Goal: Task Accomplishment & Management: Manage account settings

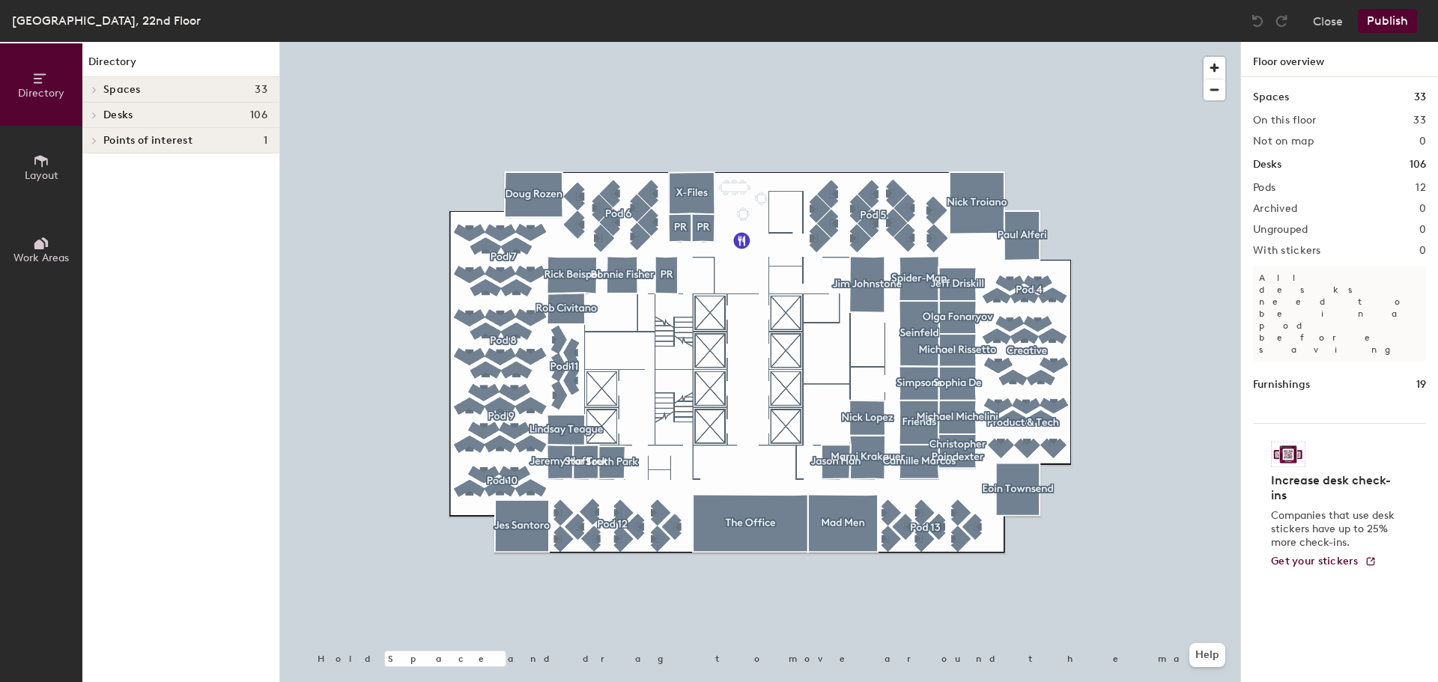
click at [100, 115] on div at bounding box center [93, 115] width 16 height 7
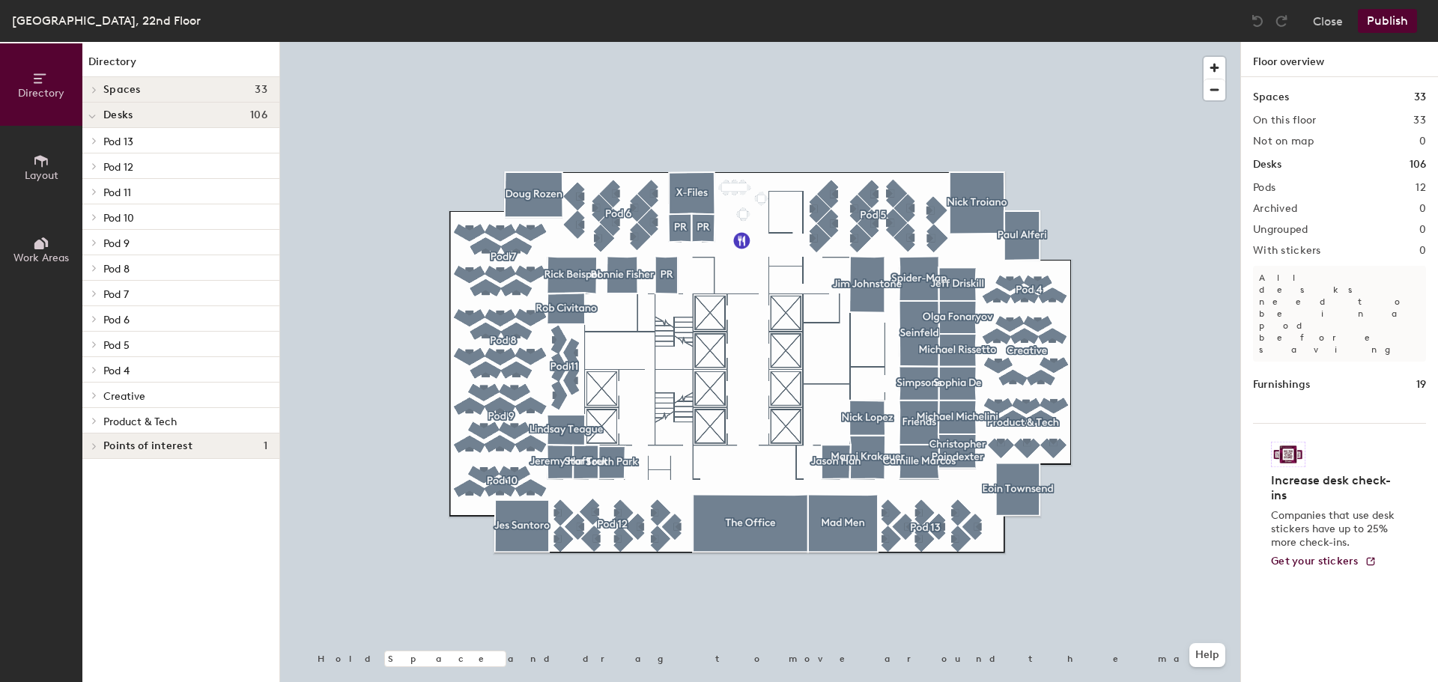
click at [97, 424] on span at bounding box center [93, 420] width 13 height 7
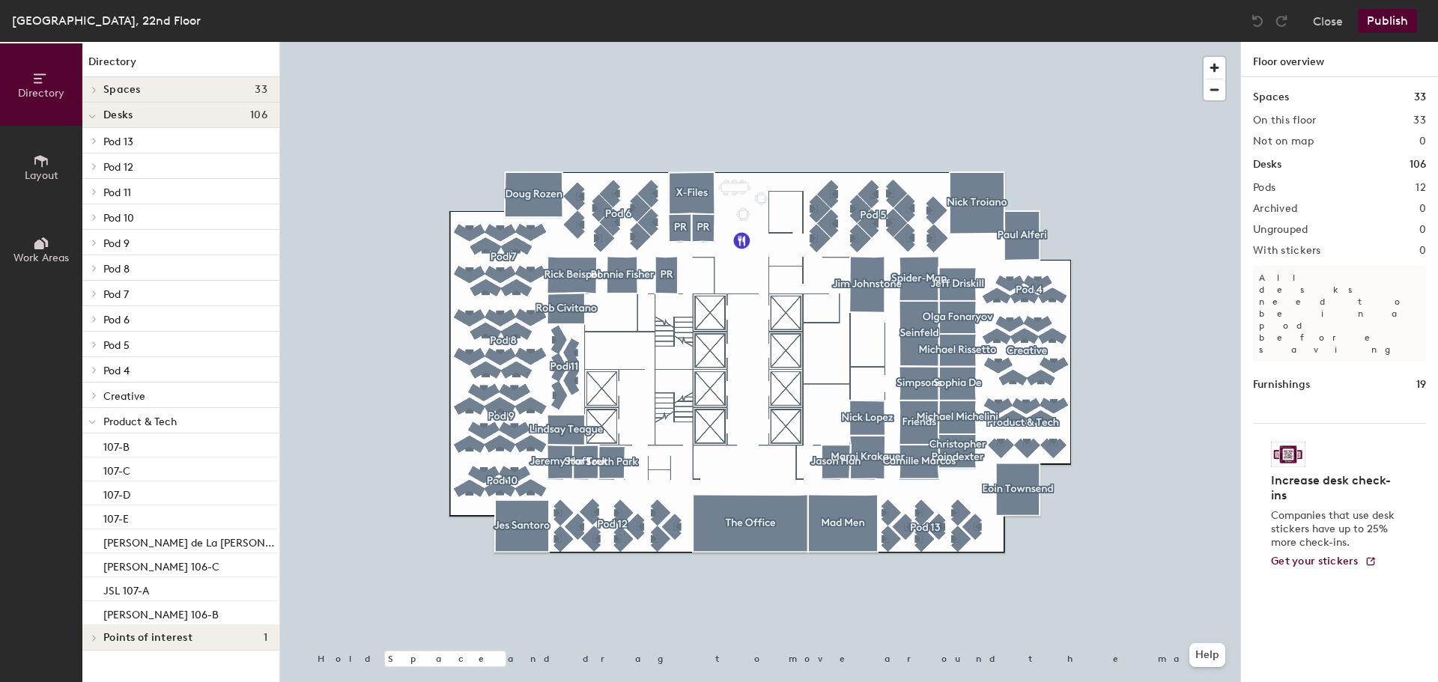
click at [102, 396] on div "Creative" at bounding box center [180, 395] width 197 height 25
click at [97, 396] on icon at bounding box center [94, 395] width 6 height 7
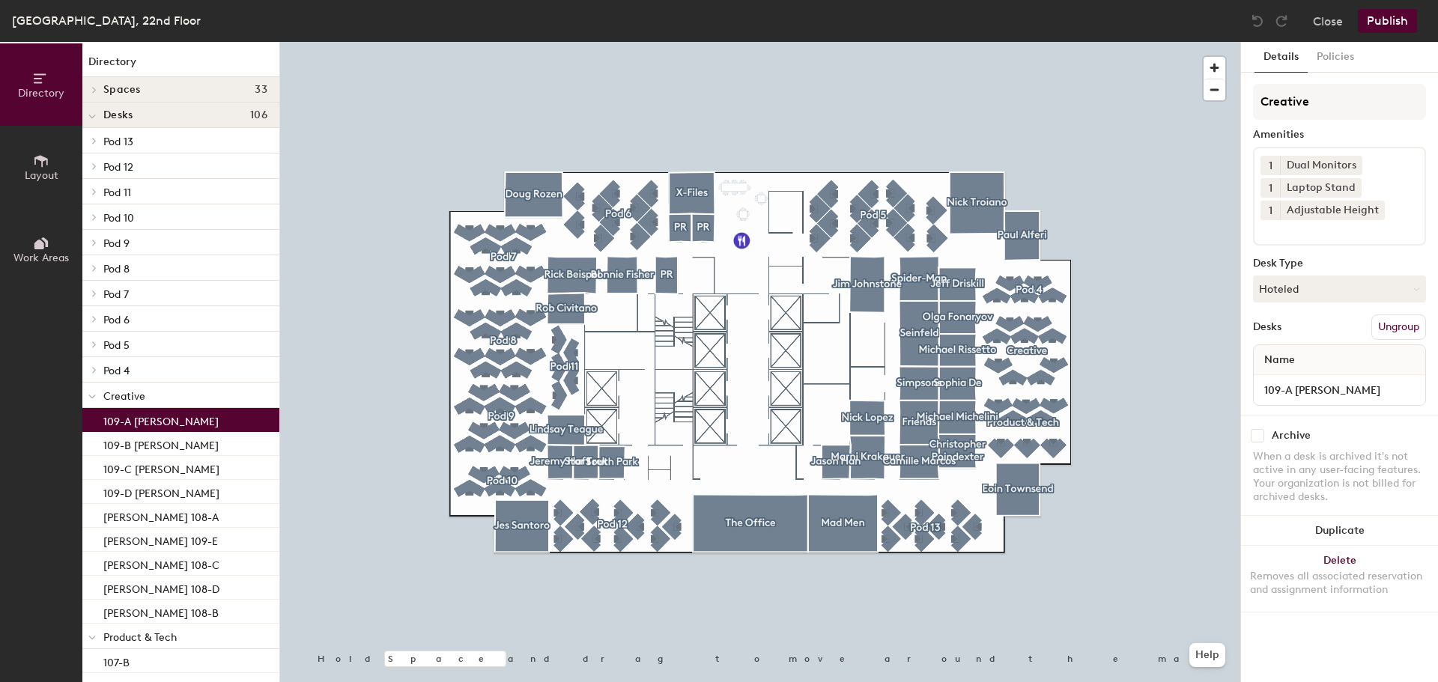
click at [218, 422] on div "109-A [PERSON_NAME]" at bounding box center [180, 420] width 197 height 24
click at [1412, 387] on input "109-A [PERSON_NAME]" at bounding box center [1340, 390] width 166 height 21
click at [1405, 387] on input "109-A [PERSON_NAME]" at bounding box center [1340, 390] width 166 height 21
type input "109-A"
click at [196, 455] on div "109-B [PERSON_NAME]" at bounding box center [180, 444] width 197 height 24
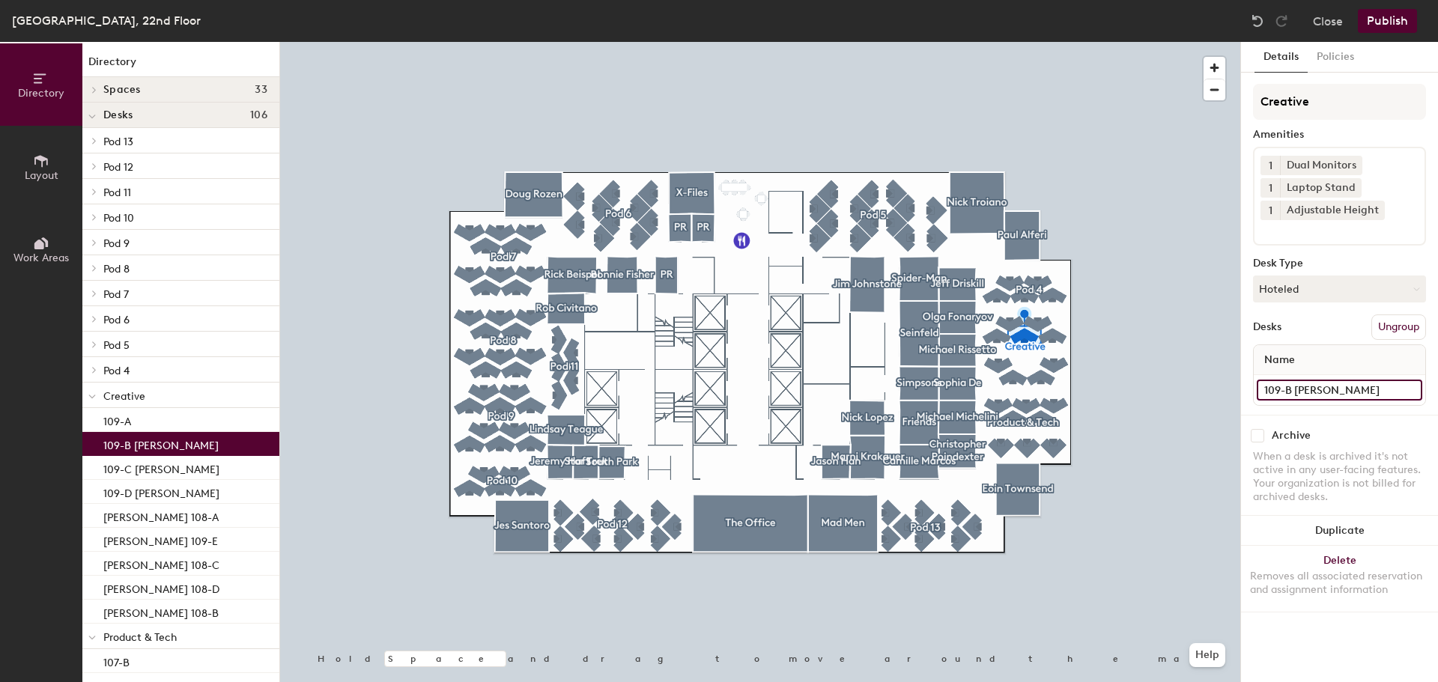
click at [1369, 389] on input "109-B [PERSON_NAME]" at bounding box center [1340, 390] width 166 height 21
type input "109-B"
click at [147, 475] on p "109-C [PERSON_NAME]" at bounding box center [161, 467] width 116 height 17
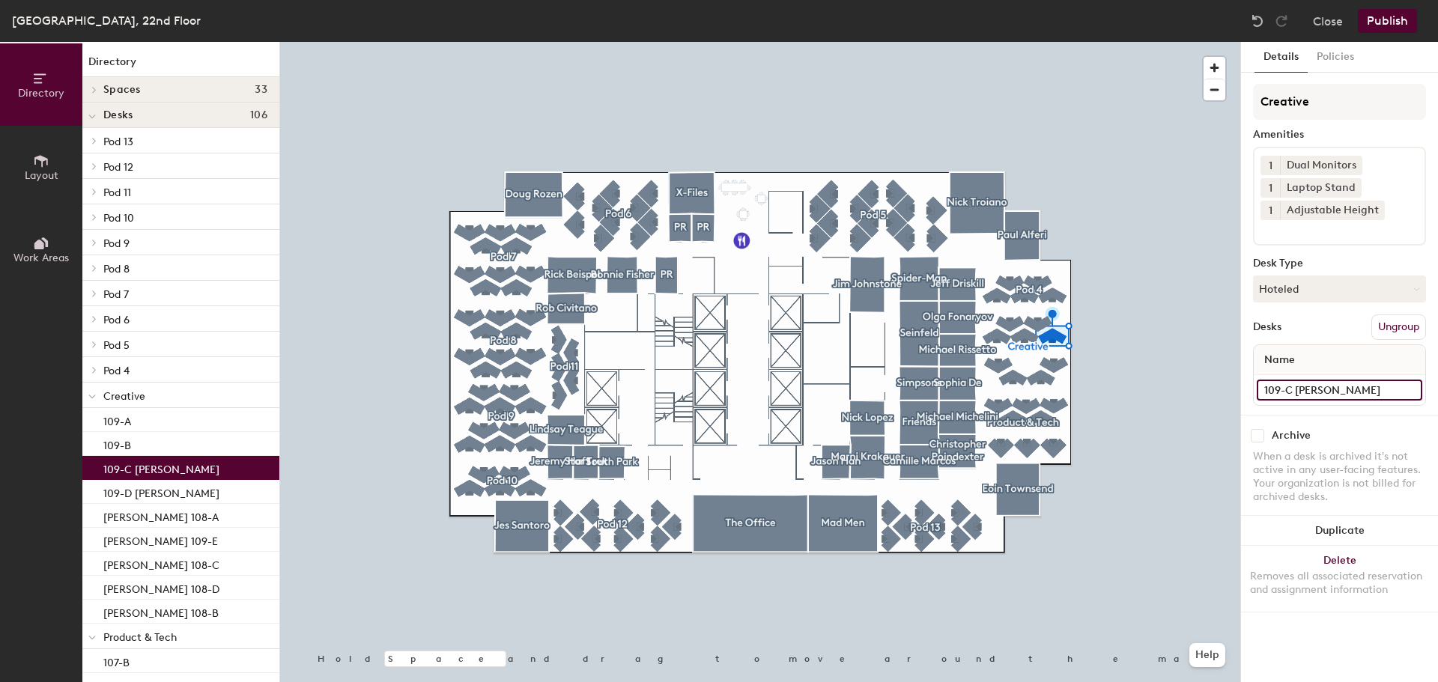
click at [1362, 395] on input "109-C [PERSON_NAME]" at bounding box center [1340, 390] width 166 height 21
click at [1372, 388] on input "109-C [PERSON_NAME]" at bounding box center [1340, 390] width 166 height 21
type input "109-C"
click at [159, 489] on p "109-D [PERSON_NAME]" at bounding box center [161, 491] width 116 height 17
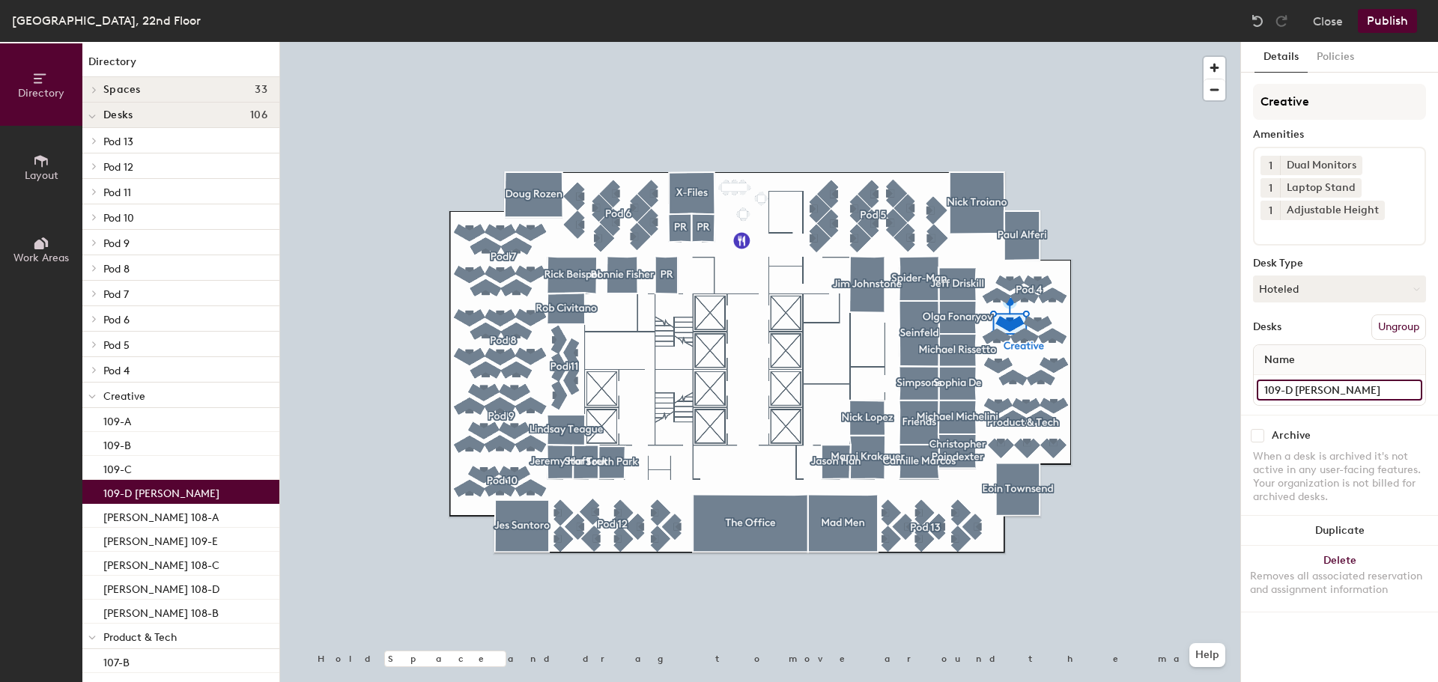
click at [1350, 398] on input "109-D [PERSON_NAME]" at bounding box center [1340, 390] width 166 height 21
click at [1363, 391] on input "109-D [PERSON_NAME]" at bounding box center [1340, 390] width 166 height 21
type input "109-D"
click at [142, 505] on div "[PERSON_NAME] 108-A" at bounding box center [180, 516] width 197 height 24
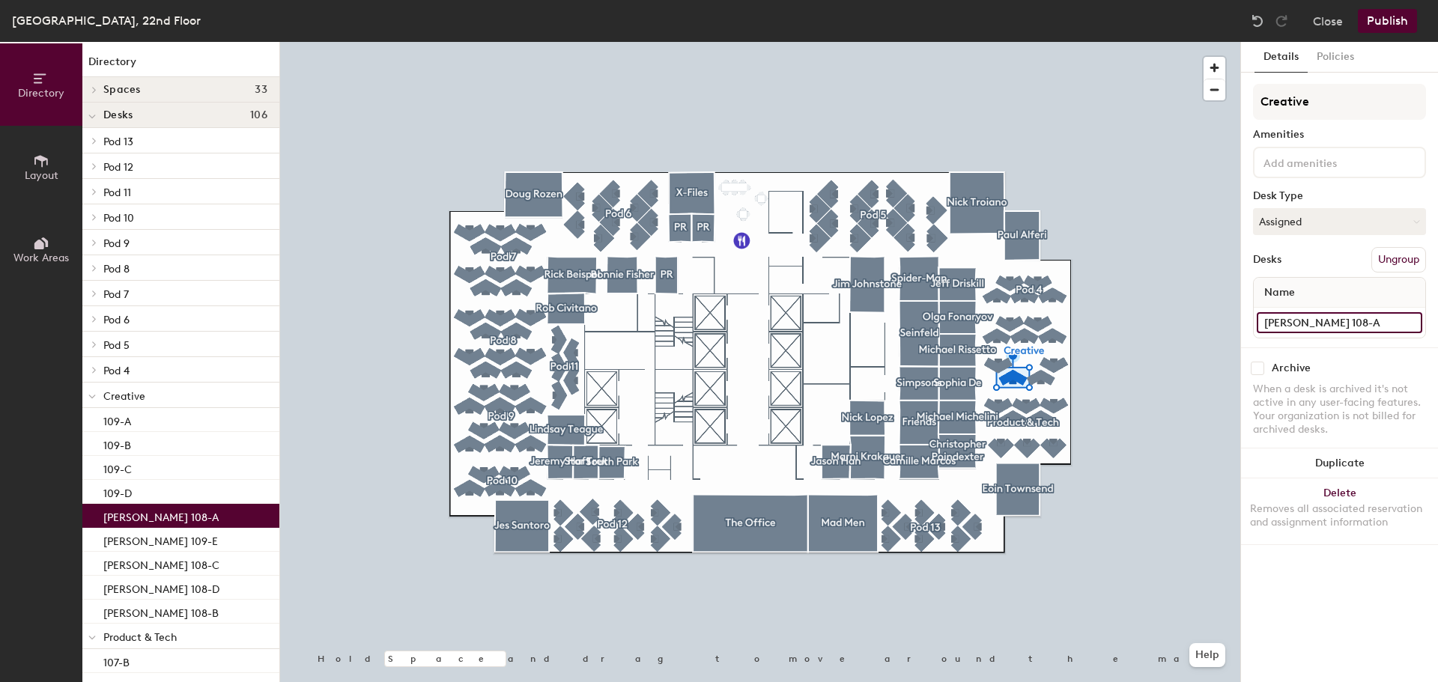
click at [1339, 324] on input "[PERSON_NAME] 108-A" at bounding box center [1340, 322] width 166 height 21
click at [1344, 322] on input "[PERSON_NAME] 108-A" at bounding box center [1340, 322] width 166 height 21
type input "108-A"
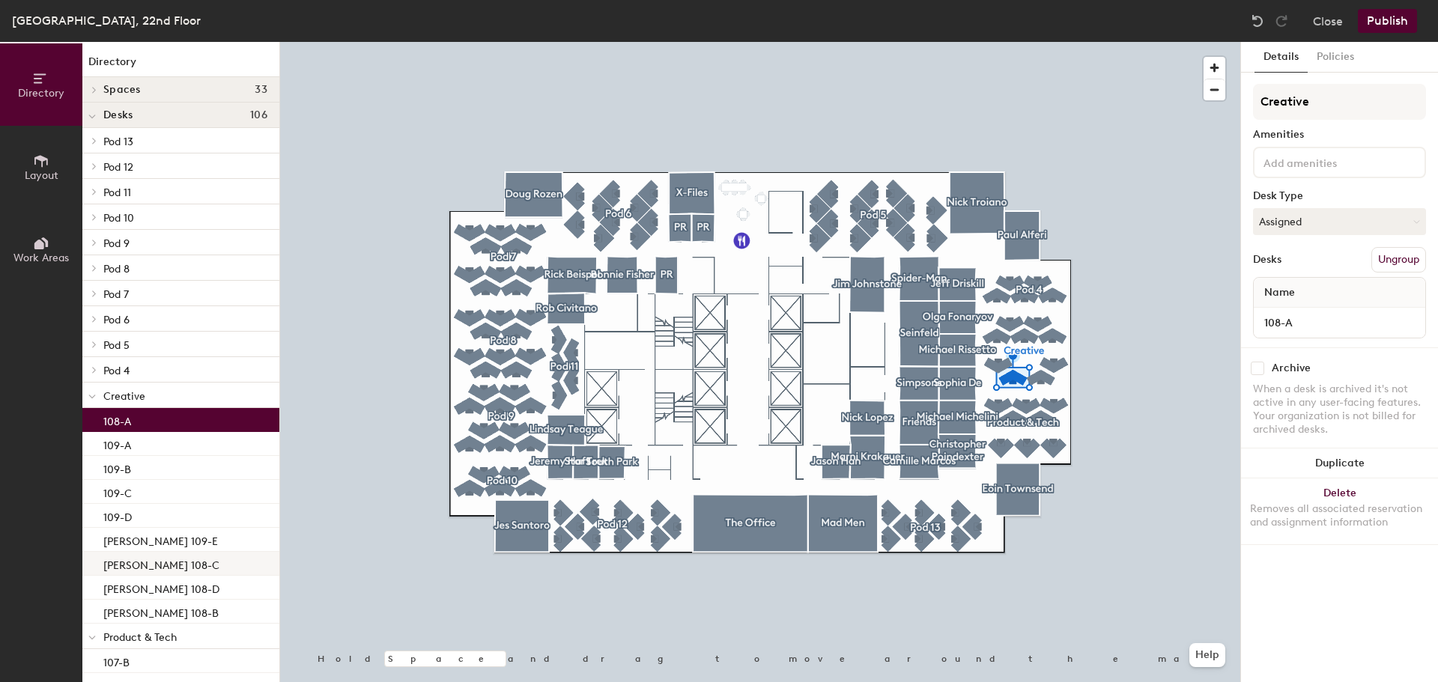
click at [169, 553] on div "[PERSON_NAME] 108-C" at bounding box center [180, 564] width 197 height 24
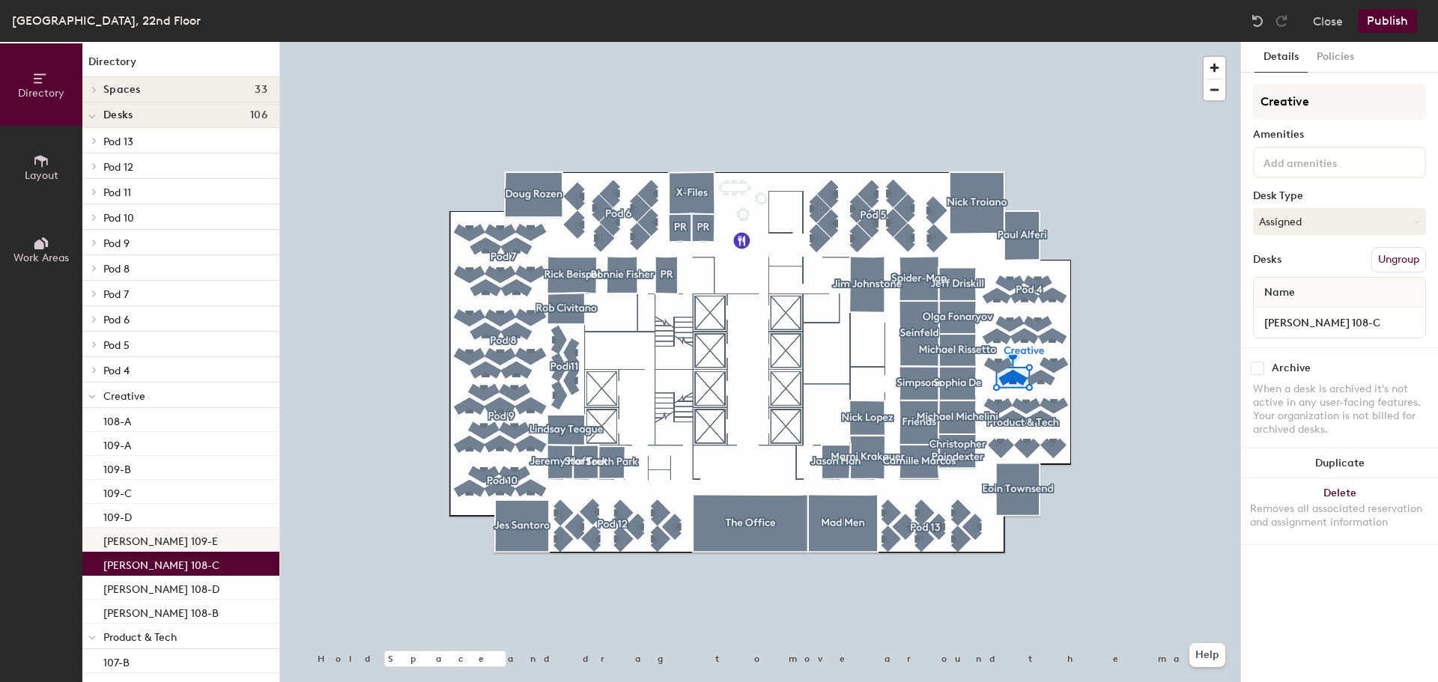
click at [161, 539] on p "[PERSON_NAME] 109-E" at bounding box center [160, 539] width 115 height 17
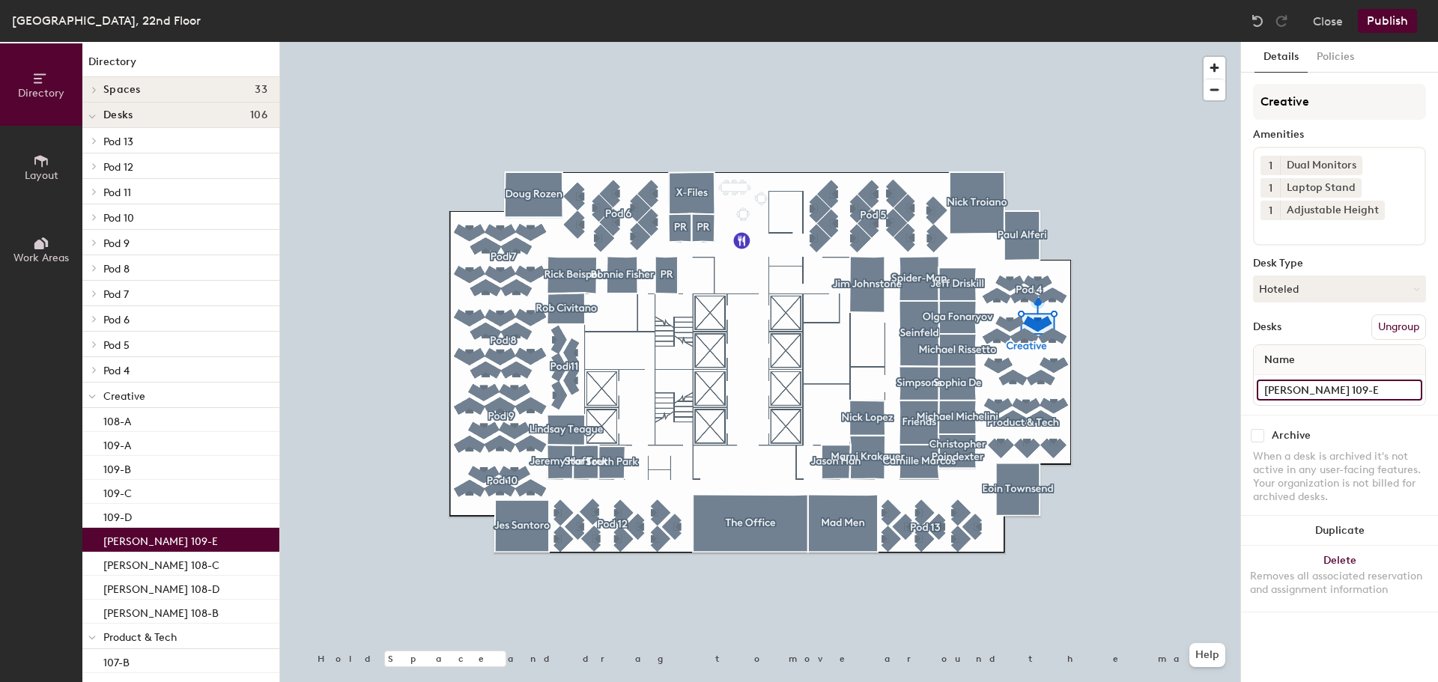
click at [1328, 383] on input "[PERSON_NAME] 109-E" at bounding box center [1340, 390] width 166 height 21
click at [1339, 384] on input "[PERSON_NAME] 109-E" at bounding box center [1340, 390] width 166 height 21
type input "109-E"
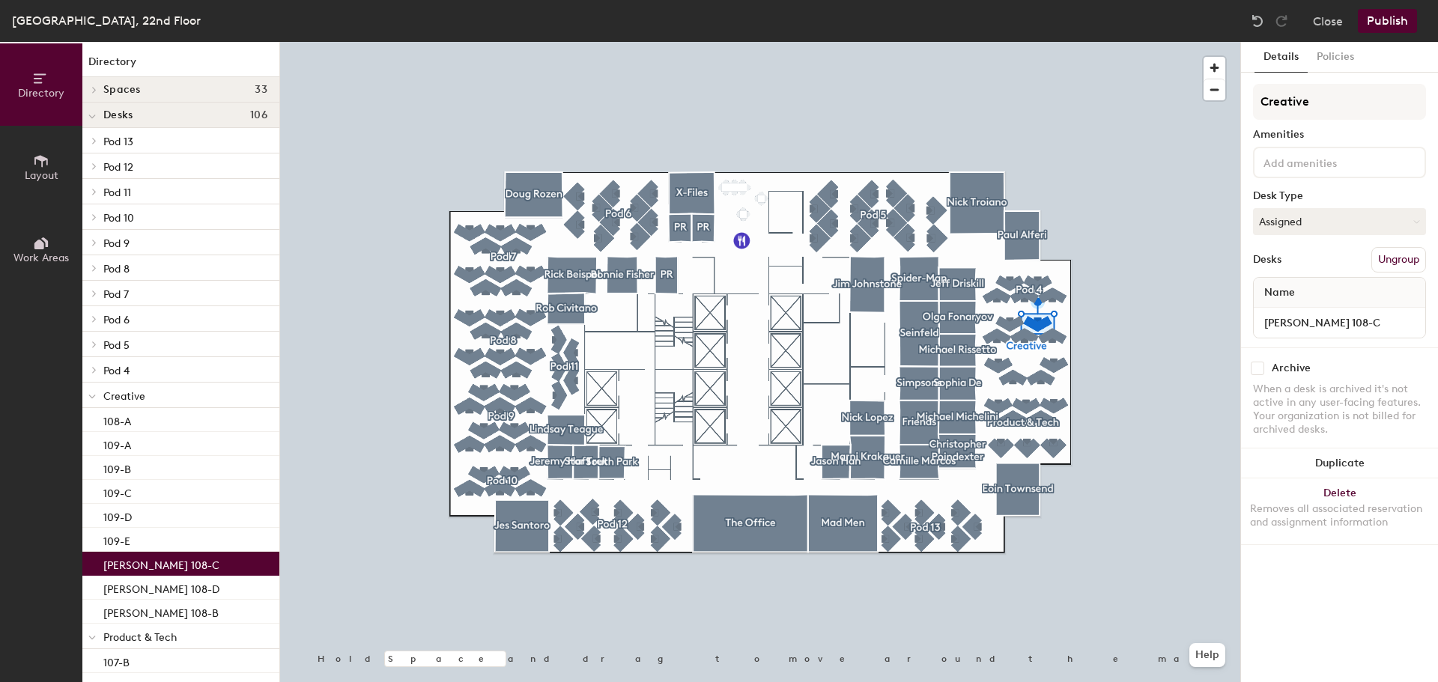
click at [136, 572] on div "[PERSON_NAME] 108-C" at bounding box center [180, 564] width 197 height 24
click at [1330, 322] on input "[PERSON_NAME] 108-C" at bounding box center [1340, 322] width 166 height 21
click at [1329, 322] on input "[PERSON_NAME] 108-C" at bounding box center [1340, 322] width 166 height 21
type input "108-C"
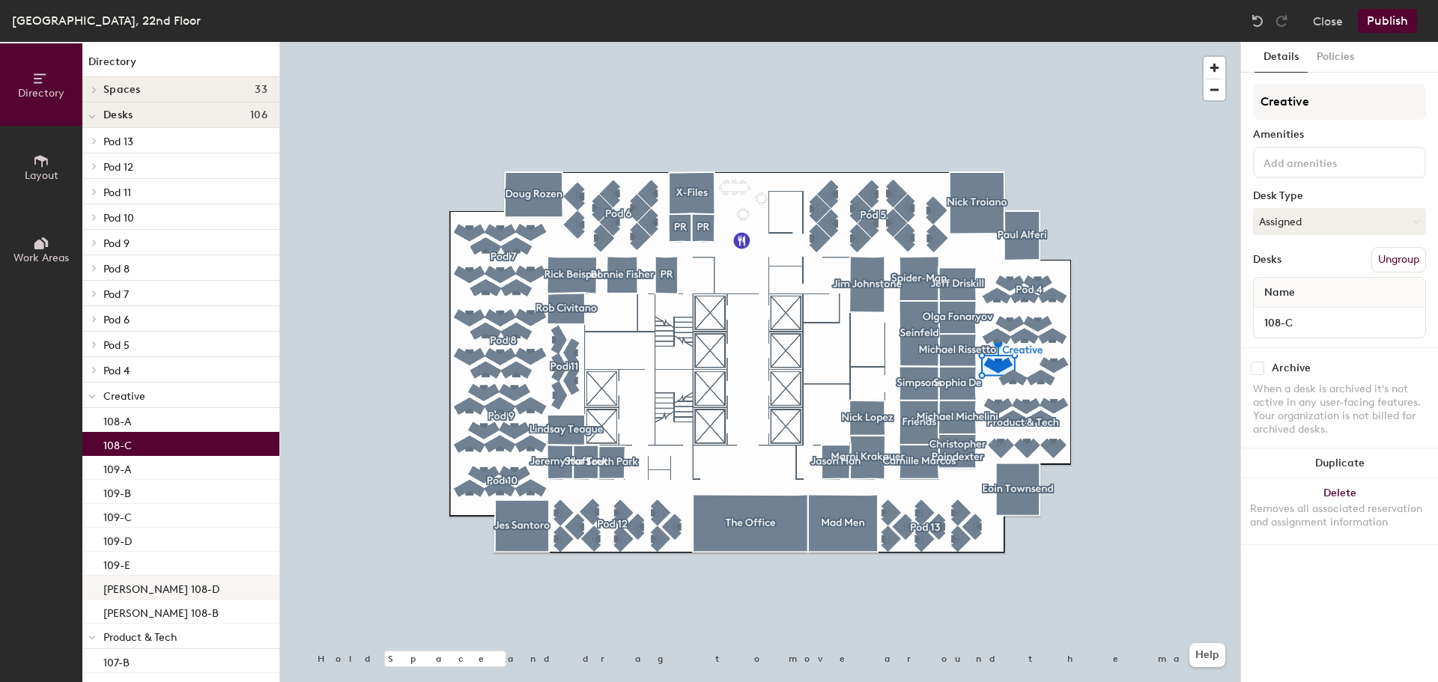
click at [154, 590] on p "[PERSON_NAME] 108-D" at bounding box center [161, 587] width 116 height 17
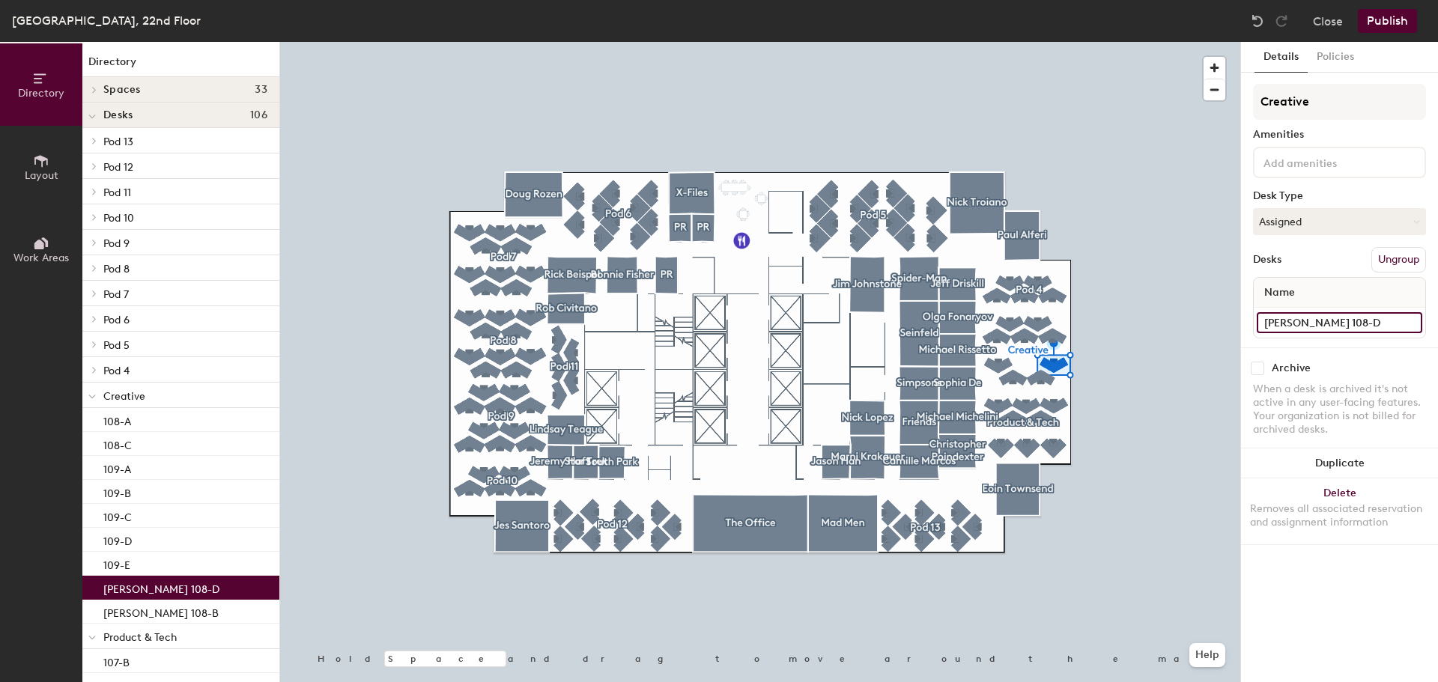
click at [1321, 318] on input "[PERSON_NAME] 108-D" at bounding box center [1340, 322] width 166 height 21
click at [1343, 318] on input "[PERSON_NAME] 108-D" at bounding box center [1340, 322] width 166 height 21
type input "108-D"
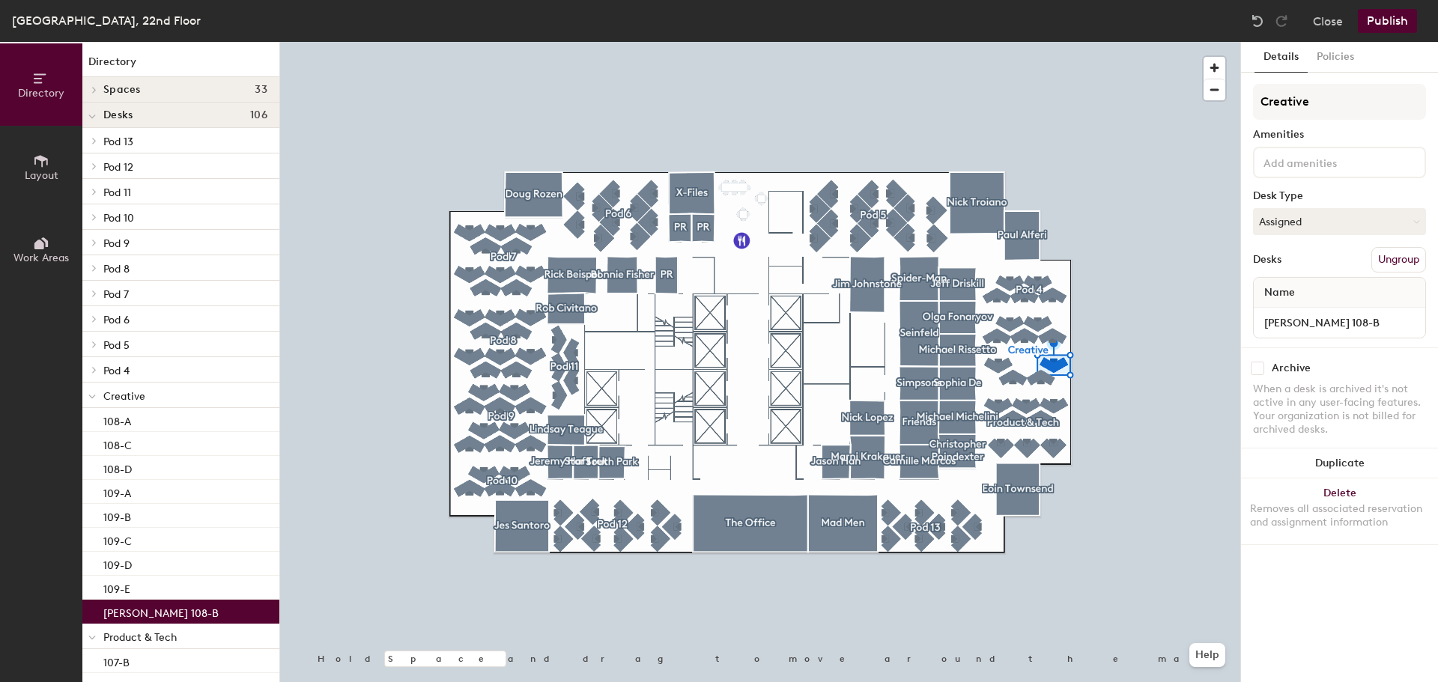
click at [177, 614] on p "[PERSON_NAME] 108-B" at bounding box center [160, 611] width 115 height 17
click at [1329, 321] on input "[PERSON_NAME] 108-B" at bounding box center [1340, 322] width 166 height 21
click at [1328, 321] on input "[PERSON_NAME] 108-B" at bounding box center [1340, 322] width 166 height 21
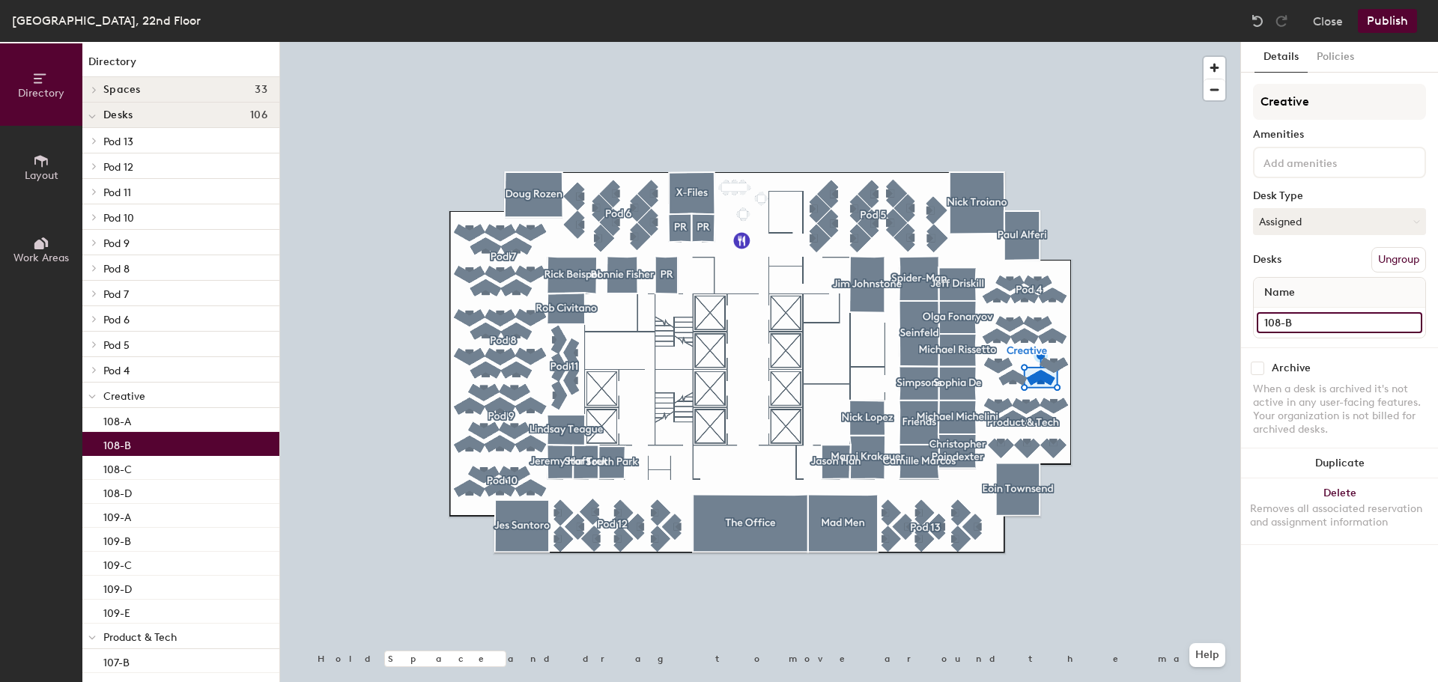
type input "108-B"
click at [142, 396] on span "Creative" at bounding box center [124, 396] width 42 height 13
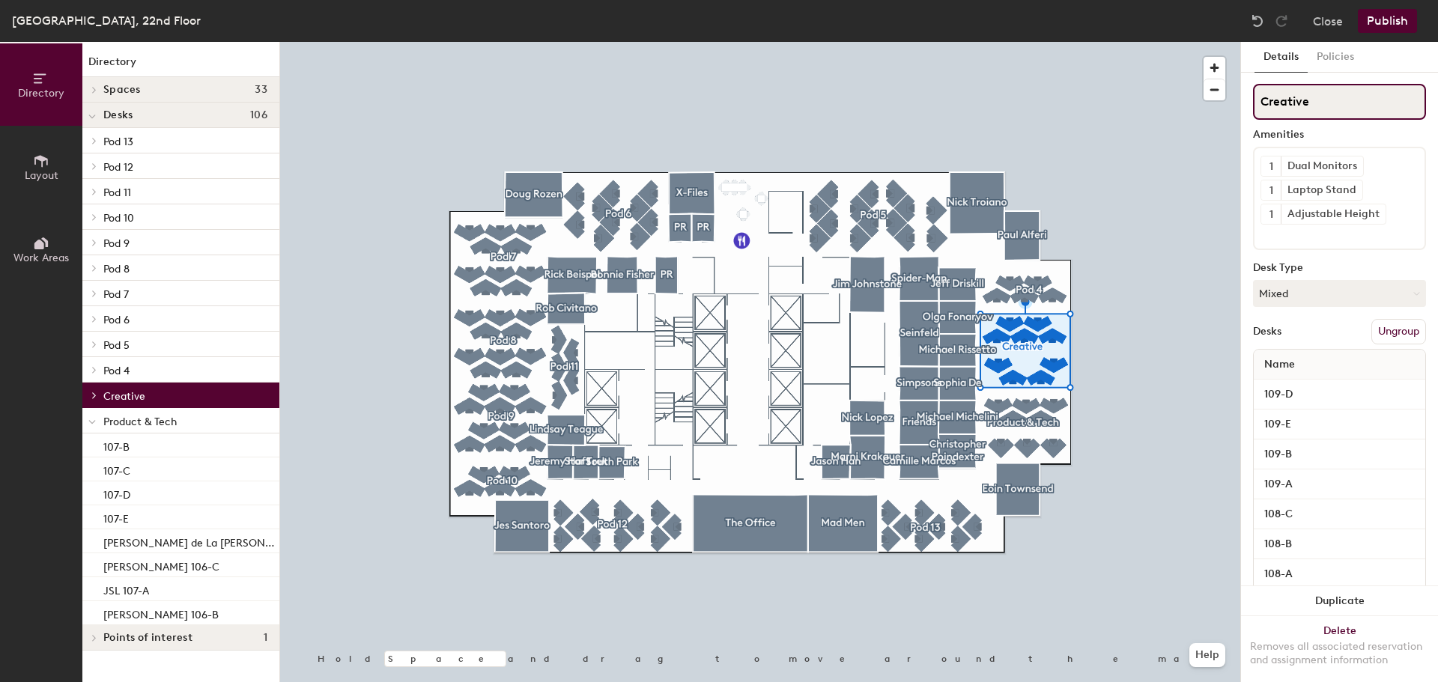
click at [1313, 111] on input "Creative" at bounding box center [1339, 102] width 173 height 36
click at [1211, 104] on div "Directory Layout Work Areas Directory Spaces 33 [PERSON_NAME] [PERSON_NAME] [PE…" at bounding box center [719, 362] width 1438 height 641
type input "Pod 3"
click at [90, 371] on span at bounding box center [93, 369] width 13 height 7
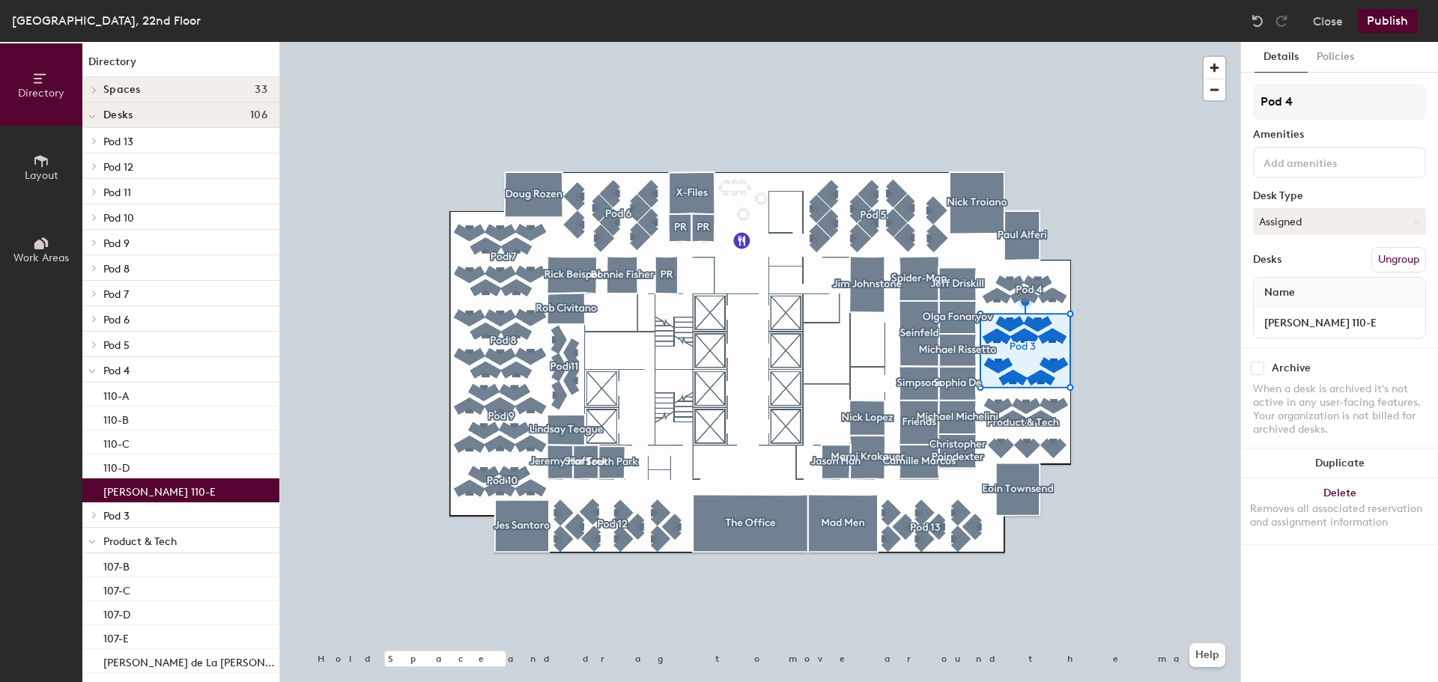
click at [151, 490] on p "[PERSON_NAME] 110-E" at bounding box center [159, 490] width 112 height 17
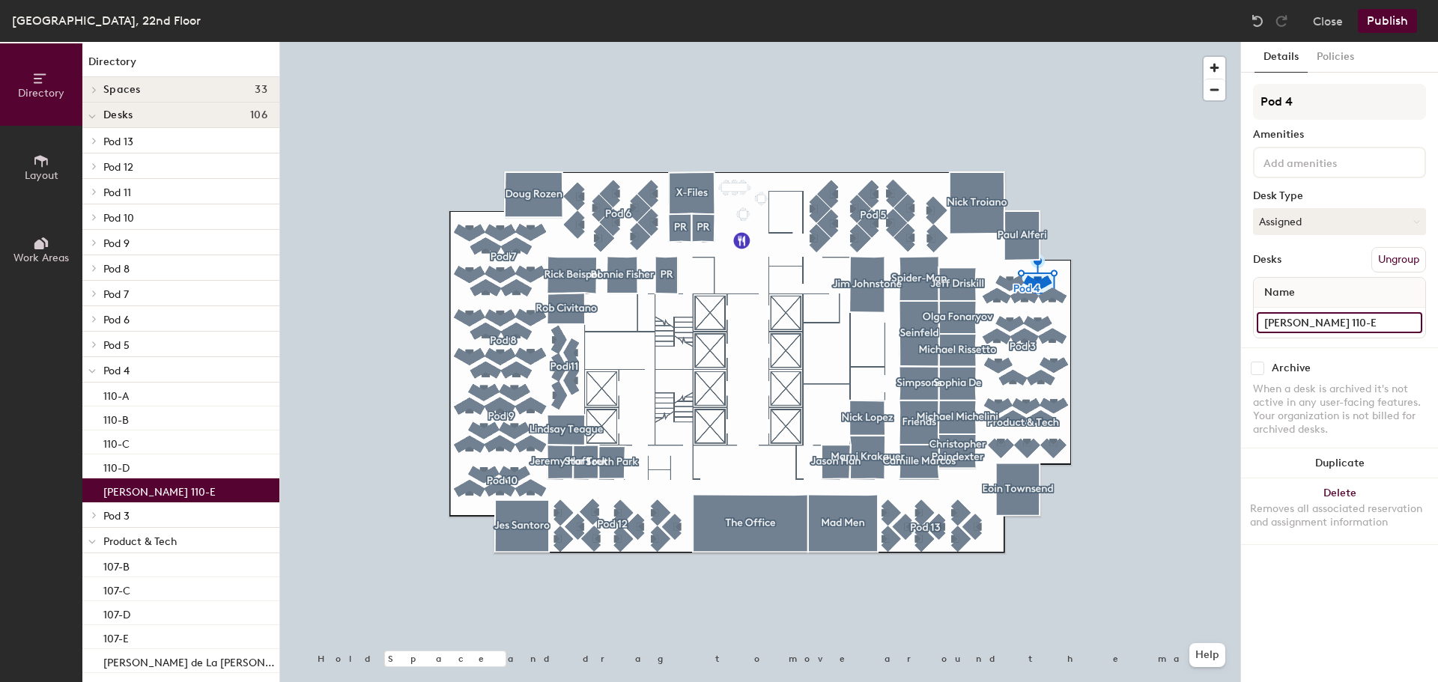
click at [1341, 320] on input "[PERSON_NAME] 110-E" at bounding box center [1340, 322] width 166 height 21
click at [1335, 320] on input "[PERSON_NAME] 110-E" at bounding box center [1340, 322] width 166 height 21
type input "110-E"
click at [97, 345] on icon at bounding box center [94, 344] width 6 height 7
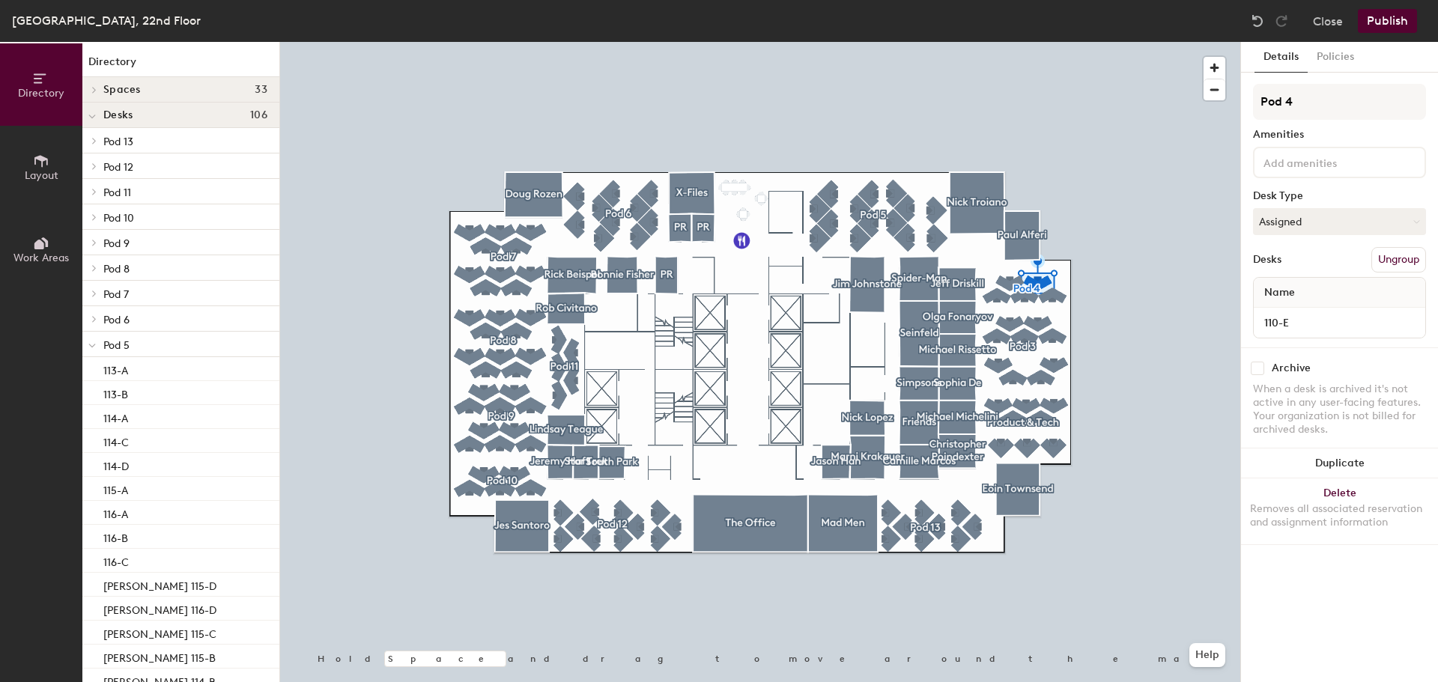
click at [94, 322] on icon at bounding box center [94, 318] width 6 height 7
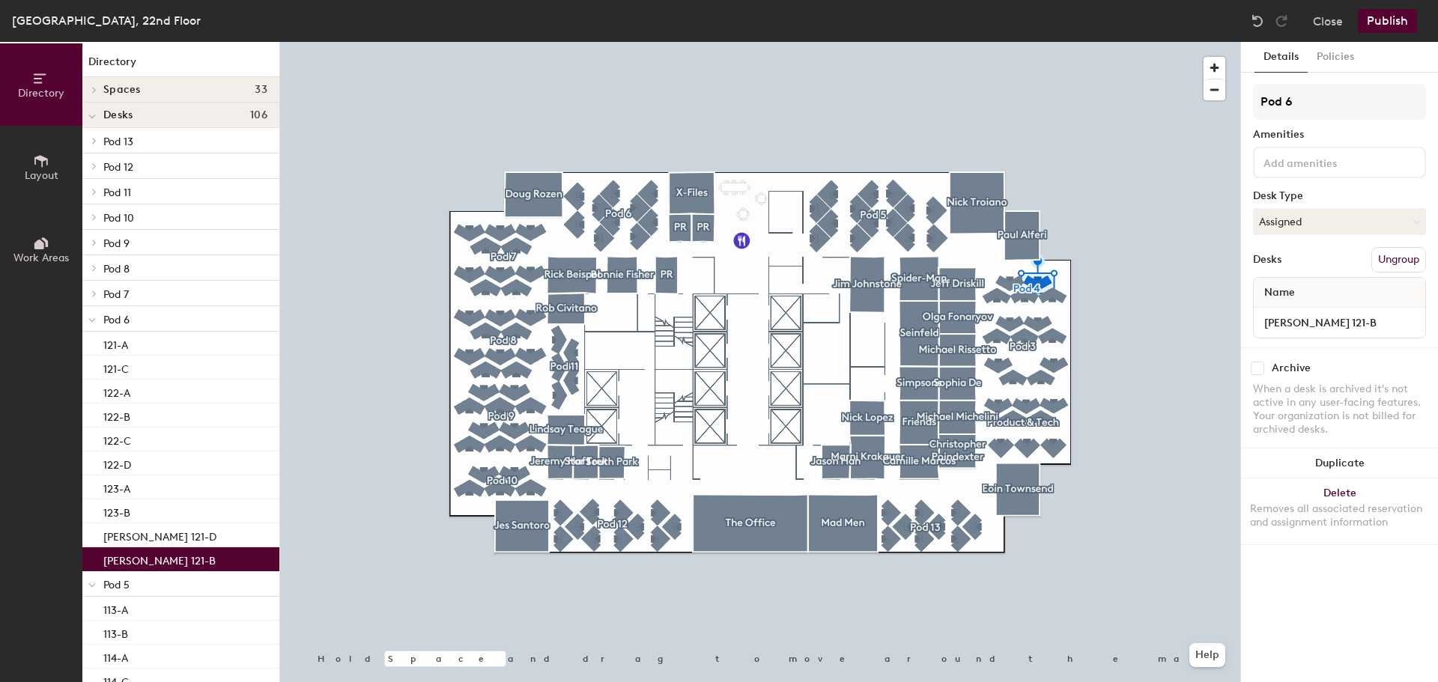
click at [155, 562] on p "[PERSON_NAME] 121-B" at bounding box center [159, 559] width 112 height 17
click at [1347, 318] on input "[PERSON_NAME] 121-B" at bounding box center [1340, 322] width 166 height 21
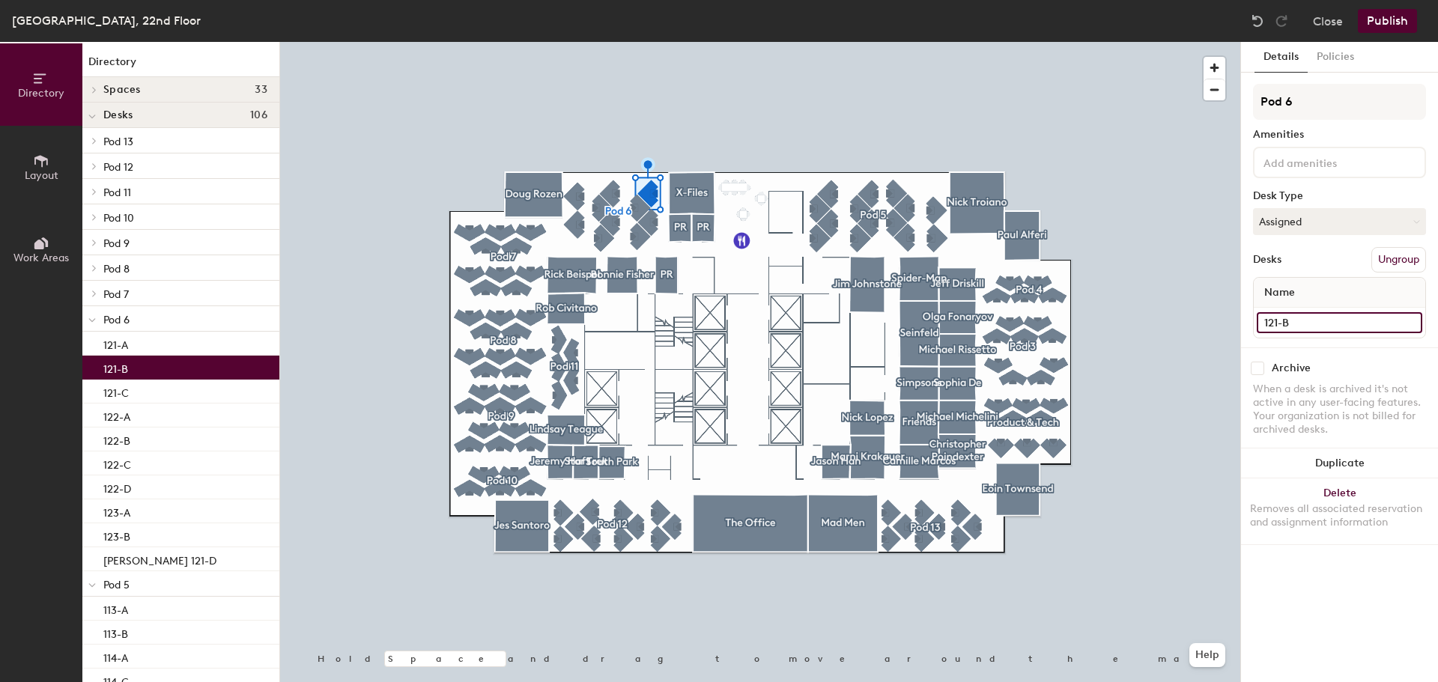
type input "121-B"
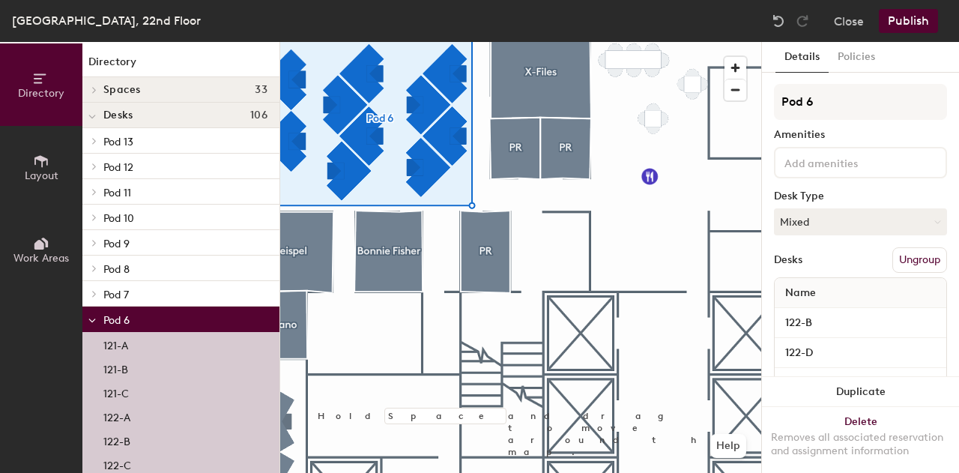
scroll to position [37, 0]
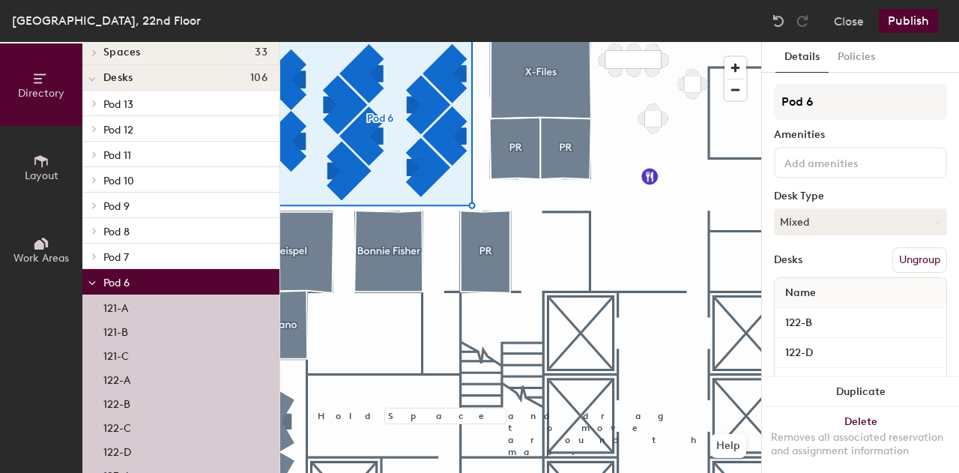
click at [100, 252] on div at bounding box center [93, 255] width 16 height 7
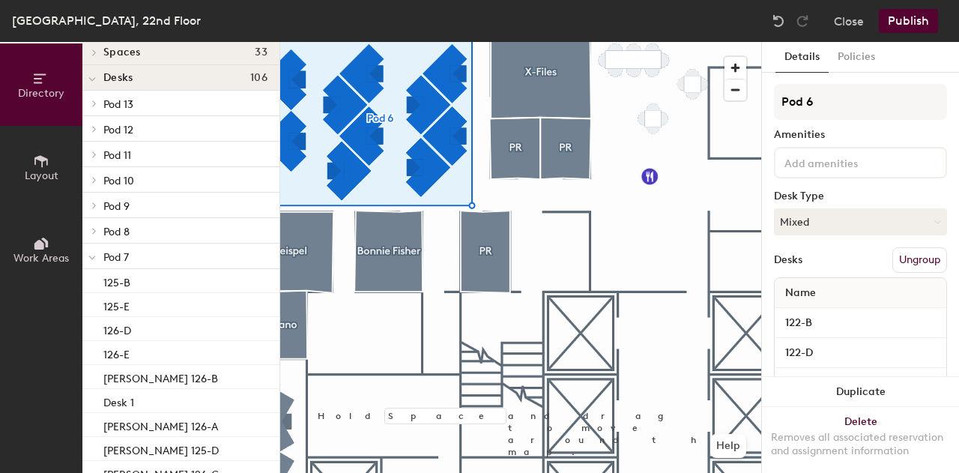
click at [98, 231] on span at bounding box center [93, 230] width 13 height 7
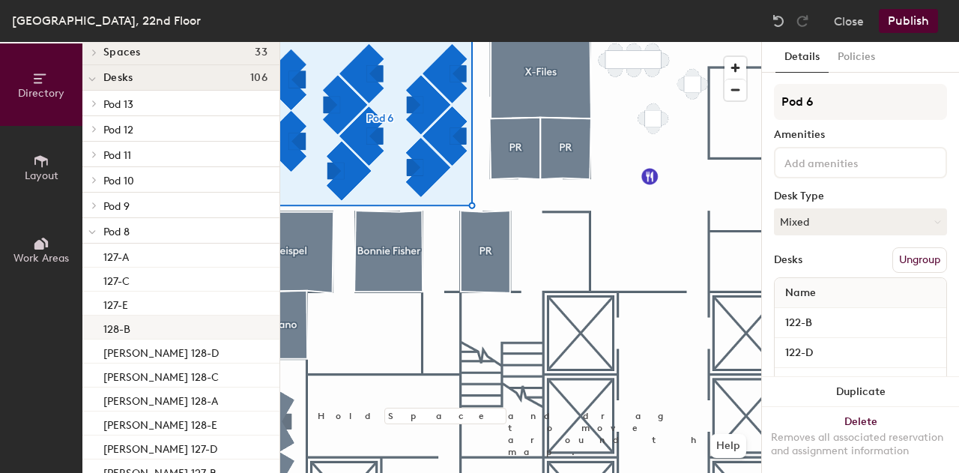
click at [139, 325] on div "128-B" at bounding box center [180, 327] width 197 height 24
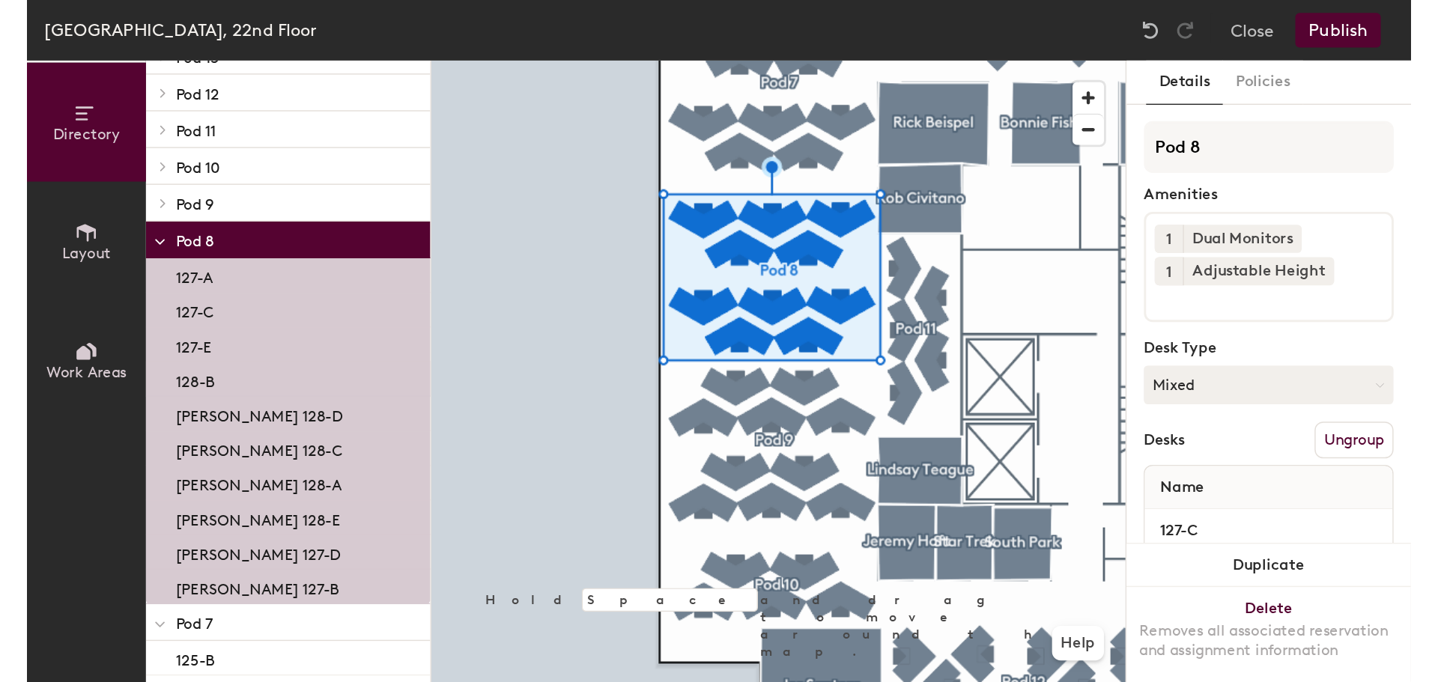
scroll to position [103, 0]
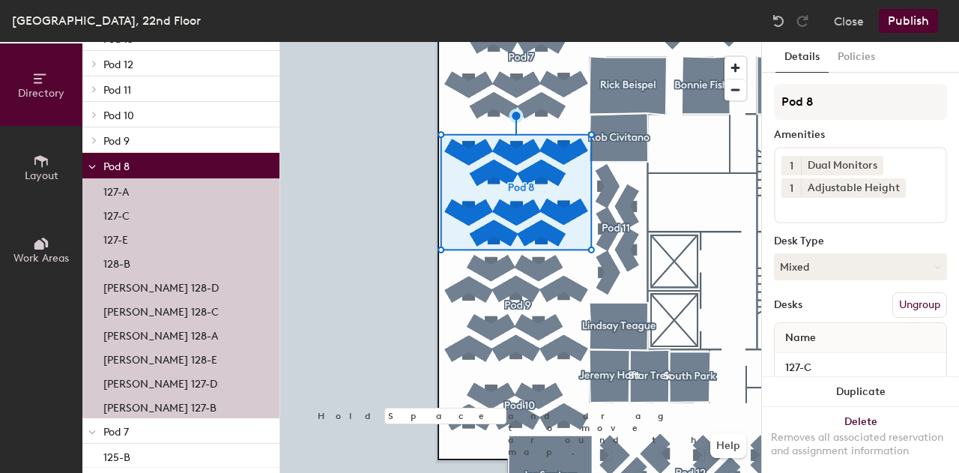
click at [184, 360] on p "[PERSON_NAME] 128-E" at bounding box center [160, 357] width 114 height 17
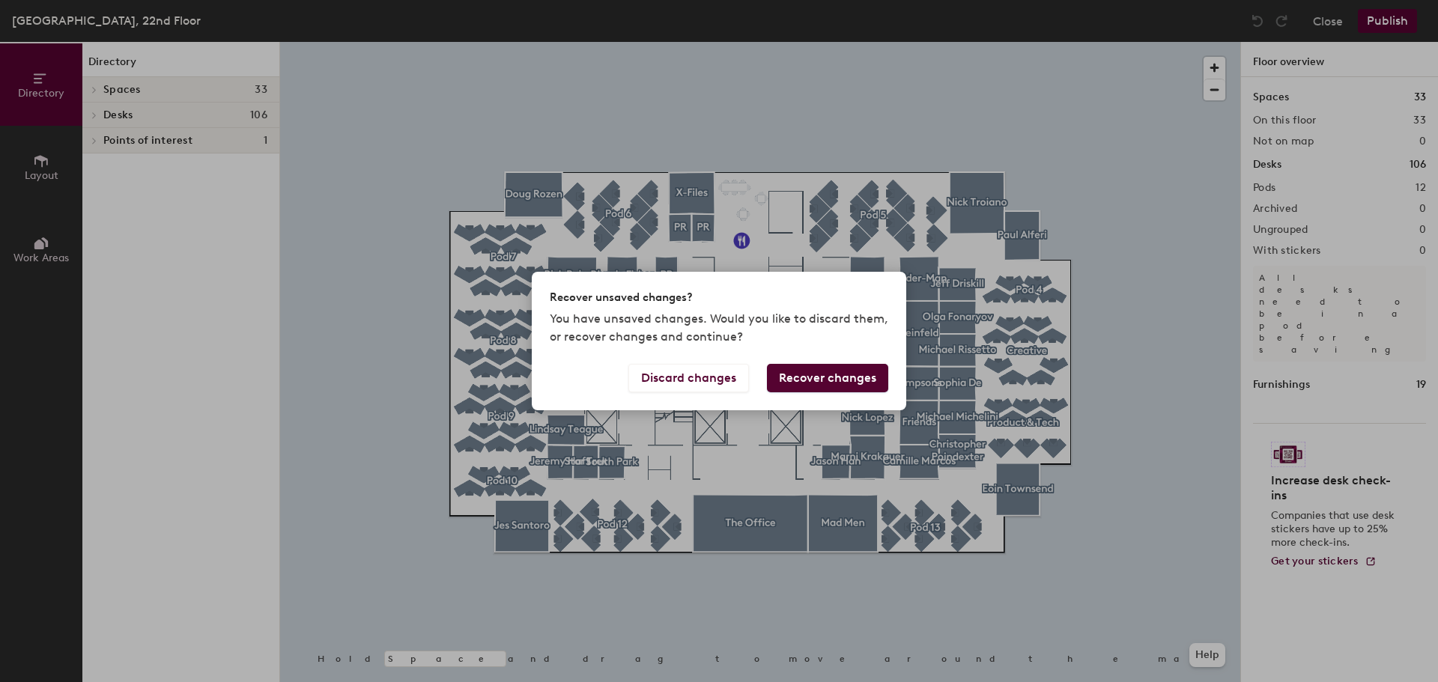
click at [796, 381] on button "Recover changes" at bounding box center [827, 378] width 121 height 28
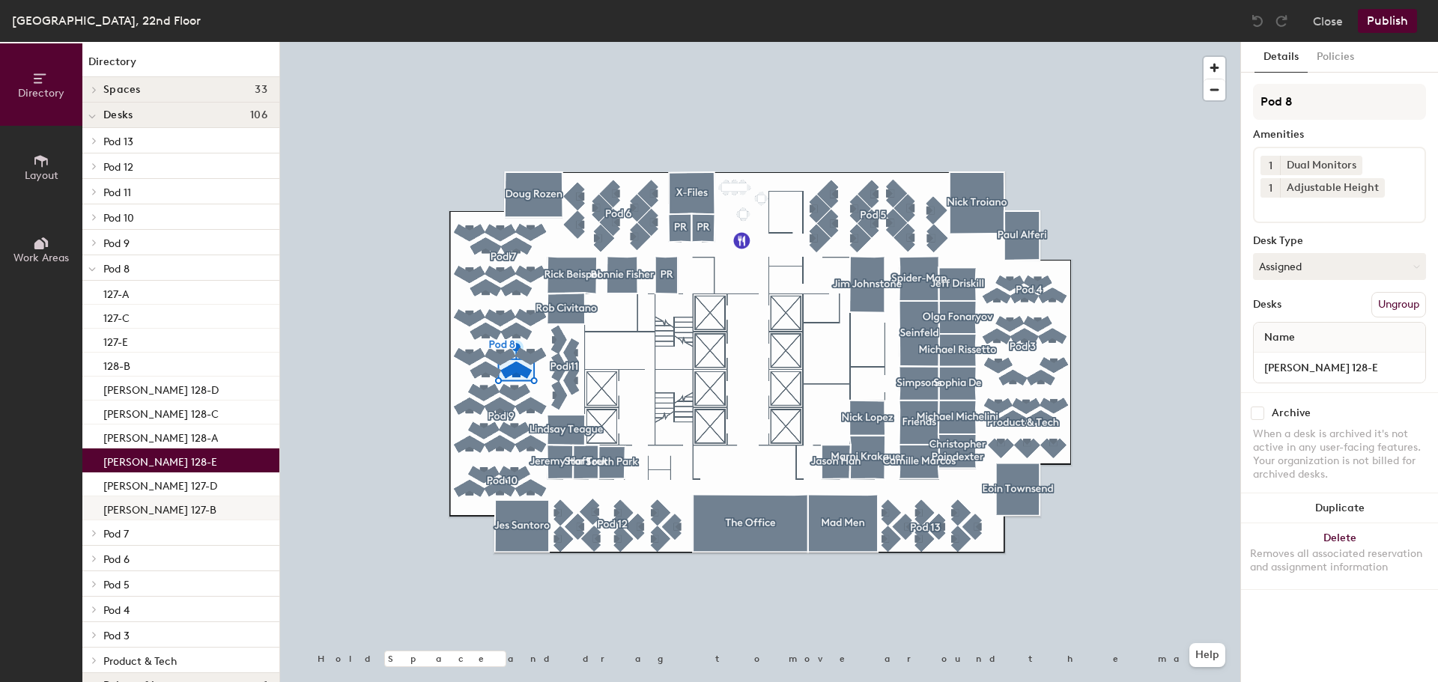
click at [169, 510] on p "[PERSON_NAME] 127-B" at bounding box center [159, 508] width 113 height 17
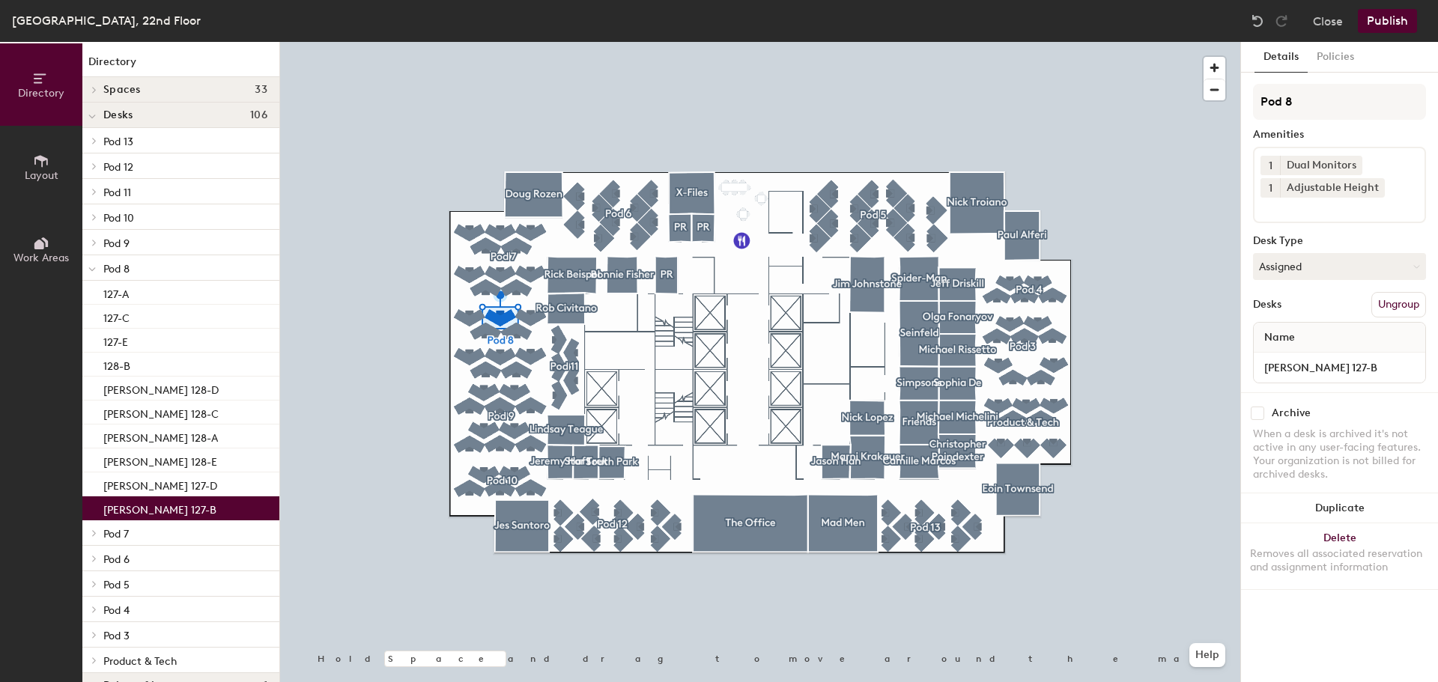
click at [89, 111] on span at bounding box center [91, 116] width 7 height 13
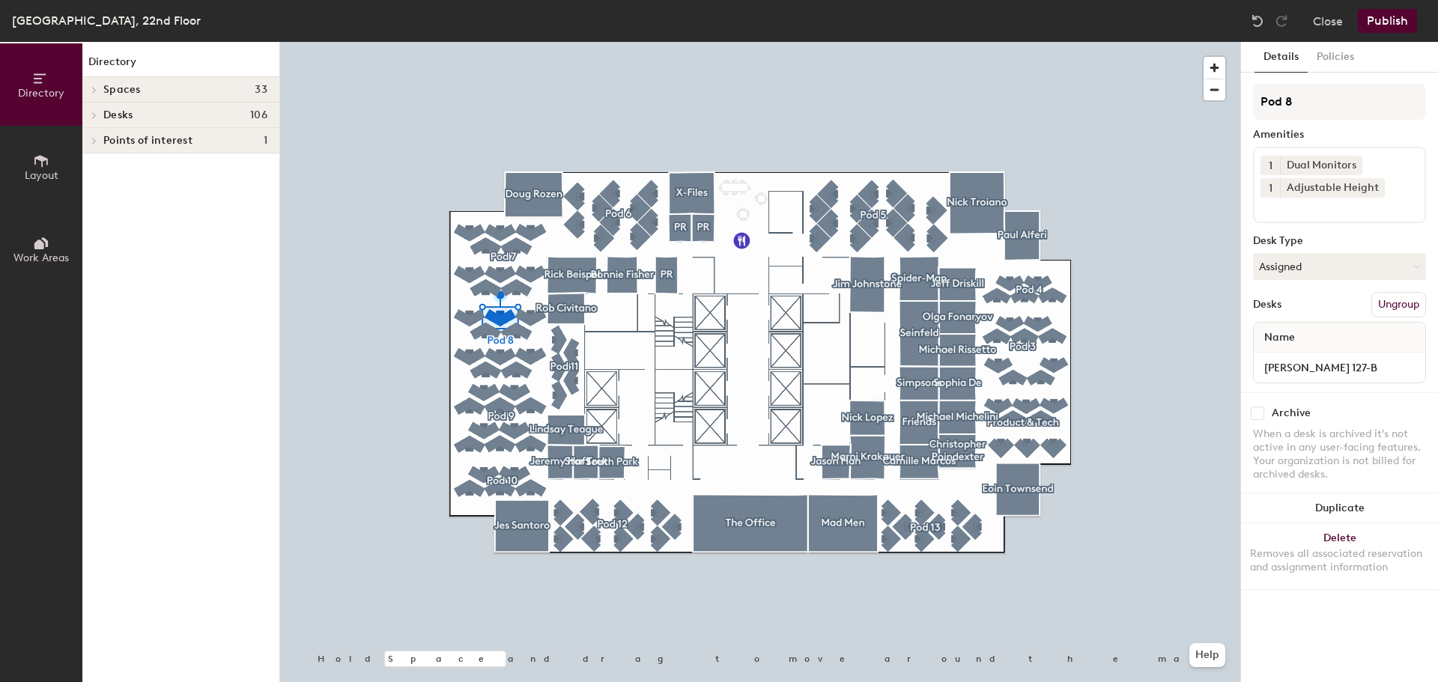
click at [90, 114] on span at bounding box center [93, 115] width 13 height 7
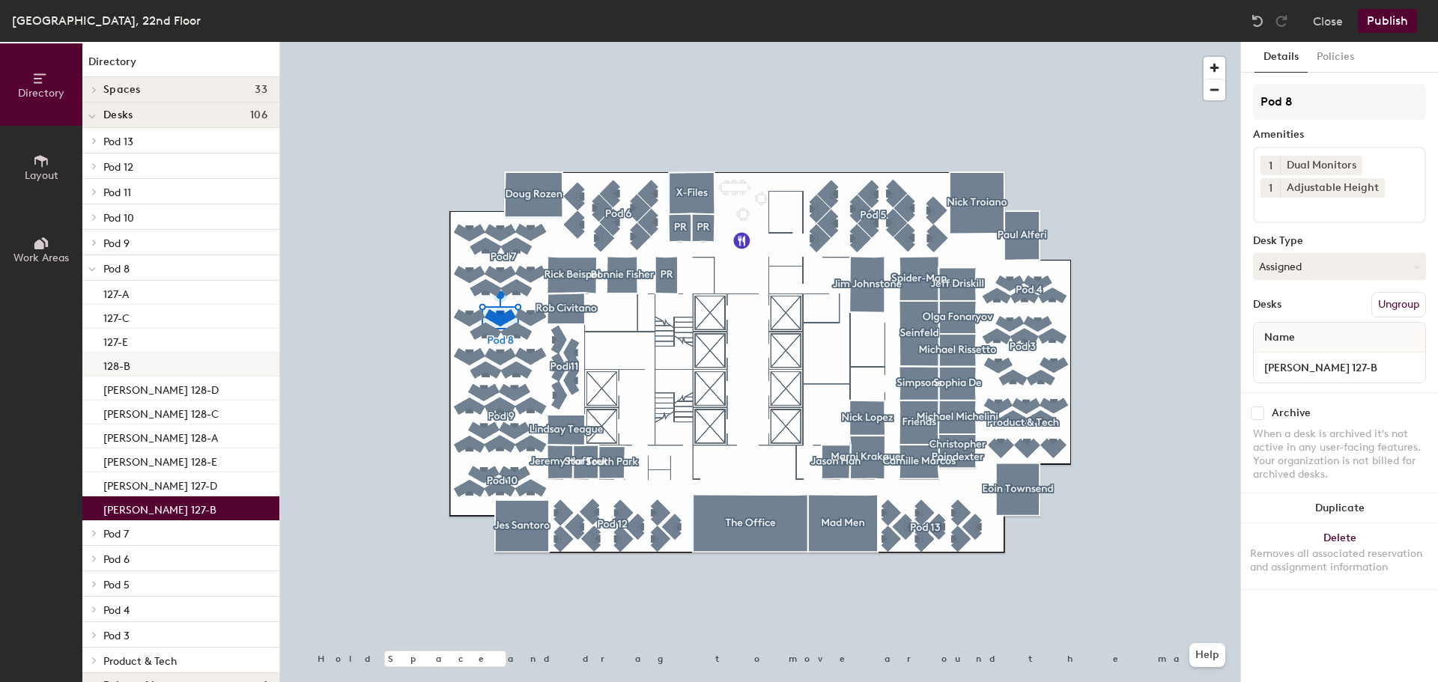
scroll to position [28, 0]
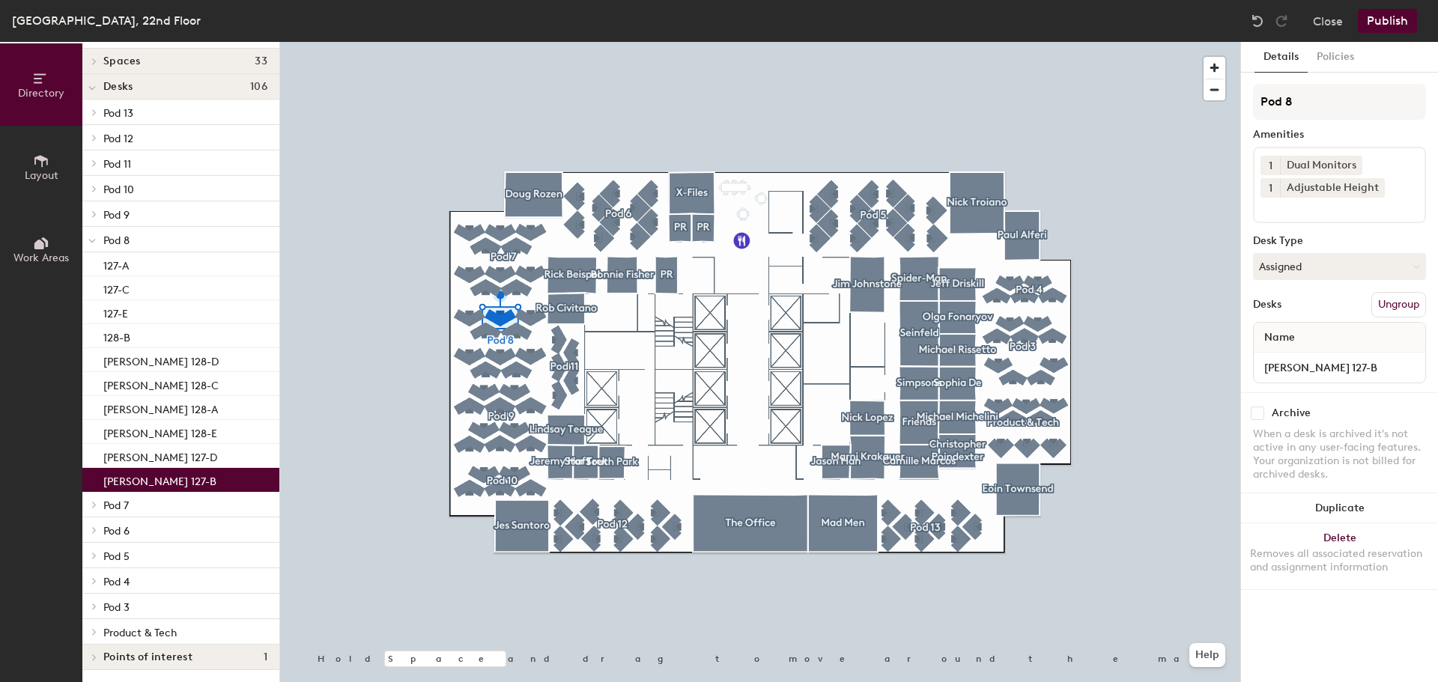
click at [96, 603] on icon at bounding box center [94, 606] width 6 height 7
click at [91, 587] on div at bounding box center [91, 581] width 19 height 25
click at [94, 555] on icon at bounding box center [94, 555] width 6 height 7
click at [91, 531] on icon at bounding box center [94, 530] width 6 height 7
click at [89, 506] on span at bounding box center [93, 504] width 13 height 7
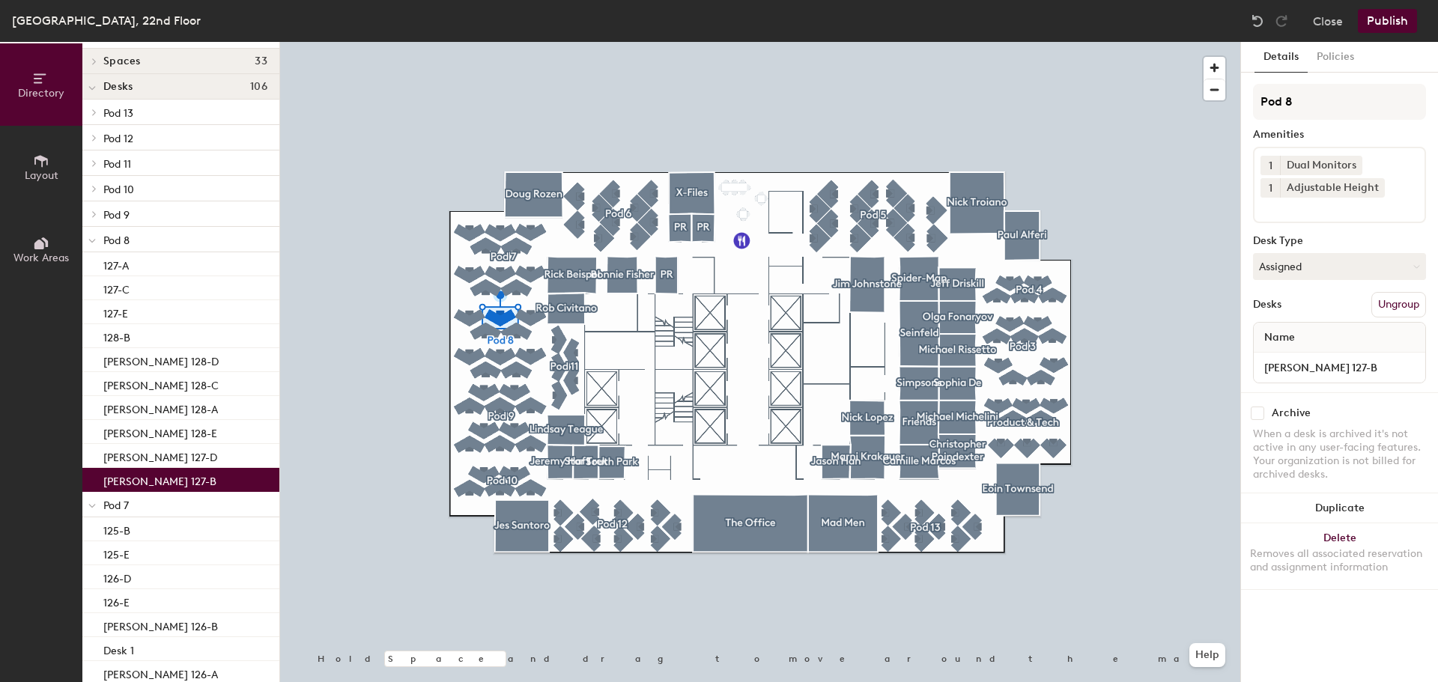
click at [90, 216] on span at bounding box center [93, 214] width 13 height 7
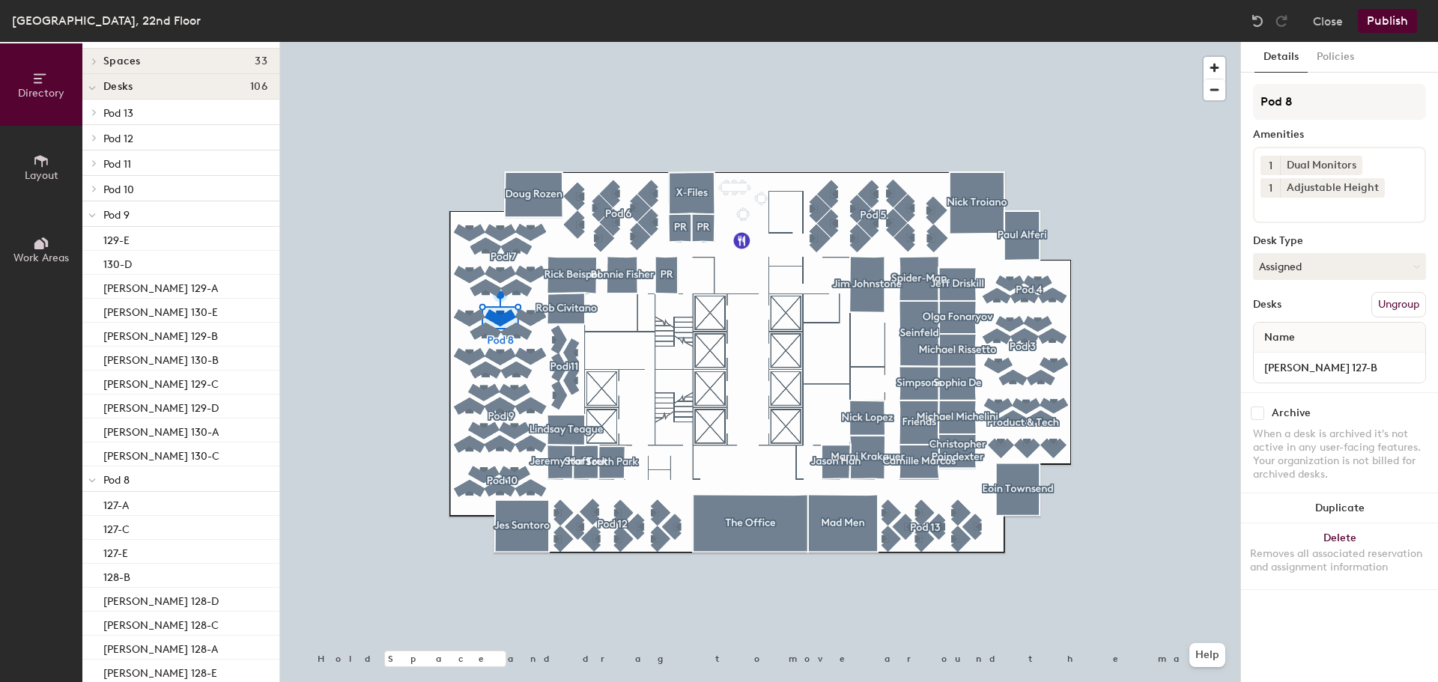
click at [92, 211] on span at bounding box center [91, 215] width 7 height 13
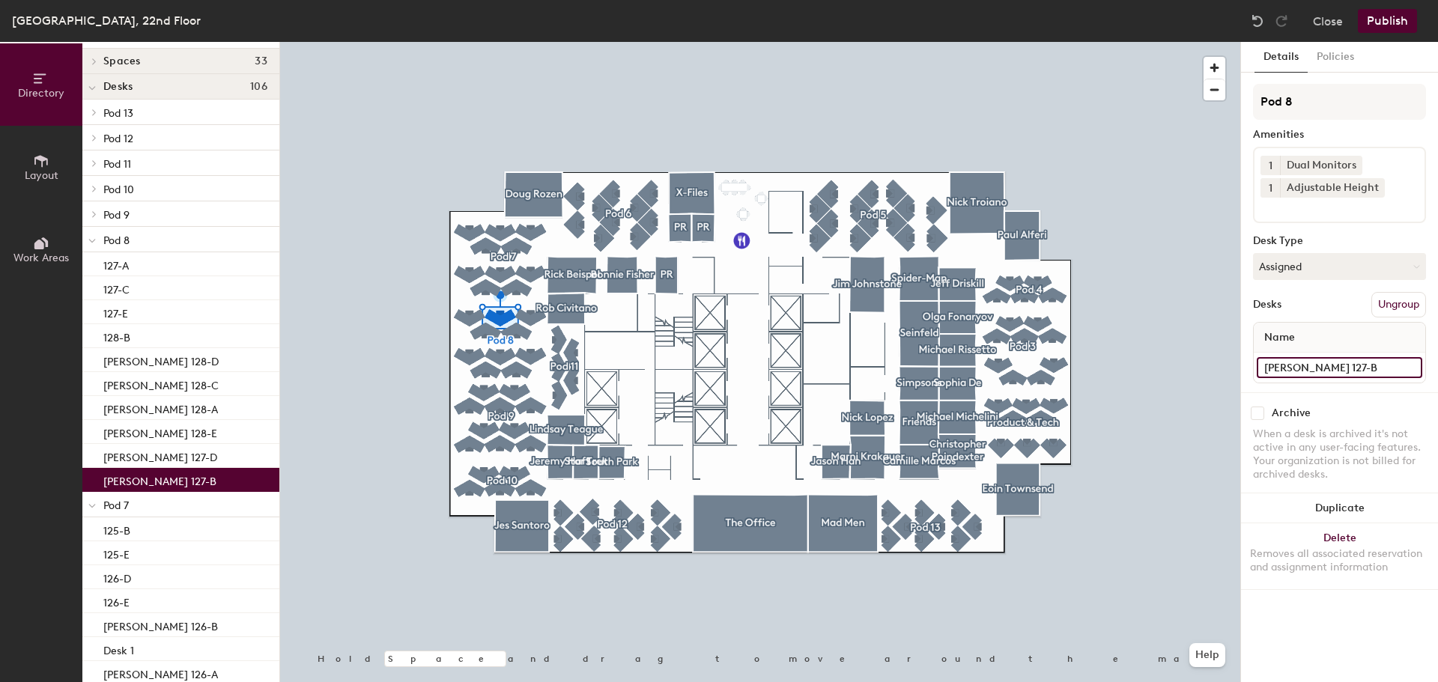
click at [1402, 370] on input "[PERSON_NAME] 127-B" at bounding box center [1340, 367] width 166 height 21
click at [1338, 365] on input "[PERSON_NAME] 127-B" at bounding box center [1340, 367] width 166 height 21
type input "127-B"
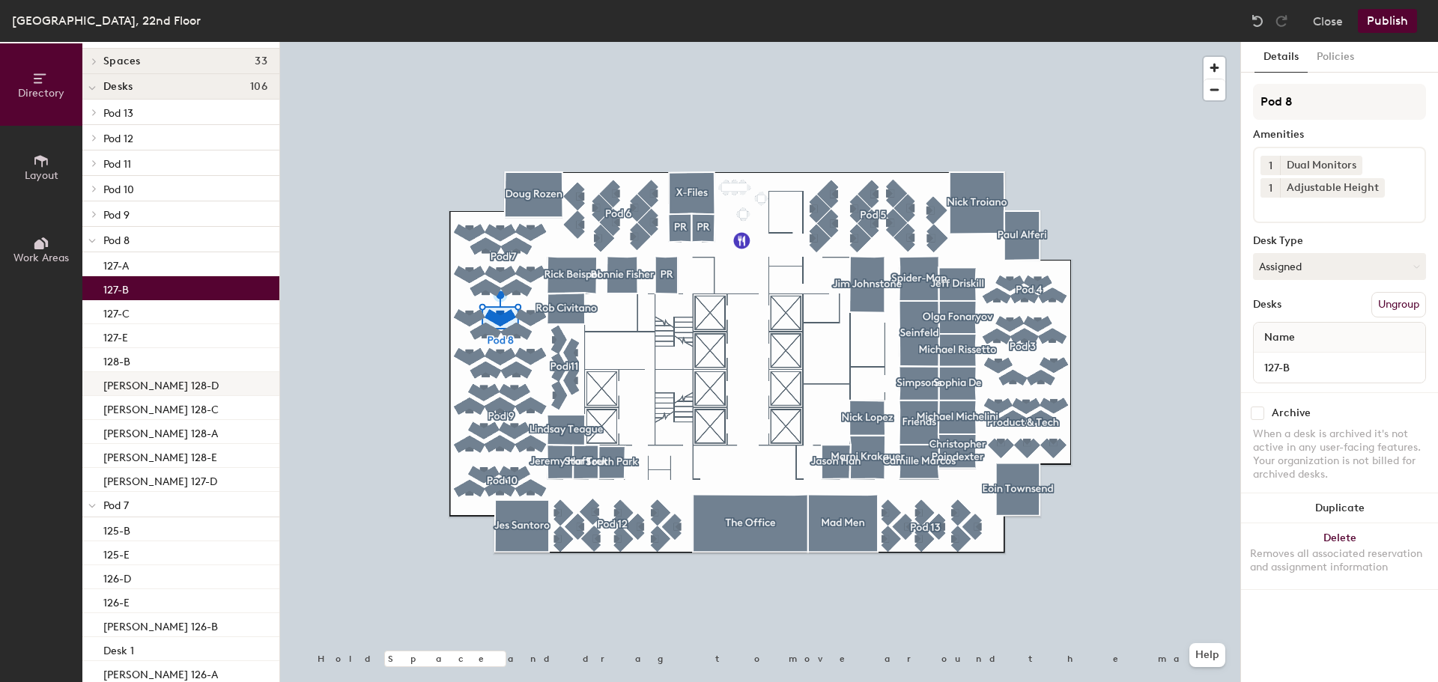
click at [157, 386] on p "[PERSON_NAME] 128-D" at bounding box center [160, 383] width 115 height 17
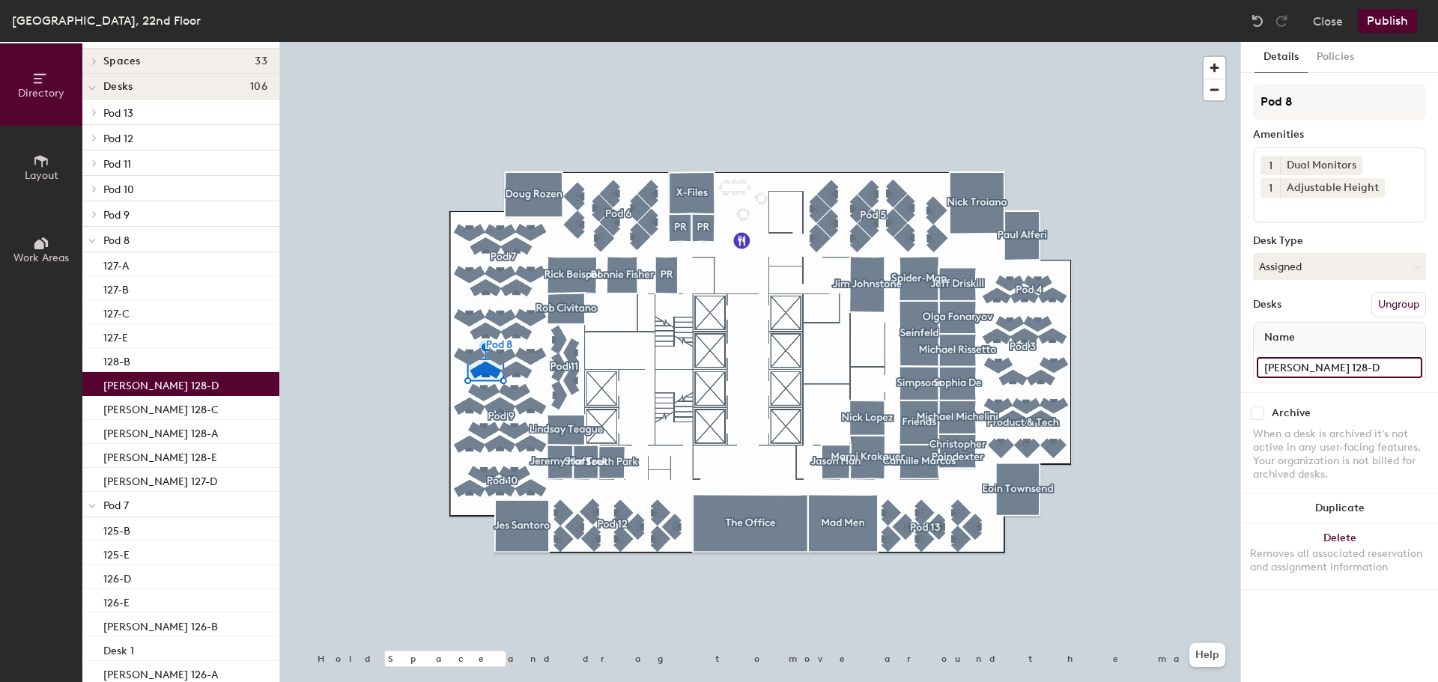
click at [1408, 363] on input "[PERSON_NAME] 128-D" at bounding box center [1340, 367] width 166 height 21
click at [1332, 366] on input "[PERSON_NAME] 128-D" at bounding box center [1340, 367] width 166 height 21
type input "128-D"
click at [123, 411] on p "[PERSON_NAME] 128-C" at bounding box center [160, 407] width 115 height 17
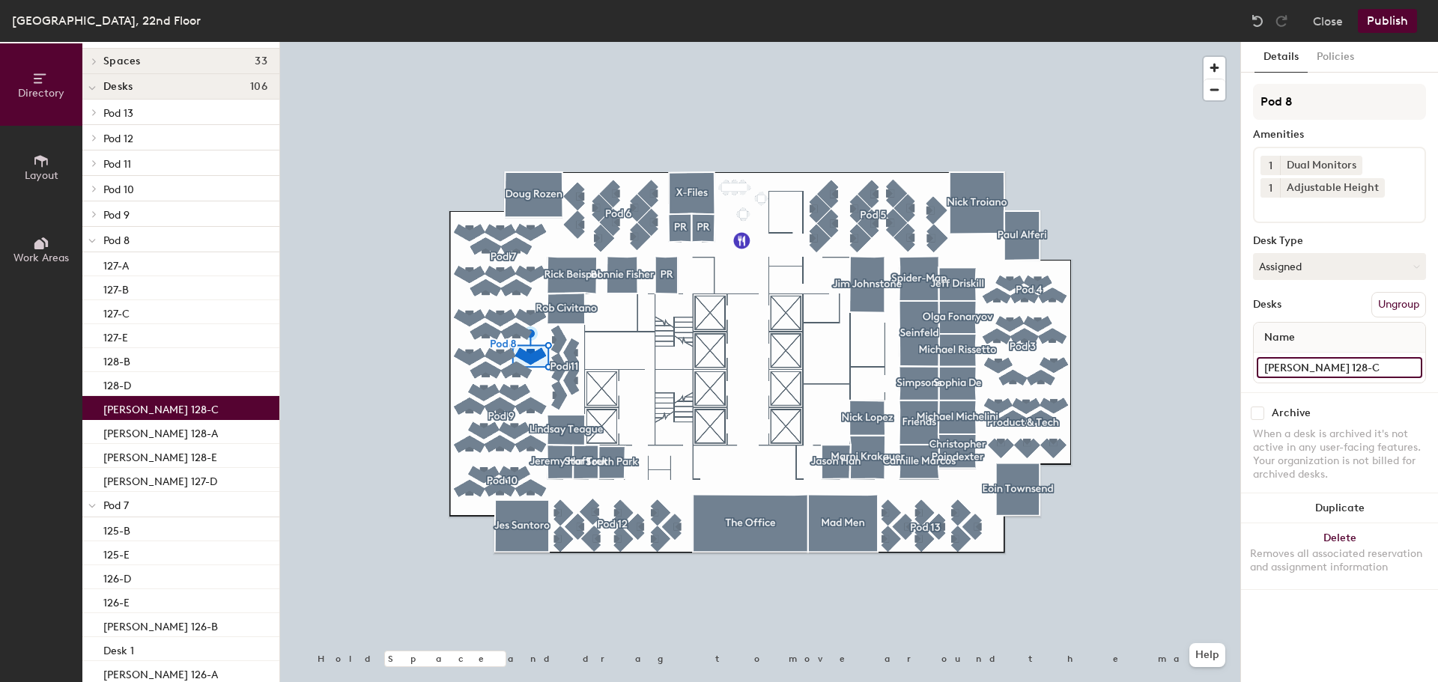
click at [1406, 368] on input "[PERSON_NAME] 128-C" at bounding box center [1340, 367] width 166 height 21
click at [1339, 367] on input "[PERSON_NAME] 128-C" at bounding box center [1340, 367] width 166 height 21
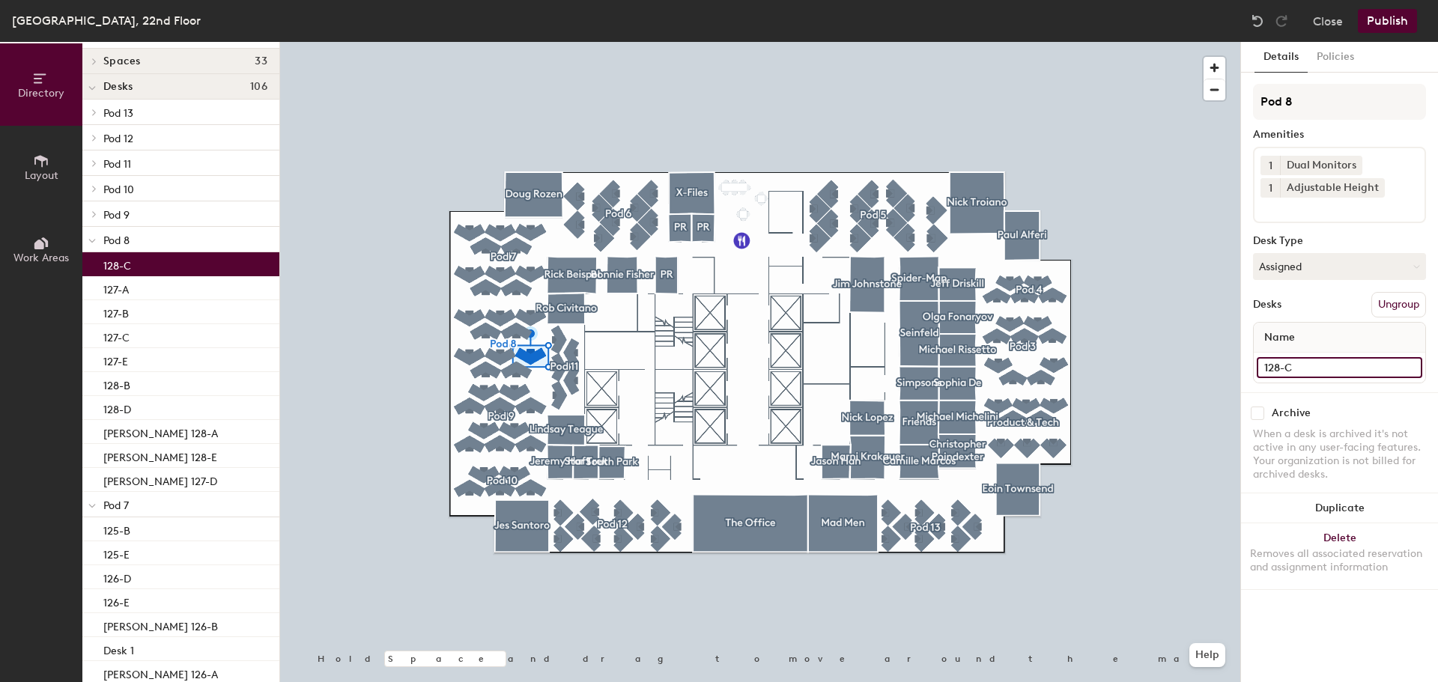
type input "128-C"
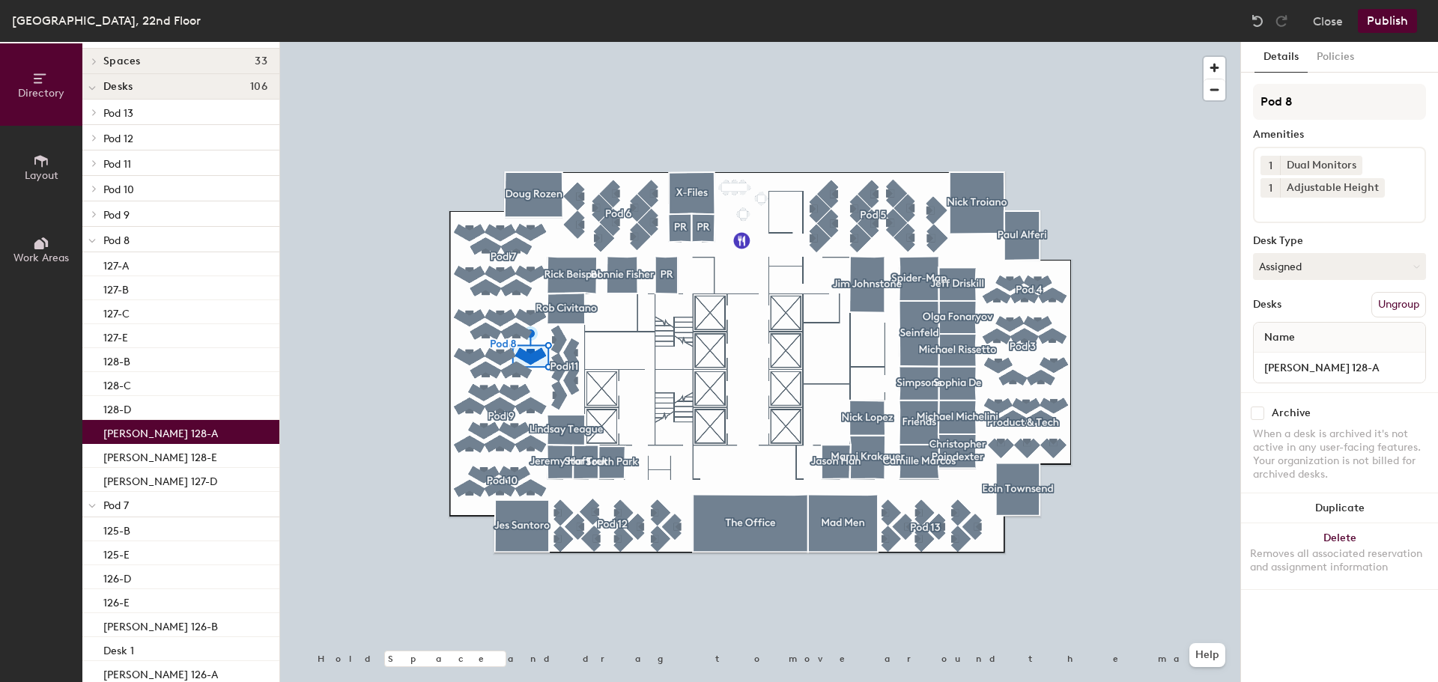
click at [177, 427] on p "[PERSON_NAME] 128-A" at bounding box center [160, 431] width 115 height 17
click at [1409, 367] on input "[PERSON_NAME] 128-A" at bounding box center [1340, 367] width 166 height 21
click at [1339, 360] on input "[PERSON_NAME] 128-A" at bounding box center [1340, 367] width 166 height 21
type input "128-A"
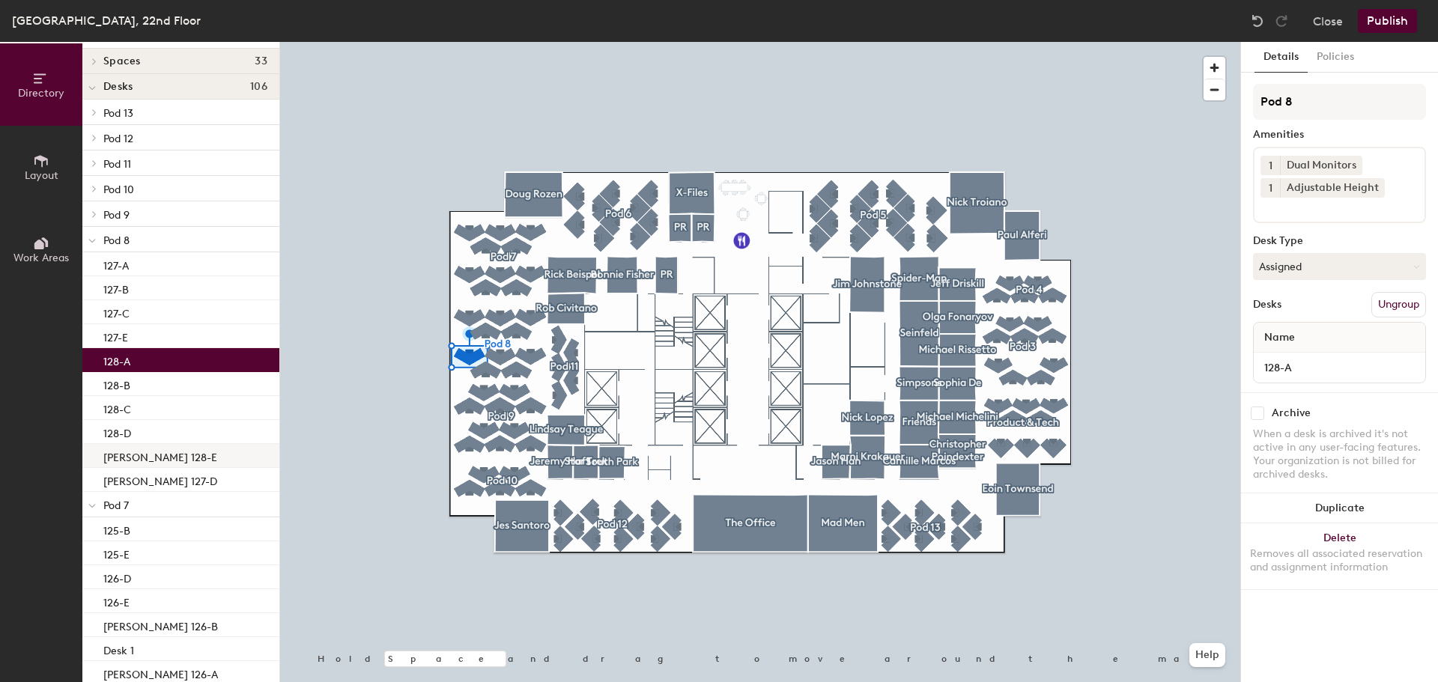
click at [182, 457] on p "[PERSON_NAME] 128-E" at bounding box center [160, 455] width 114 height 17
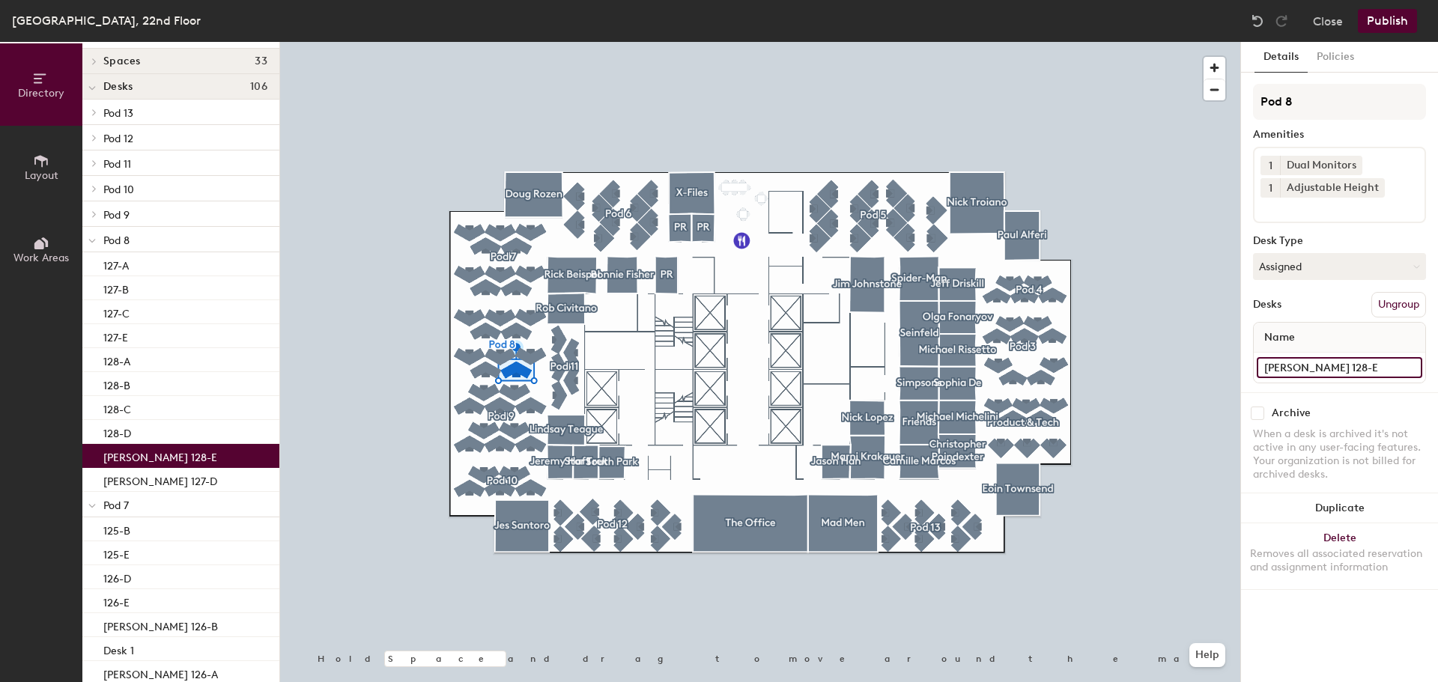
click at [1411, 366] on input "[PERSON_NAME] 128-E" at bounding box center [1340, 367] width 166 height 21
click at [1338, 364] on input "[PERSON_NAME] 128-E" at bounding box center [1340, 367] width 166 height 21
type input "128-E"
click at [169, 480] on p "[PERSON_NAME] 127-D" at bounding box center [160, 479] width 114 height 17
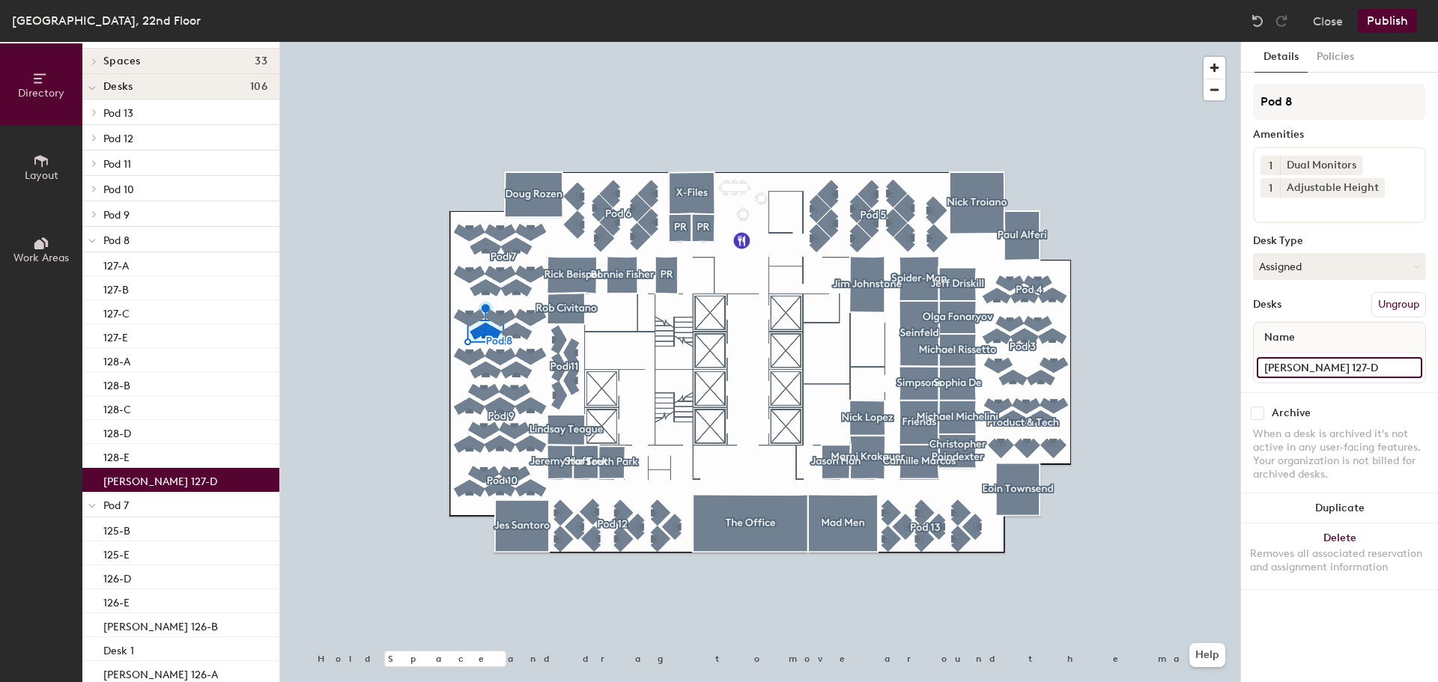
click at [1404, 373] on input "[PERSON_NAME] 127-D" at bounding box center [1340, 367] width 166 height 21
click at [1348, 367] on input "[PERSON_NAME] 127-D" at bounding box center [1340, 367] width 166 height 21
type input "127-D"
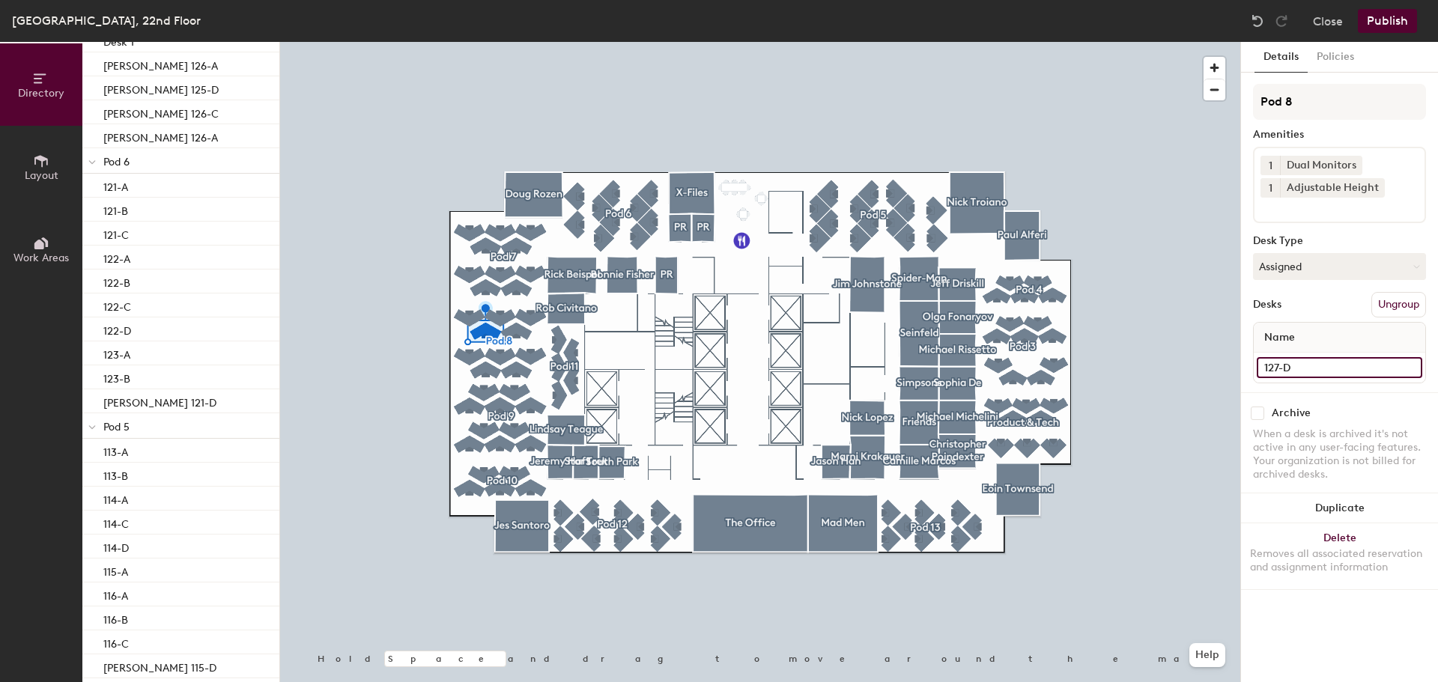
scroll to position [638, 0]
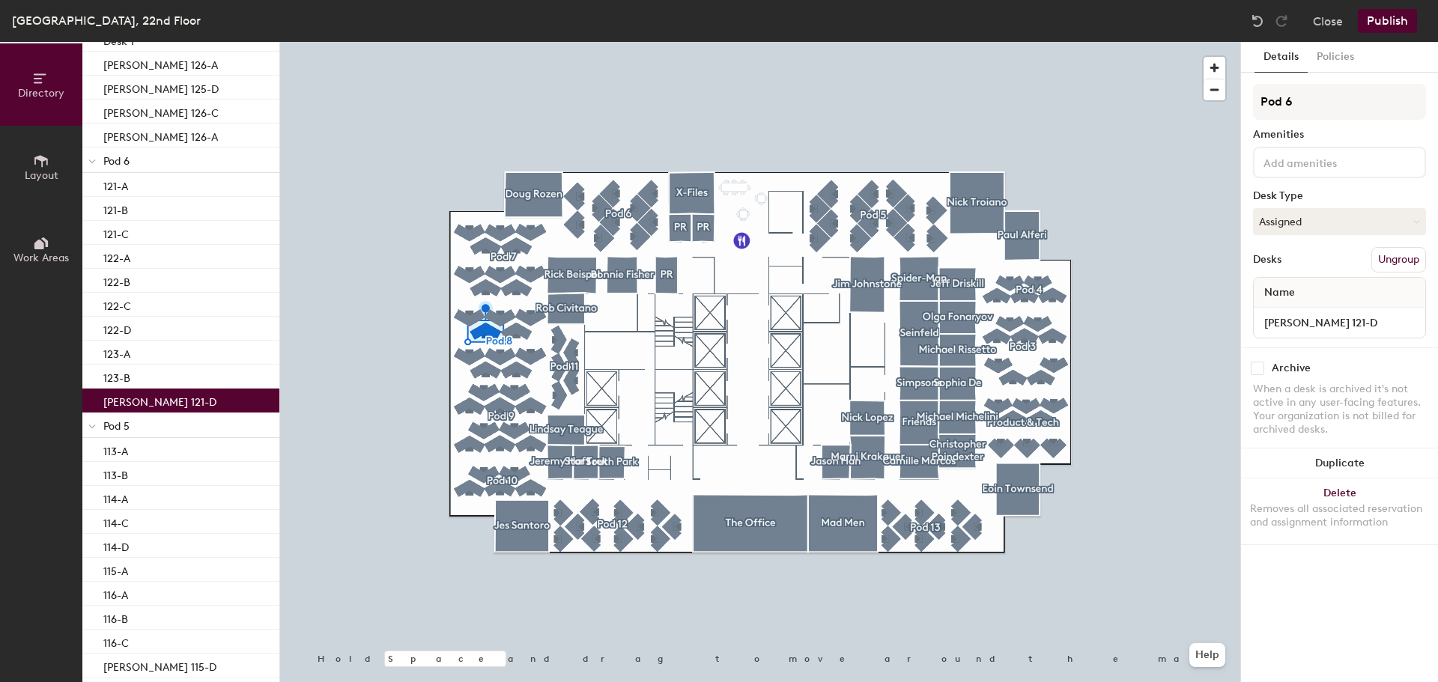
click at [160, 399] on p "[PERSON_NAME] 121-D" at bounding box center [159, 400] width 113 height 17
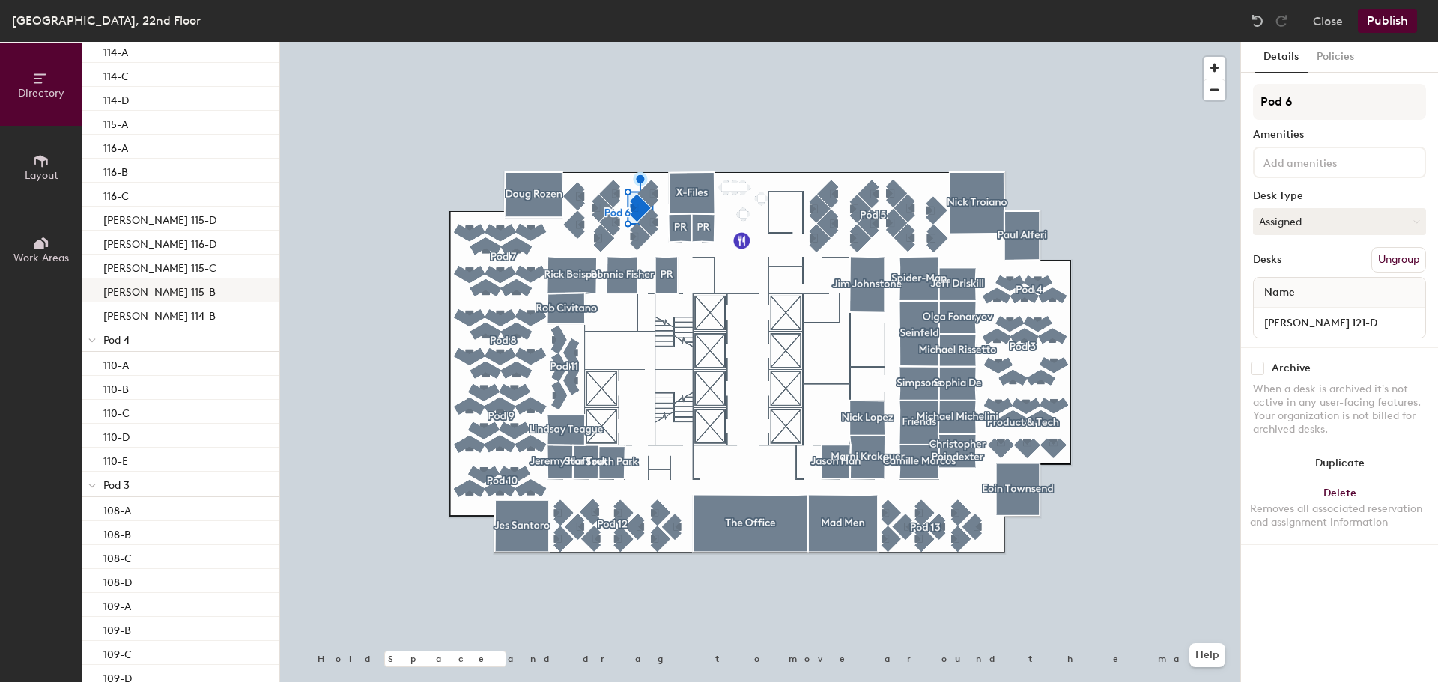
scroll to position [1179, 0]
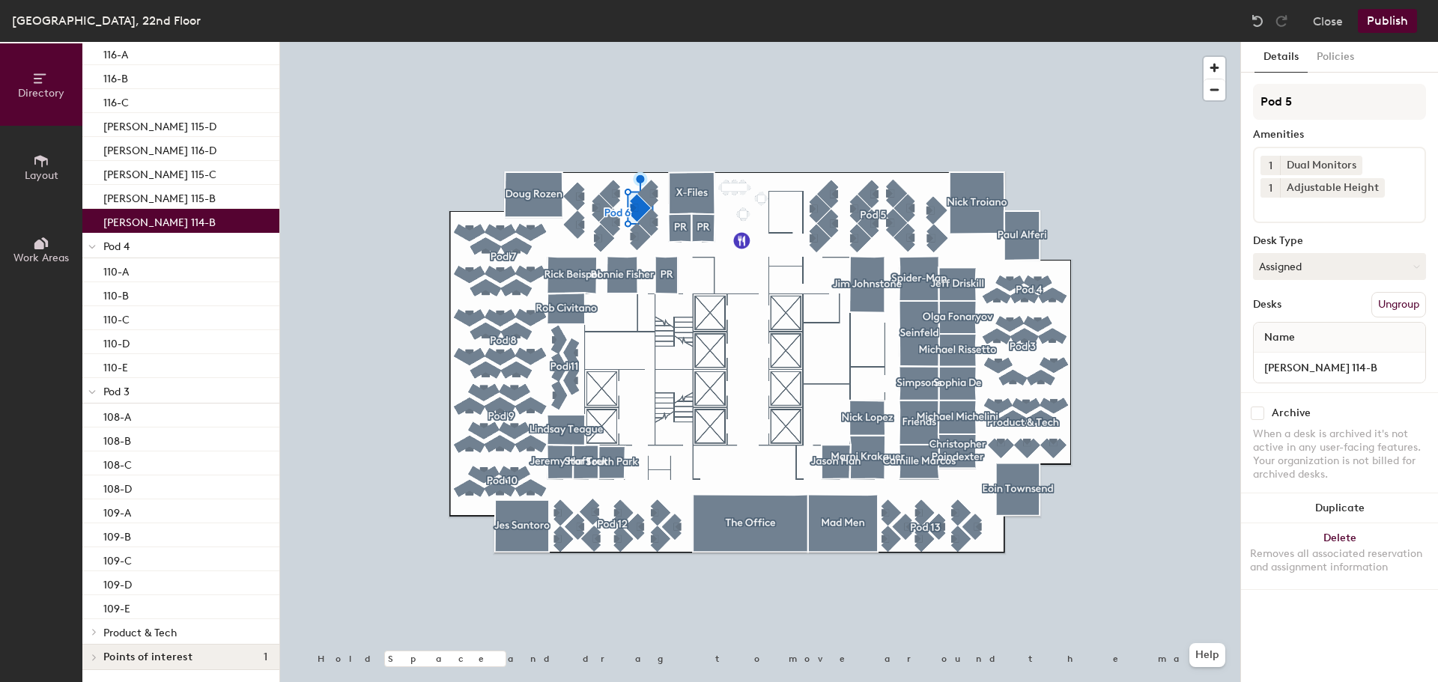
click at [188, 231] on div "[PERSON_NAME] 114-B" at bounding box center [180, 221] width 197 height 24
click at [1411, 368] on input "[PERSON_NAME] 114-B" at bounding box center [1340, 367] width 166 height 21
click at [1358, 365] on input "[PERSON_NAME] 114-B" at bounding box center [1340, 367] width 166 height 21
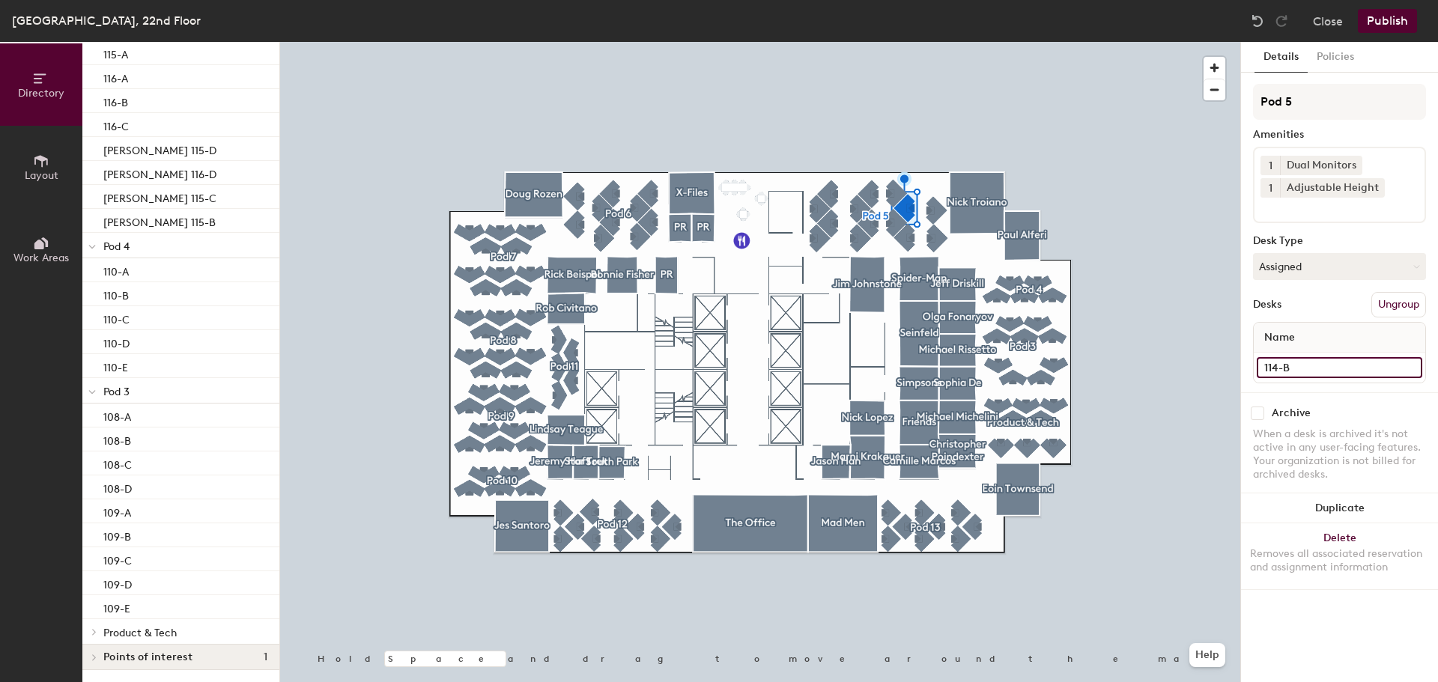
type input "114-B"
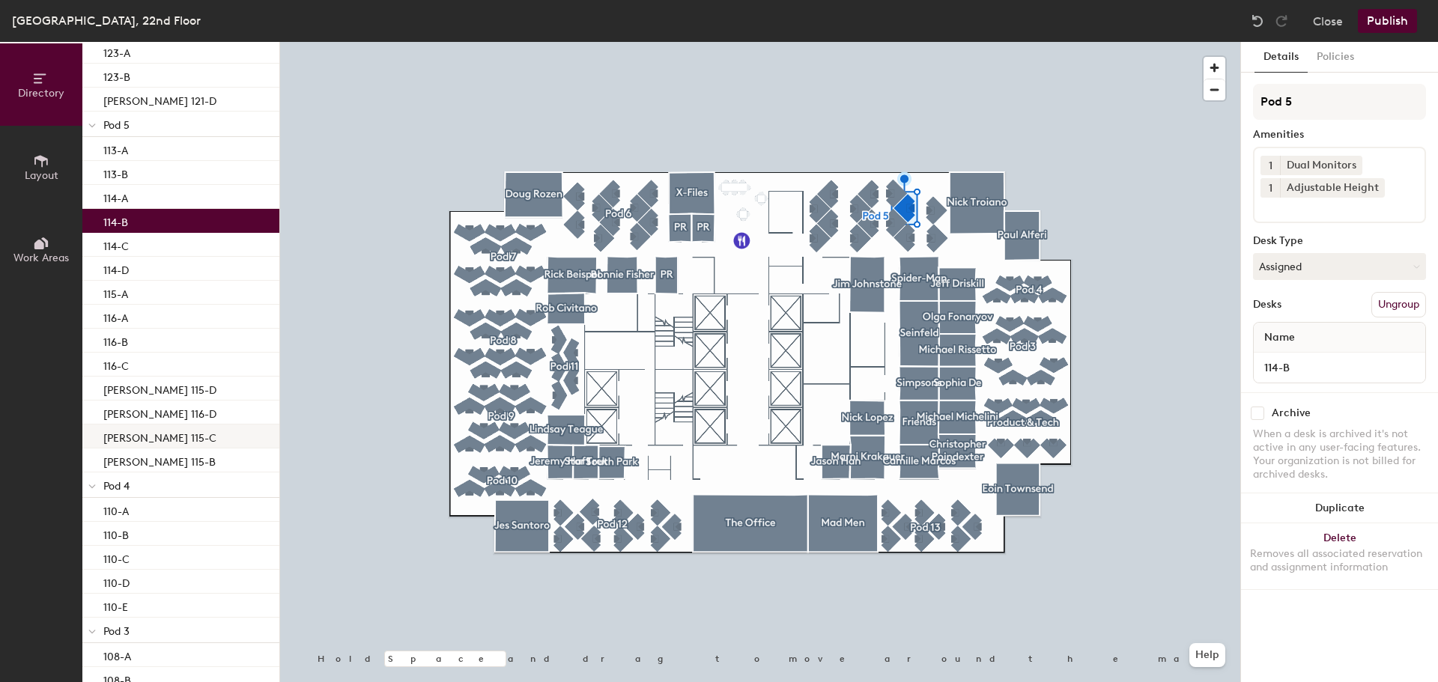
click at [173, 439] on p "[PERSON_NAME] 115-C" at bounding box center [159, 436] width 113 height 17
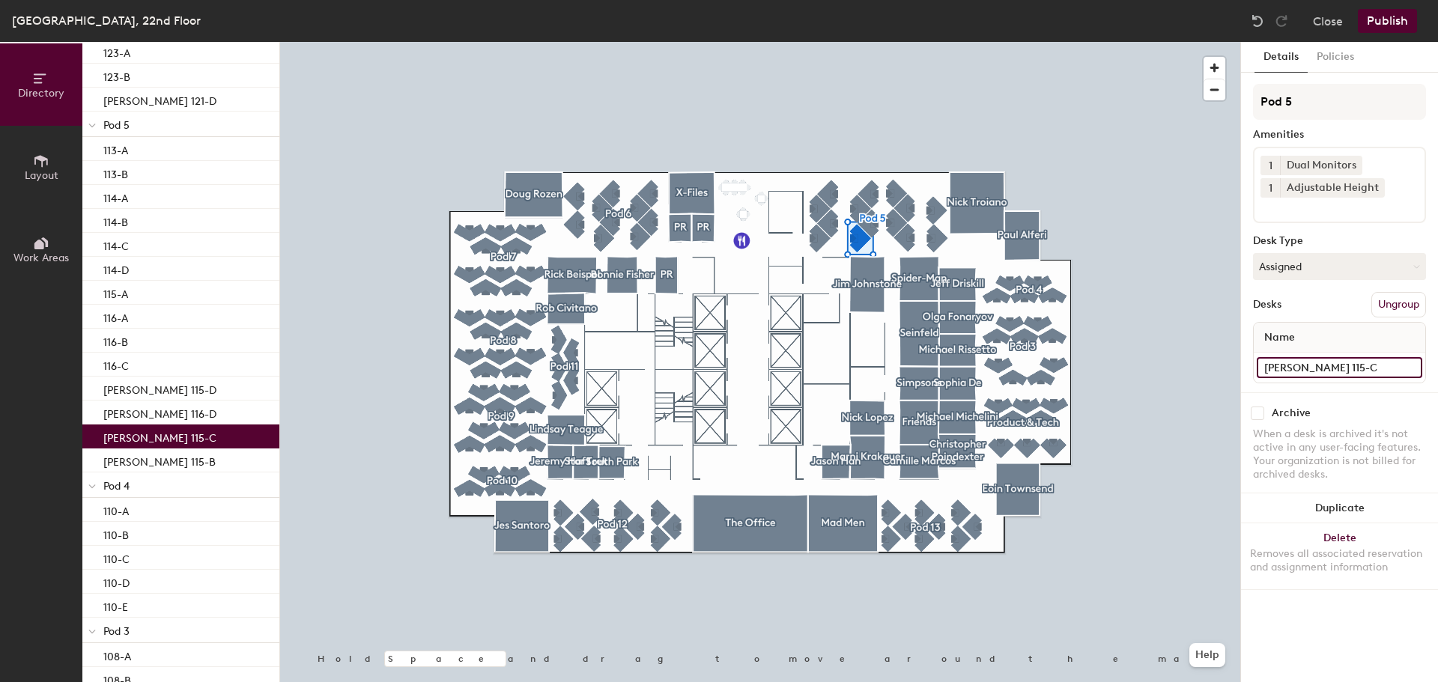
click at [1409, 368] on input "[PERSON_NAME] 115-C" at bounding box center [1340, 367] width 166 height 21
click at [1351, 367] on input "[PERSON_NAME] 115-C" at bounding box center [1340, 367] width 166 height 21
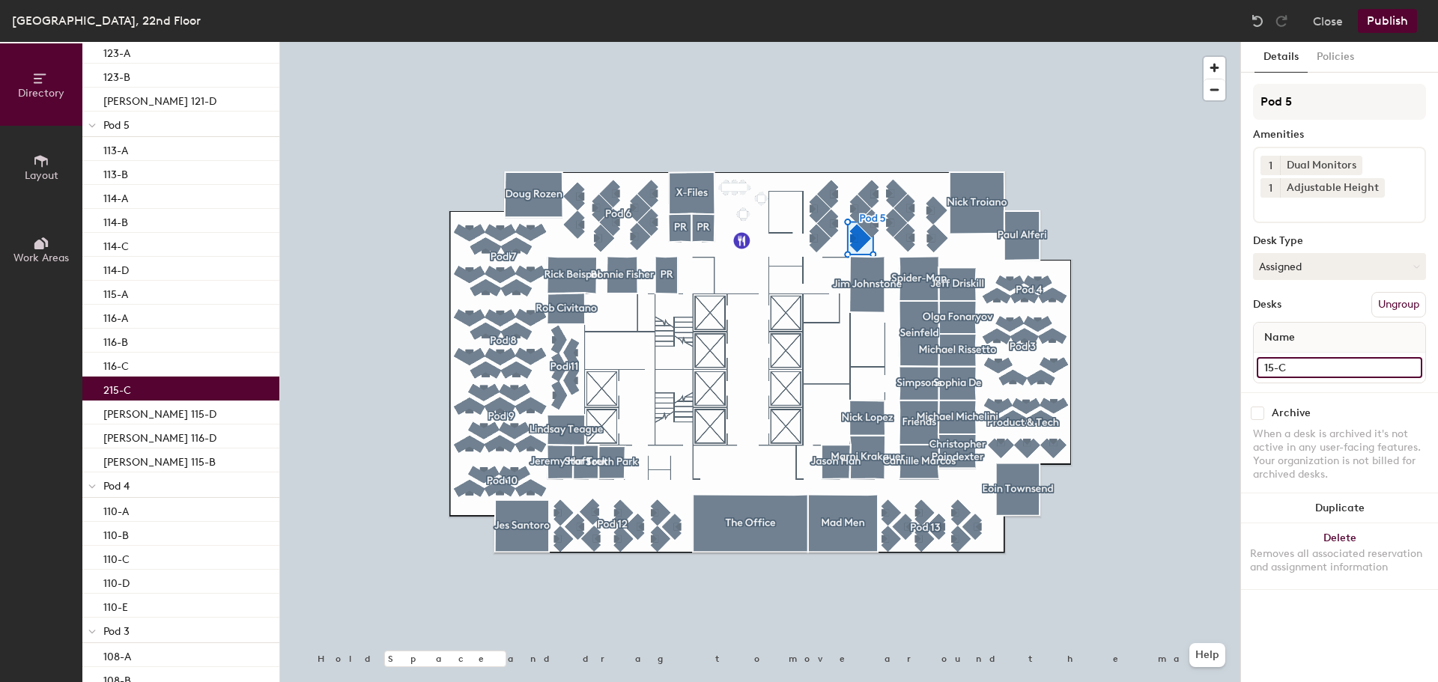
type input "115-C"
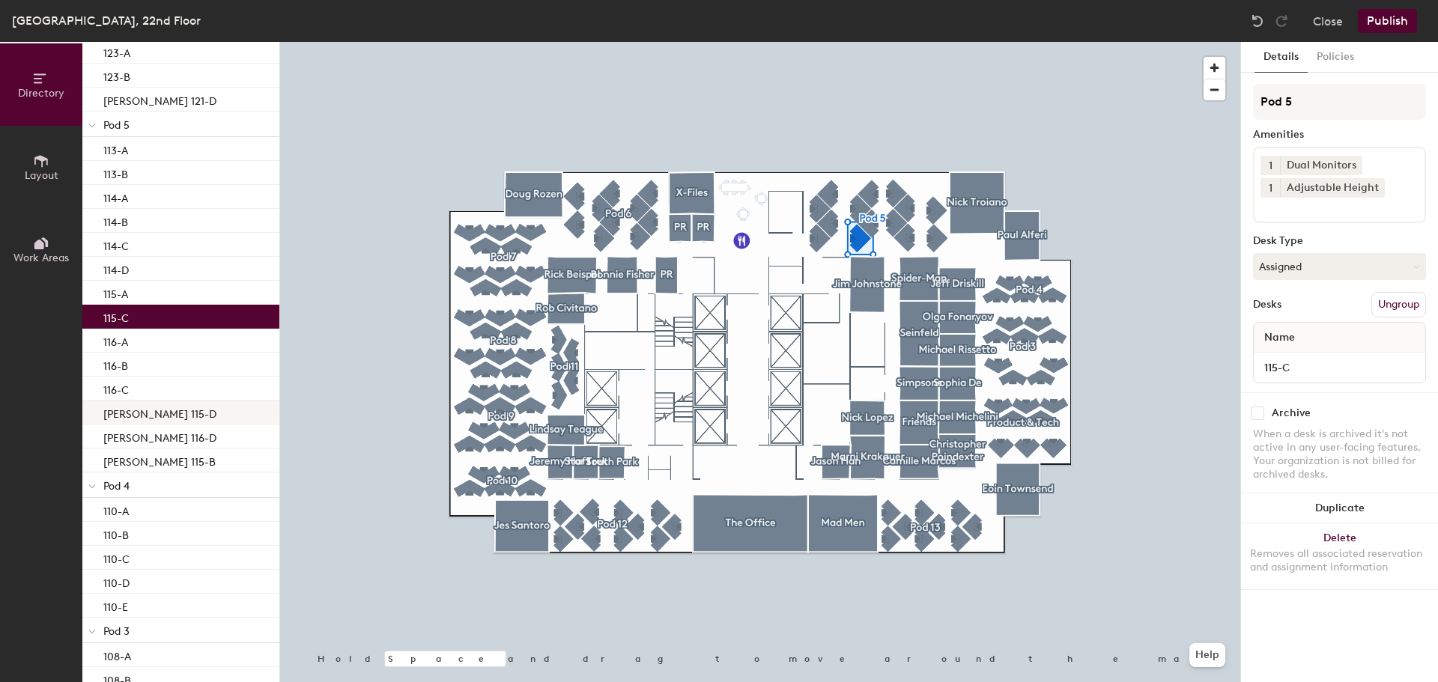
click at [162, 420] on p "[PERSON_NAME] 115-D" at bounding box center [159, 412] width 113 height 17
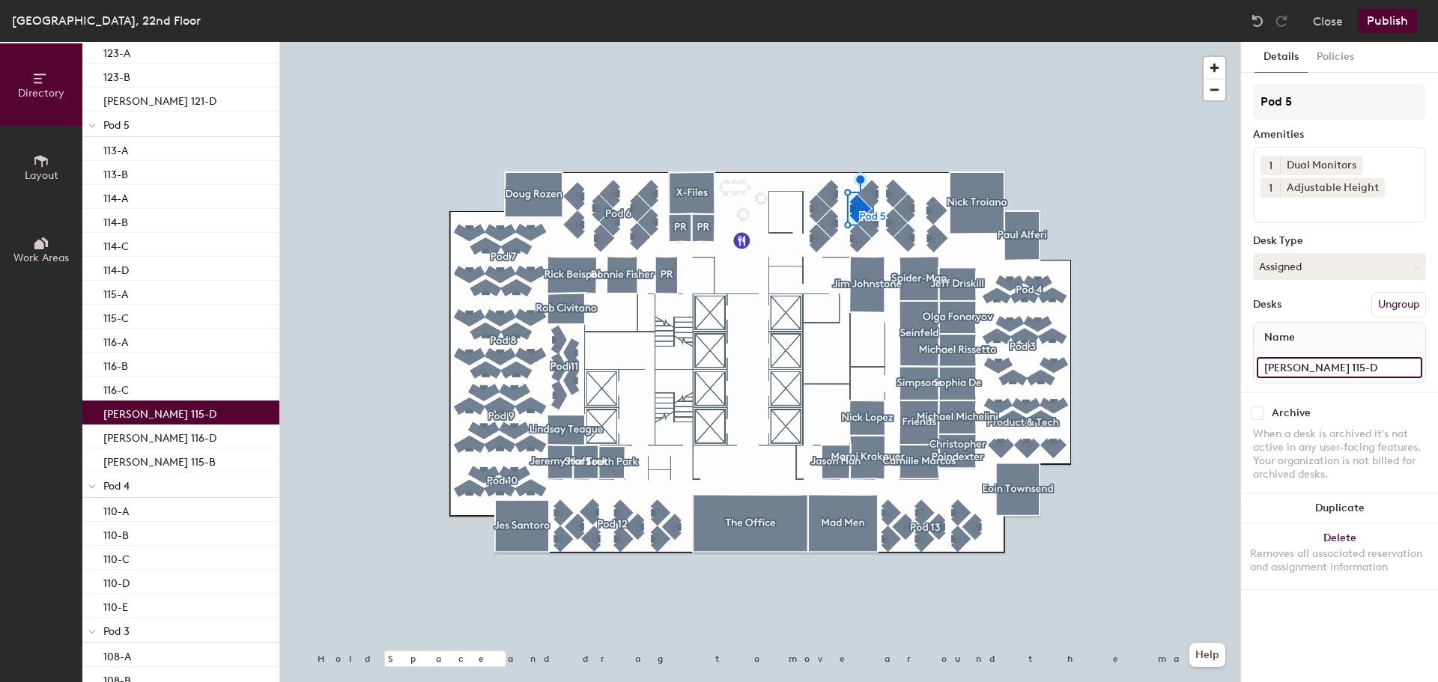
click at [1412, 369] on input "[PERSON_NAME] 115-D" at bounding box center [1340, 367] width 166 height 21
click at [1348, 363] on input "[PERSON_NAME] 115-D" at bounding box center [1340, 367] width 166 height 21
type input "115-D"
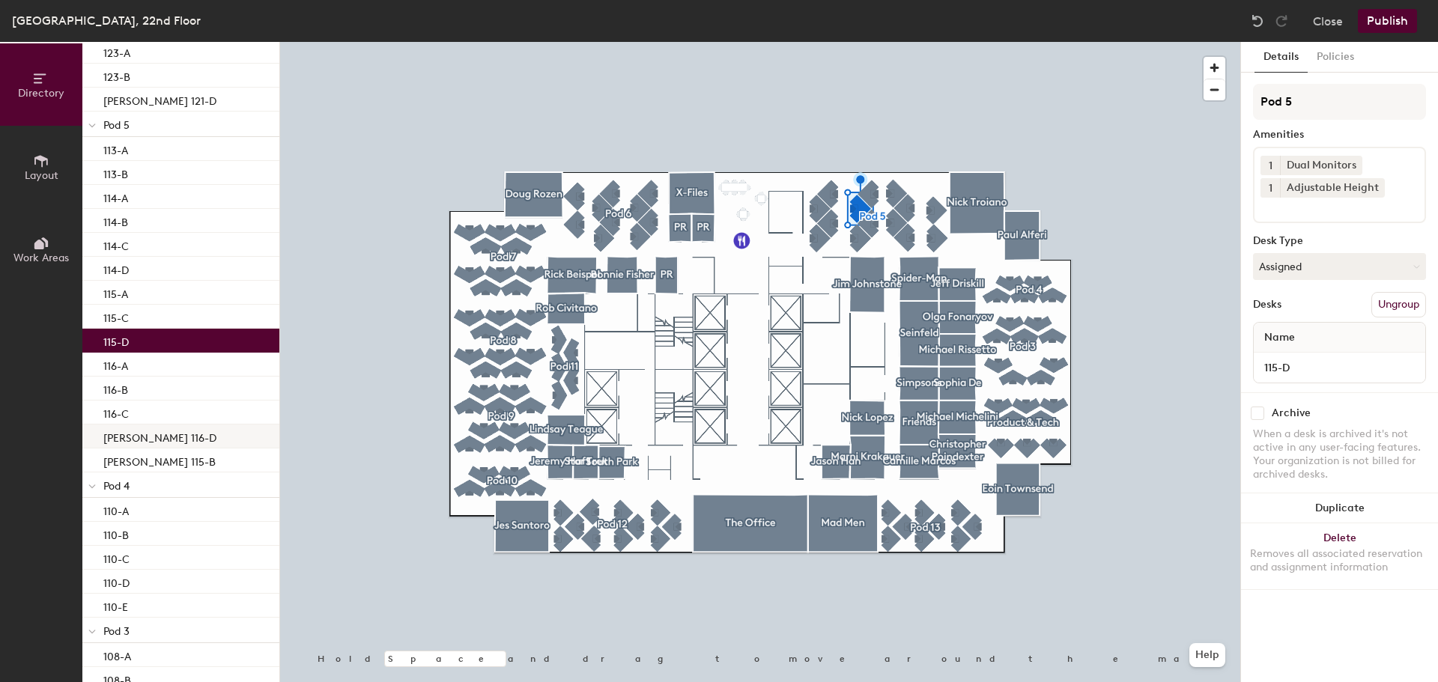
click at [134, 438] on p "[PERSON_NAME] 116-D" at bounding box center [159, 436] width 113 height 17
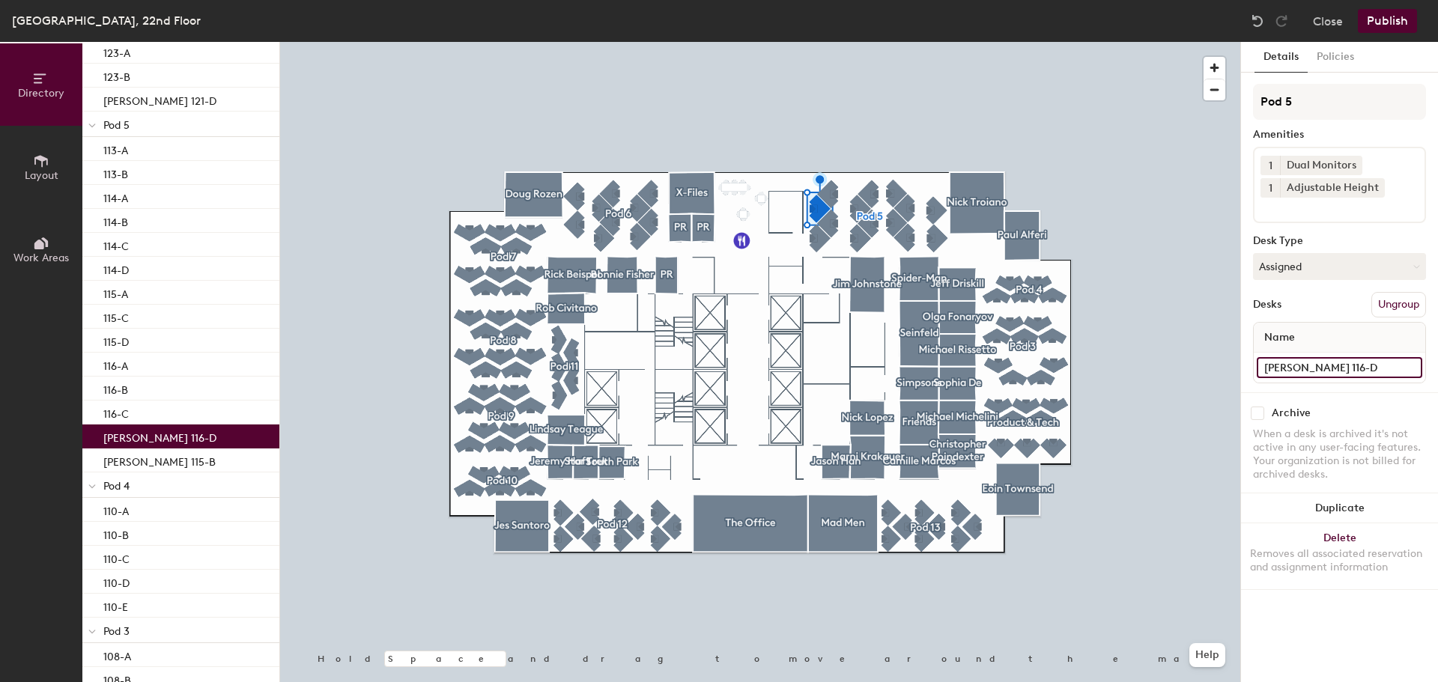
click at [1409, 370] on input "[PERSON_NAME] 116-D" at bounding box center [1340, 367] width 166 height 21
click at [1326, 366] on input "[PERSON_NAME] 116-D" at bounding box center [1340, 367] width 166 height 21
type input "116-D"
click at [198, 462] on div "[PERSON_NAME] 115-B" at bounding box center [180, 461] width 197 height 24
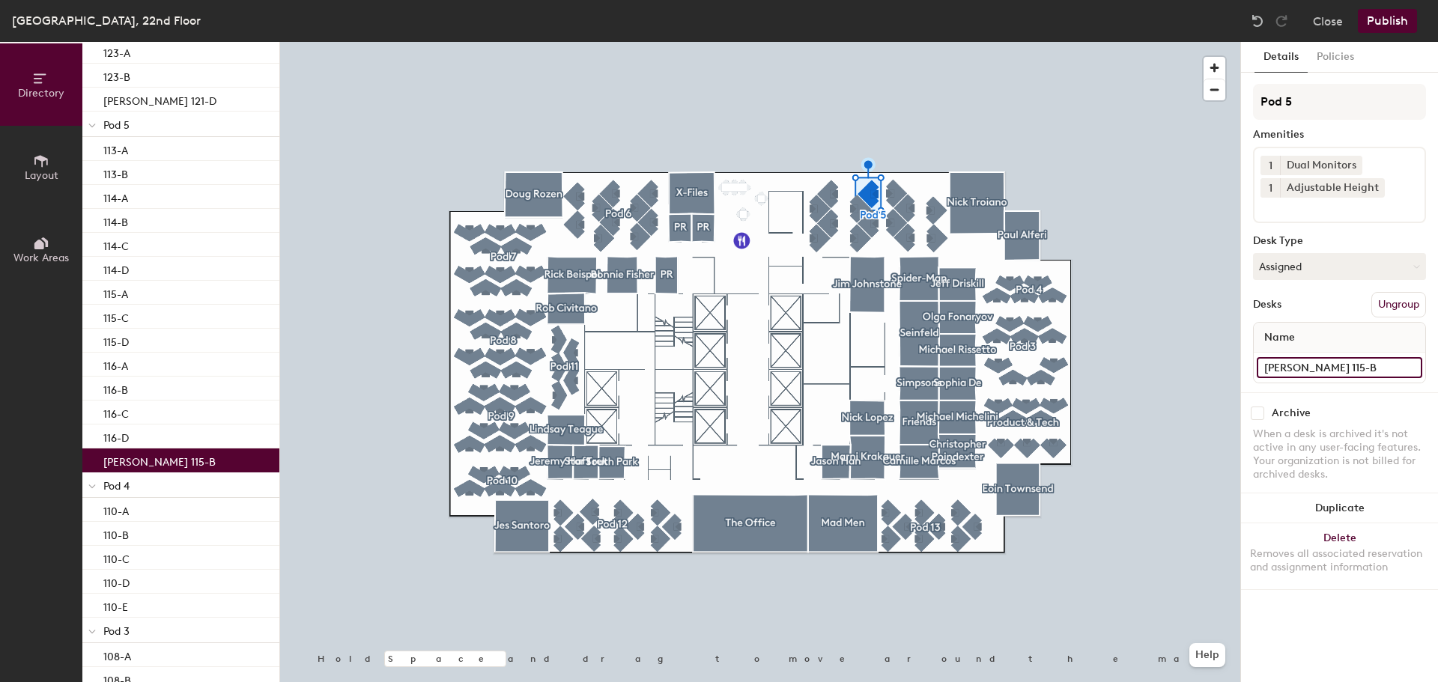
click at [1411, 369] on input "[PERSON_NAME] 115-B" at bounding box center [1340, 367] width 166 height 21
click at [1307, 367] on input "[PERSON_NAME] 115-B" at bounding box center [1340, 367] width 166 height 21
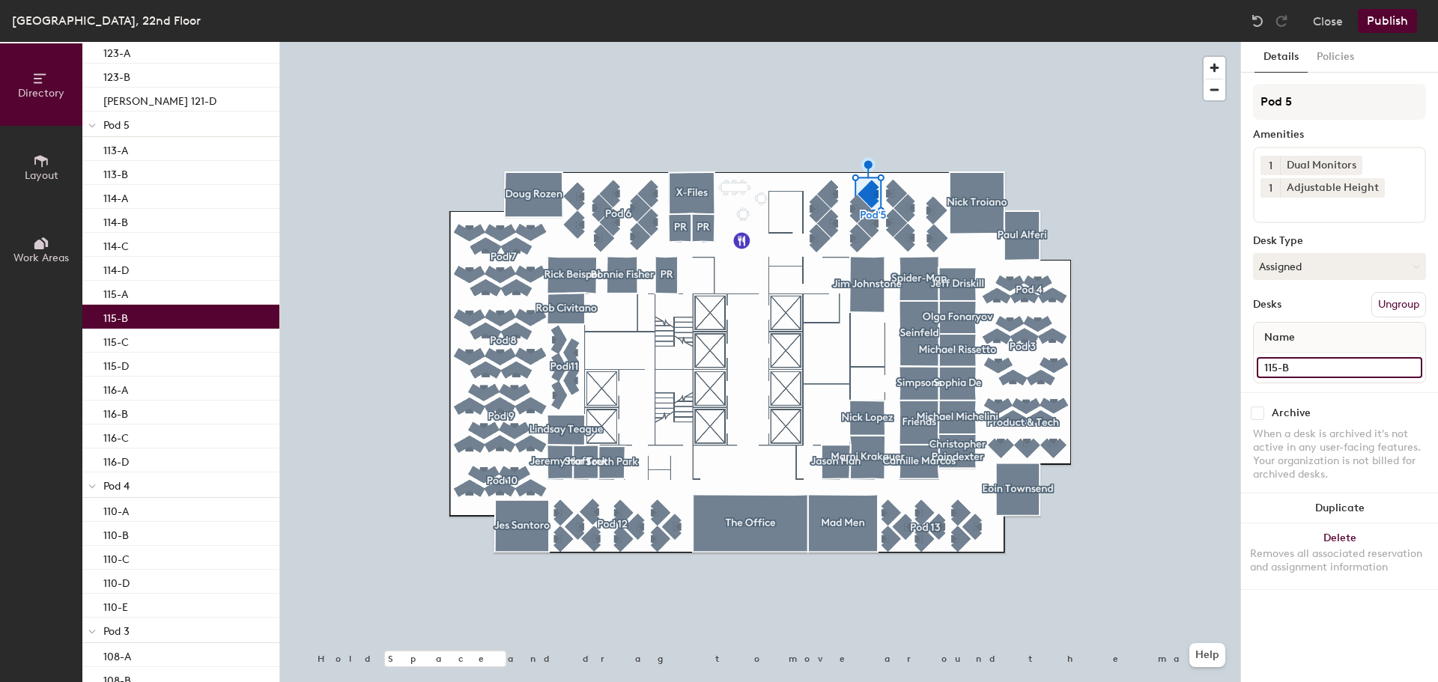
type input "115-B"
click at [94, 127] on icon at bounding box center [91, 126] width 7 height 6
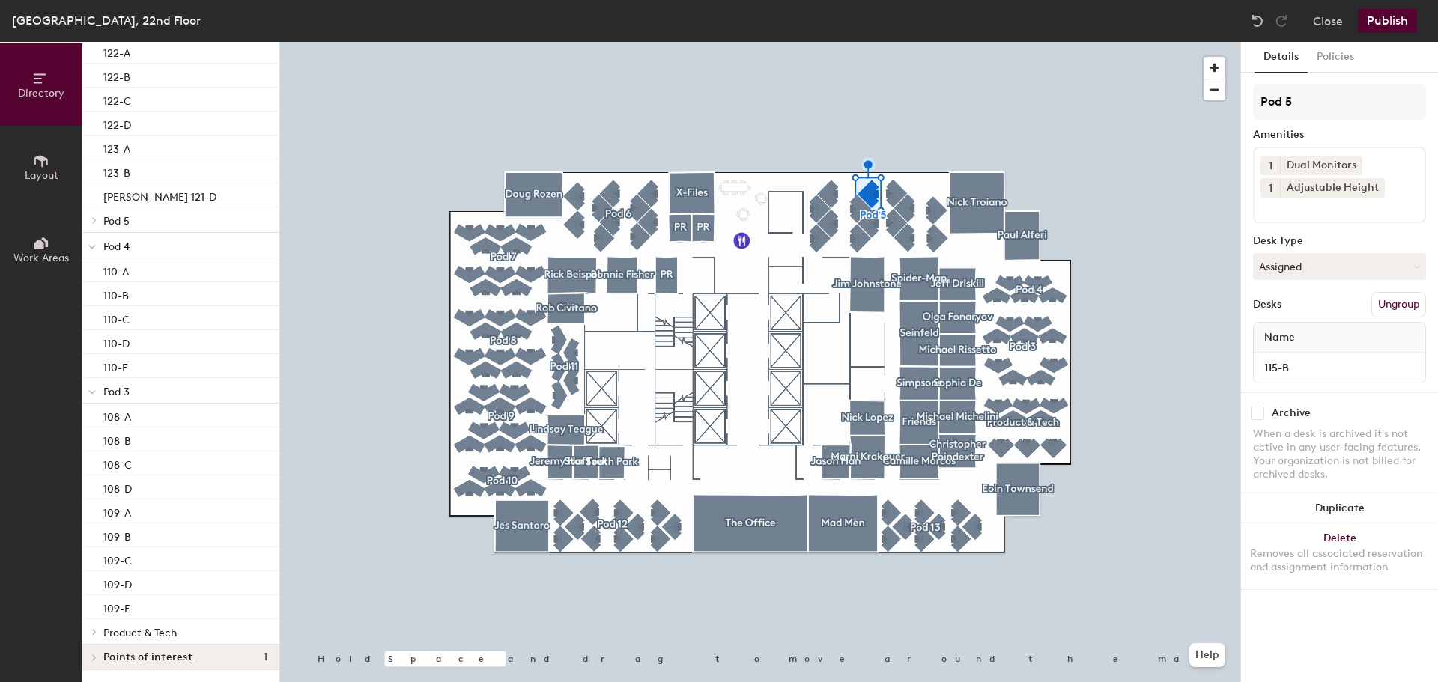
scroll to position [844, 0]
click at [96, 246] on div at bounding box center [91, 245] width 19 height 25
click at [91, 387] on span at bounding box center [91, 392] width 7 height 13
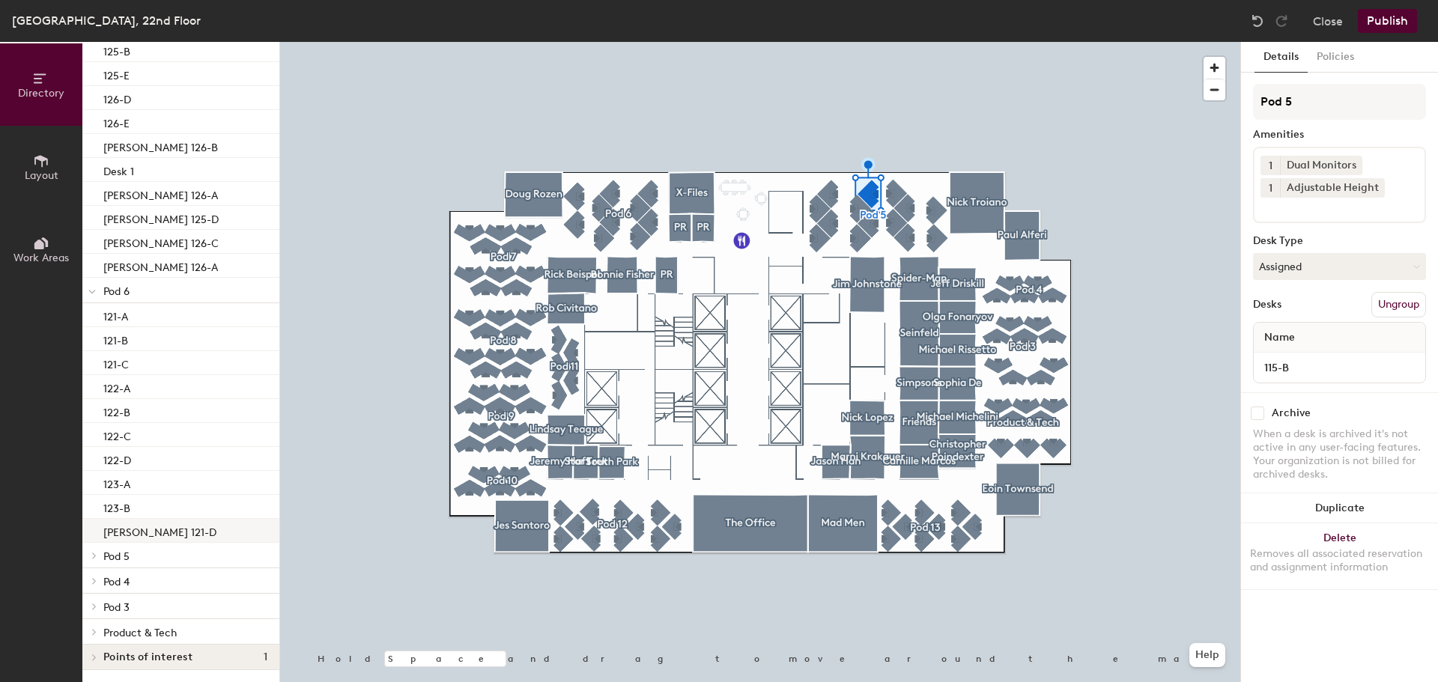
click at [136, 526] on p "[PERSON_NAME] 121-D" at bounding box center [159, 530] width 113 height 17
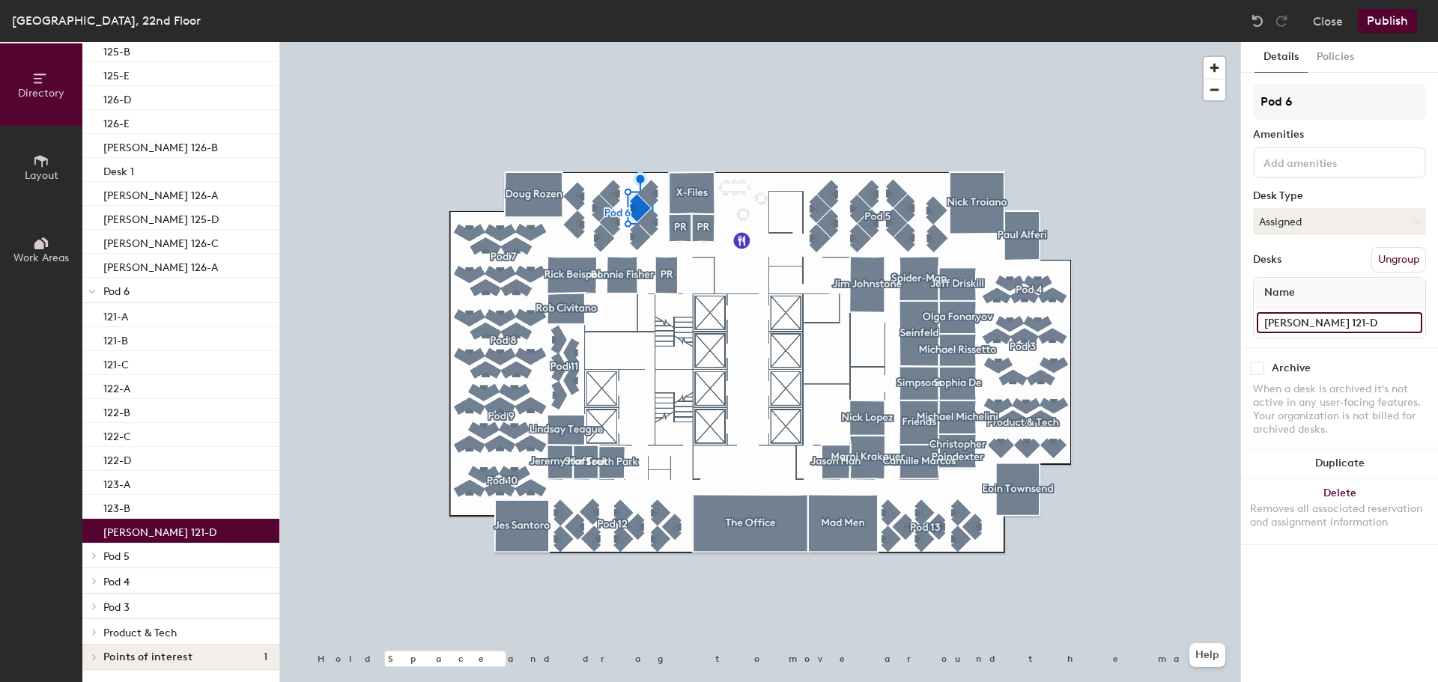
click at [1405, 323] on input "[PERSON_NAME] 121-D" at bounding box center [1340, 322] width 166 height 21
click at [1329, 312] on input "[PERSON_NAME] 121-D" at bounding box center [1340, 322] width 166 height 21
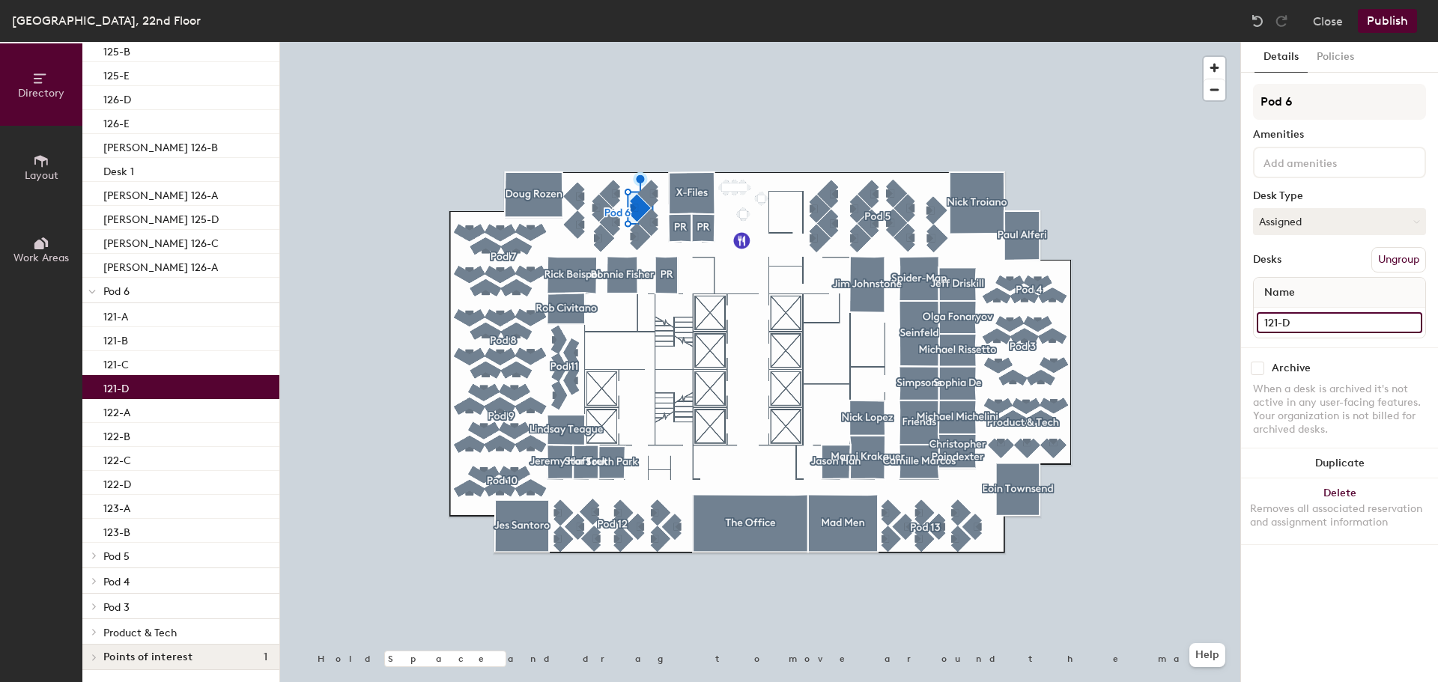
type input "121-D"
click at [178, 626] on p "Product & Tech" at bounding box center [185, 632] width 164 height 19
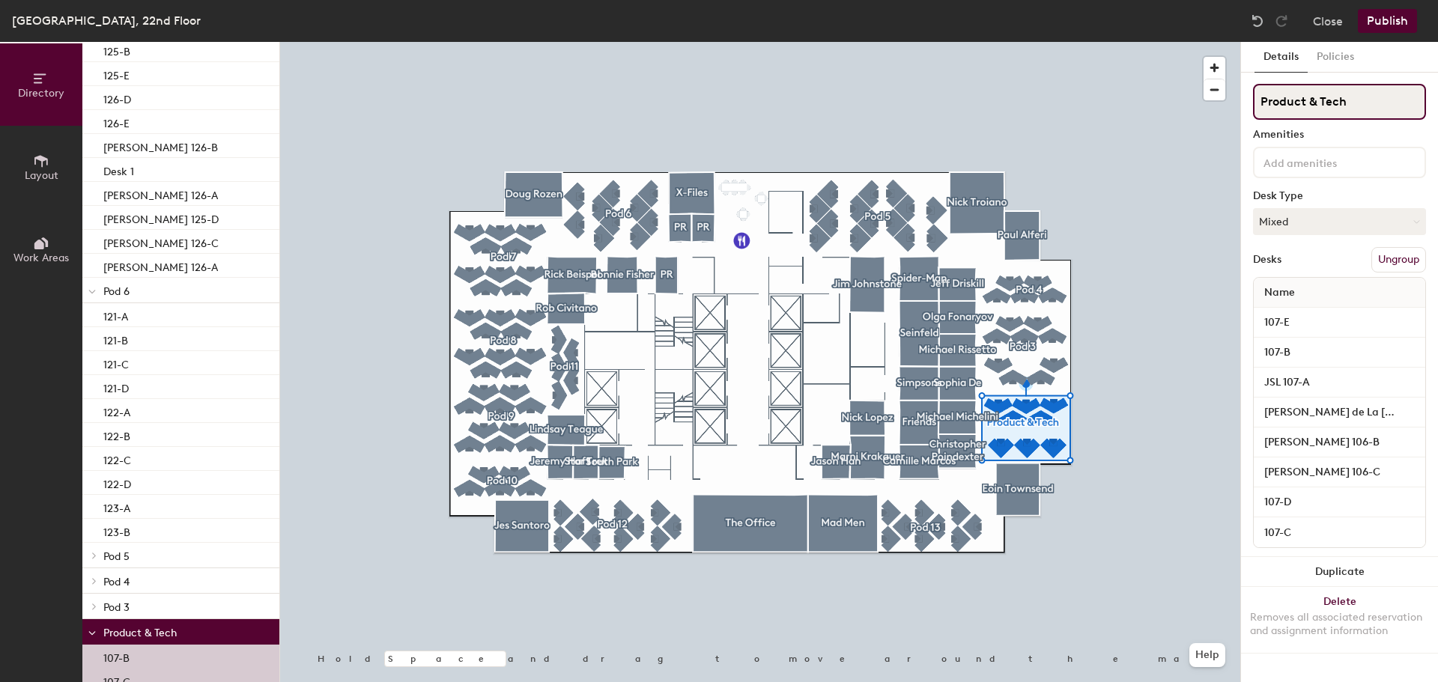
click at [1133, 94] on div "Directory Layout Work Areas Directory Spaces 33 [PERSON_NAME] [PERSON_NAME] [PE…" at bounding box center [719, 362] width 1438 height 641
type input "IT"
click at [168, 264] on p "[PERSON_NAME] 126-A" at bounding box center [160, 265] width 115 height 17
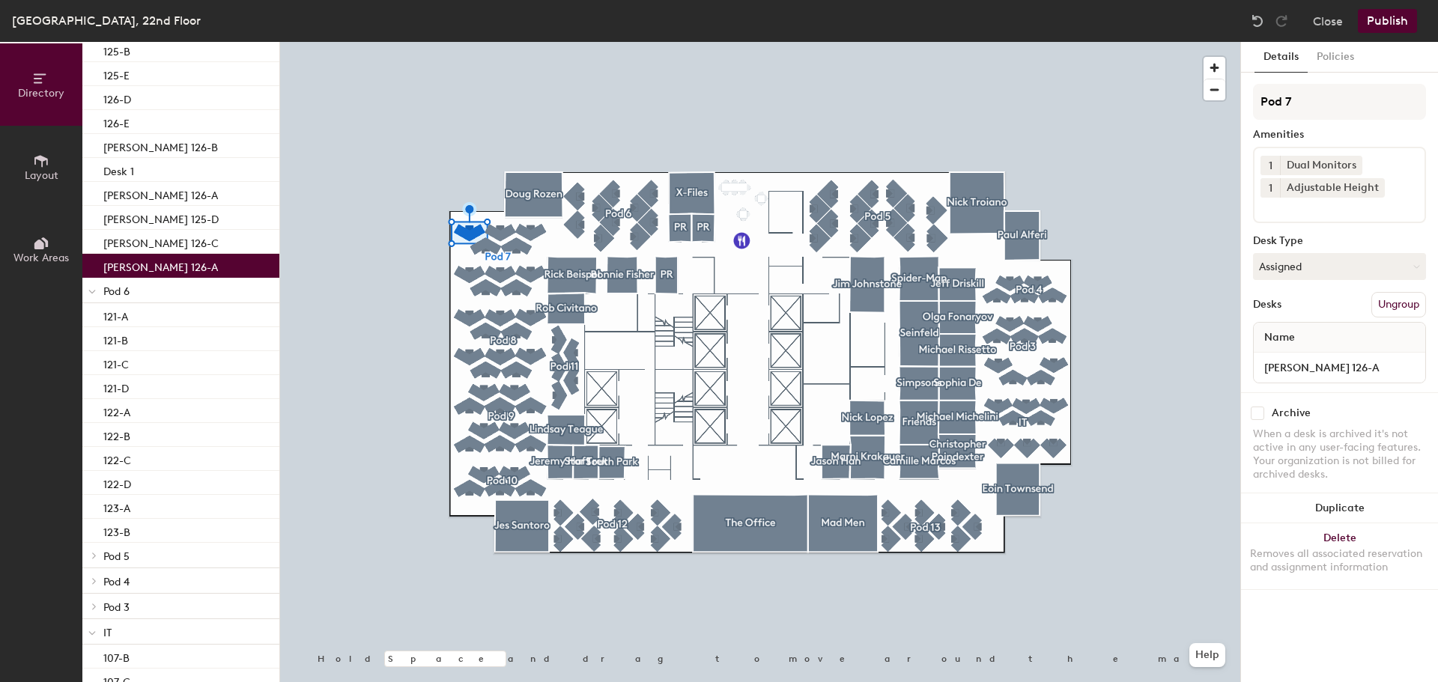
click at [93, 286] on span at bounding box center [91, 291] width 7 height 13
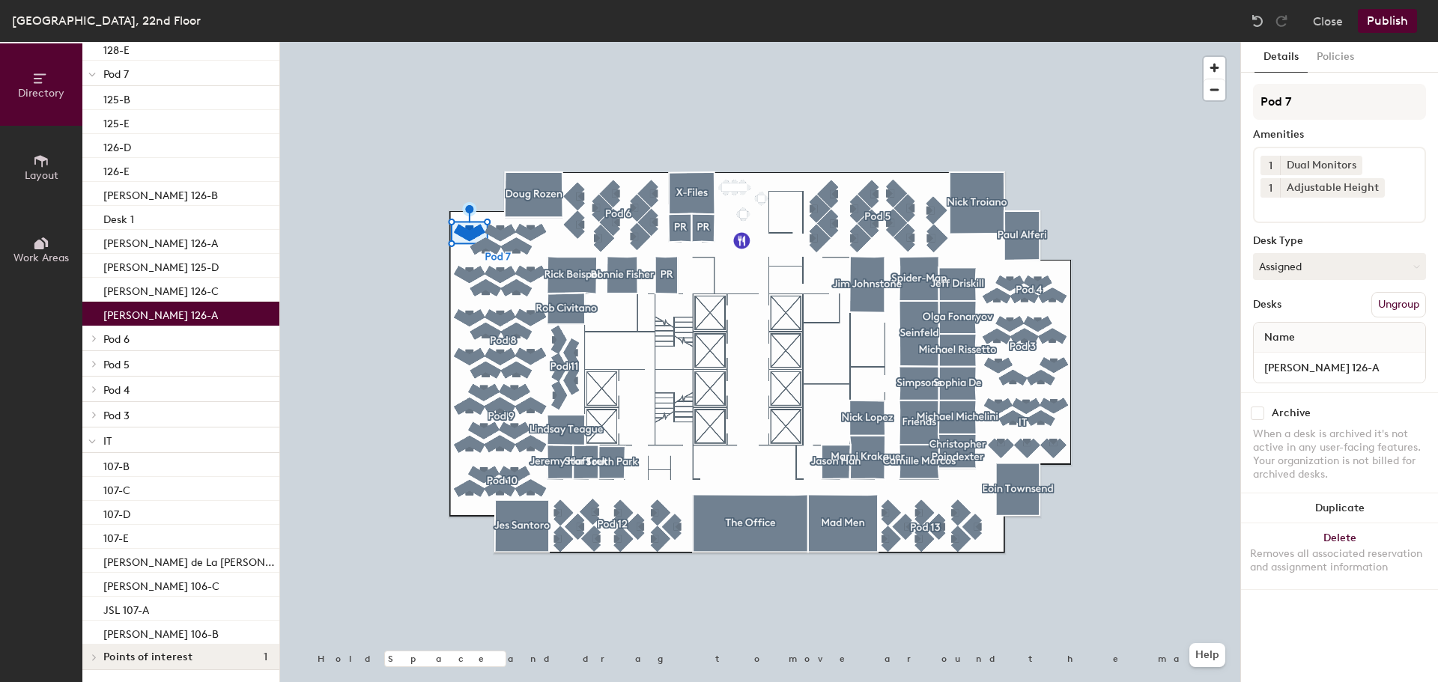
scroll to position [460, 0]
click at [1414, 365] on input "[PERSON_NAME] 126-A" at bounding box center [1340, 367] width 166 height 21
click at [1336, 370] on input "[PERSON_NAME] 126-A" at bounding box center [1340, 367] width 166 height 21
type input "126-A"
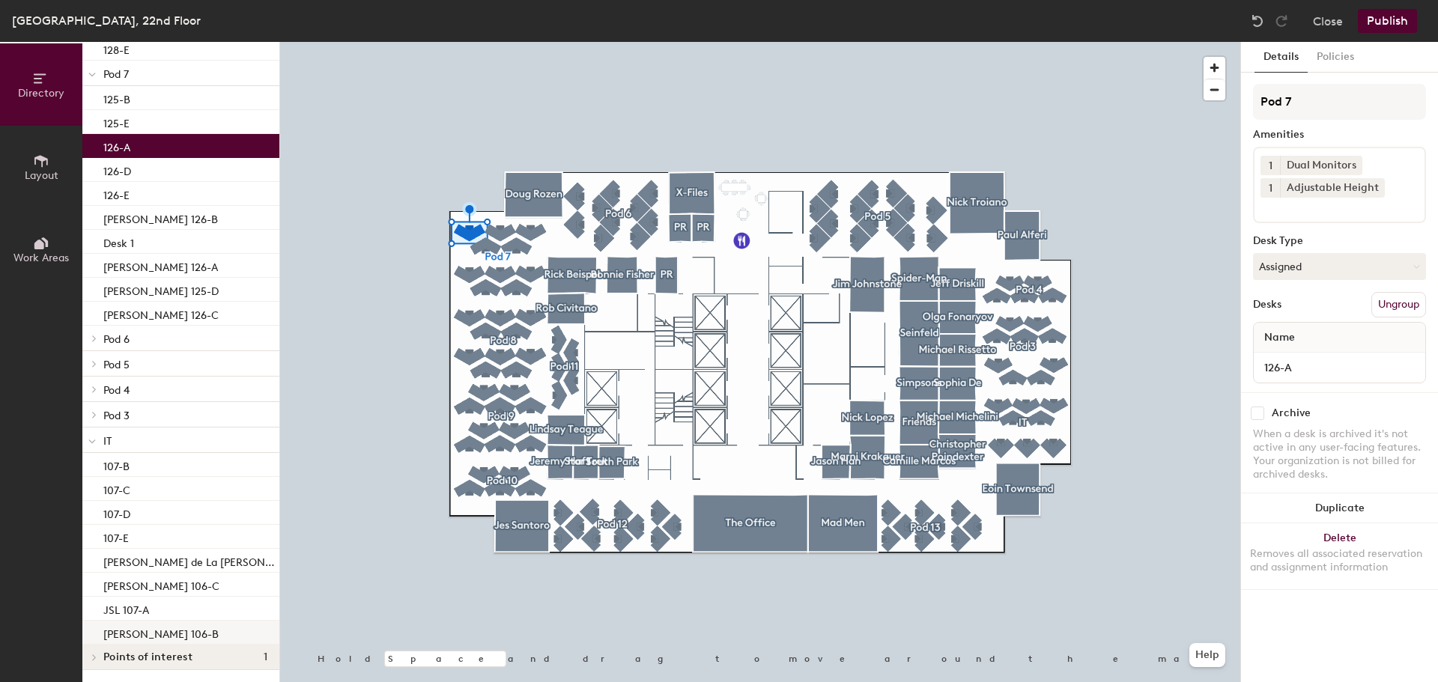
click at [172, 632] on p "[PERSON_NAME] 106-B" at bounding box center [160, 632] width 115 height 17
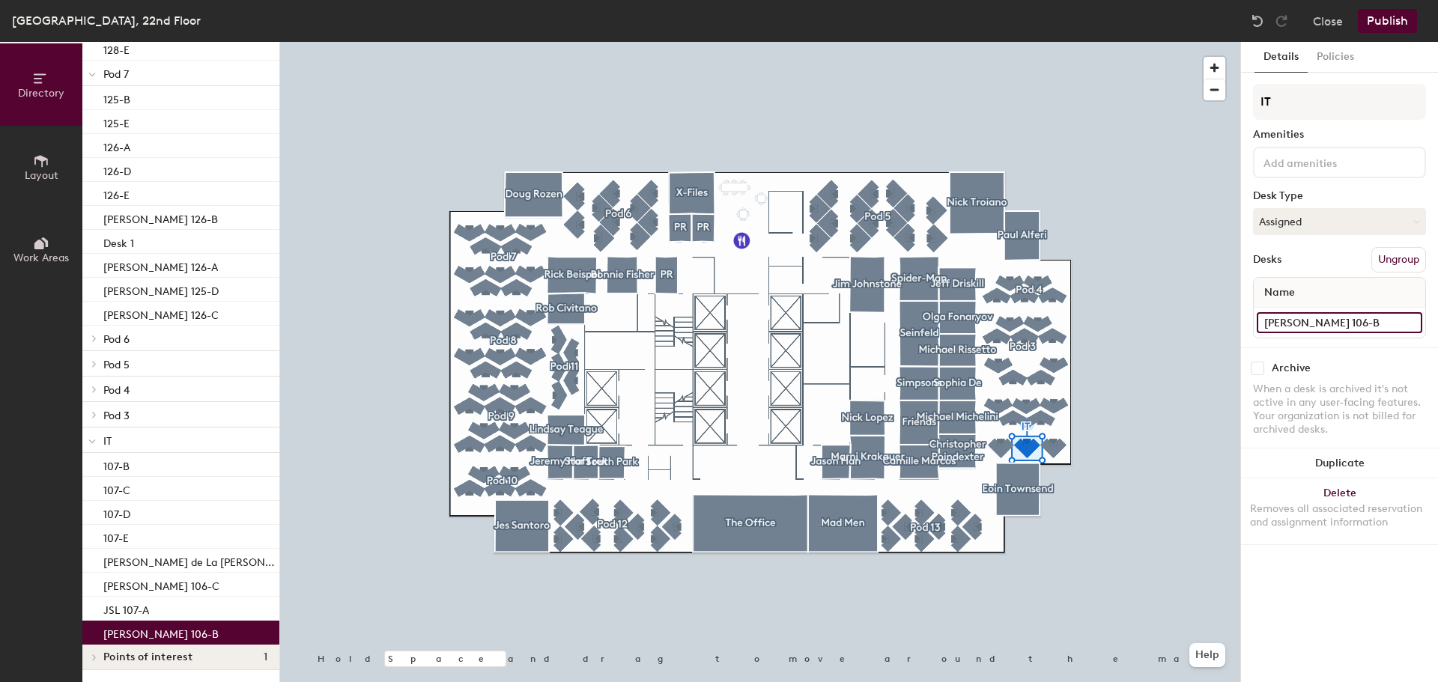
click at [1410, 323] on input "[PERSON_NAME] 106-B" at bounding box center [1340, 322] width 166 height 21
click at [1342, 324] on input "[PERSON_NAME] 106-B" at bounding box center [1340, 322] width 166 height 21
type input "106-B"
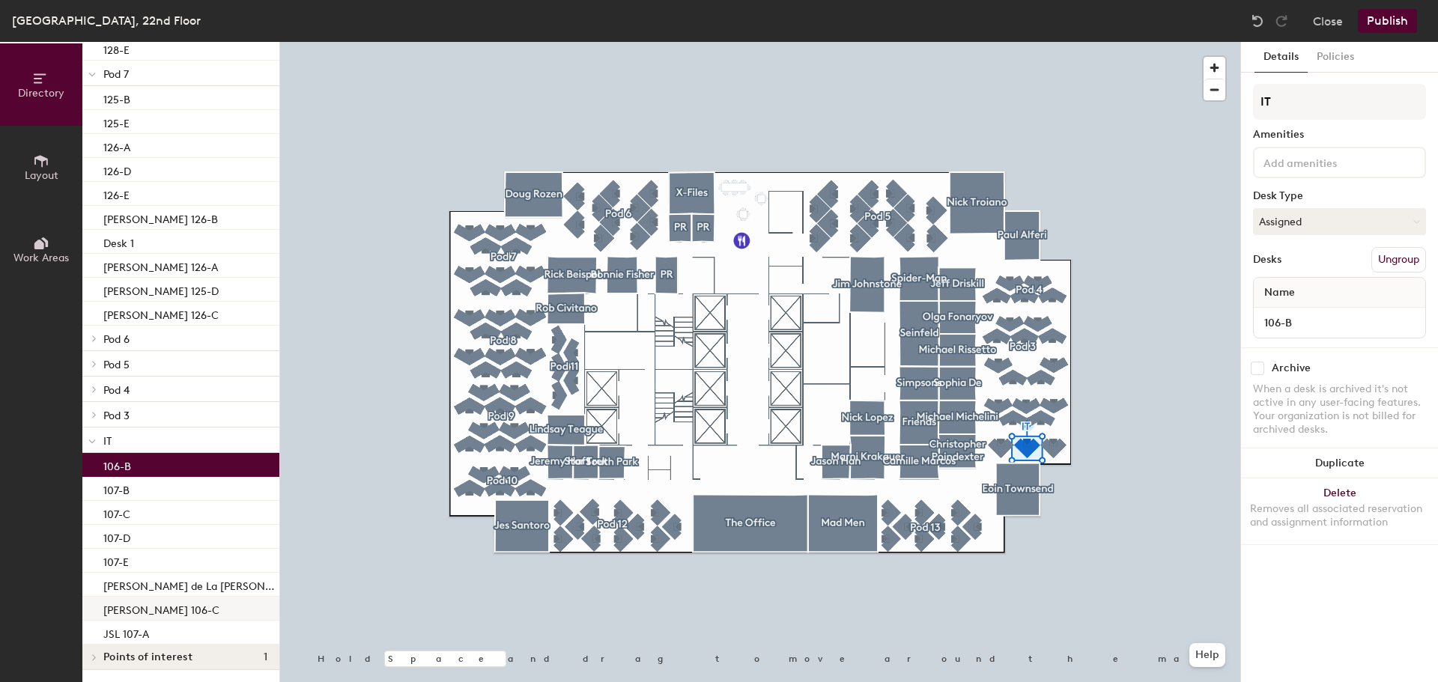
click at [189, 608] on p "[PERSON_NAME] 106-C" at bounding box center [161, 608] width 116 height 17
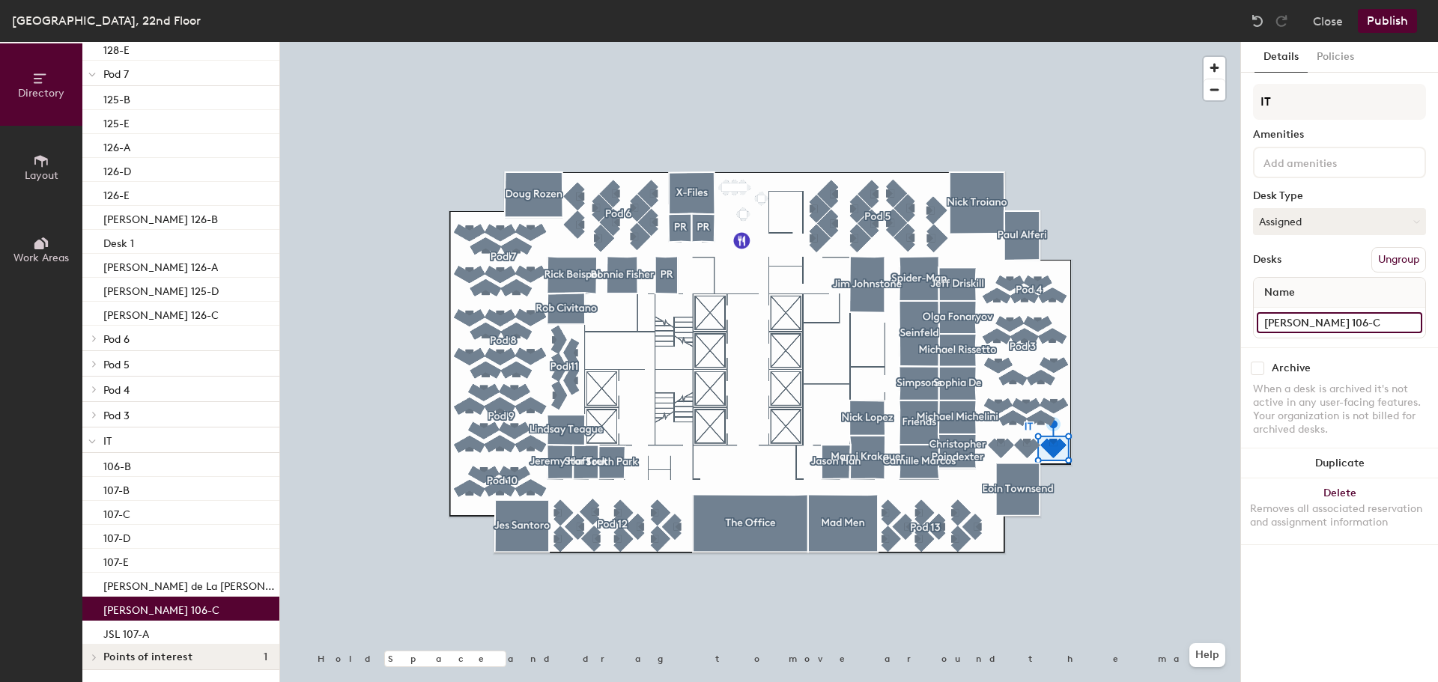
click at [1361, 321] on input "[PERSON_NAME] 106-C" at bounding box center [1340, 322] width 166 height 21
type input "106-C"
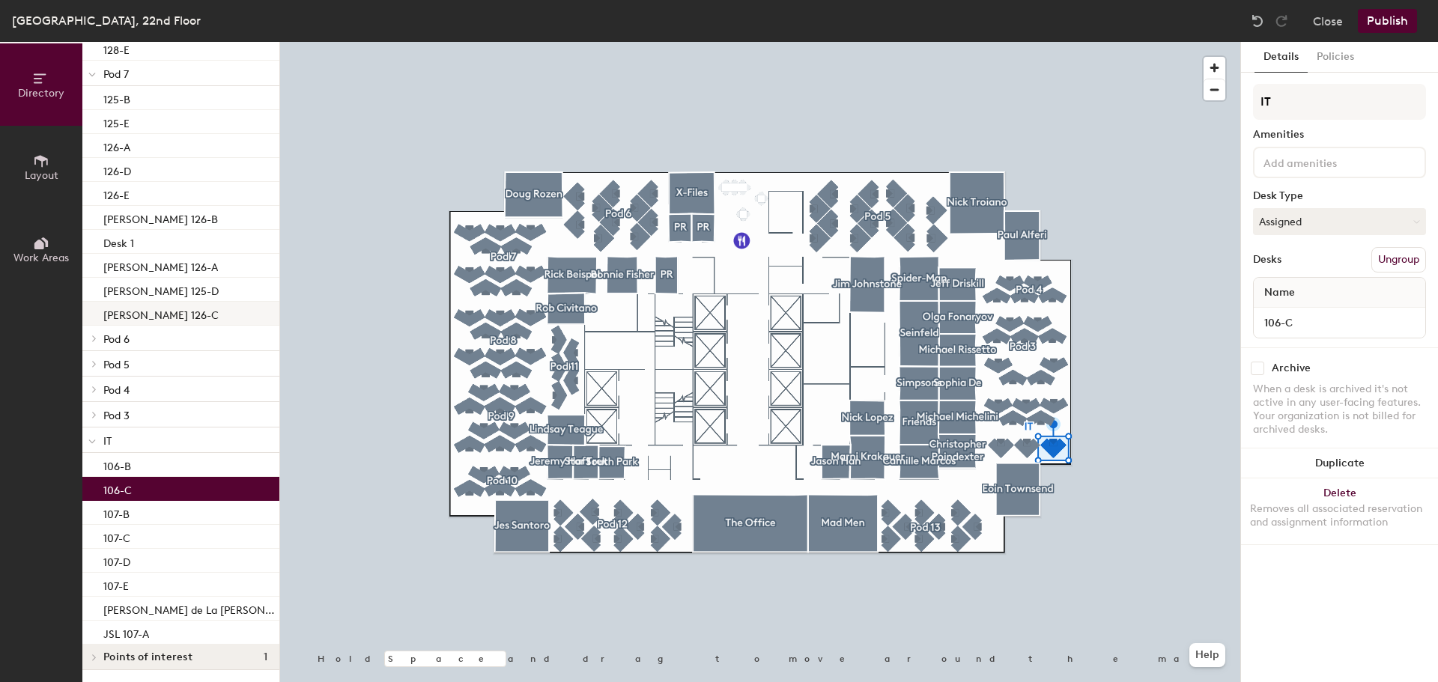
click at [107, 321] on p "[PERSON_NAME] 126-C" at bounding box center [160, 313] width 115 height 17
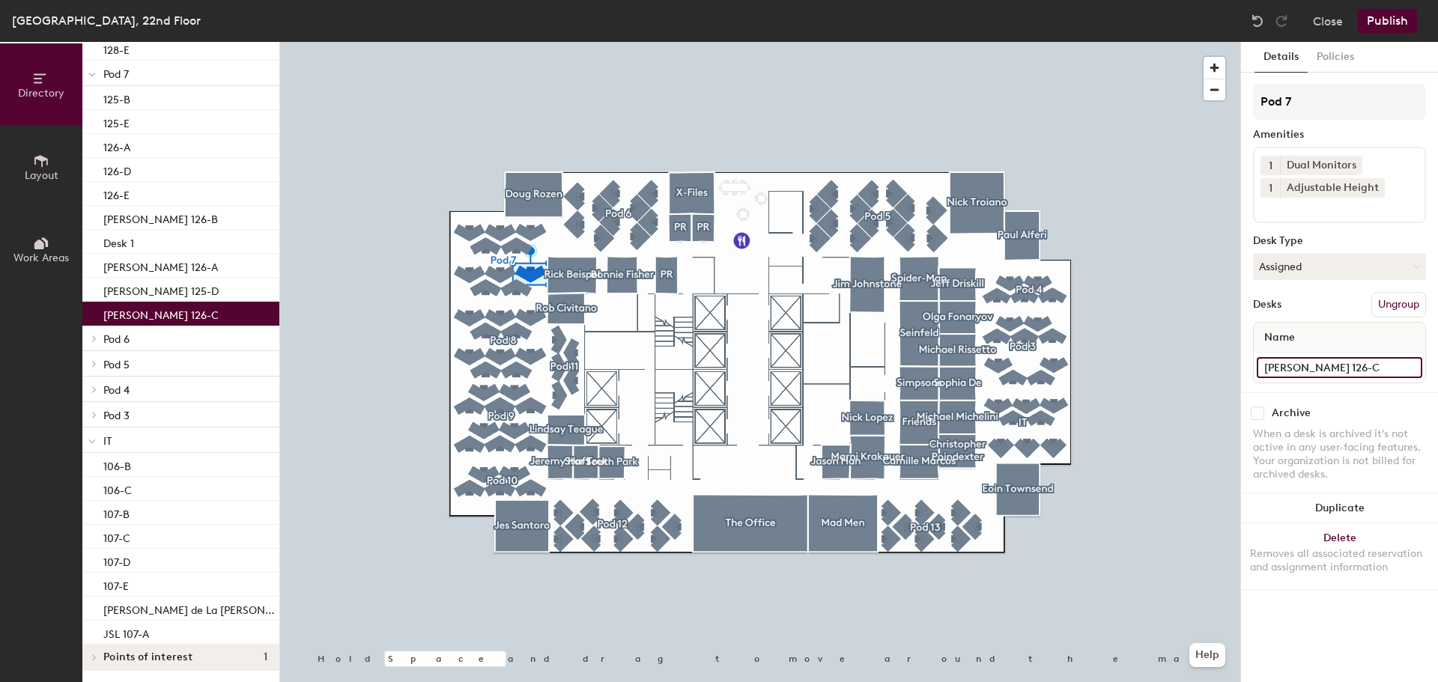
click at [1411, 370] on input "[PERSON_NAME] 126-C" at bounding box center [1340, 367] width 166 height 21
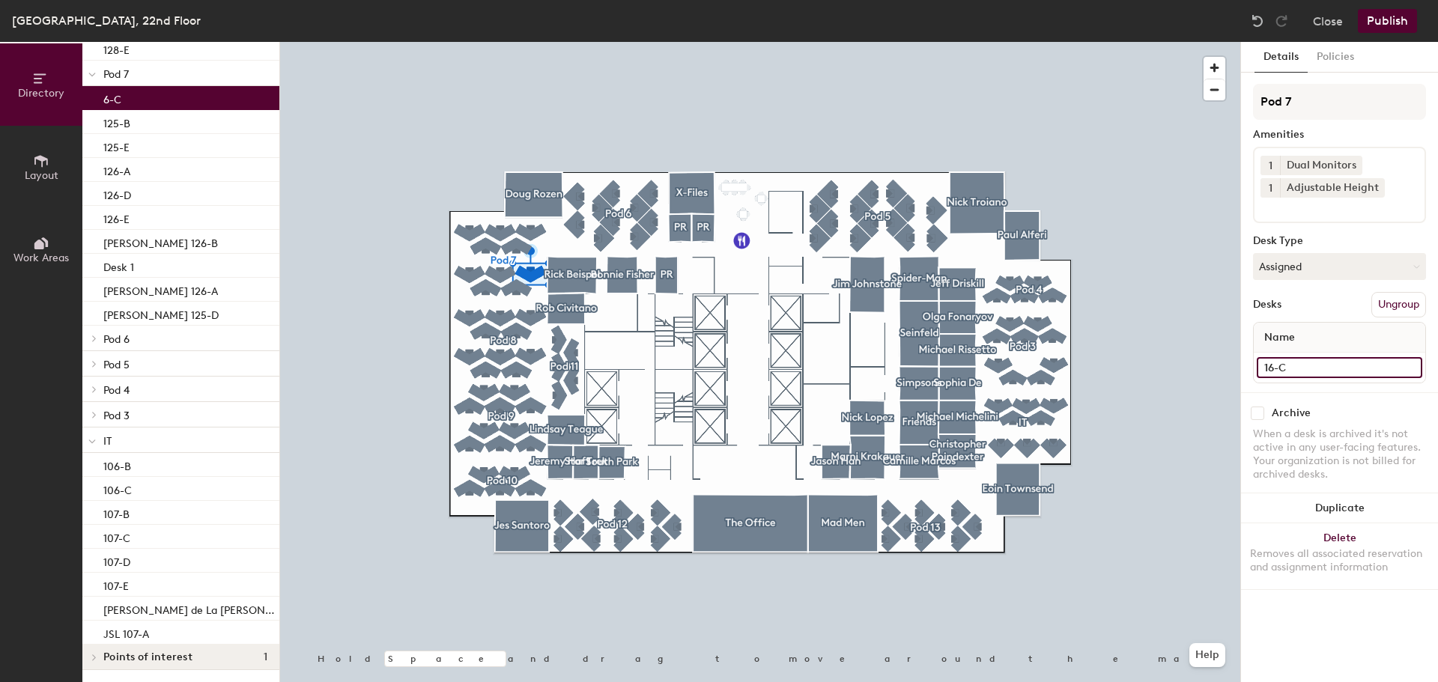
type input "126-C"
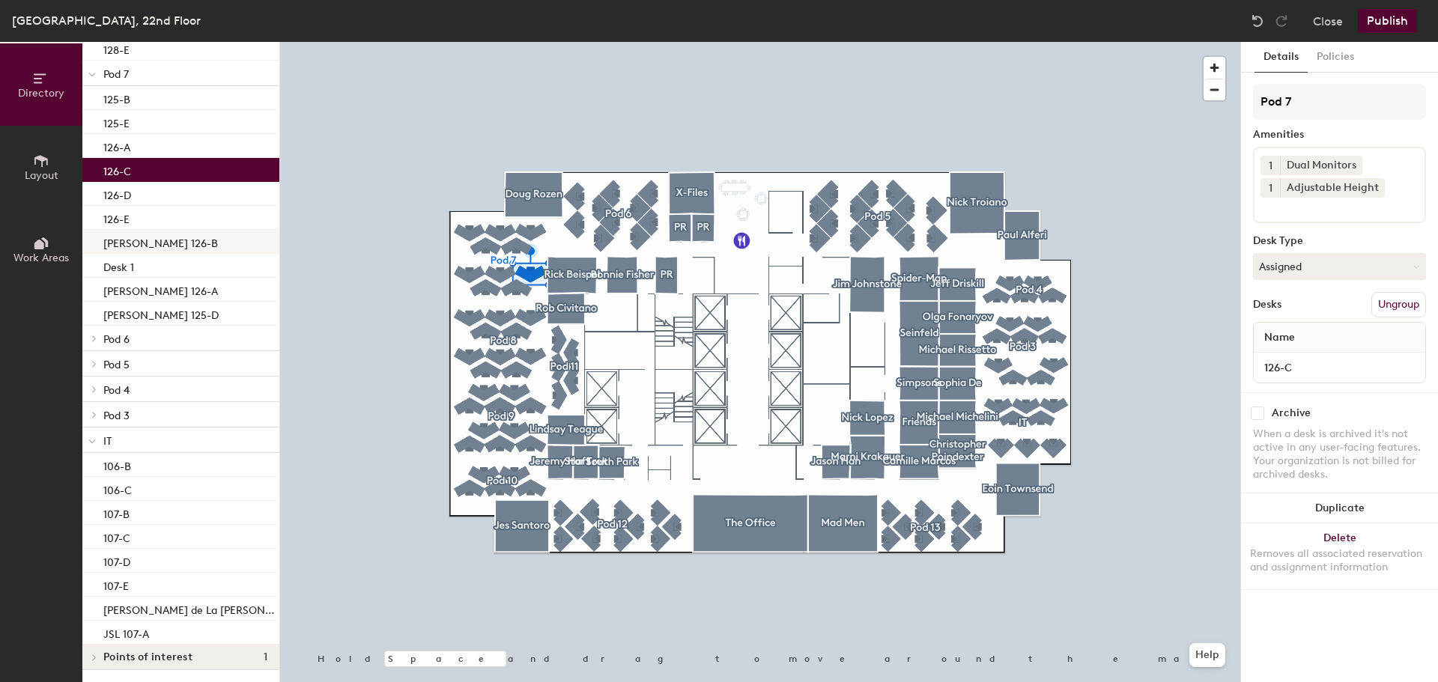
click at [163, 251] on div "[PERSON_NAME] 126-B" at bounding box center [180, 242] width 197 height 24
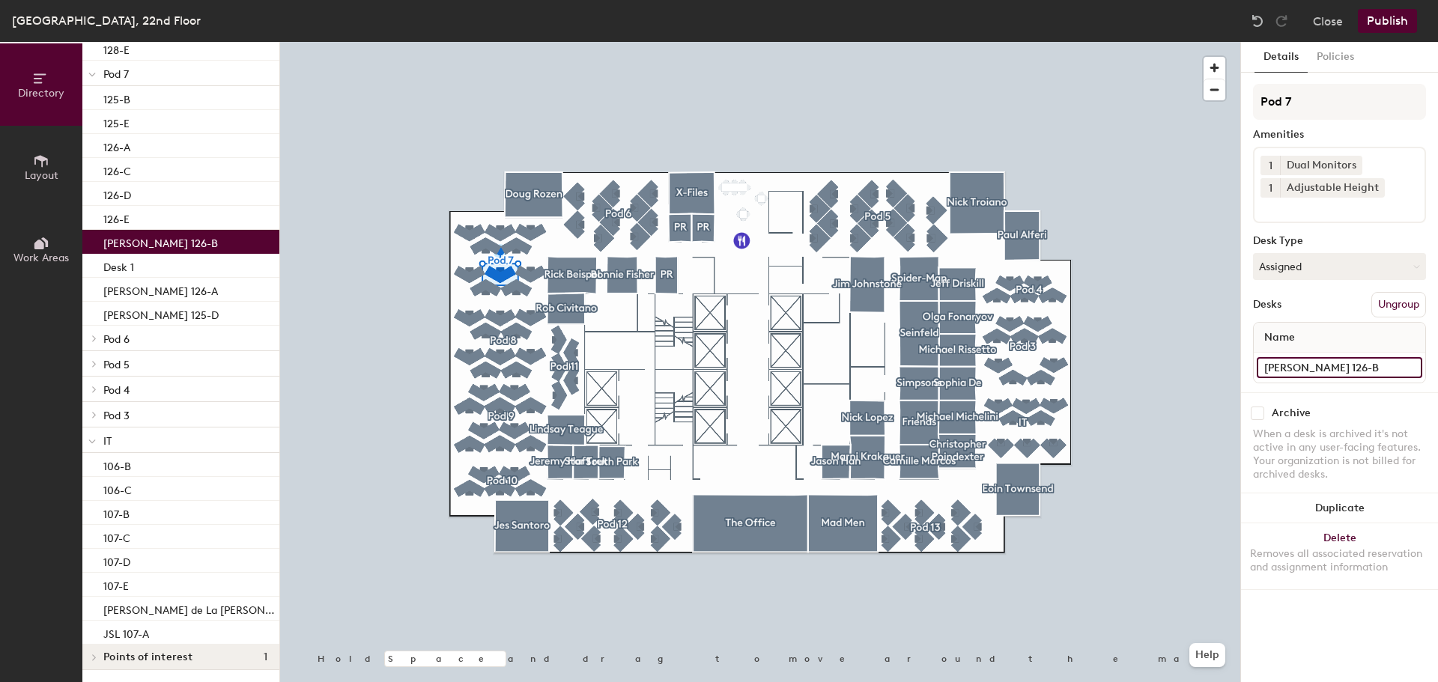
click at [1416, 375] on input "[PERSON_NAME] 126-B" at bounding box center [1340, 367] width 166 height 21
click at [1322, 363] on input "[PERSON_NAME] 126-B" at bounding box center [1340, 367] width 166 height 21
type input "126-B"
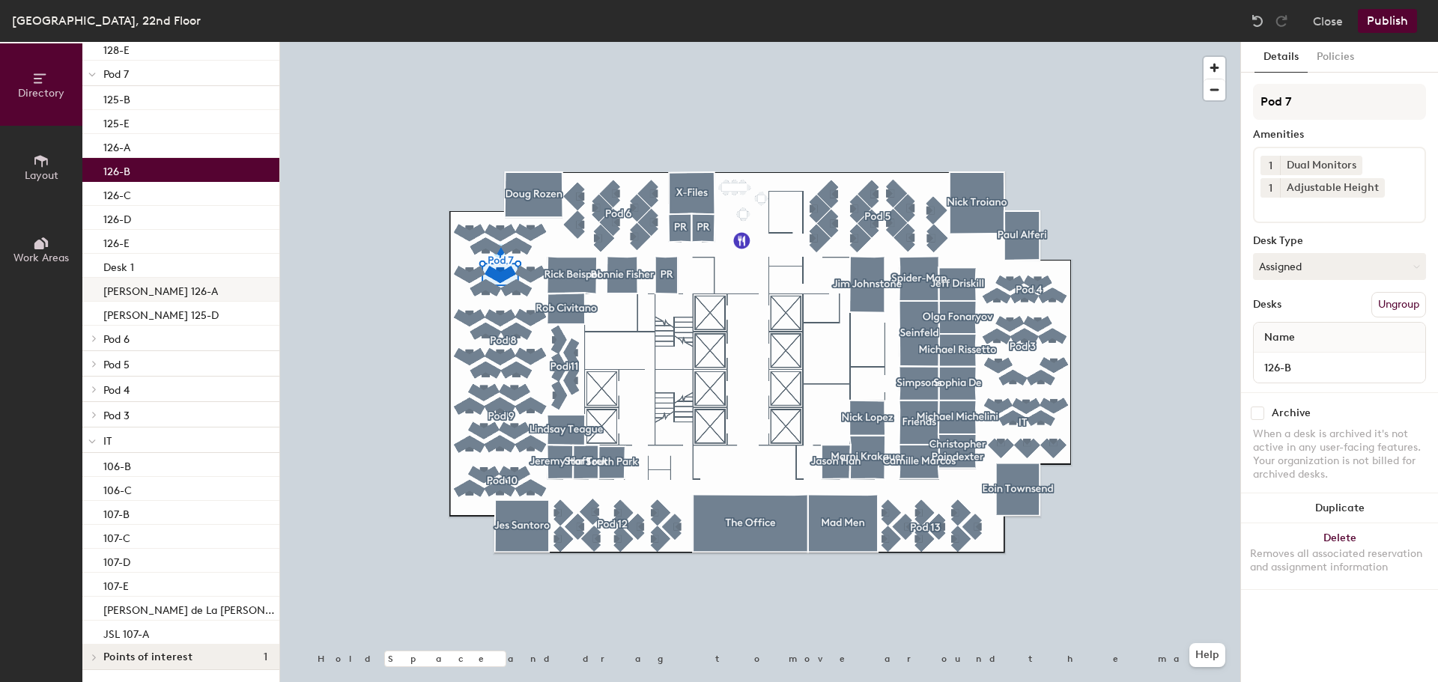
click at [165, 294] on p "[PERSON_NAME] 126-A" at bounding box center [160, 289] width 115 height 17
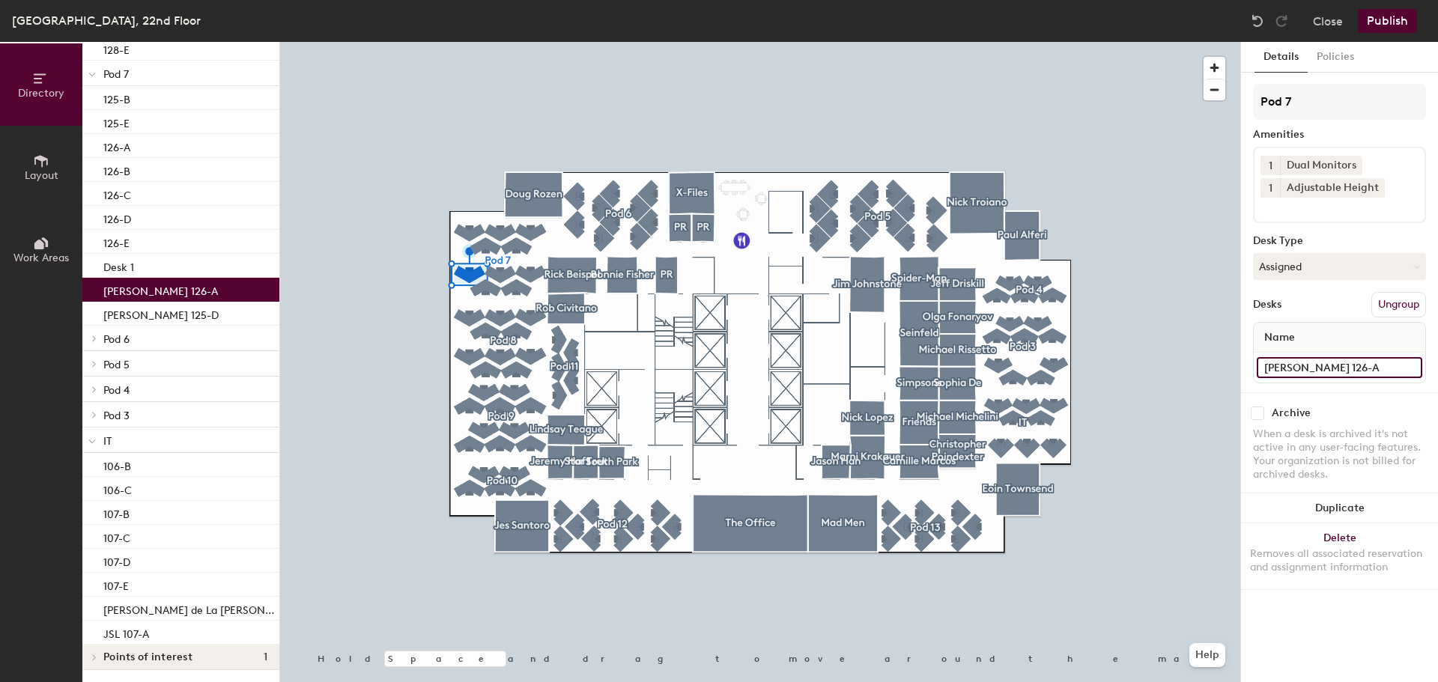
click at [1407, 366] on input "[PERSON_NAME] 126-A" at bounding box center [1340, 367] width 166 height 21
click at [1326, 360] on input "[PERSON_NAME] 126-A" at bounding box center [1340, 367] width 166 height 21
type input "126-A"
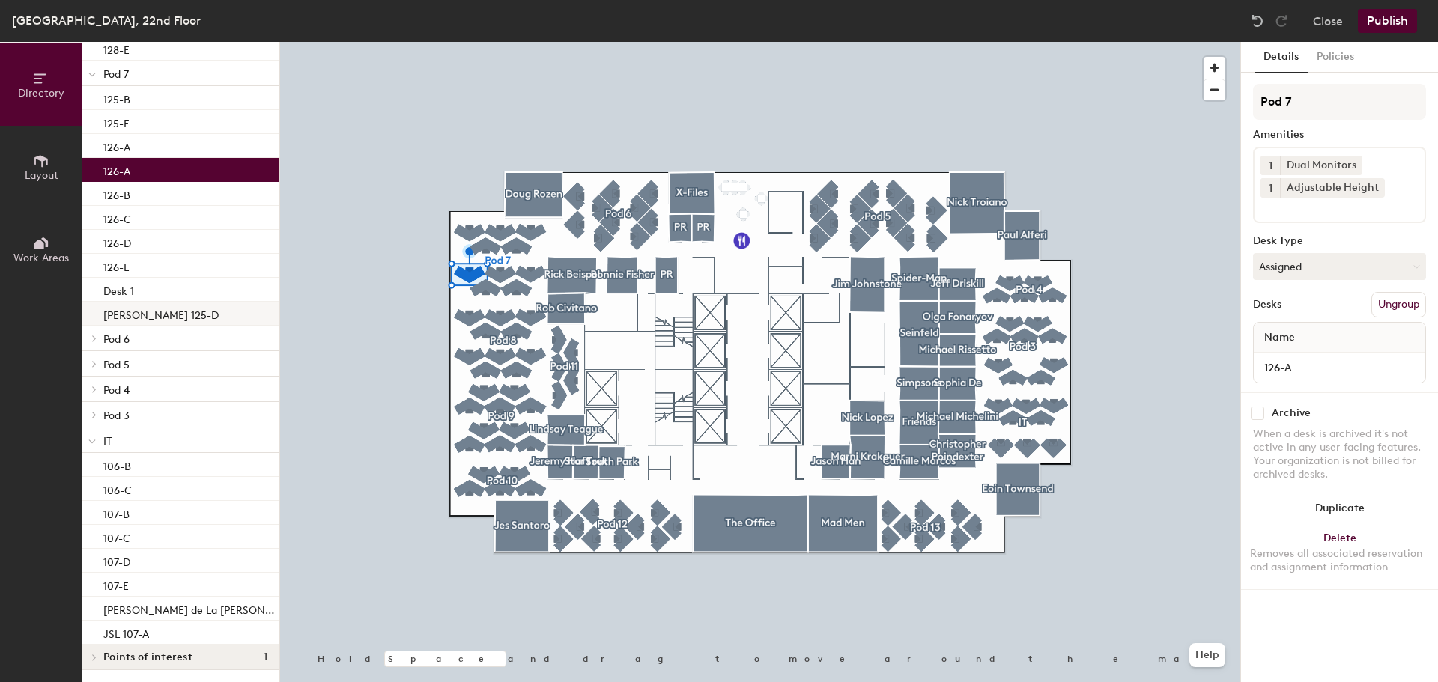
click at [178, 311] on p "[PERSON_NAME] 125-D" at bounding box center [160, 313] width 115 height 17
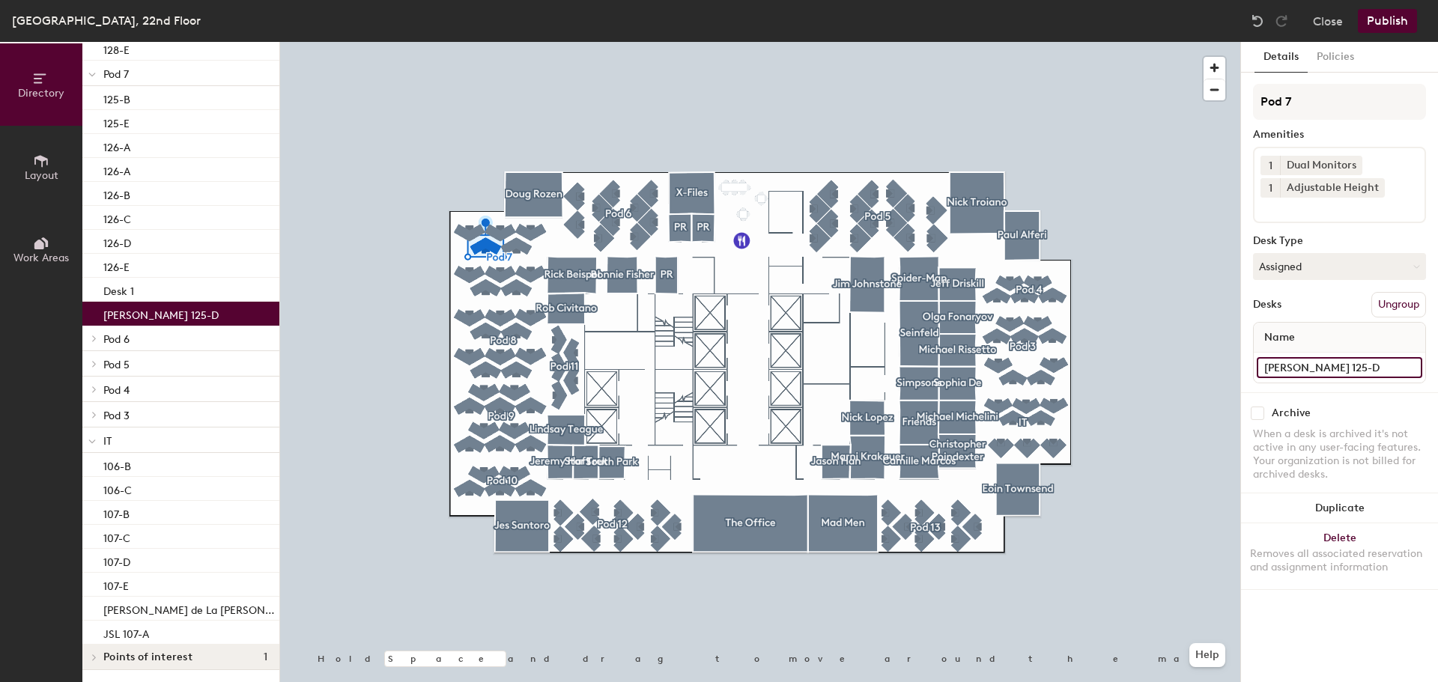
click at [1413, 368] on input "[PERSON_NAME] 125-D" at bounding box center [1340, 367] width 166 height 21
click at [1335, 369] on input "[PERSON_NAME] 125-D" at bounding box center [1340, 367] width 166 height 21
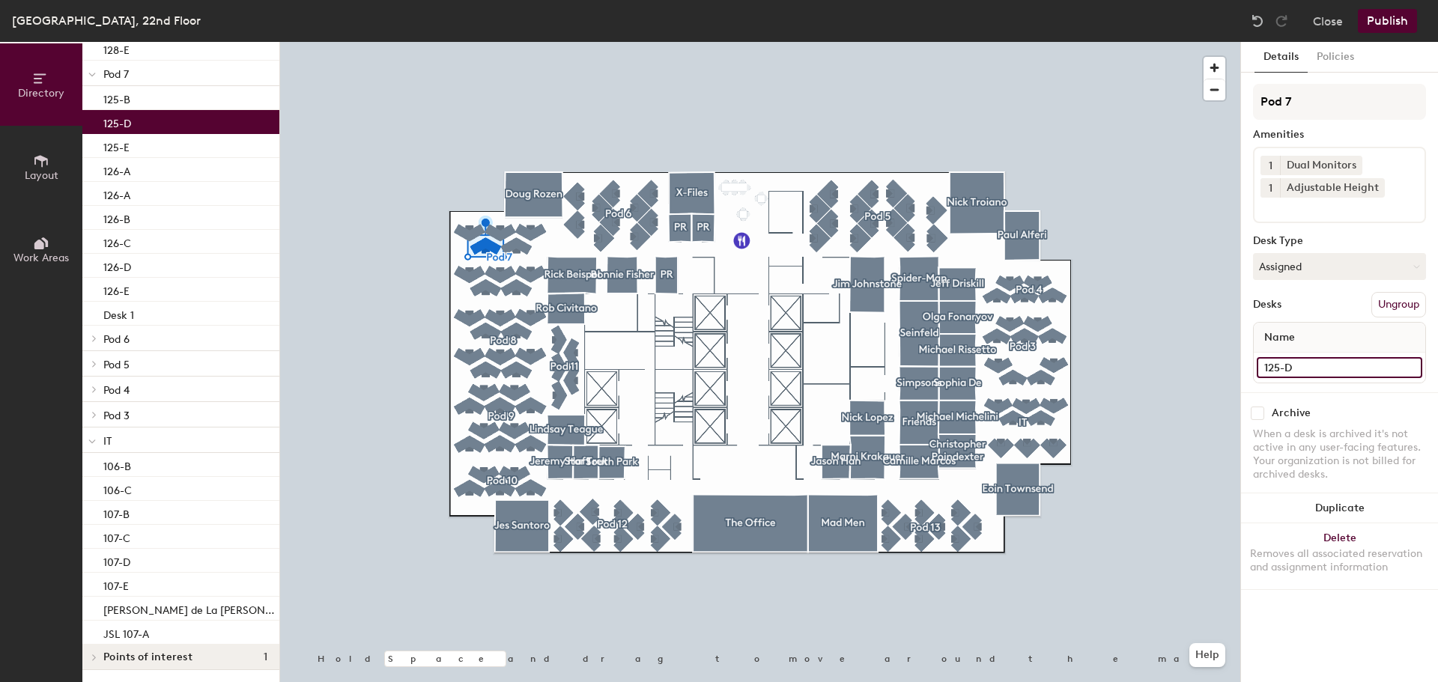
type input "125-D"
click at [101, 340] on div at bounding box center [93, 338] width 16 height 7
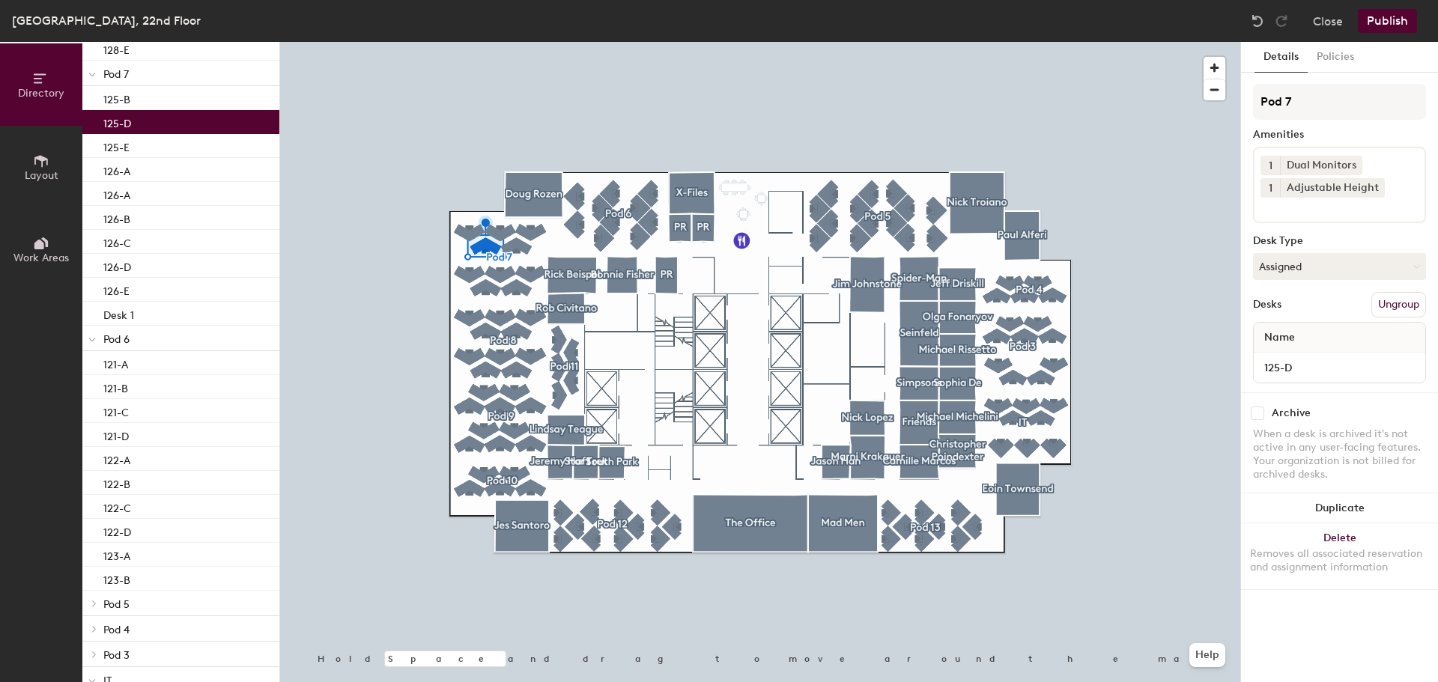
click at [97, 340] on div at bounding box center [91, 338] width 19 height 25
click at [98, 358] on div at bounding box center [91, 363] width 19 height 25
click at [99, 360] on div at bounding box center [91, 363] width 19 height 25
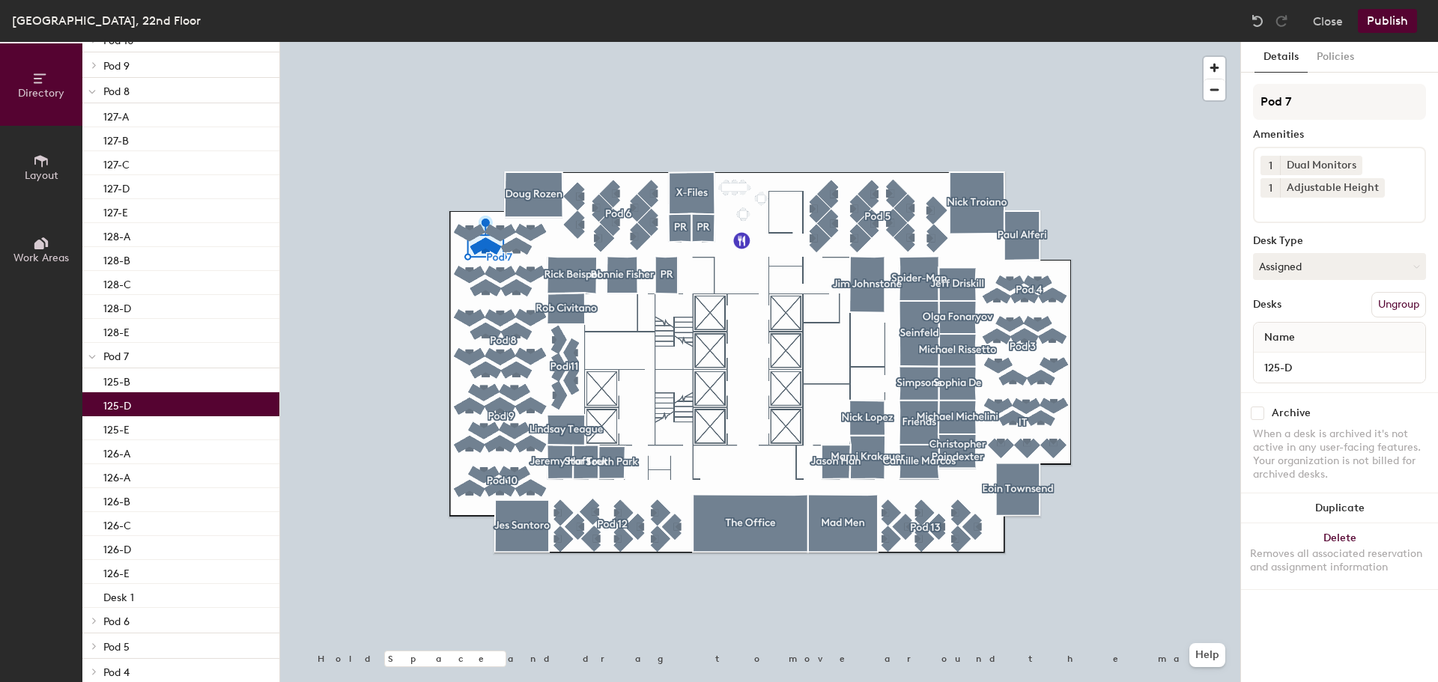
scroll to position [175, 0]
click at [99, 360] on div at bounding box center [91, 357] width 19 height 25
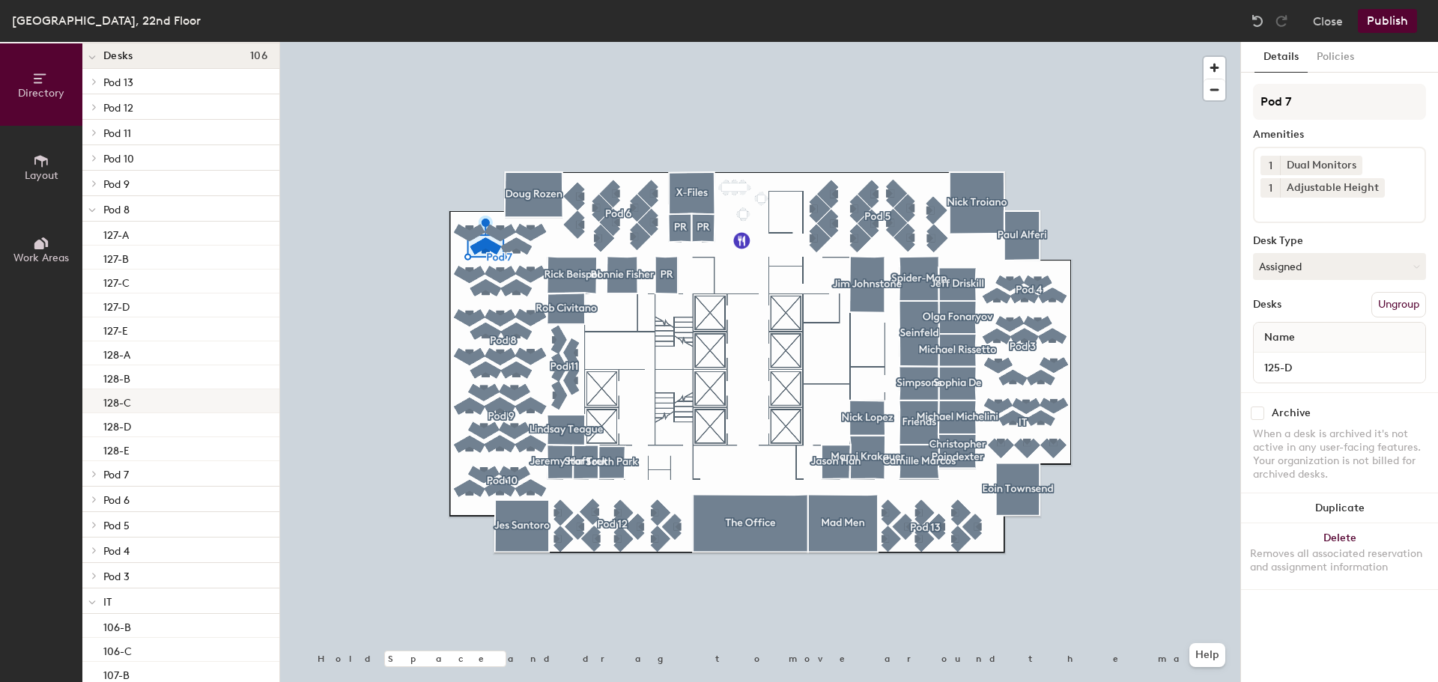
scroll to position [0, 0]
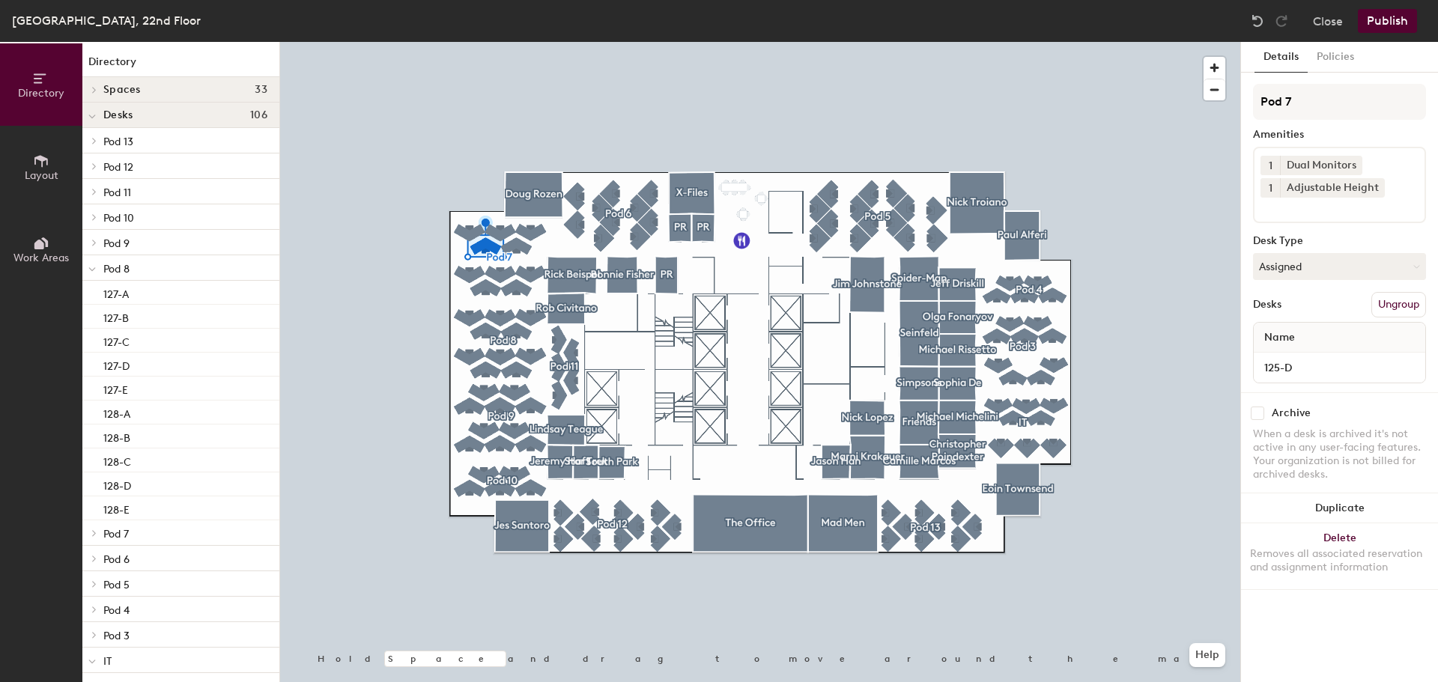
click at [94, 269] on icon at bounding box center [91, 270] width 7 height 6
click at [93, 239] on icon at bounding box center [94, 242] width 6 height 7
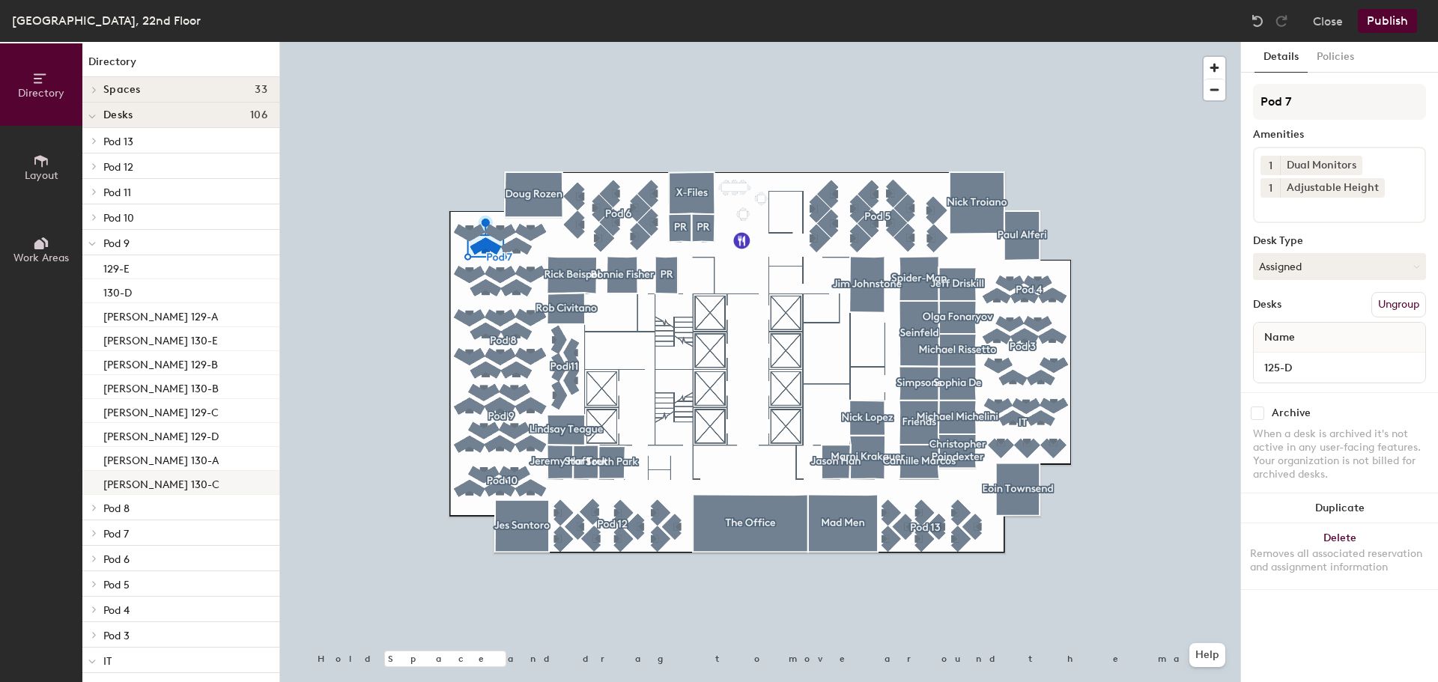
click at [160, 484] on p "[PERSON_NAME] 130-C" at bounding box center [161, 482] width 116 height 17
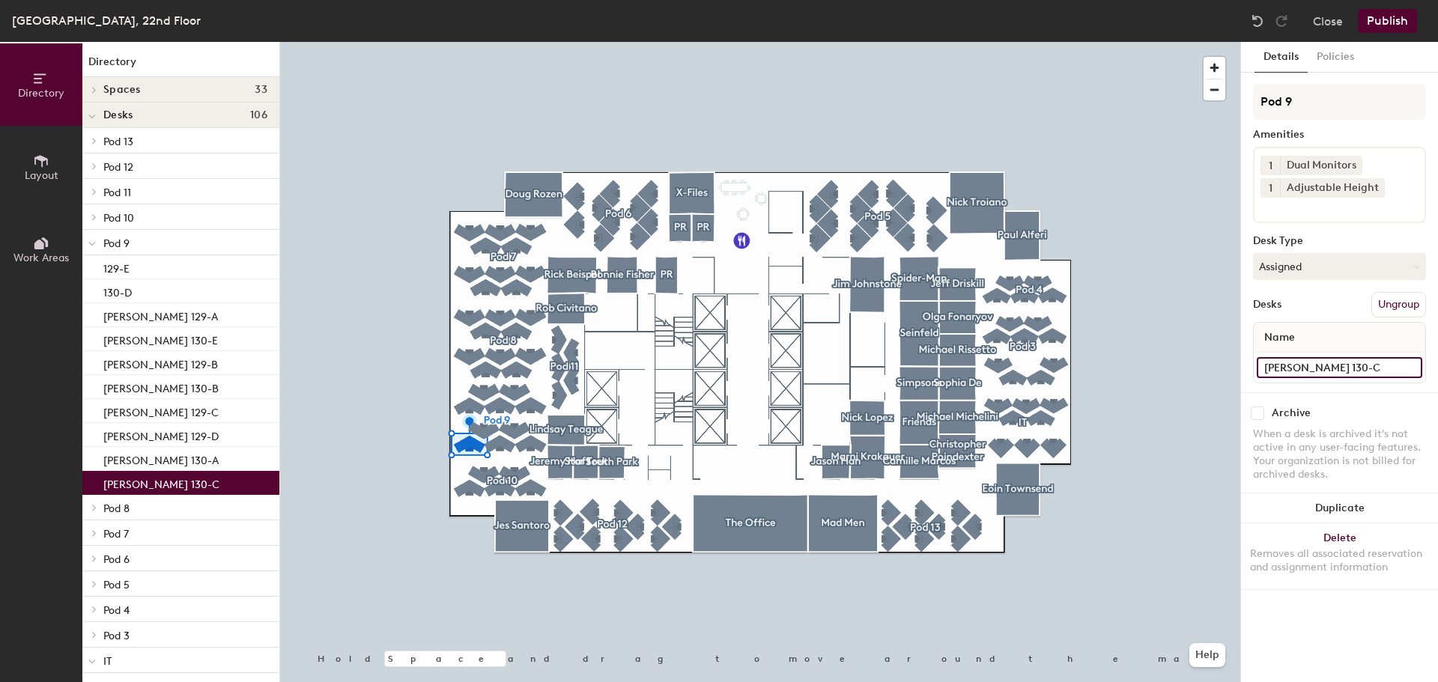
click at [1409, 369] on input "[PERSON_NAME] 130-C" at bounding box center [1340, 367] width 166 height 21
click at [1318, 369] on input "[PERSON_NAME] 130-C" at bounding box center [1340, 367] width 166 height 21
click at [1326, 369] on input "[PERSON_NAME] 130-C" at bounding box center [1340, 367] width 166 height 21
type input "130-C"
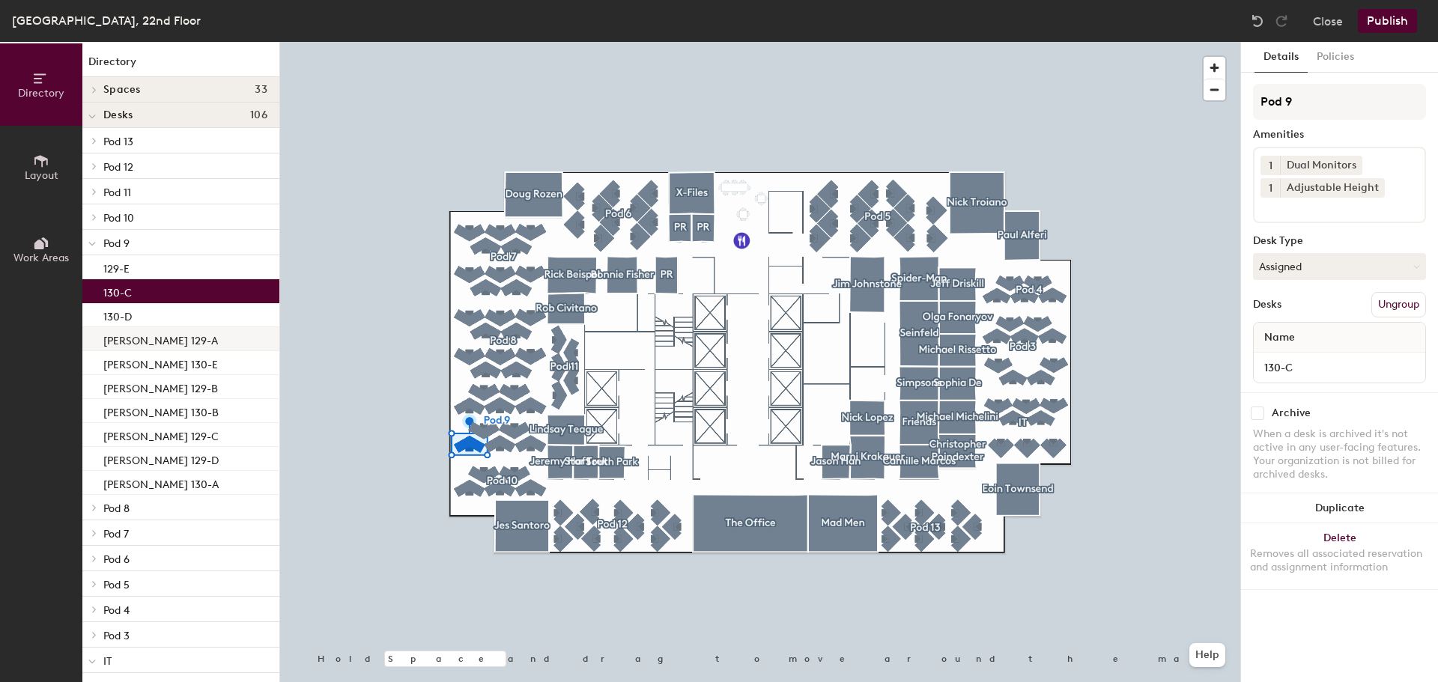
click at [157, 334] on p "[PERSON_NAME] 129-A" at bounding box center [160, 338] width 115 height 17
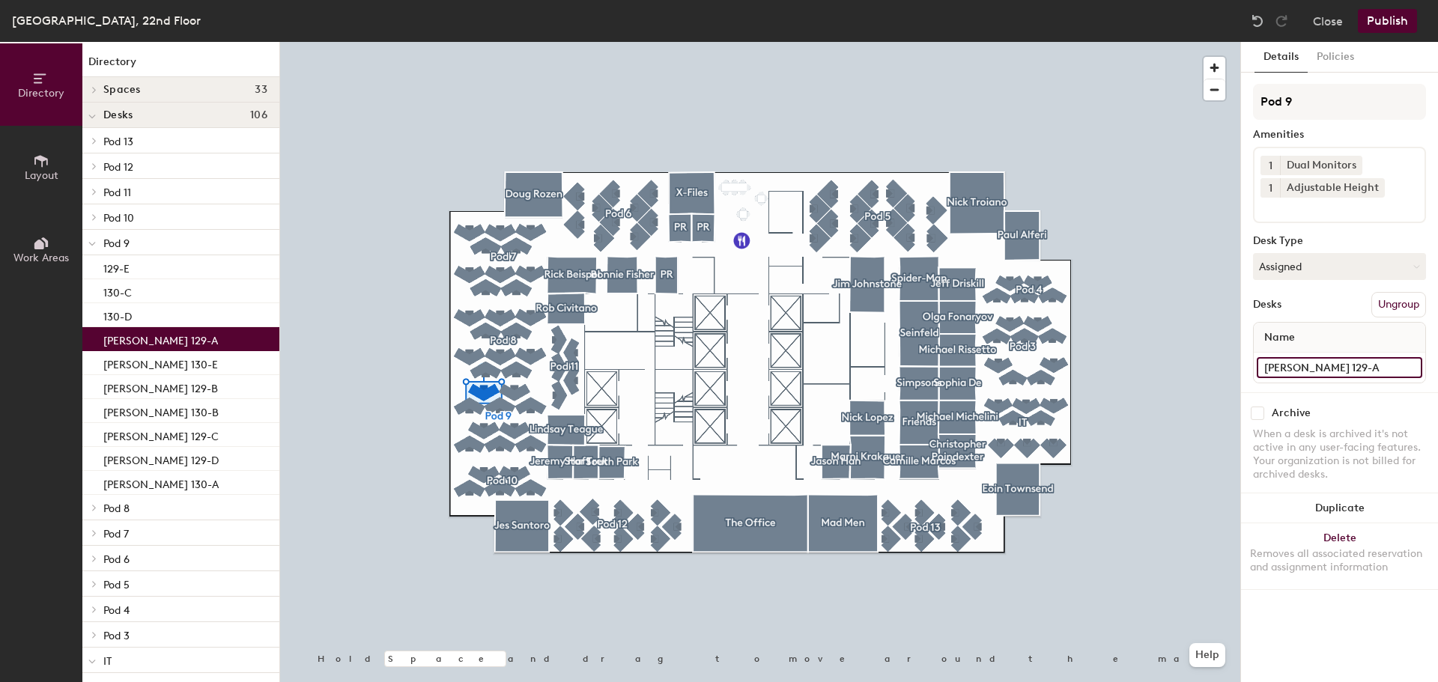
click at [1350, 366] on input "[PERSON_NAME] 129-A" at bounding box center [1340, 367] width 166 height 21
click at [1347, 365] on input "[PERSON_NAME] 129-A" at bounding box center [1340, 367] width 166 height 21
type input "129-A"
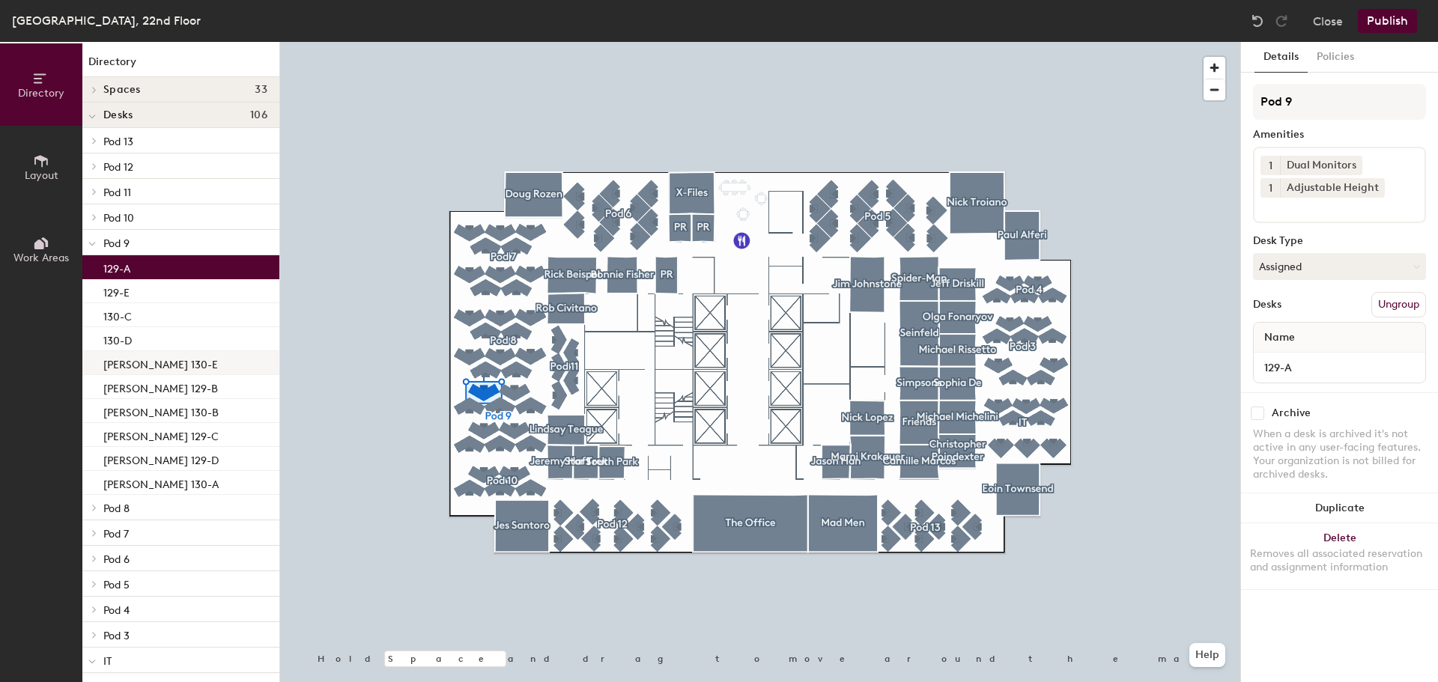
click at [168, 366] on p "[PERSON_NAME] 130-E" at bounding box center [160, 362] width 115 height 17
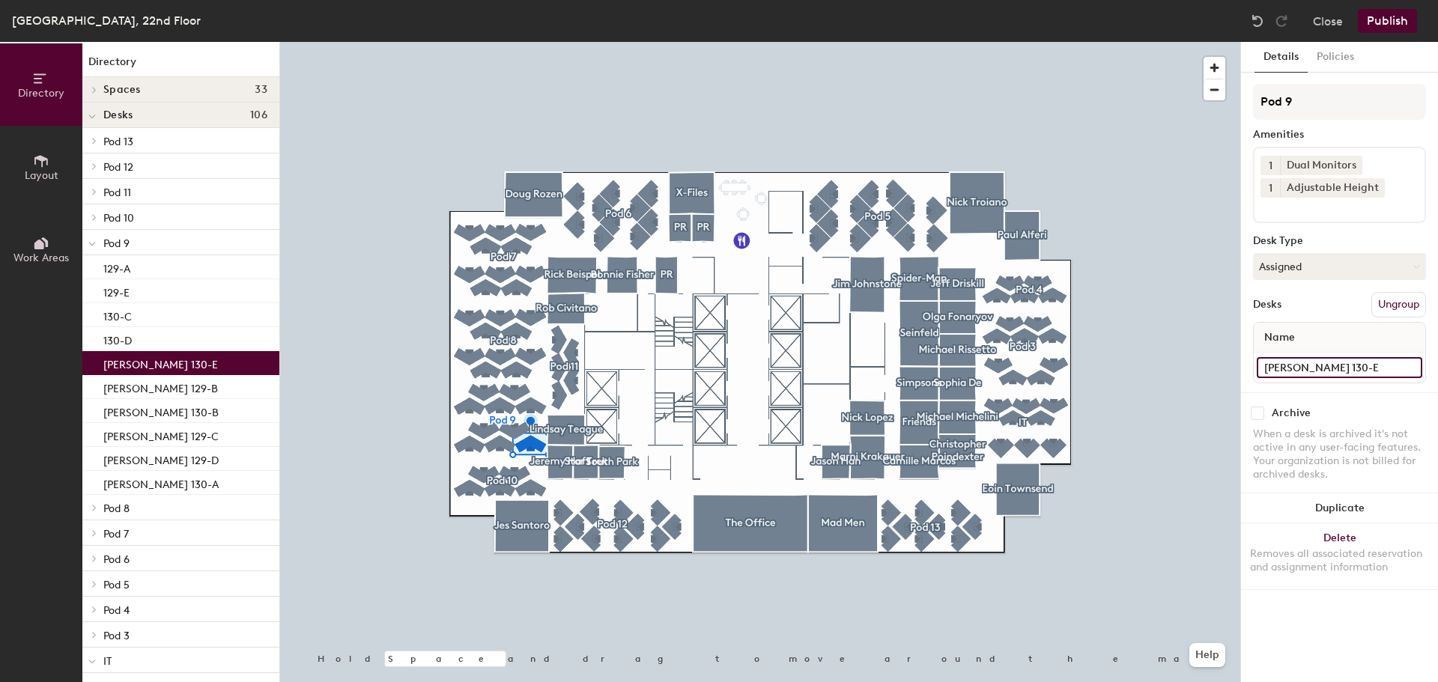
click at [1338, 365] on input "[PERSON_NAME] 130-E" at bounding box center [1340, 367] width 166 height 21
type input "130-E"
click at [157, 390] on p "[PERSON_NAME] 129-B" at bounding box center [160, 386] width 115 height 17
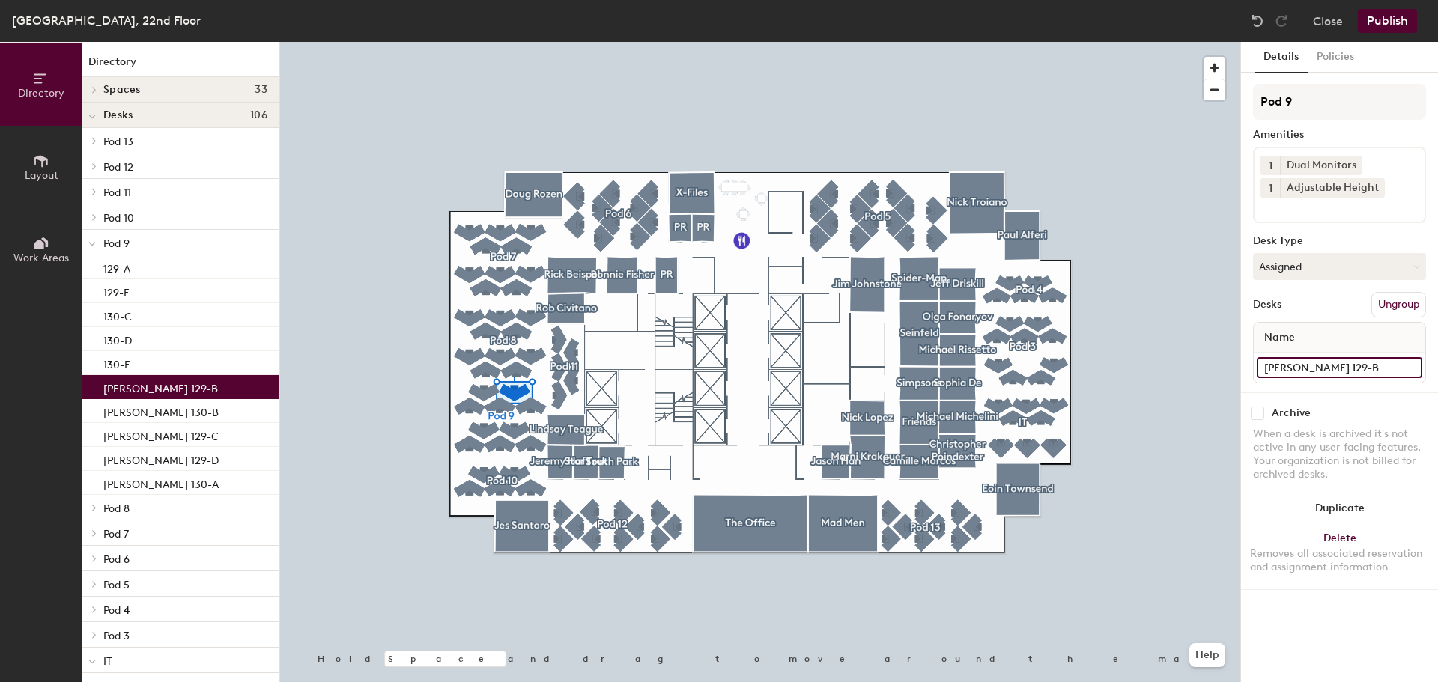
click at [1352, 366] on input "[PERSON_NAME] 129-B" at bounding box center [1340, 367] width 166 height 21
click at [1348, 367] on input "[PERSON_NAME] 129-B" at bounding box center [1340, 367] width 166 height 21
type input "129-B"
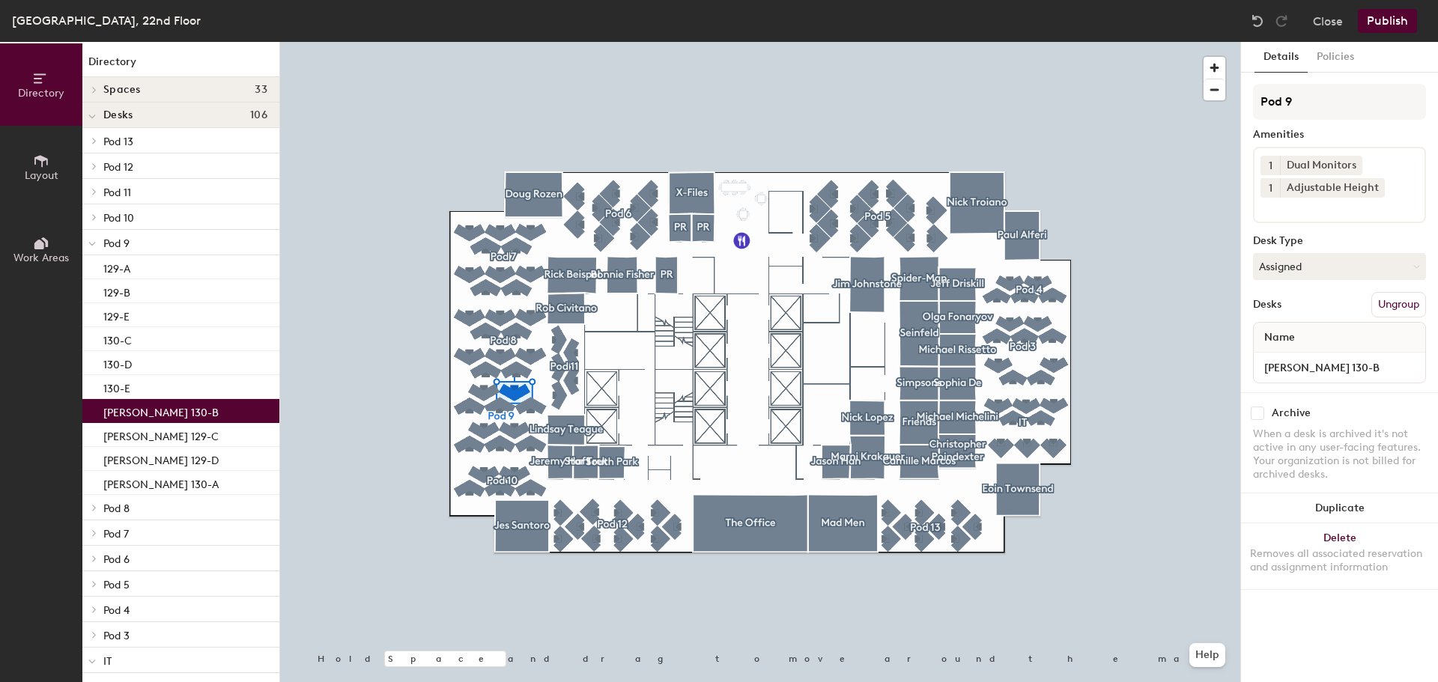
click at [143, 413] on p "[PERSON_NAME] 130-B" at bounding box center [160, 410] width 115 height 17
click at [1361, 372] on input "[PERSON_NAME] 130-B" at bounding box center [1340, 367] width 166 height 21
click at [1363, 371] on input "[PERSON_NAME] 130-B" at bounding box center [1340, 367] width 166 height 21
type input "130-B"
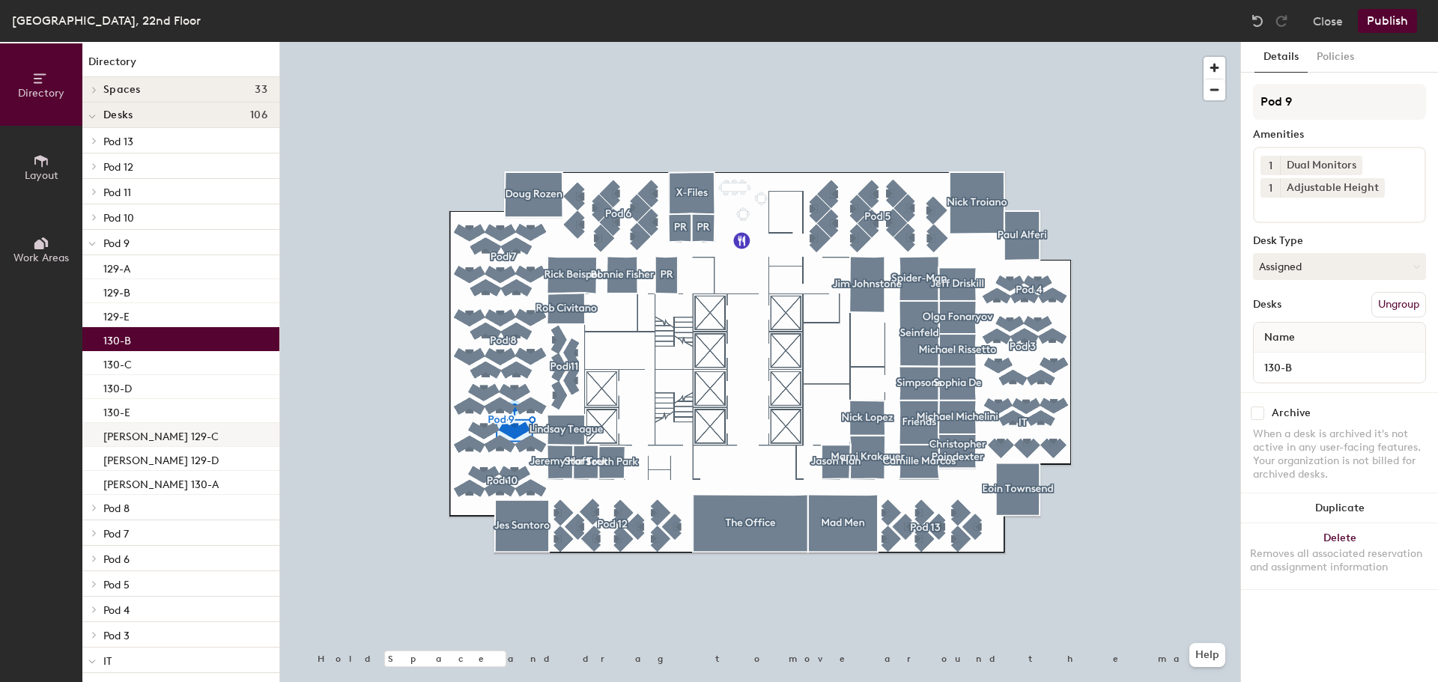
click at [165, 430] on p "[PERSON_NAME] 129-C" at bounding box center [160, 434] width 115 height 17
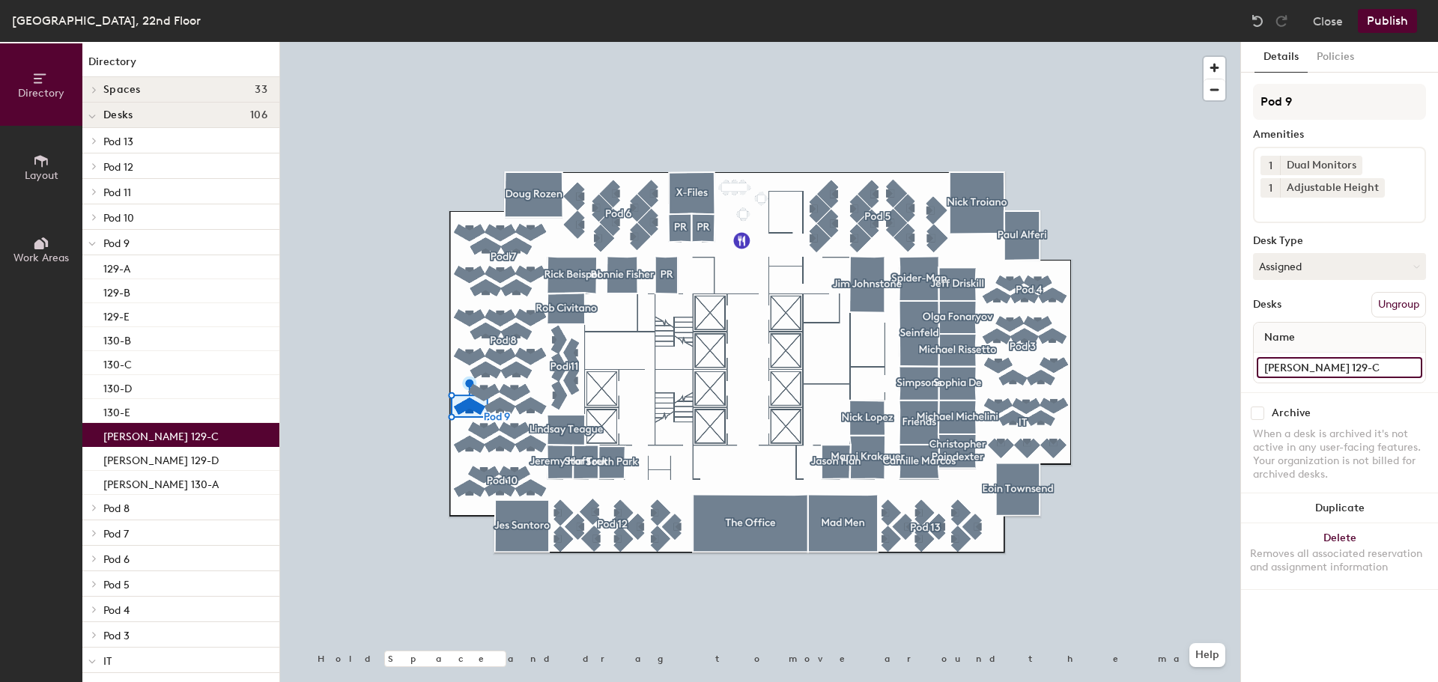
click at [1328, 363] on input "[PERSON_NAME] 129-C" at bounding box center [1340, 367] width 166 height 21
click at [1325, 364] on input "[PERSON_NAME] 129-C" at bounding box center [1340, 367] width 166 height 21
type input "129-C"
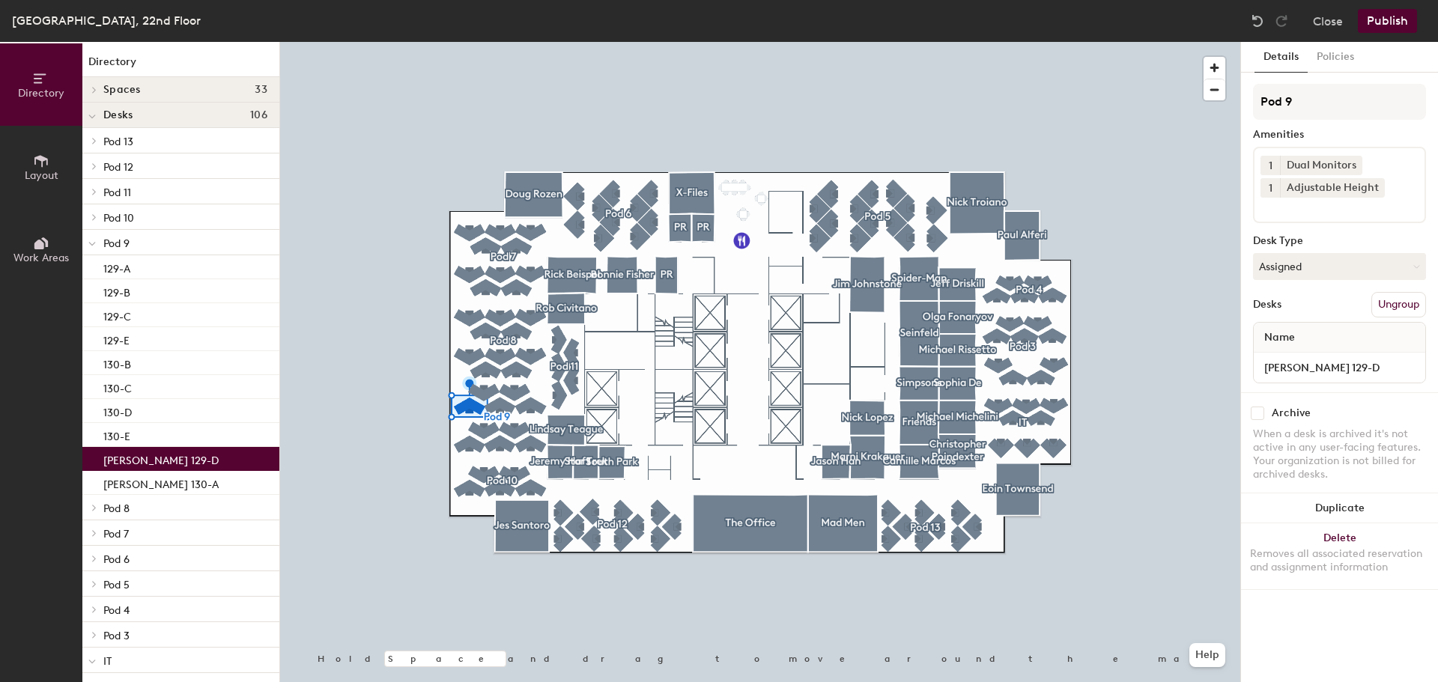
click at [200, 448] on div "[PERSON_NAME] 129-D" at bounding box center [180, 459] width 197 height 24
click at [1342, 364] on input "[PERSON_NAME] 129-D" at bounding box center [1340, 367] width 166 height 21
type input "129-D"
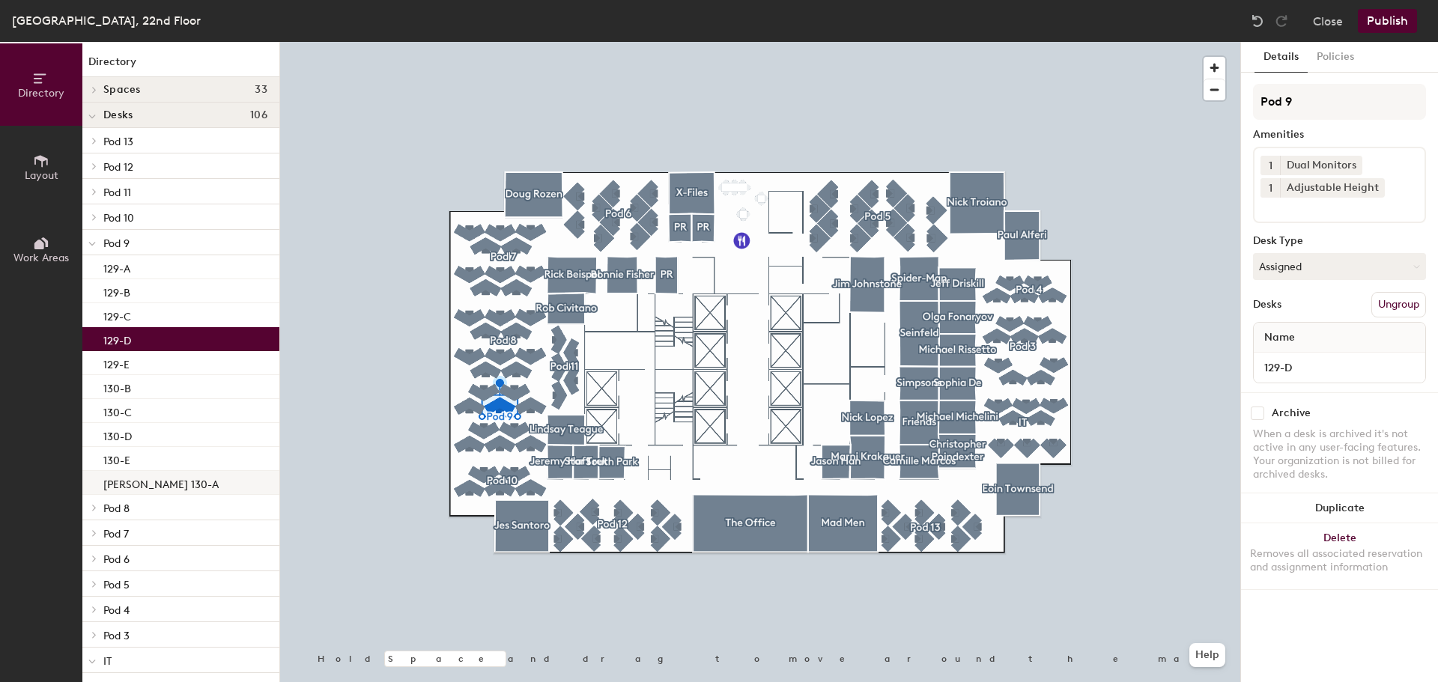
click at [165, 487] on p "[PERSON_NAME] 130-A" at bounding box center [160, 482] width 115 height 17
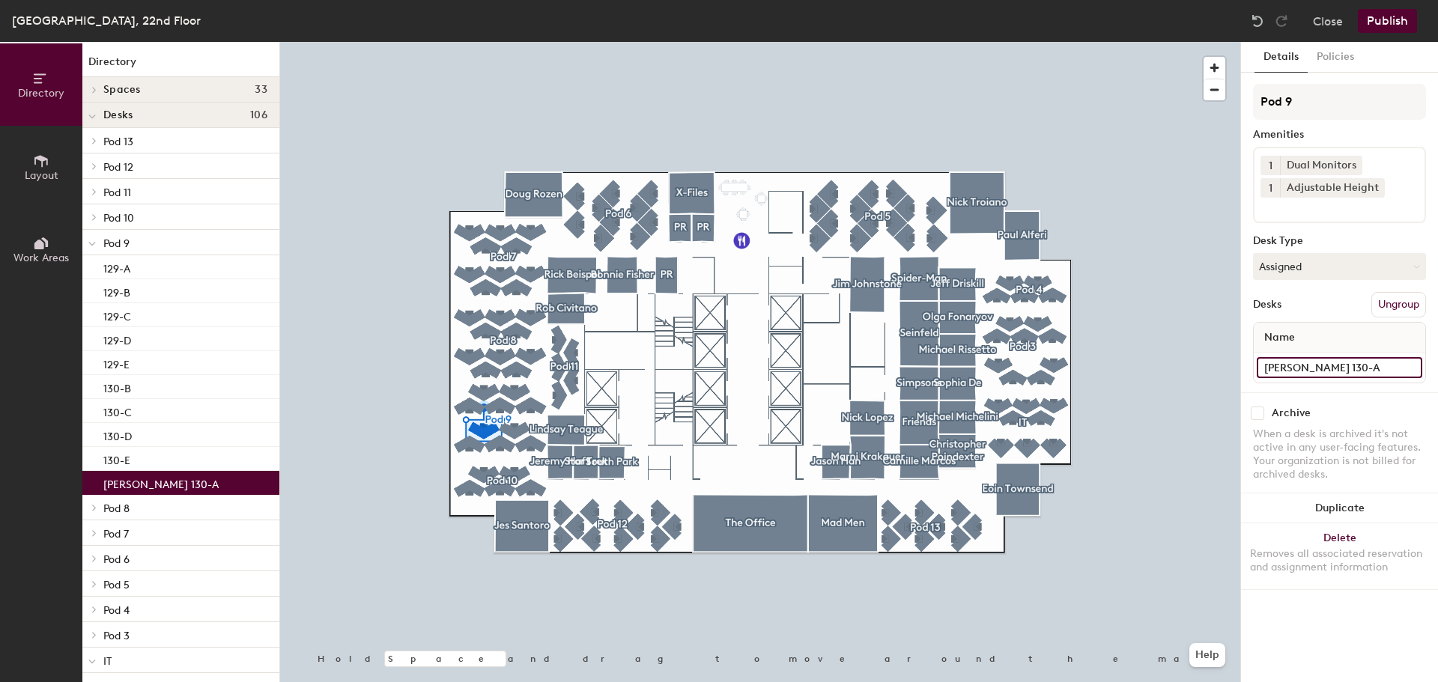
click at [1349, 369] on input "[PERSON_NAME] 130-A" at bounding box center [1340, 367] width 166 height 21
click at [1351, 368] on input "[PERSON_NAME] 130-A" at bounding box center [1340, 367] width 166 height 21
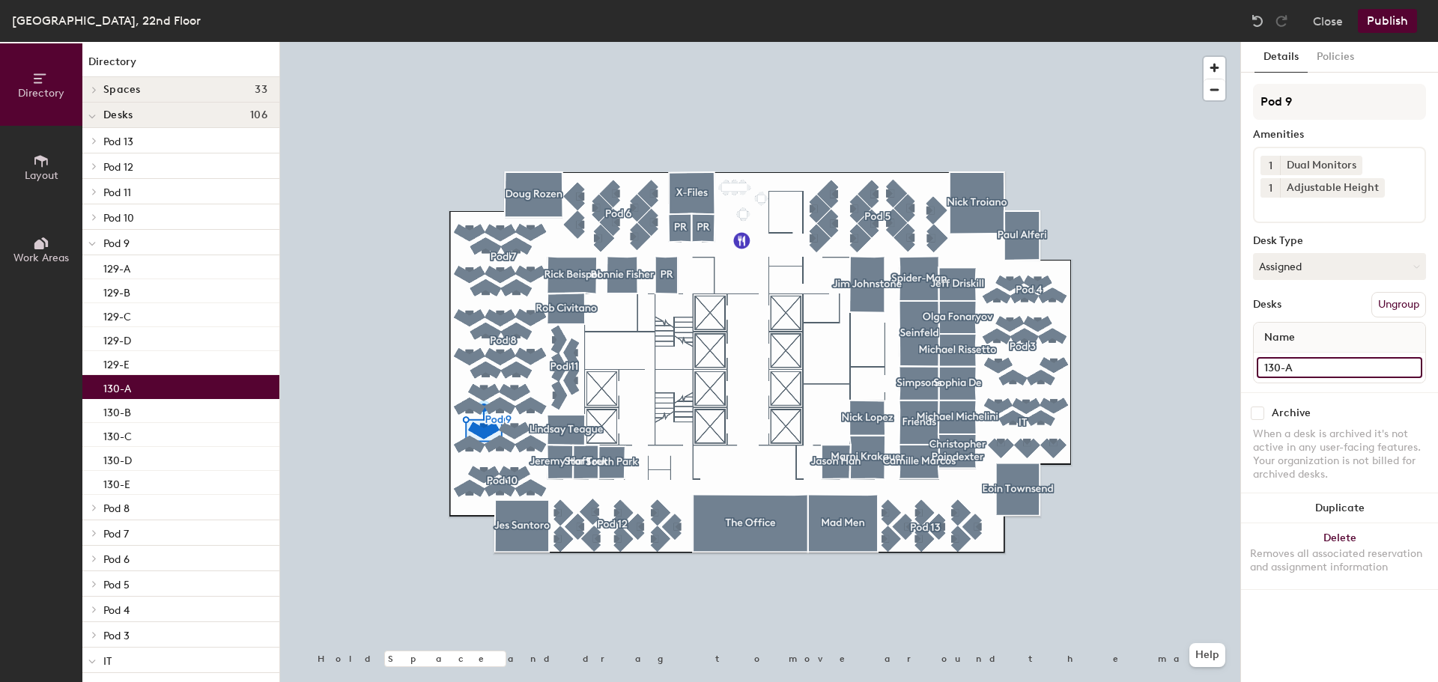
type input "130-A"
click at [94, 217] on icon at bounding box center [94, 217] width 6 height 7
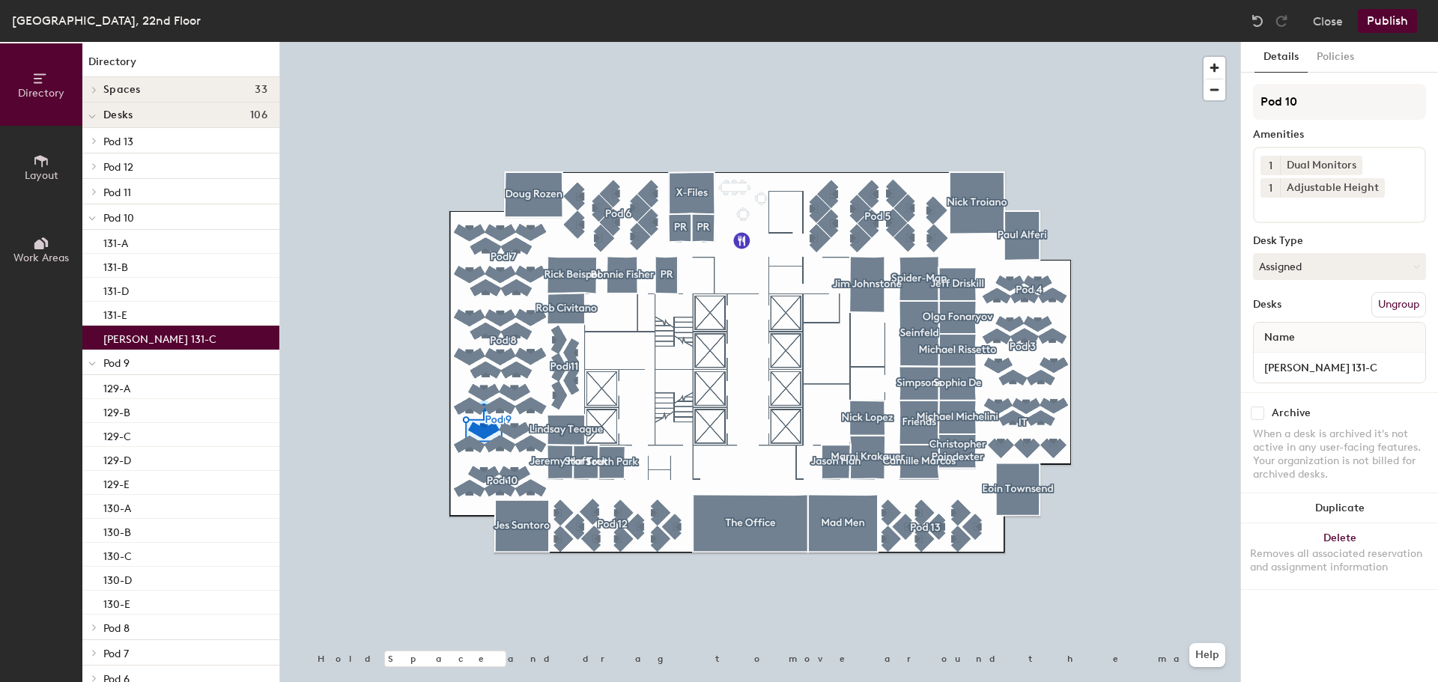
click at [160, 342] on p "[PERSON_NAME] 131-C" at bounding box center [159, 337] width 113 height 17
click at [1329, 368] on input "[PERSON_NAME] 131-C" at bounding box center [1340, 367] width 166 height 21
click at [1326, 368] on input "[PERSON_NAME] 131-C" at bounding box center [1340, 367] width 166 height 21
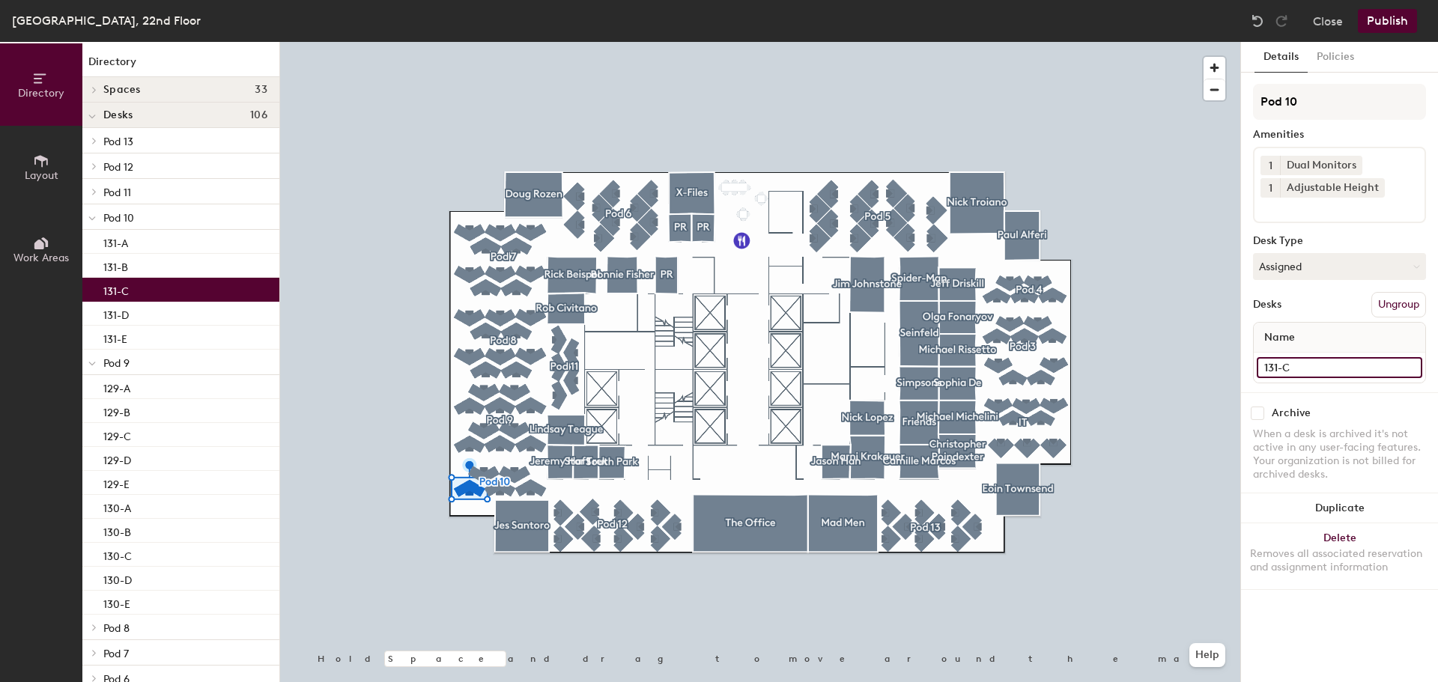
type input "131-C"
click at [92, 218] on icon at bounding box center [91, 219] width 7 height 6
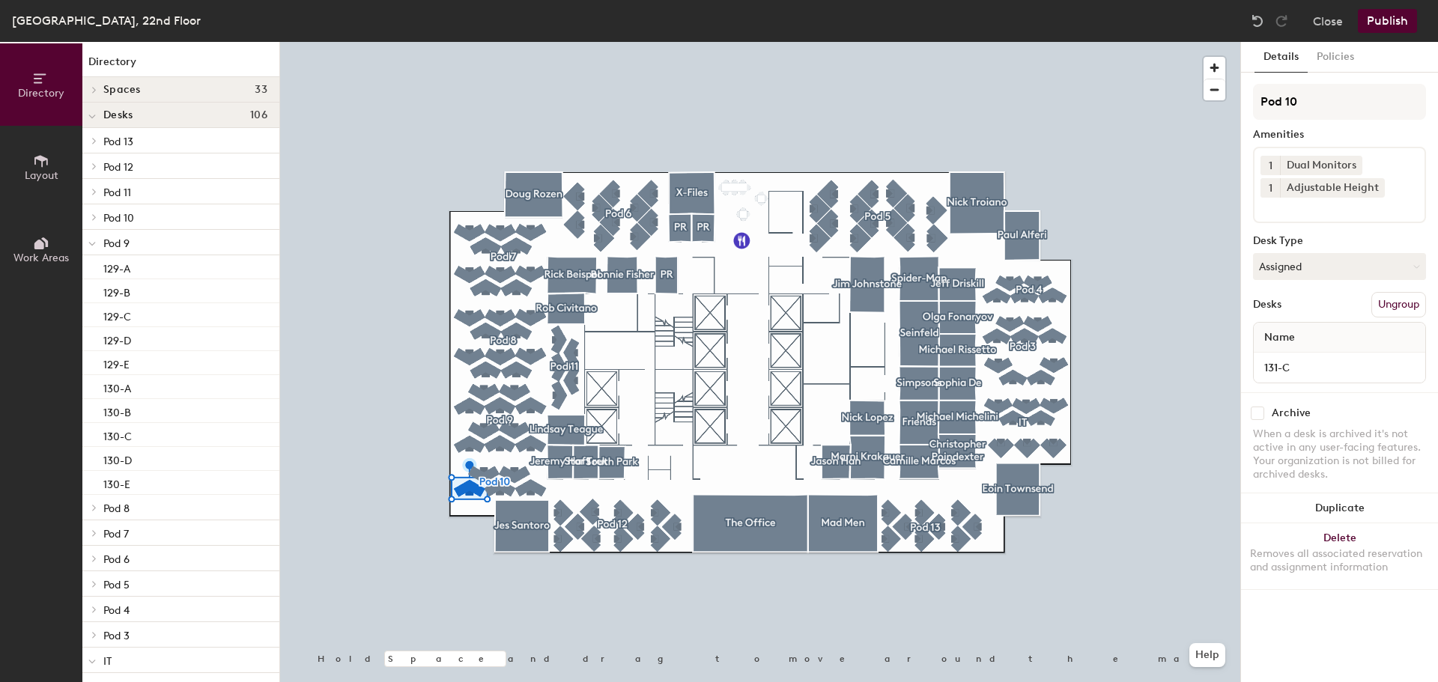
click at [96, 190] on icon at bounding box center [94, 191] width 6 height 7
click at [145, 310] on p "[PERSON_NAME] 140-E" at bounding box center [160, 311] width 115 height 17
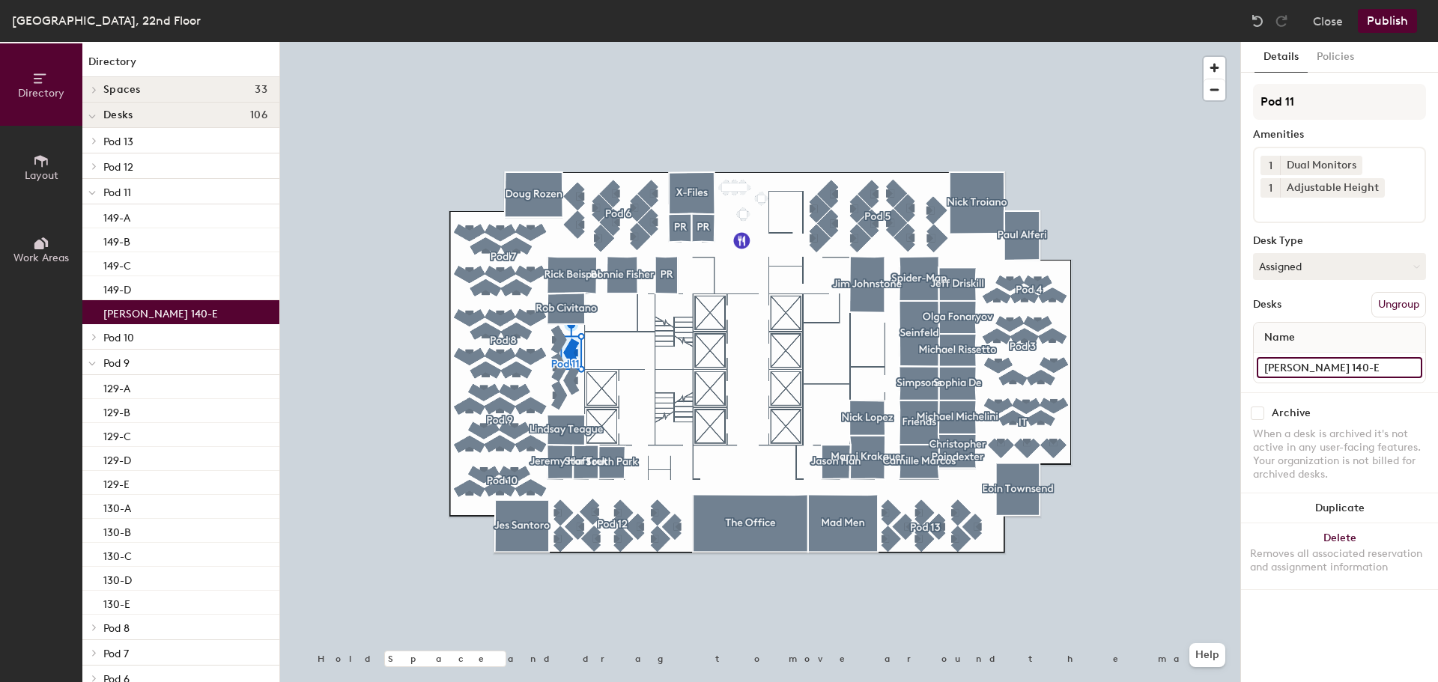
click at [1333, 363] on input "[PERSON_NAME] 140-E" at bounding box center [1340, 367] width 166 height 21
click at [1323, 363] on input "[PERSON_NAME] 140-E" at bounding box center [1340, 367] width 166 height 21
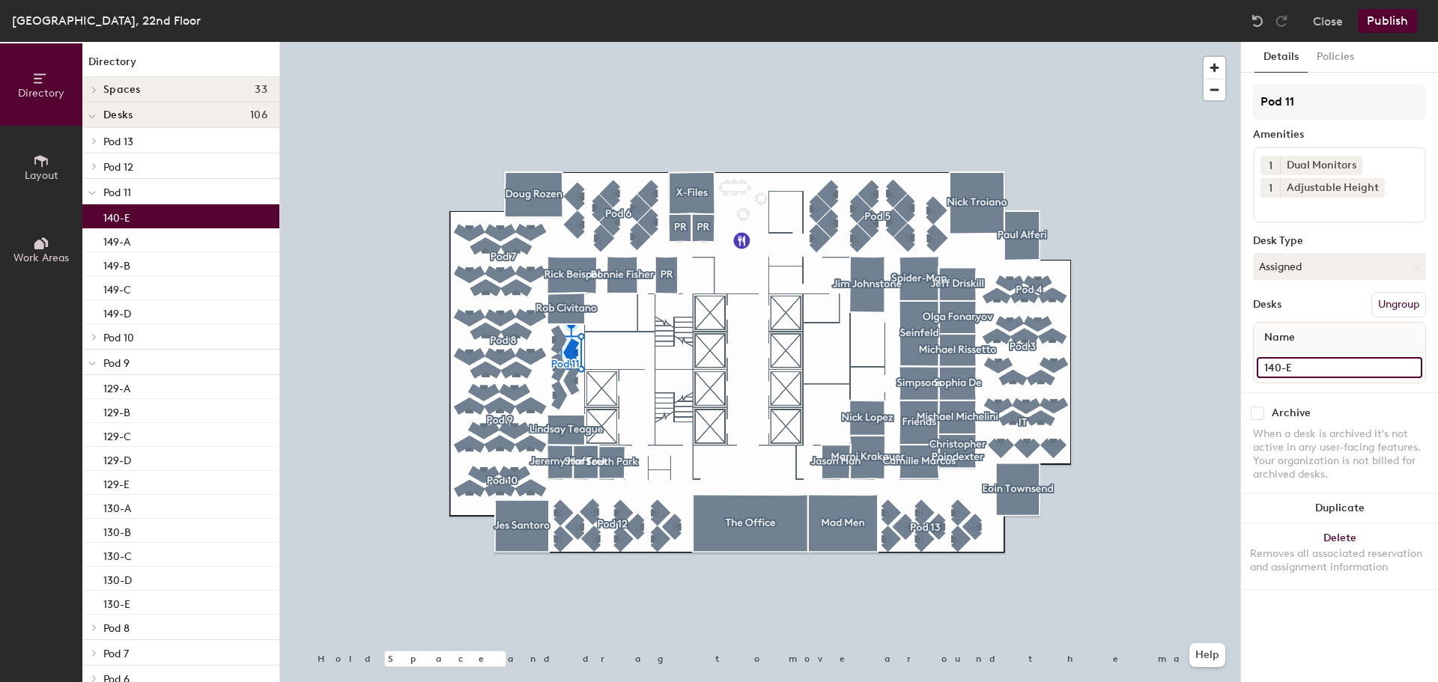
type input "140-E"
click at [97, 168] on span at bounding box center [93, 166] width 13 height 7
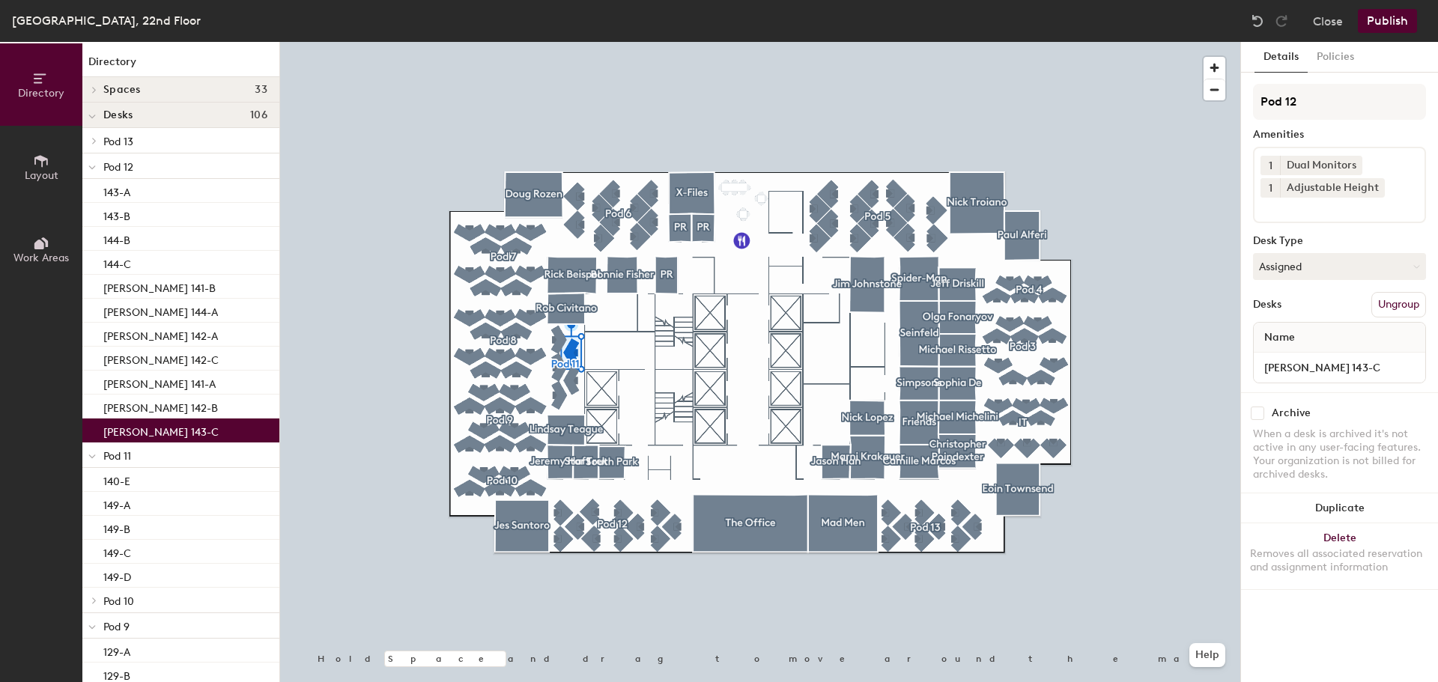
click at [163, 441] on div "[PERSON_NAME] 143-C" at bounding box center [180, 431] width 197 height 24
click at [1309, 363] on input "[PERSON_NAME] 143-C" at bounding box center [1340, 367] width 166 height 21
click at [1294, 363] on input "[PERSON_NAME] 143-C" at bounding box center [1340, 367] width 166 height 21
type input "143-C"
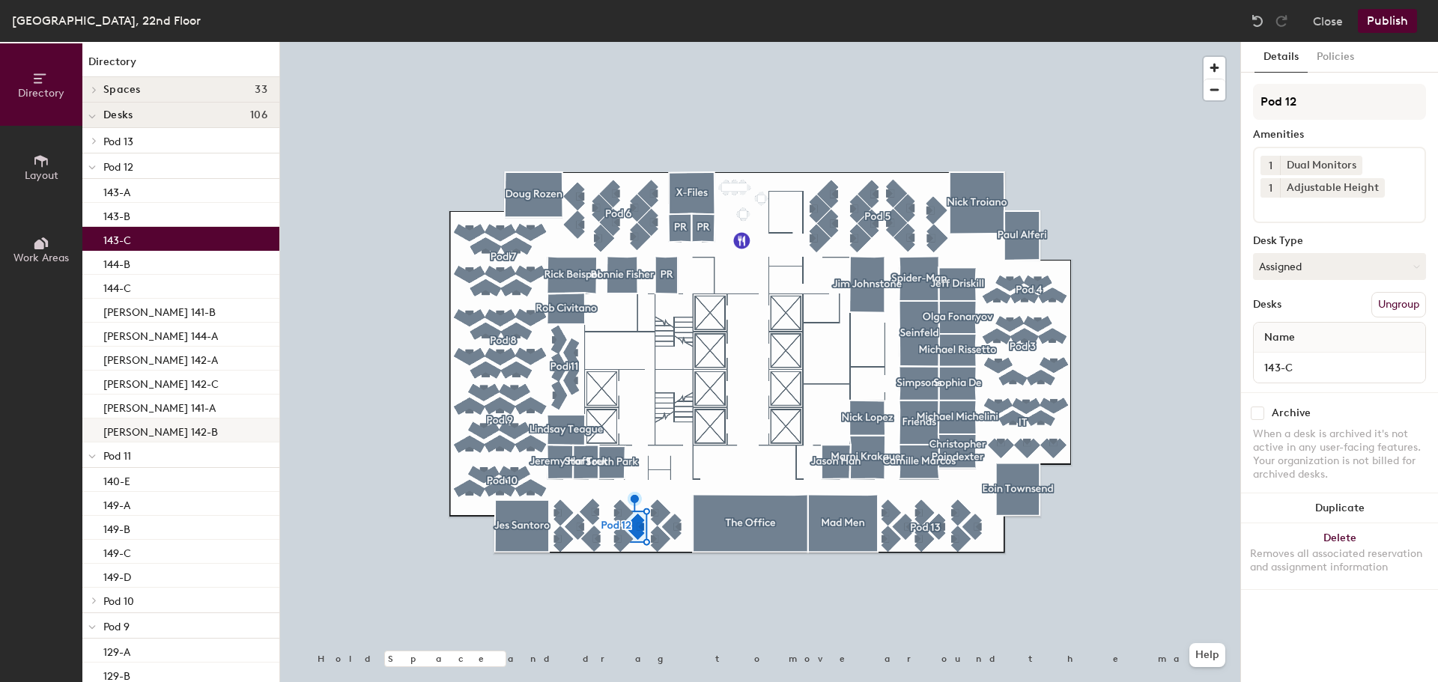
click at [163, 422] on p "[PERSON_NAME] 142-B" at bounding box center [160, 430] width 115 height 17
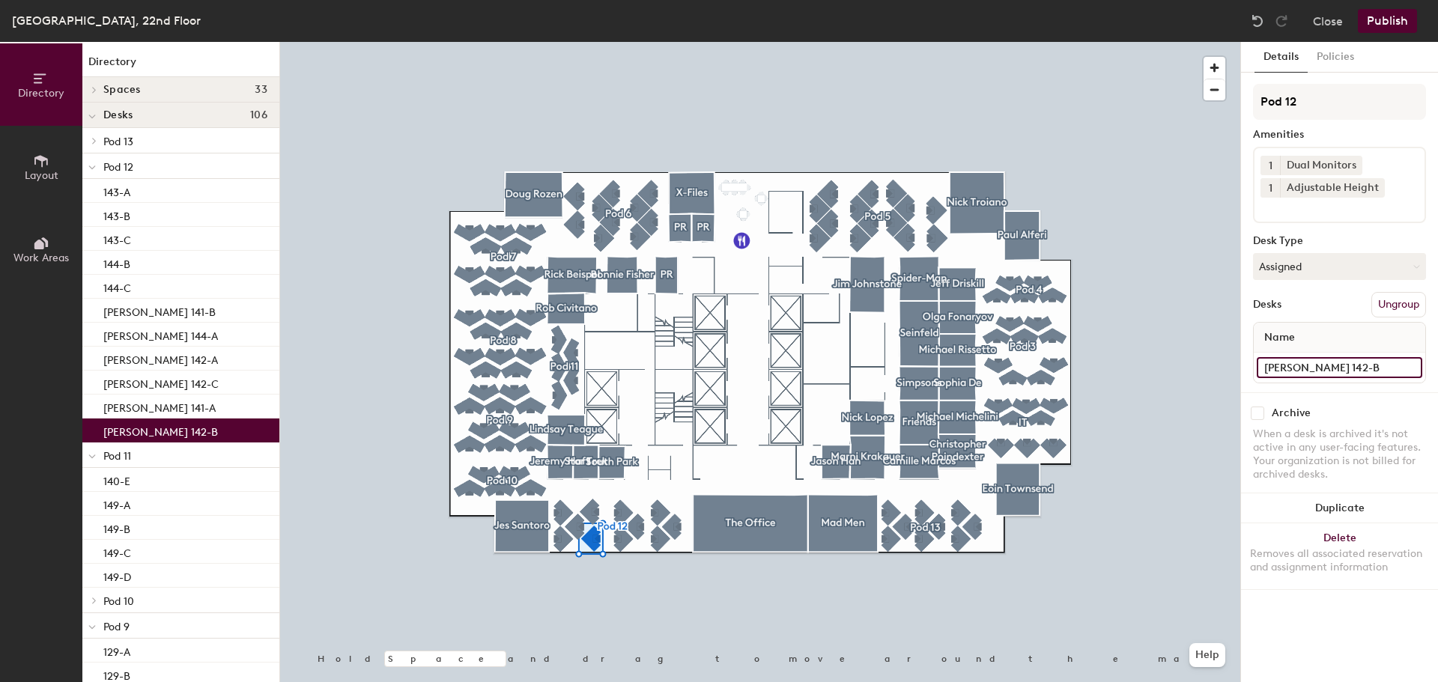
click at [1331, 371] on input "[PERSON_NAME] 142-B" at bounding box center [1340, 367] width 166 height 21
click at [1328, 369] on input "[PERSON_NAME] 142-B" at bounding box center [1340, 367] width 166 height 21
type input "142-B"
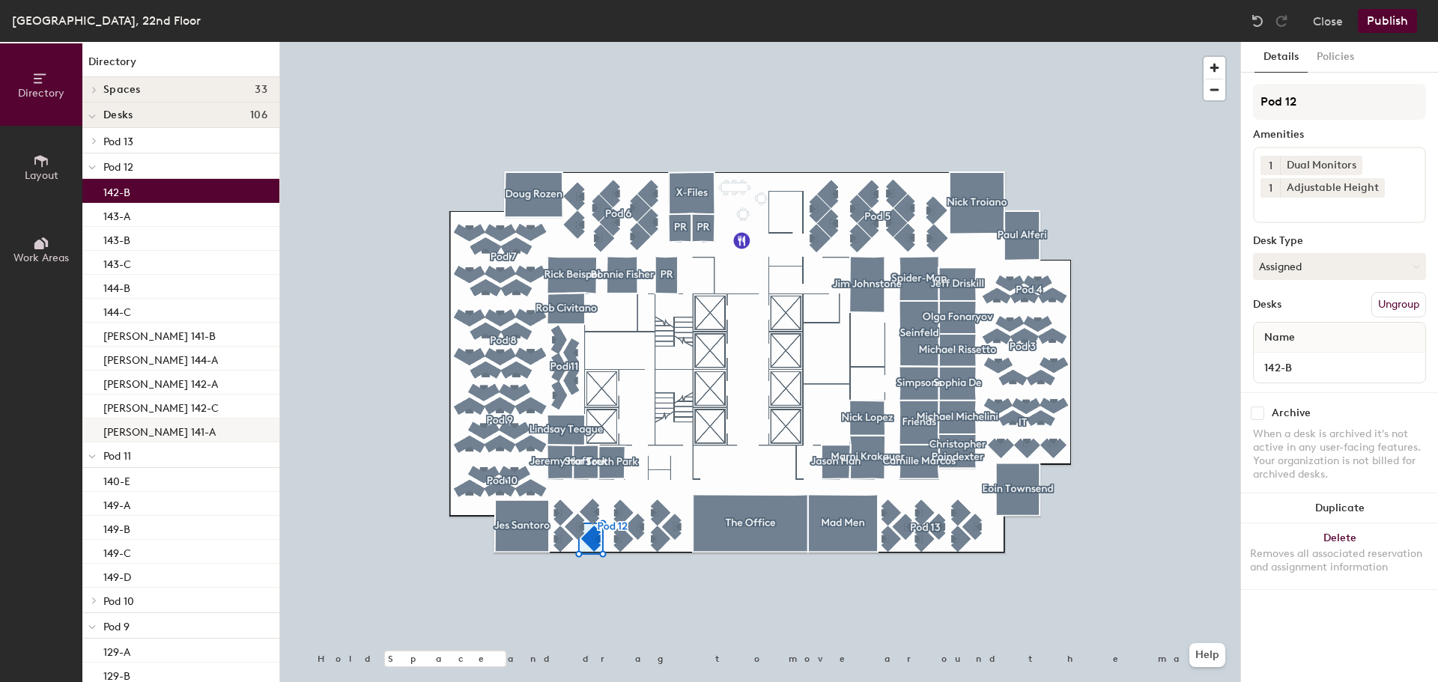
click at [173, 422] on div "[PERSON_NAME] 141-A" at bounding box center [180, 431] width 197 height 24
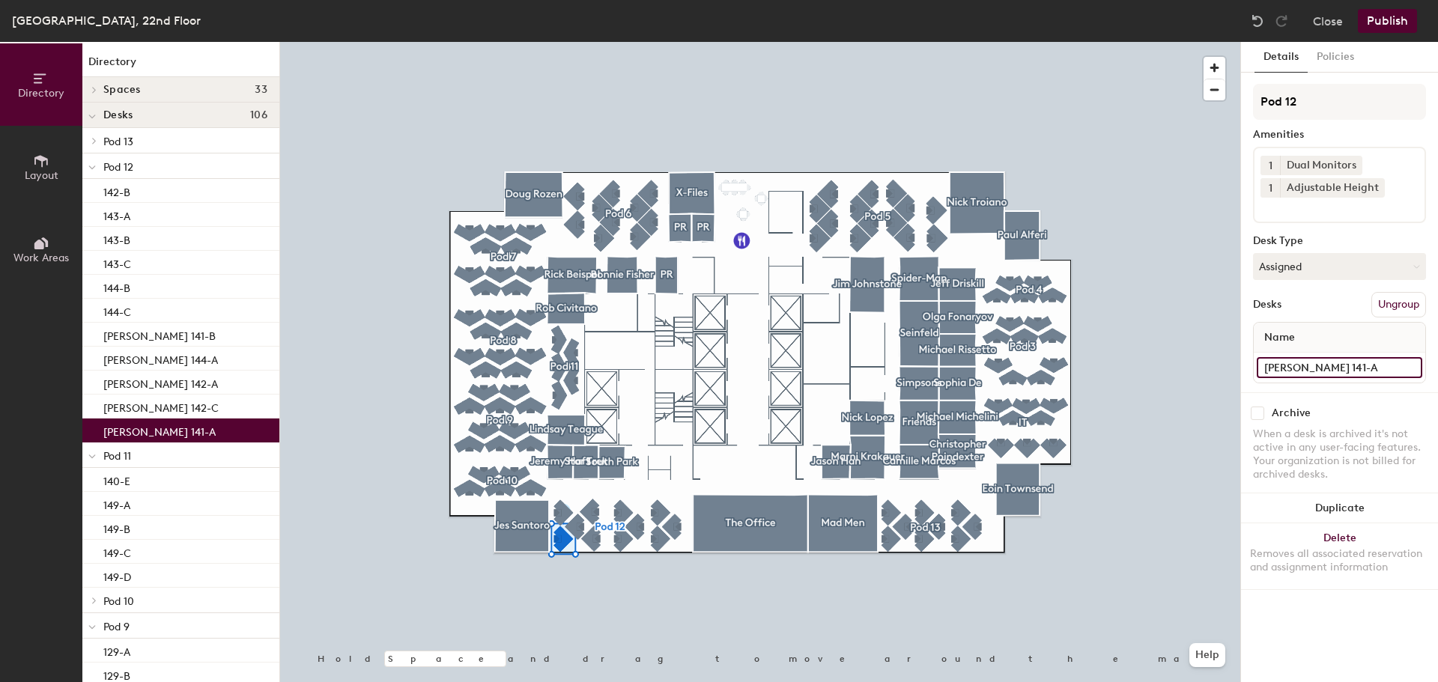
click at [1342, 372] on input "[PERSON_NAME] 141-A" at bounding box center [1340, 367] width 166 height 21
click at [1311, 367] on input "[PERSON_NAME] 141-A" at bounding box center [1340, 367] width 166 height 21
type input "141-A"
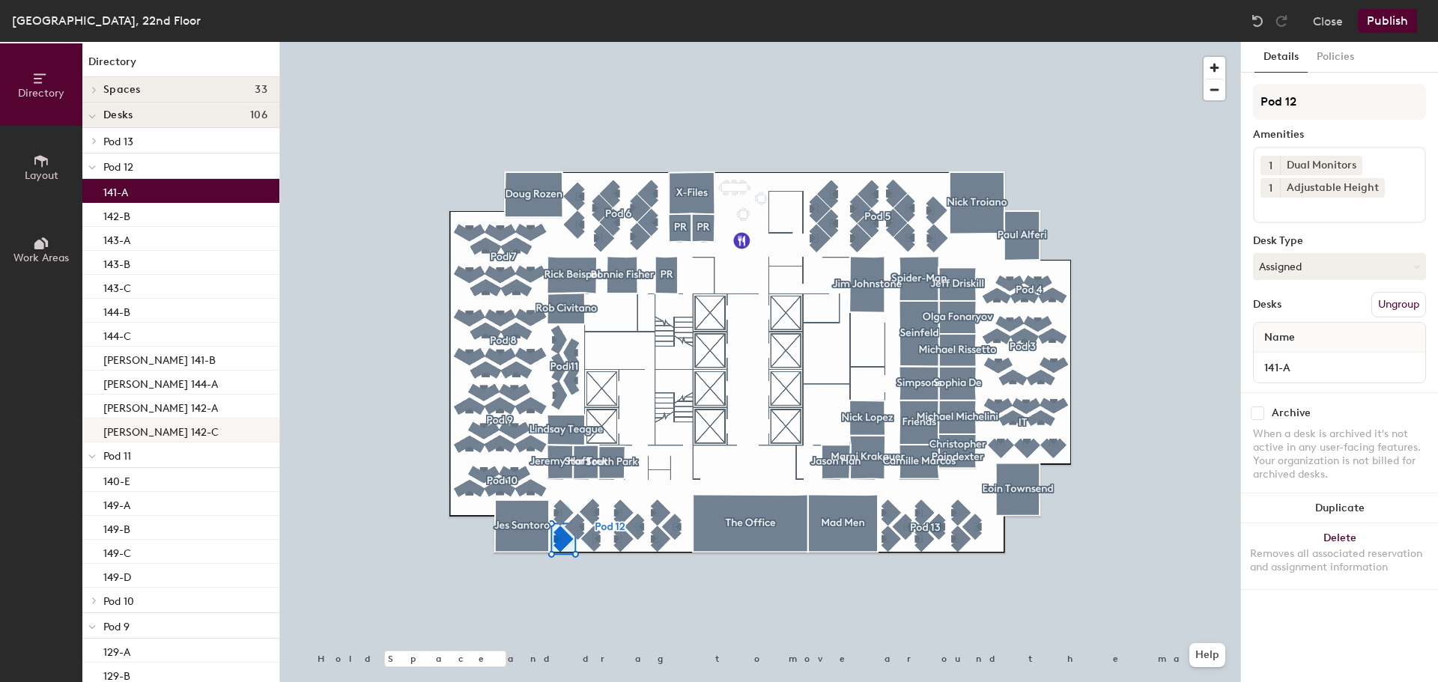
click at [189, 429] on div "[PERSON_NAME] 142-C" at bounding box center [180, 431] width 197 height 24
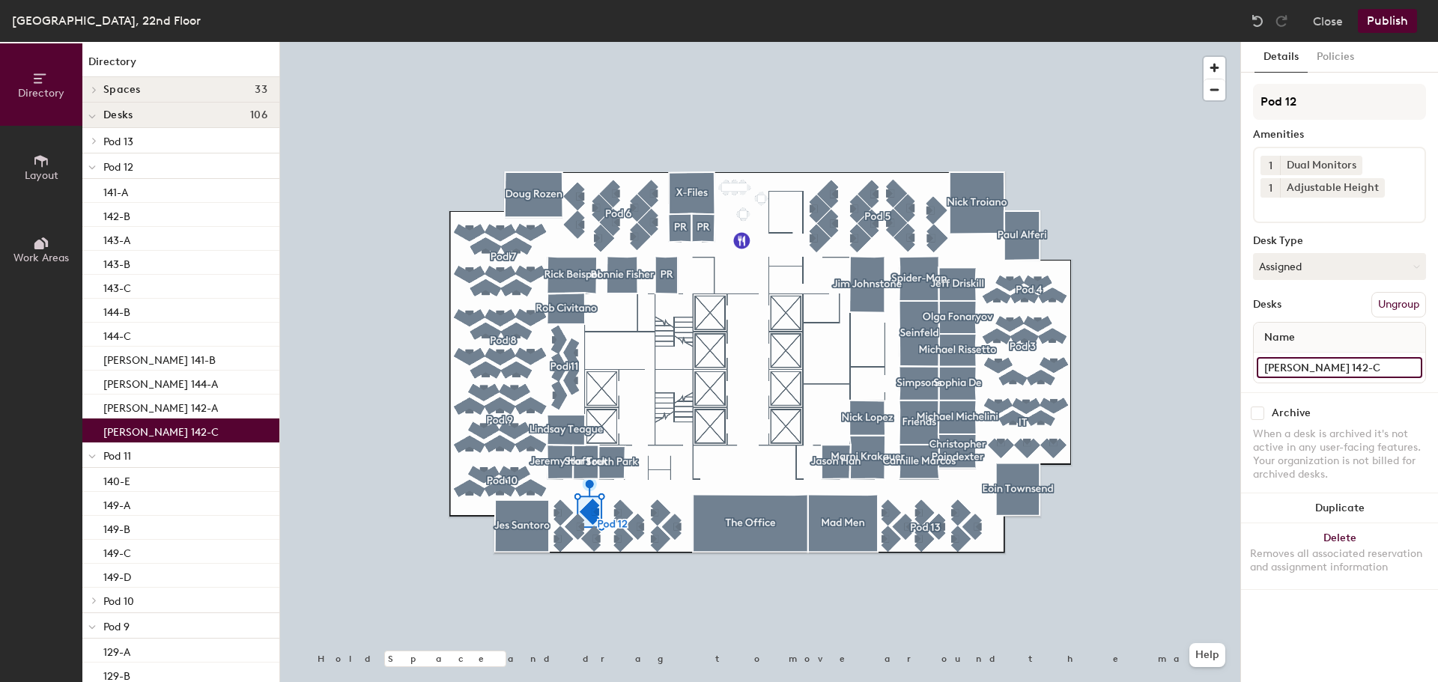
click at [1409, 368] on input "[PERSON_NAME] 142-C" at bounding box center [1340, 367] width 166 height 21
click at [1309, 366] on input "[PERSON_NAME] 142-C" at bounding box center [1340, 367] width 166 height 21
type input "142-C"
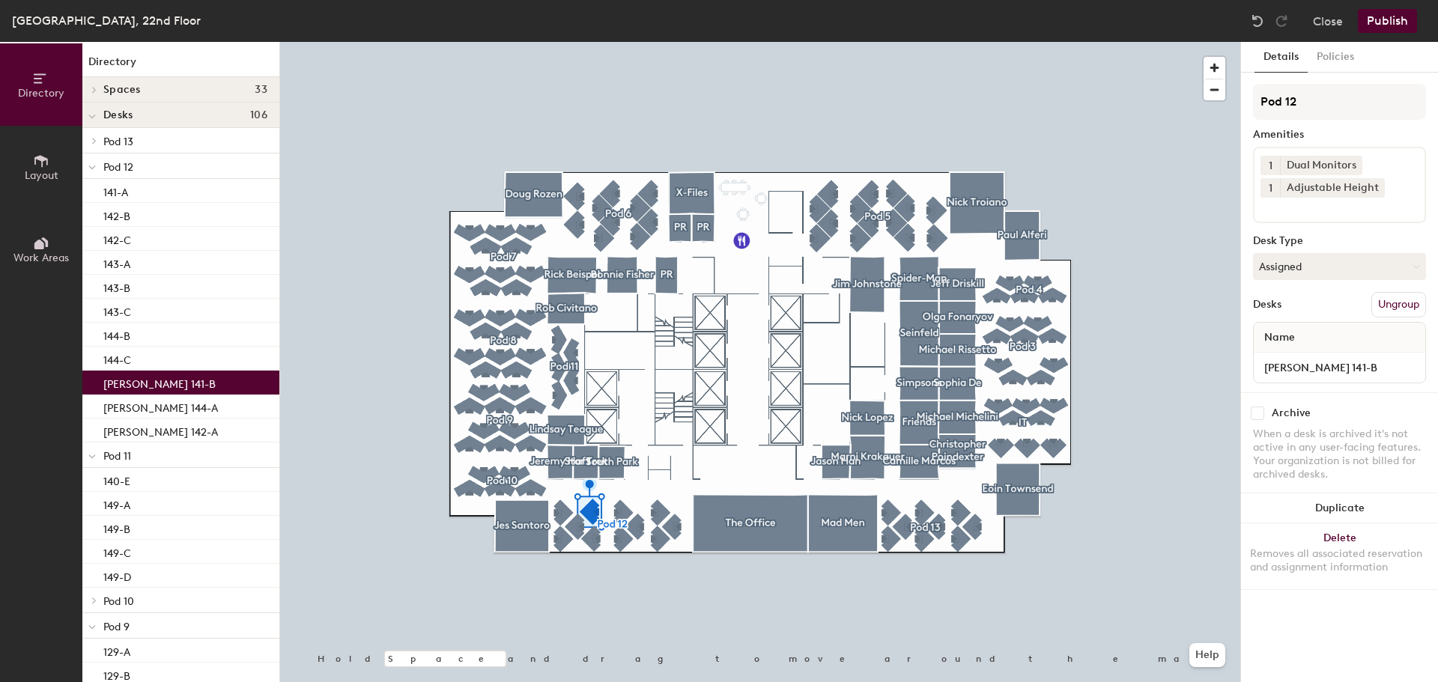
click at [140, 393] on div "[PERSON_NAME] 141-B" at bounding box center [180, 383] width 197 height 24
click at [1411, 369] on input "[PERSON_NAME] 141-B" at bounding box center [1340, 367] width 166 height 21
click at [1360, 364] on input "[PERSON_NAME] 141-B" at bounding box center [1340, 367] width 166 height 21
type input "141-B"
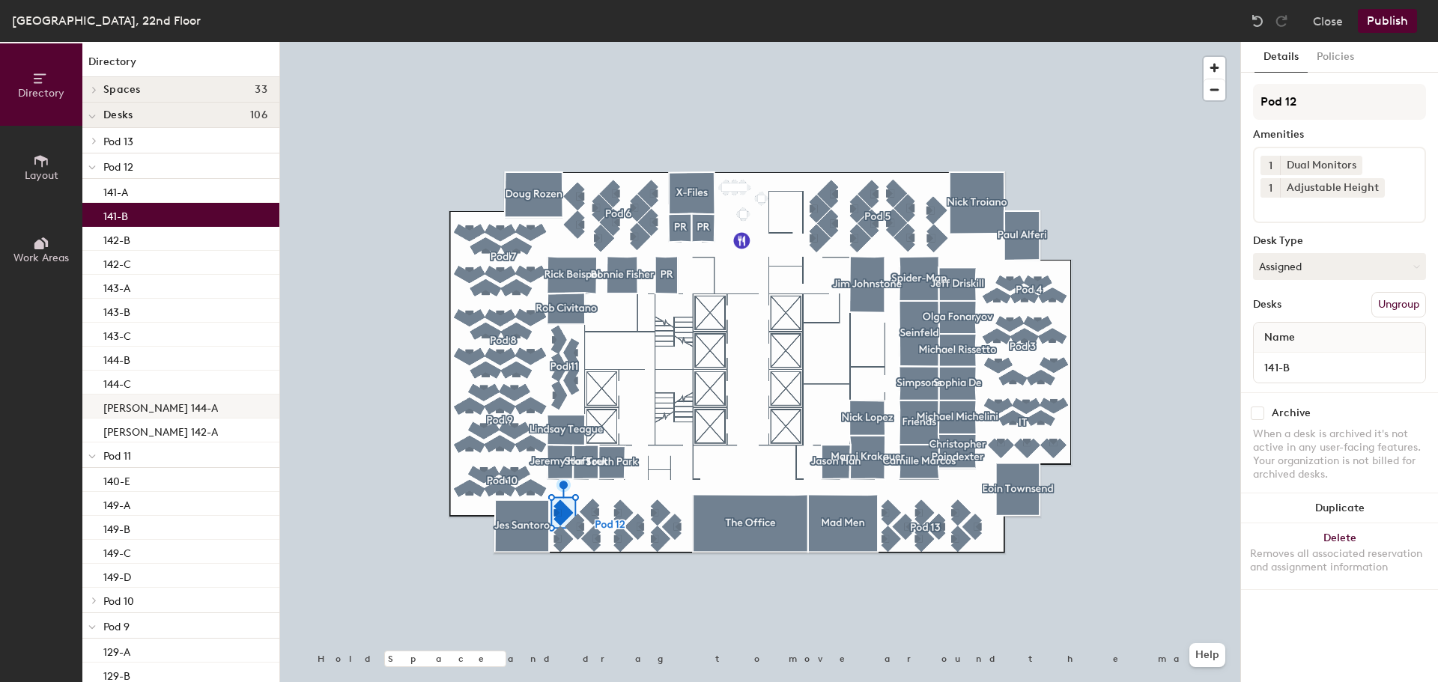
click at [187, 405] on p "[PERSON_NAME] 144-A" at bounding box center [160, 406] width 115 height 17
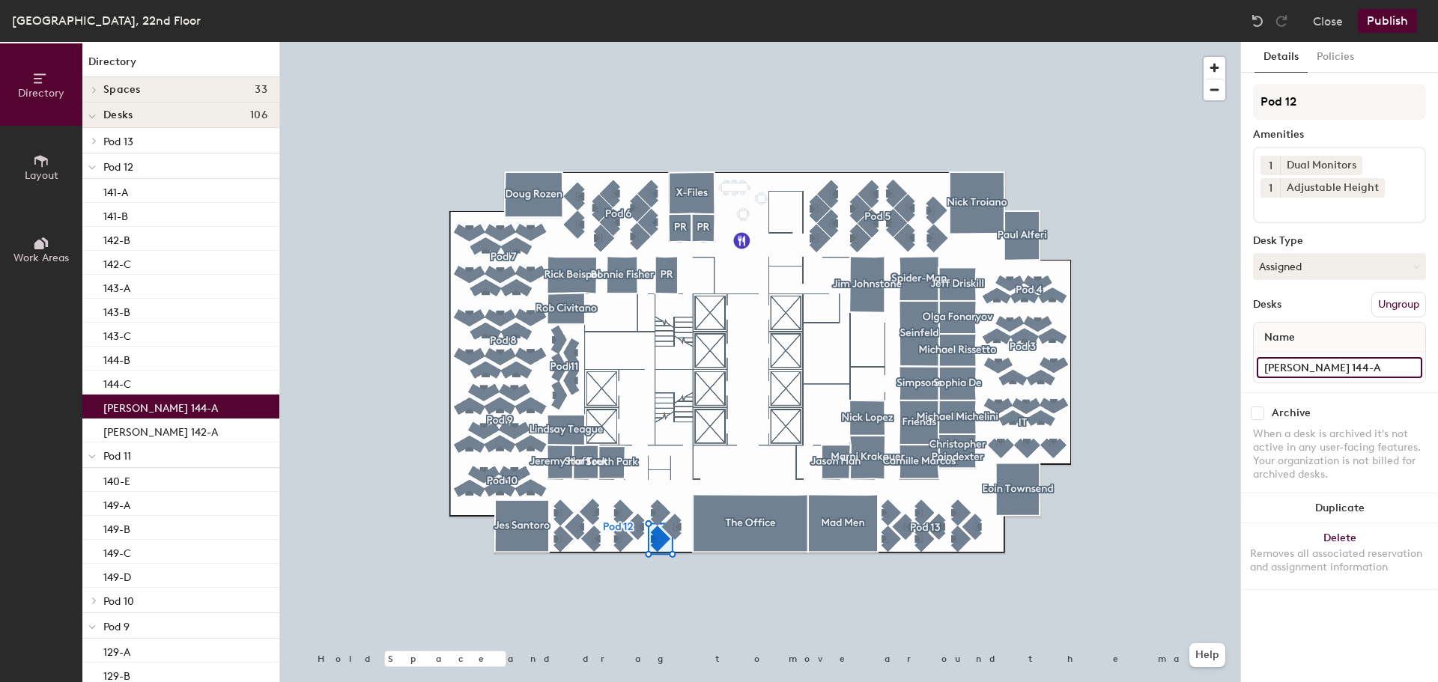
click at [1410, 369] on input "[PERSON_NAME] 144-A" at bounding box center [1340, 367] width 166 height 21
click at [1343, 372] on input "[PERSON_NAME] 144-A" at bounding box center [1340, 367] width 166 height 21
type input "144-A"
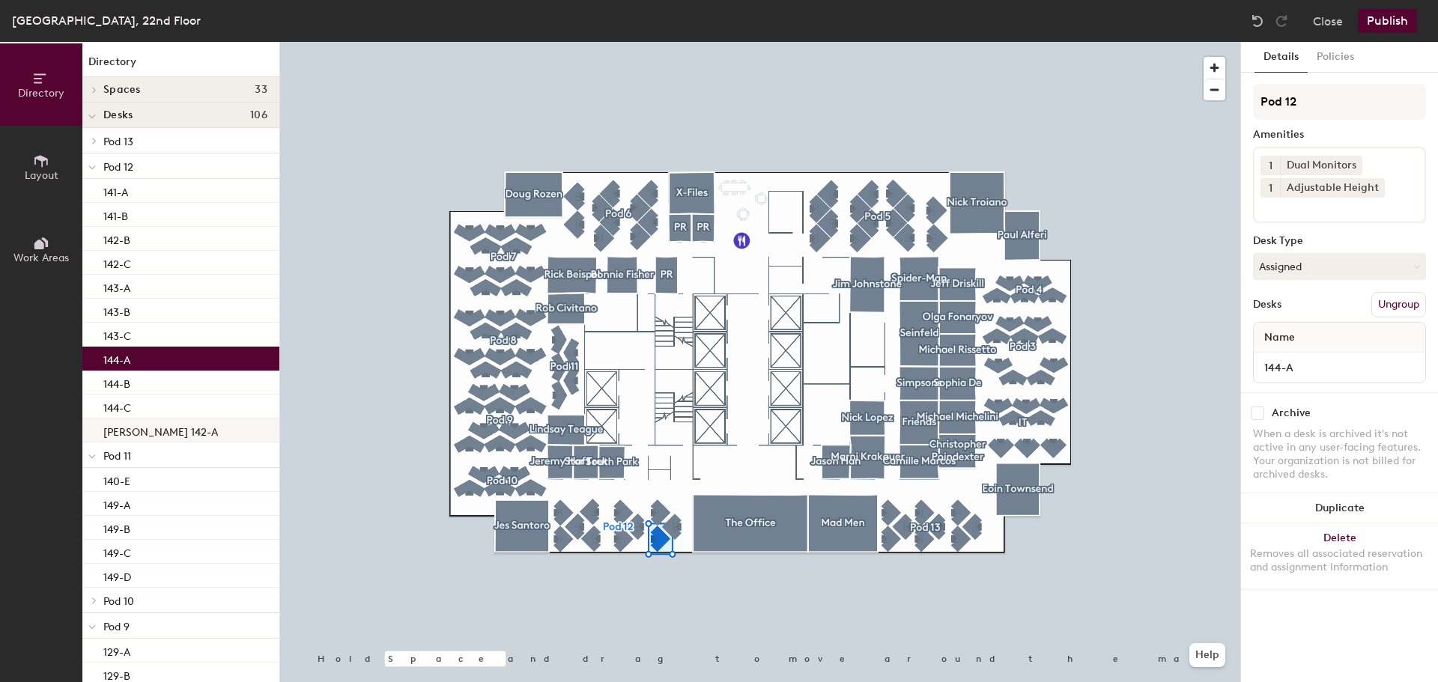
click at [130, 428] on p "[PERSON_NAME] 142-A" at bounding box center [160, 430] width 115 height 17
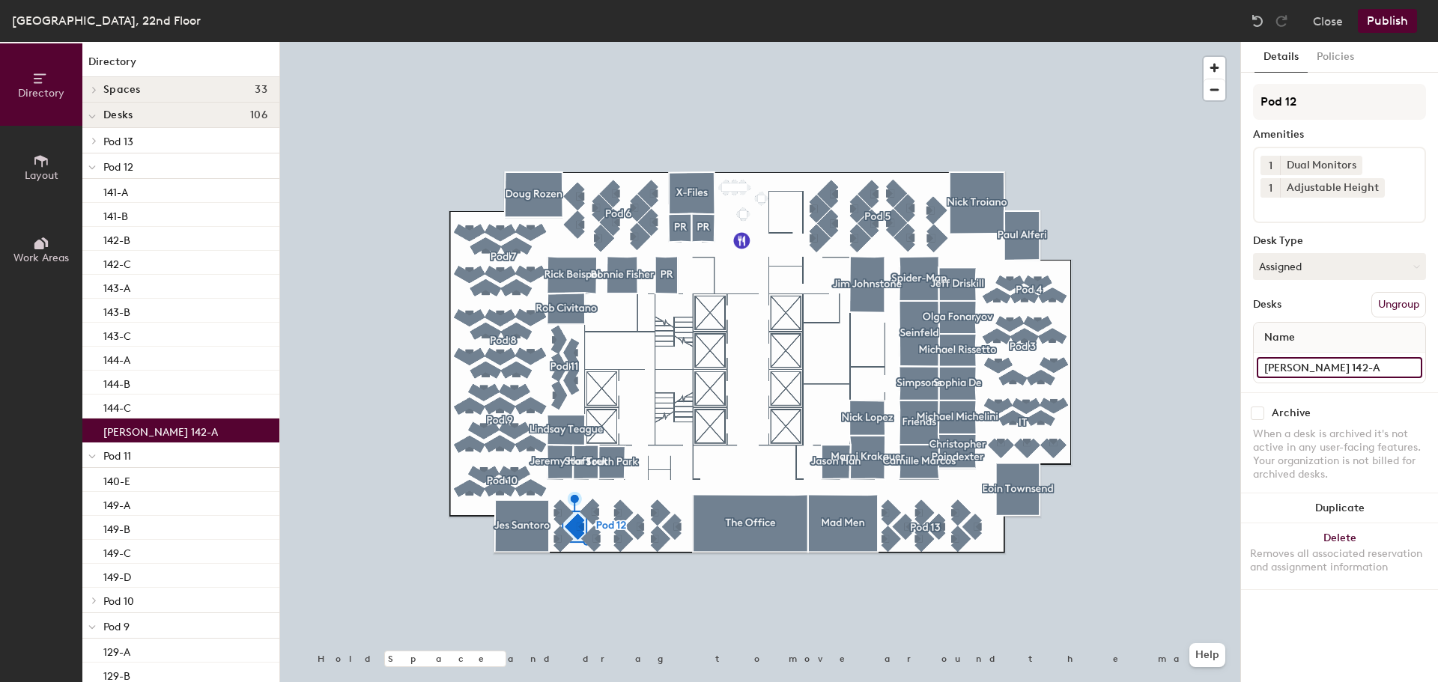
click at [1413, 368] on input "[PERSON_NAME] 142-A" at bounding box center [1340, 367] width 166 height 21
click at [1340, 367] on input "[PERSON_NAME] 142-A" at bounding box center [1340, 367] width 166 height 21
click at [1354, 365] on input "[PERSON_NAME] 142-A" at bounding box center [1340, 367] width 166 height 21
click at [1348, 365] on input "[PERSON_NAME] 142-A" at bounding box center [1340, 367] width 166 height 21
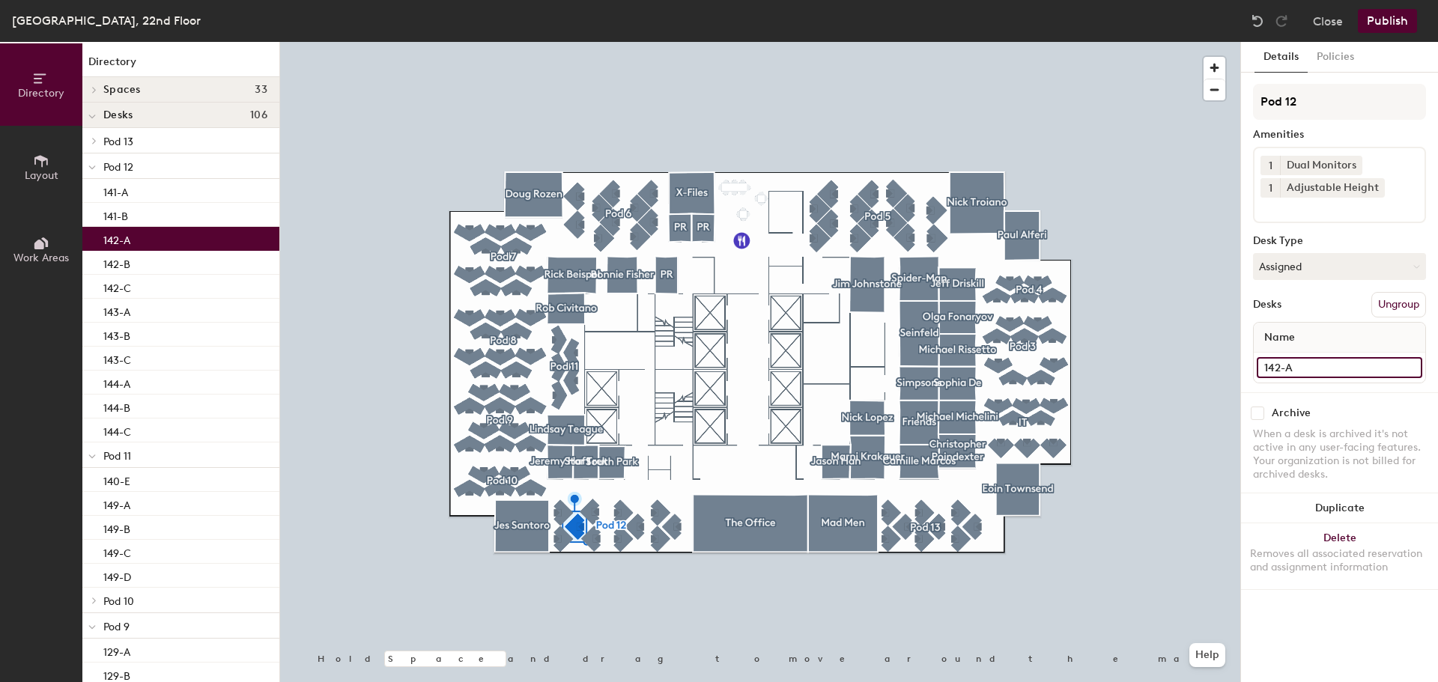
type input "142-A"
click at [97, 164] on div at bounding box center [91, 166] width 19 height 25
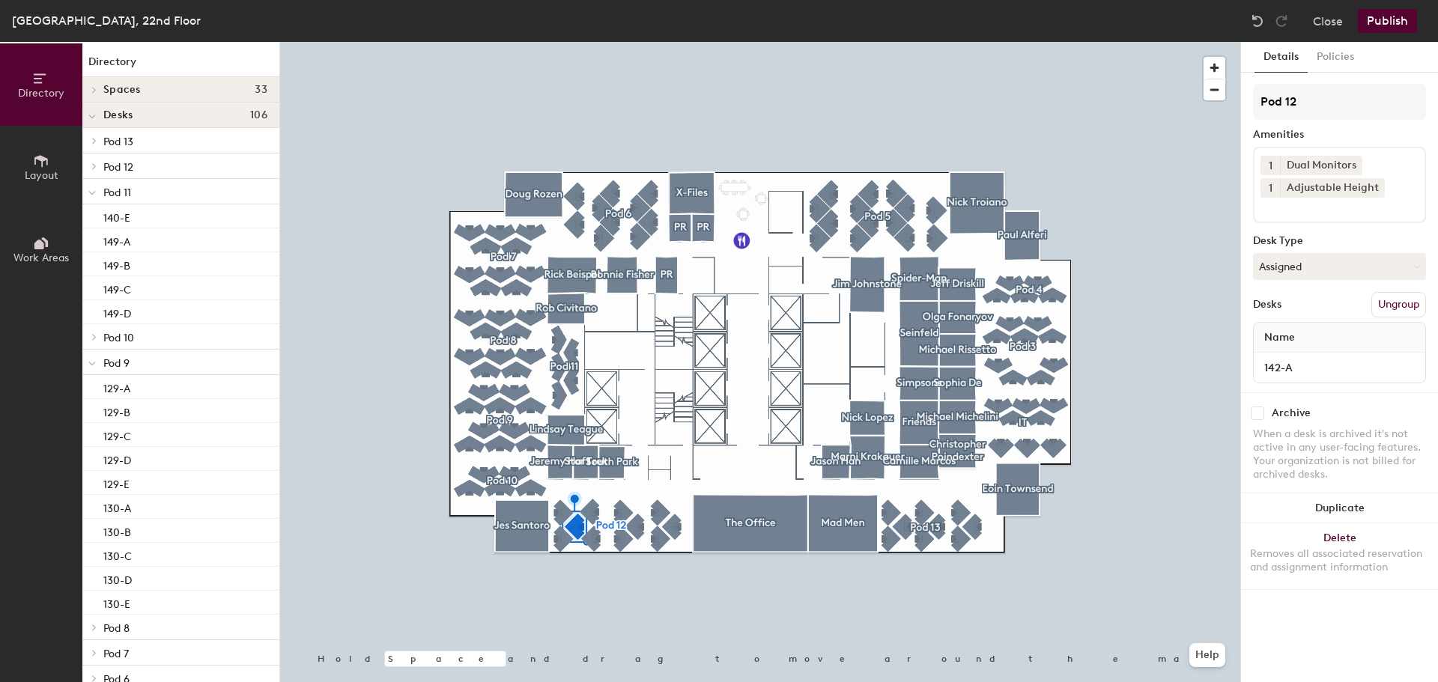
click at [95, 193] on icon at bounding box center [91, 193] width 7 height 6
click at [97, 240] on div at bounding box center [91, 242] width 19 height 25
click at [97, 137] on icon at bounding box center [94, 140] width 6 height 7
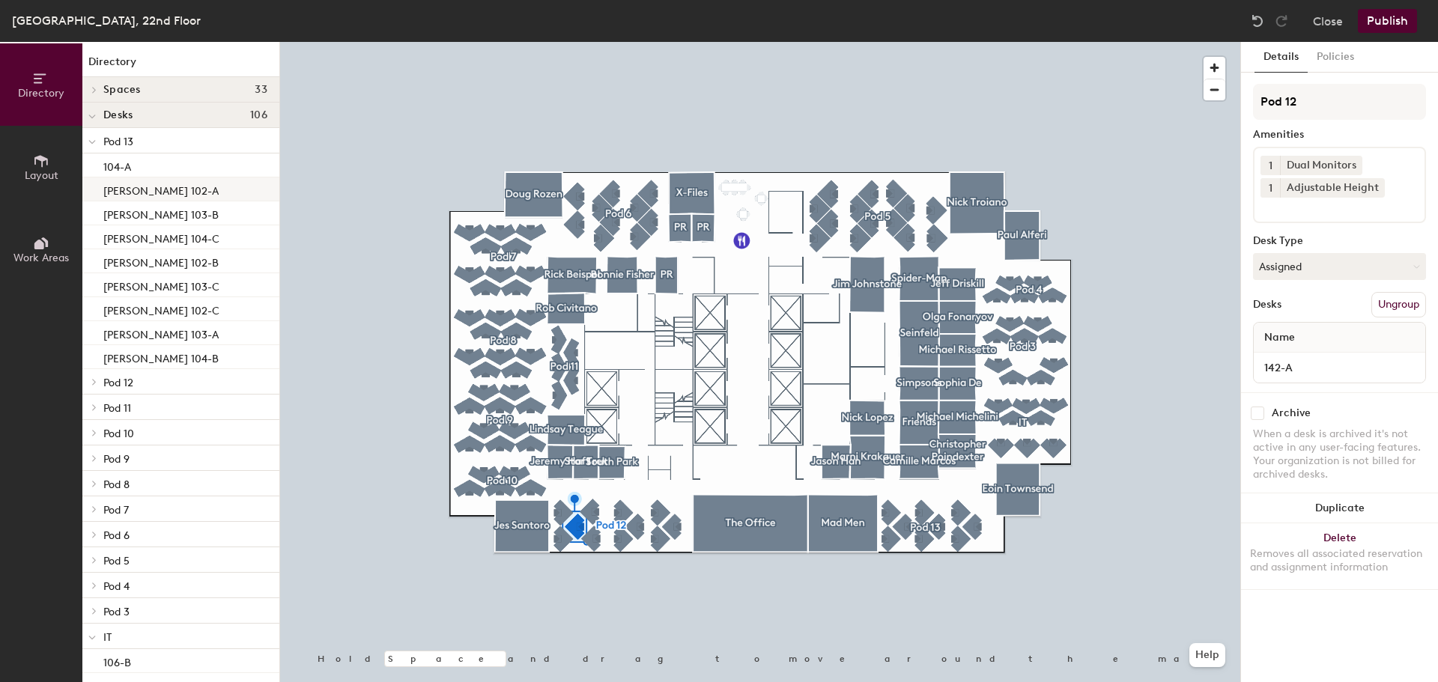
click at [153, 193] on p "[PERSON_NAME] 102-A" at bounding box center [160, 189] width 115 height 17
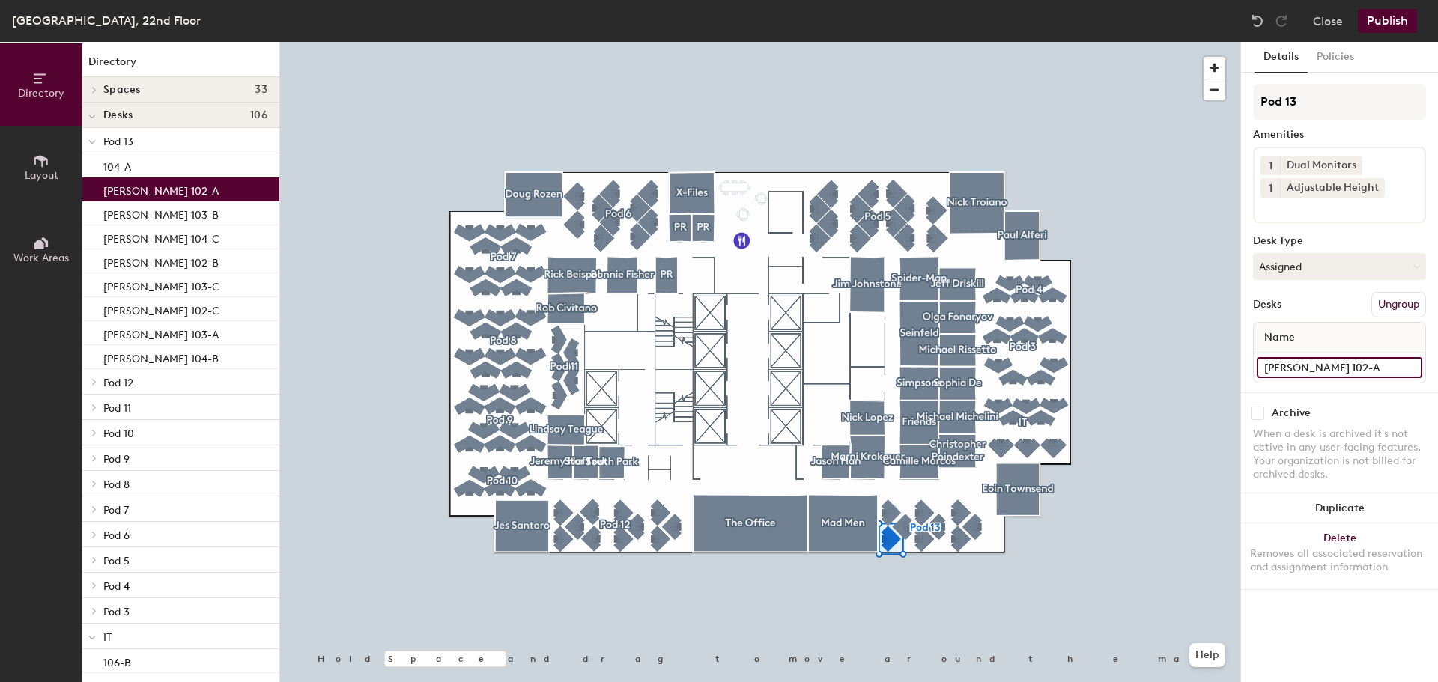
click at [1413, 369] on input "[PERSON_NAME] 102-A" at bounding box center [1340, 367] width 166 height 21
click at [1353, 364] on input "[PERSON_NAME] 102-A" at bounding box center [1340, 367] width 166 height 21
type input "102-A"
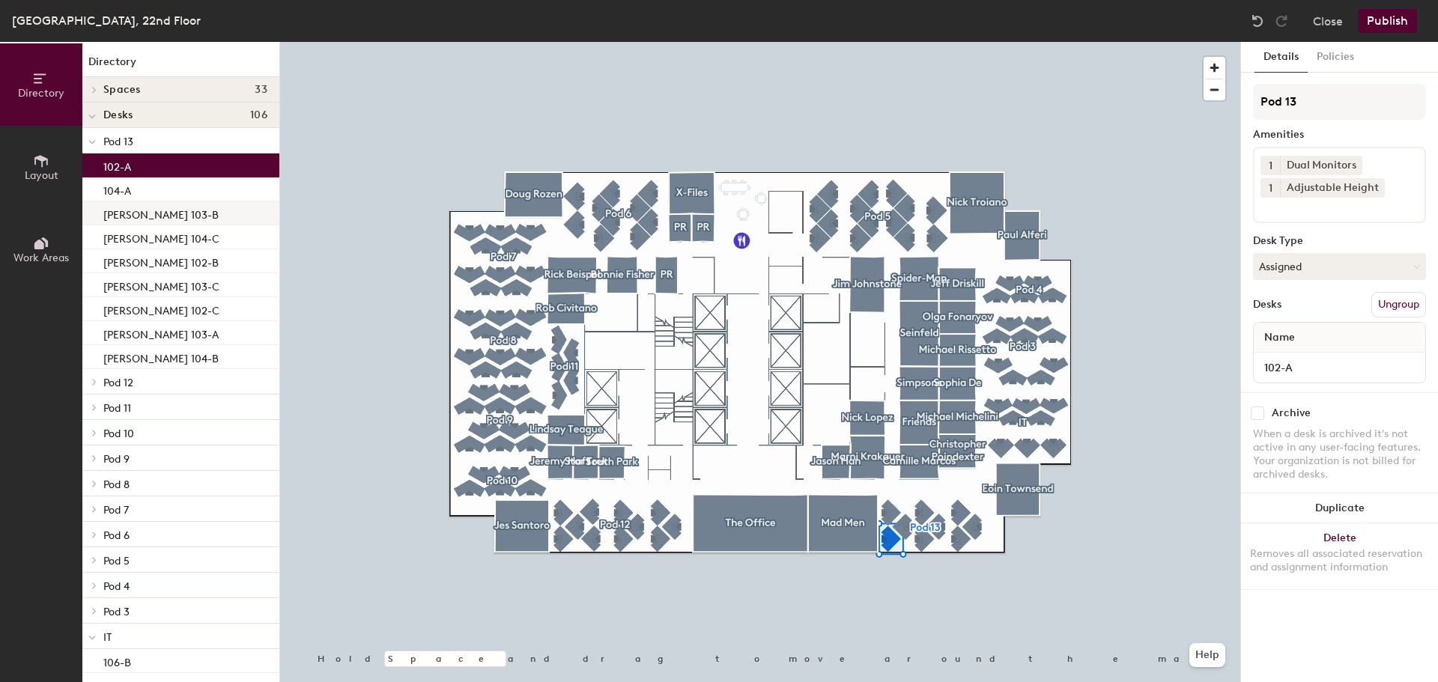
click at [178, 220] on p "[PERSON_NAME] 103-B" at bounding box center [160, 213] width 115 height 17
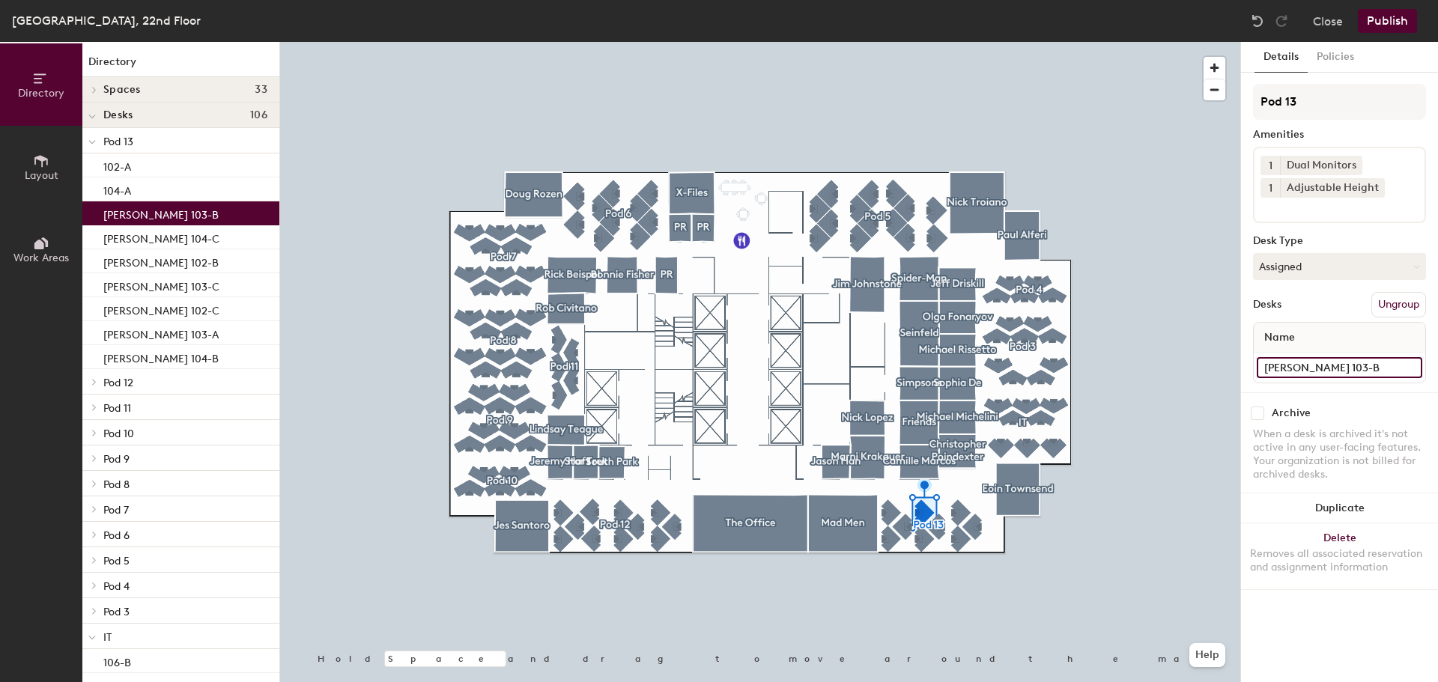
click at [1411, 365] on input "[PERSON_NAME] 103-B" at bounding box center [1340, 367] width 166 height 21
click at [1342, 367] on input "[PERSON_NAME] 103-B" at bounding box center [1340, 367] width 166 height 21
type input "103-B"
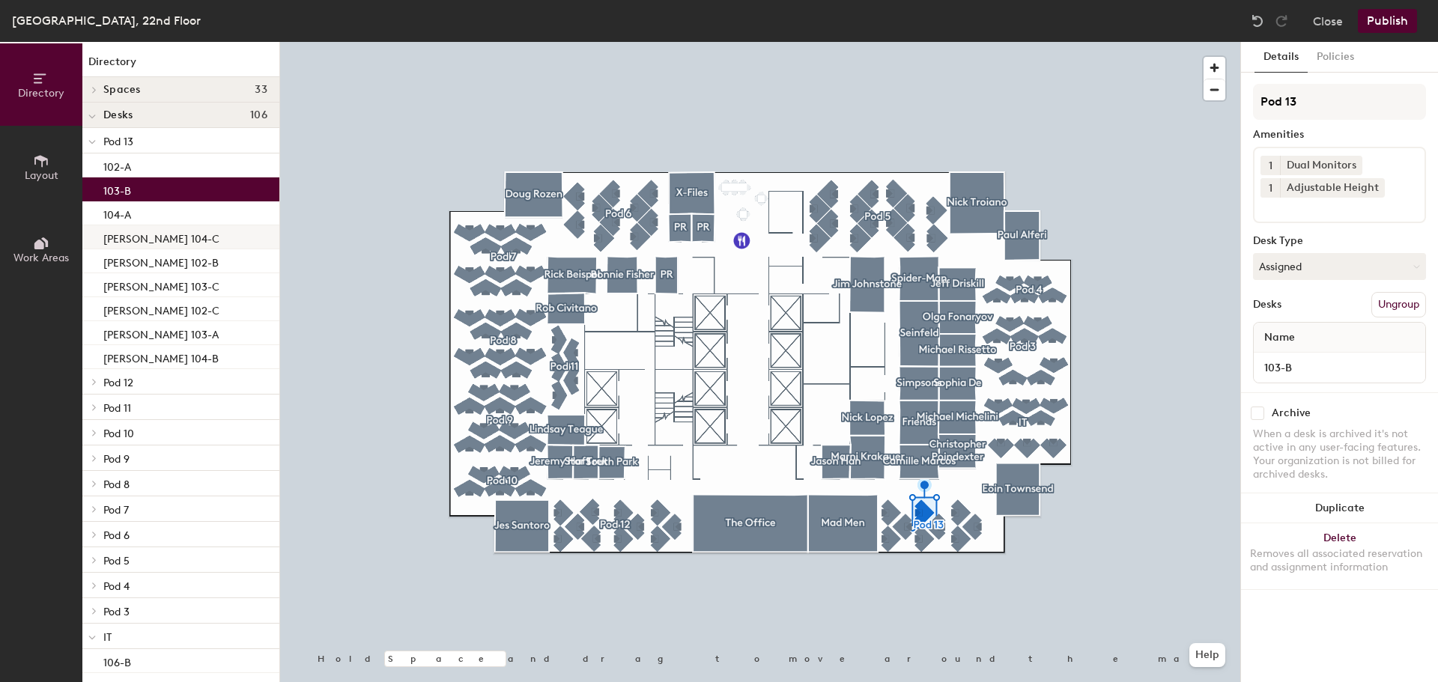
click at [160, 240] on p "[PERSON_NAME] 104-C" at bounding box center [161, 236] width 116 height 17
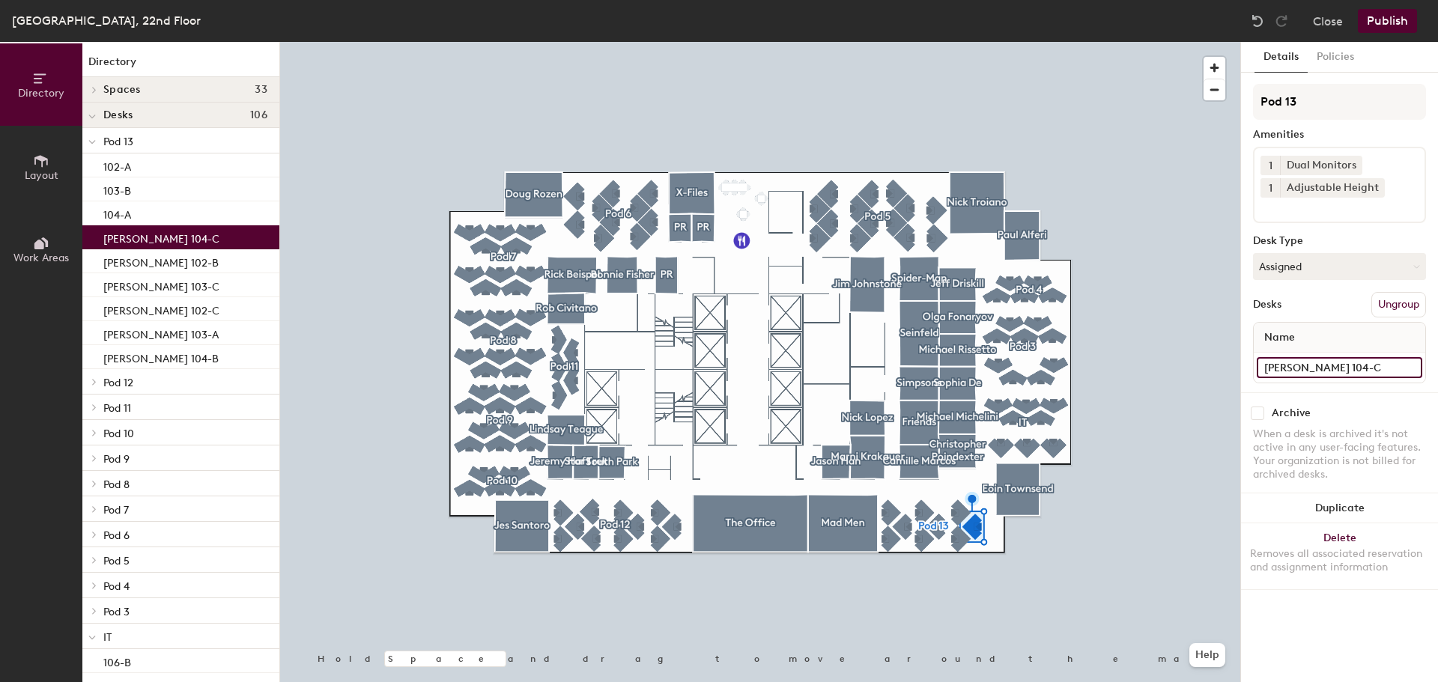
click at [1408, 367] on input "[PERSON_NAME] 104-C" at bounding box center [1340, 367] width 166 height 21
click at [1331, 364] on input "[PERSON_NAME] 104-C" at bounding box center [1340, 367] width 166 height 21
type input "104-C"
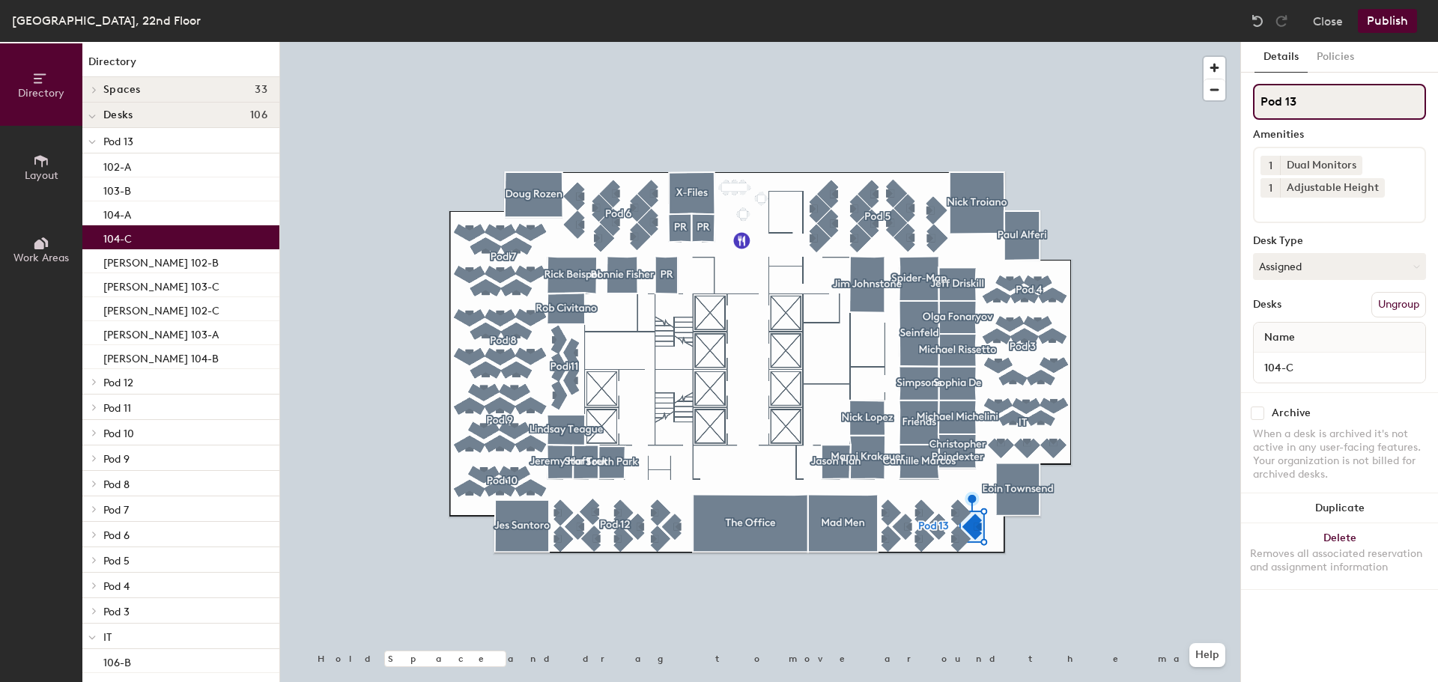
click at [1301, 98] on input "Pod 13" at bounding box center [1339, 102] width 173 height 36
type input "Pod 1"
click at [182, 265] on div "[PERSON_NAME] 102-B" at bounding box center [180, 261] width 197 height 24
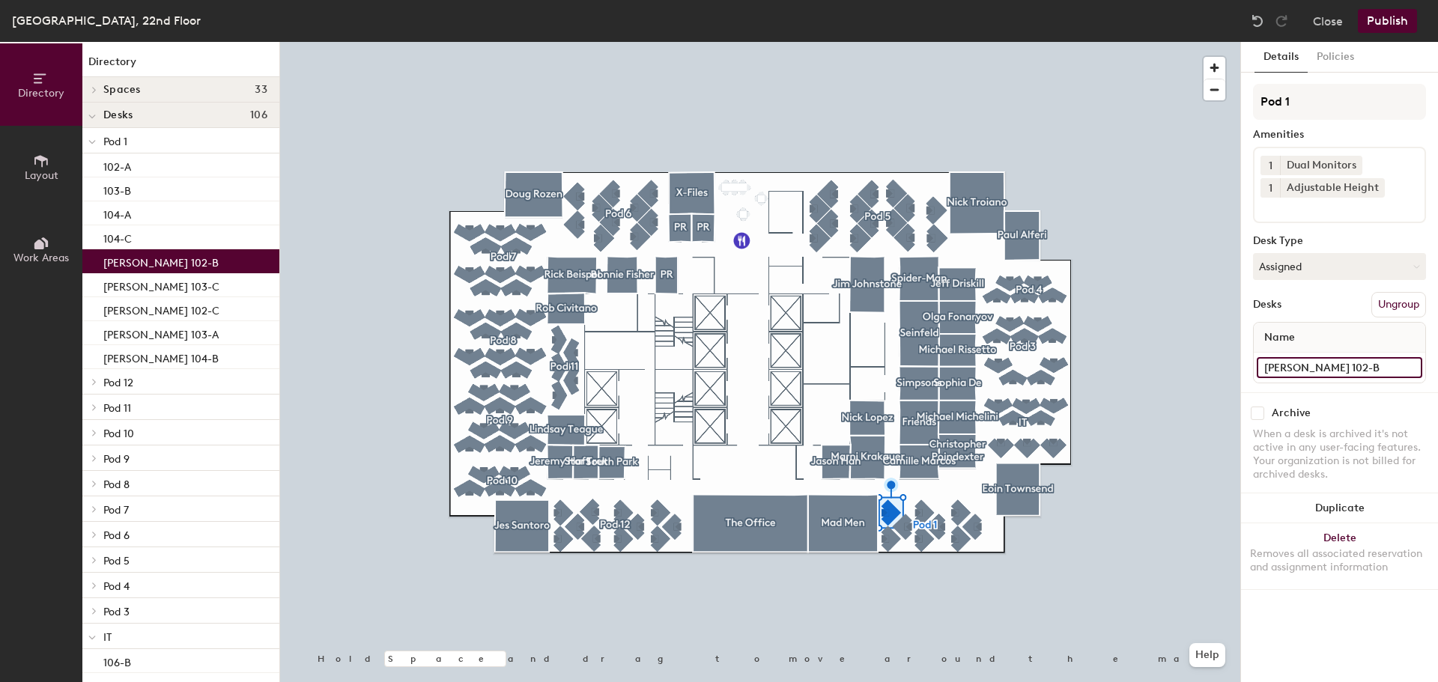
click at [1404, 367] on input "[PERSON_NAME] 102-B" at bounding box center [1340, 367] width 166 height 21
click at [1316, 368] on input "[PERSON_NAME] 102-B" at bounding box center [1340, 367] width 166 height 21
type input "102-B"
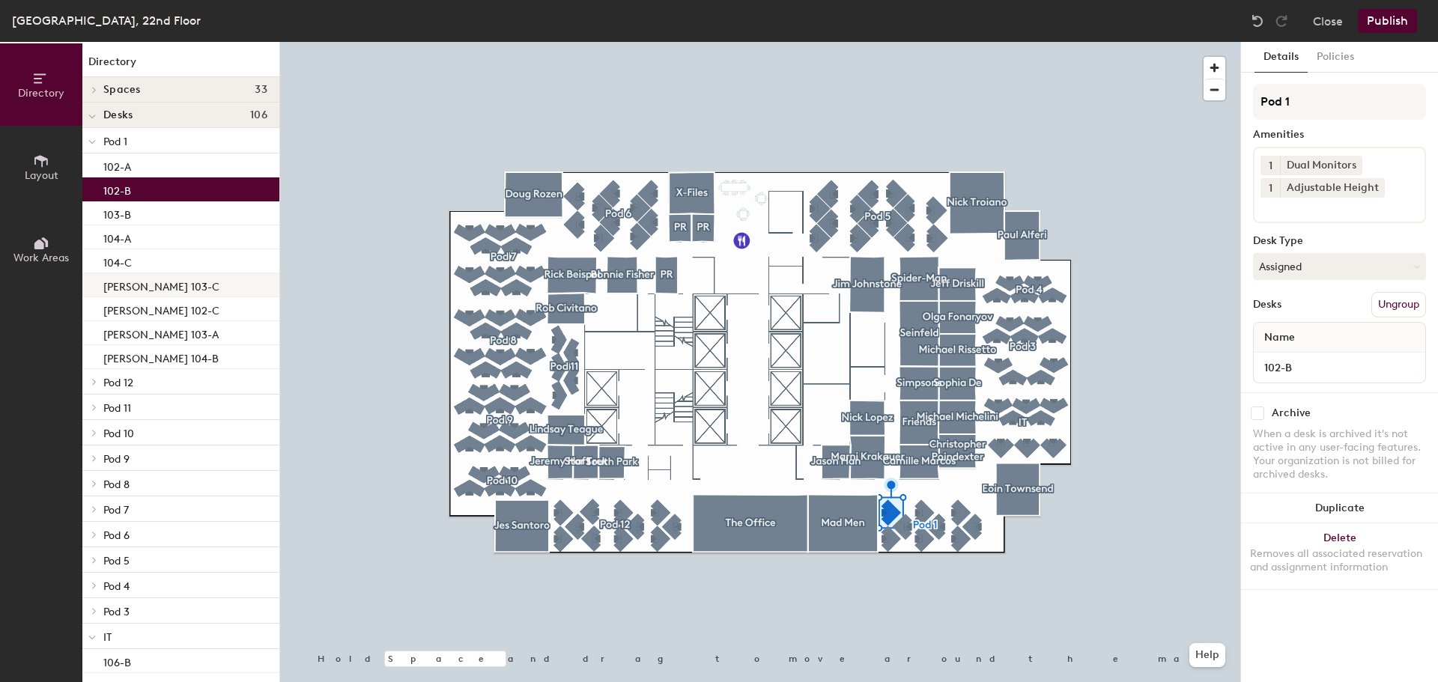
click at [172, 283] on p "[PERSON_NAME] 103-C" at bounding box center [161, 284] width 116 height 17
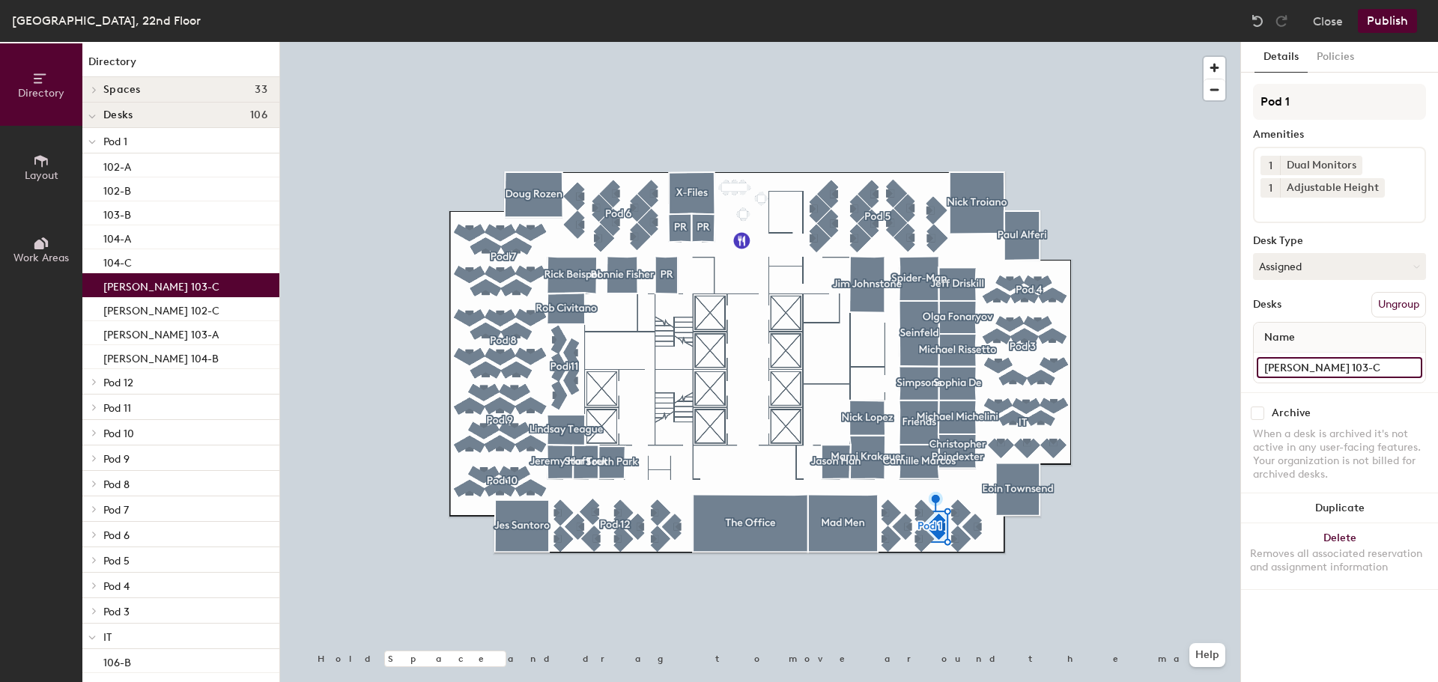
click at [1410, 367] on input "[PERSON_NAME] 103-C" at bounding box center [1340, 367] width 166 height 21
click at [1335, 369] on input "[PERSON_NAME] 103-C" at bounding box center [1340, 367] width 166 height 21
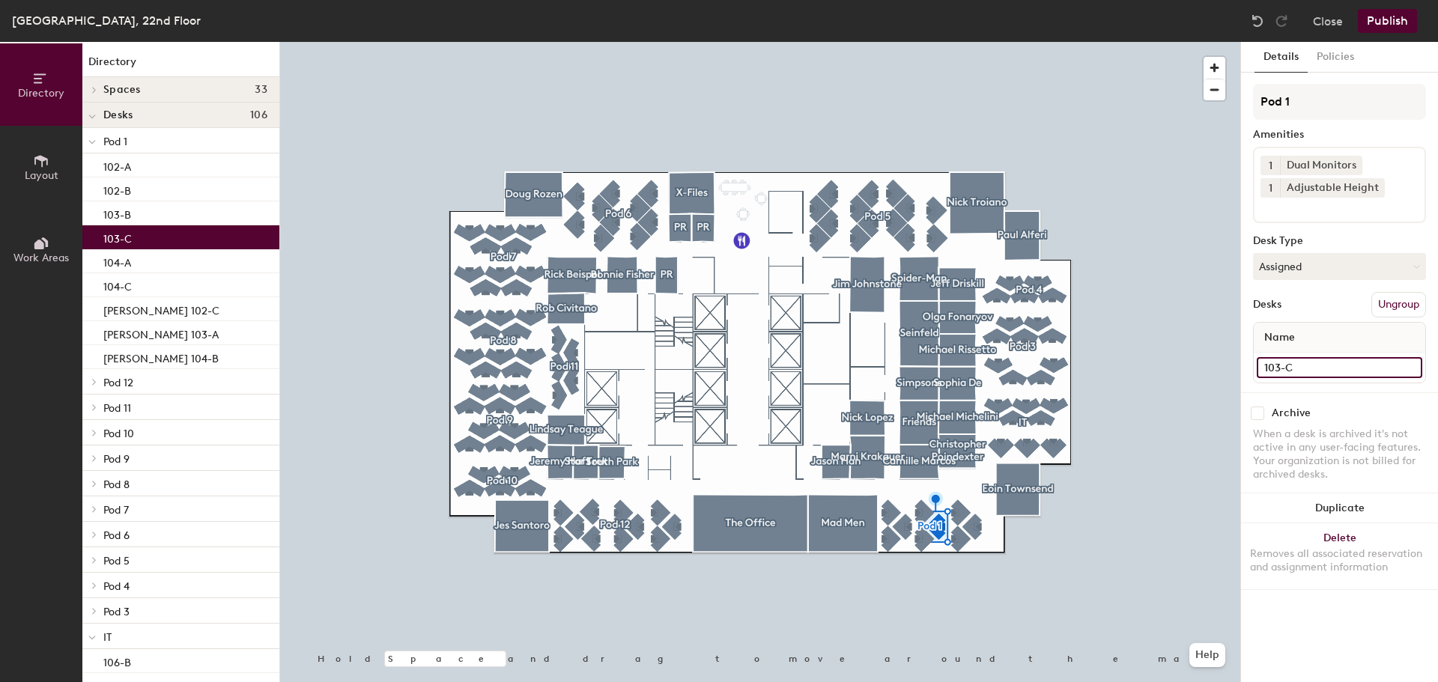
type input "103-C"
click at [179, 315] on p "[PERSON_NAME] 102-C" at bounding box center [161, 308] width 116 height 17
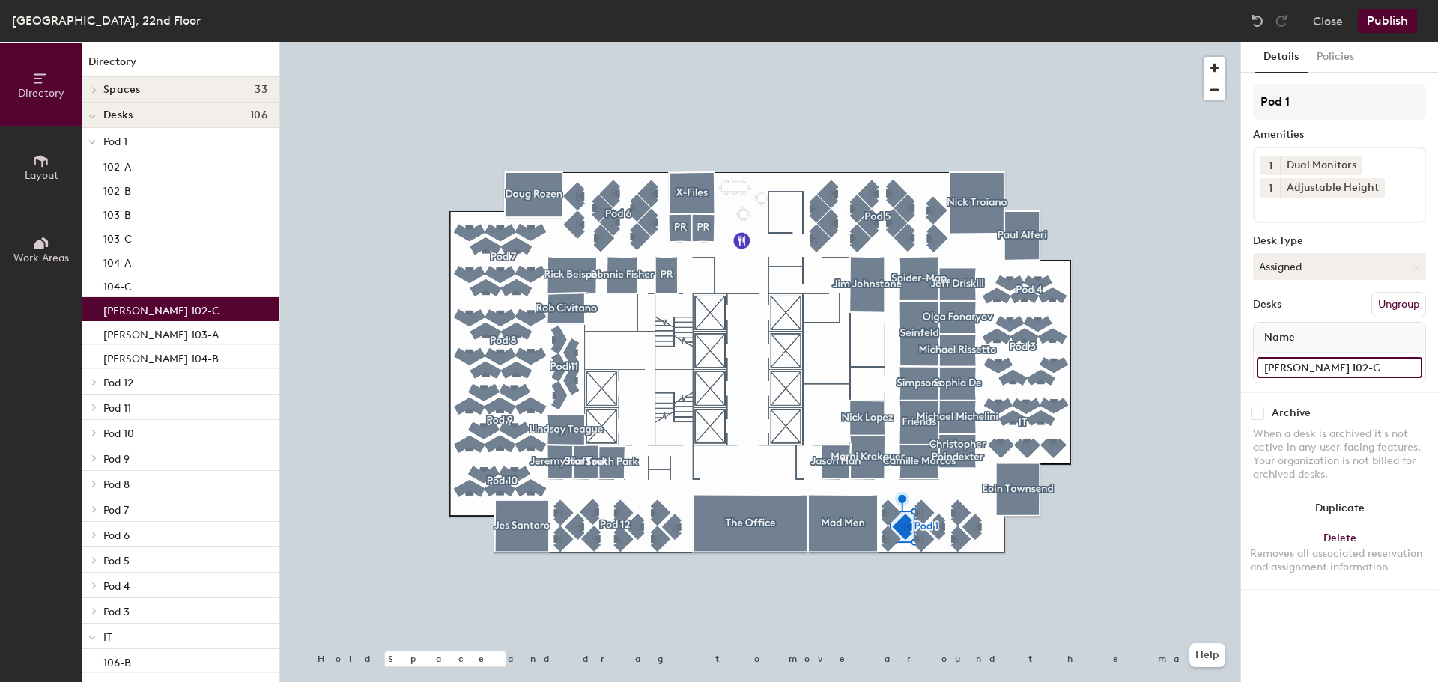
click at [1408, 369] on input "[PERSON_NAME] 102-C" at bounding box center [1340, 367] width 166 height 21
click at [1331, 371] on input "[PERSON_NAME] 102-C" at bounding box center [1340, 367] width 166 height 21
type input "102-C"
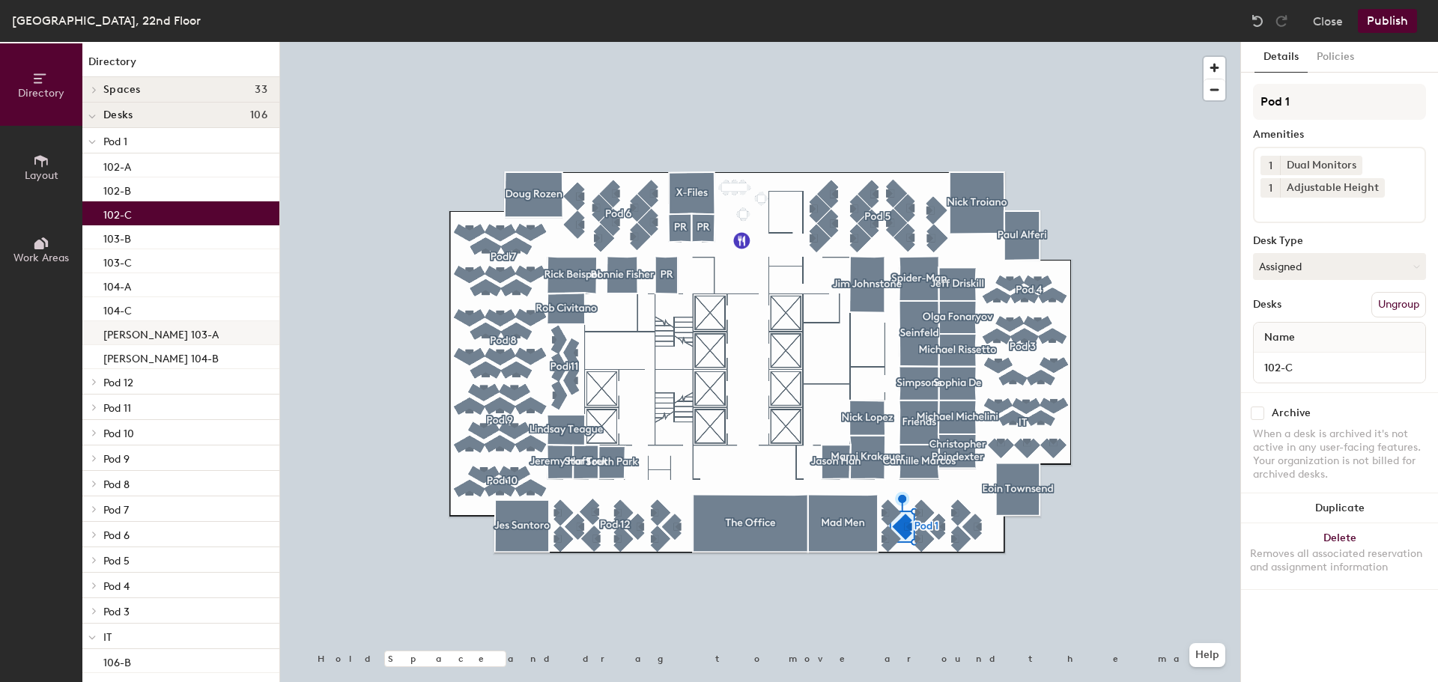
click at [150, 332] on p "[PERSON_NAME] 103-A" at bounding box center [160, 332] width 115 height 17
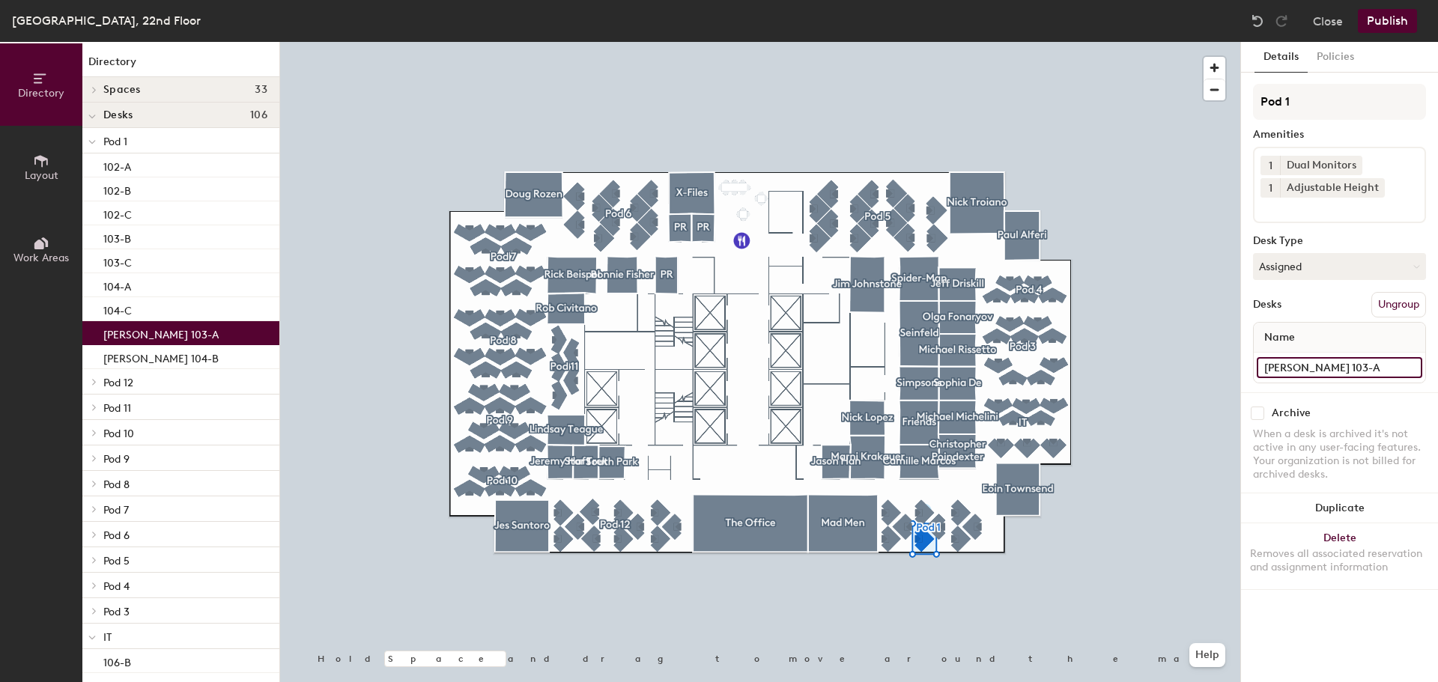
click at [1408, 369] on input "[PERSON_NAME] 103-A" at bounding box center [1340, 367] width 166 height 21
click at [1327, 366] on input "[PERSON_NAME] 103-A" at bounding box center [1340, 367] width 166 height 21
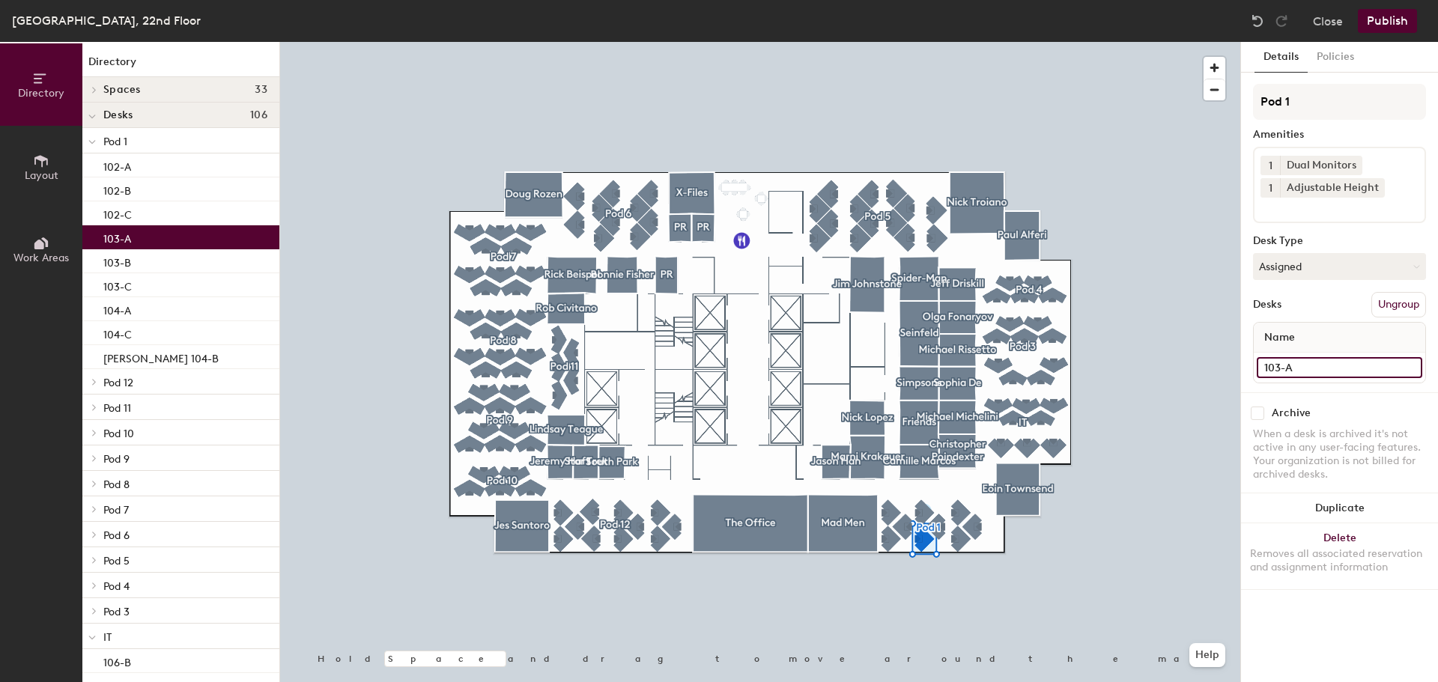
type input "103-A"
click at [166, 354] on p "[PERSON_NAME] 104-B" at bounding box center [160, 356] width 115 height 17
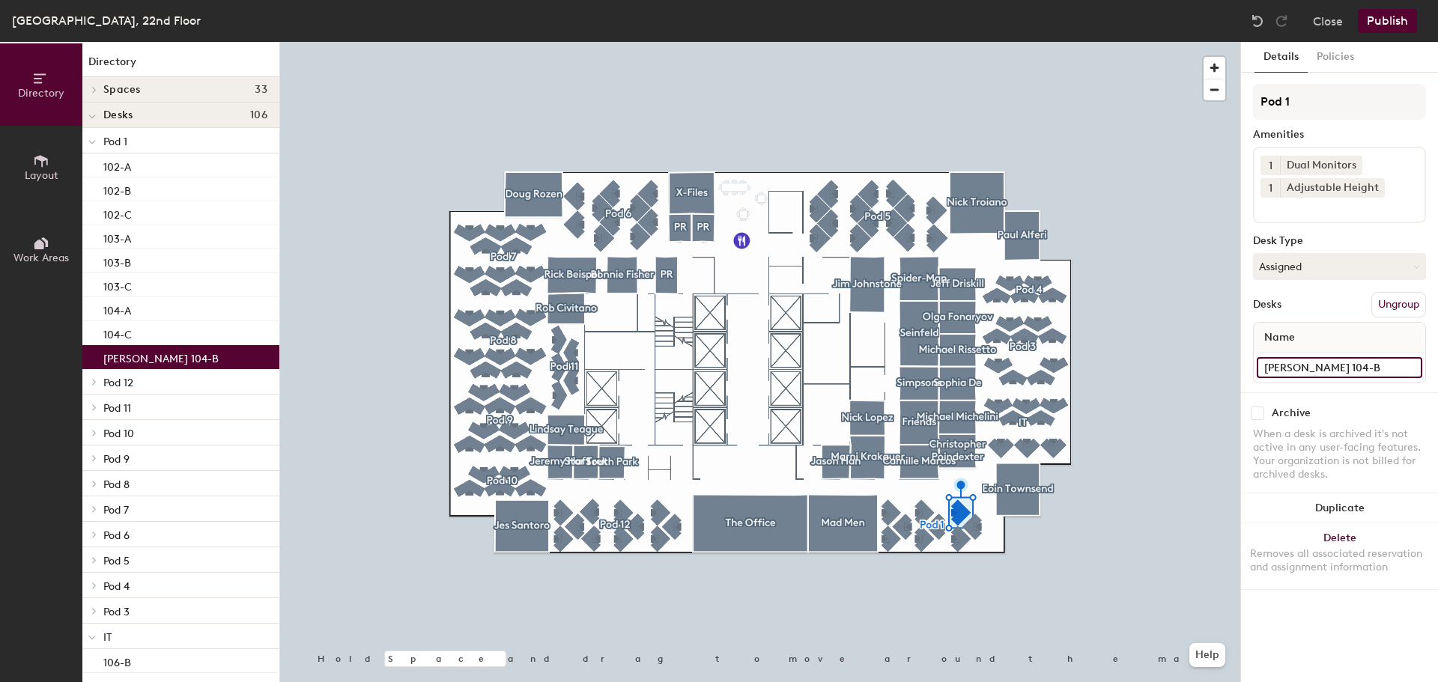
click at [1414, 366] on input "[PERSON_NAME] 104-B" at bounding box center [1340, 367] width 166 height 21
click at [1304, 369] on input "[PERSON_NAME] 104-B" at bounding box center [1340, 367] width 166 height 21
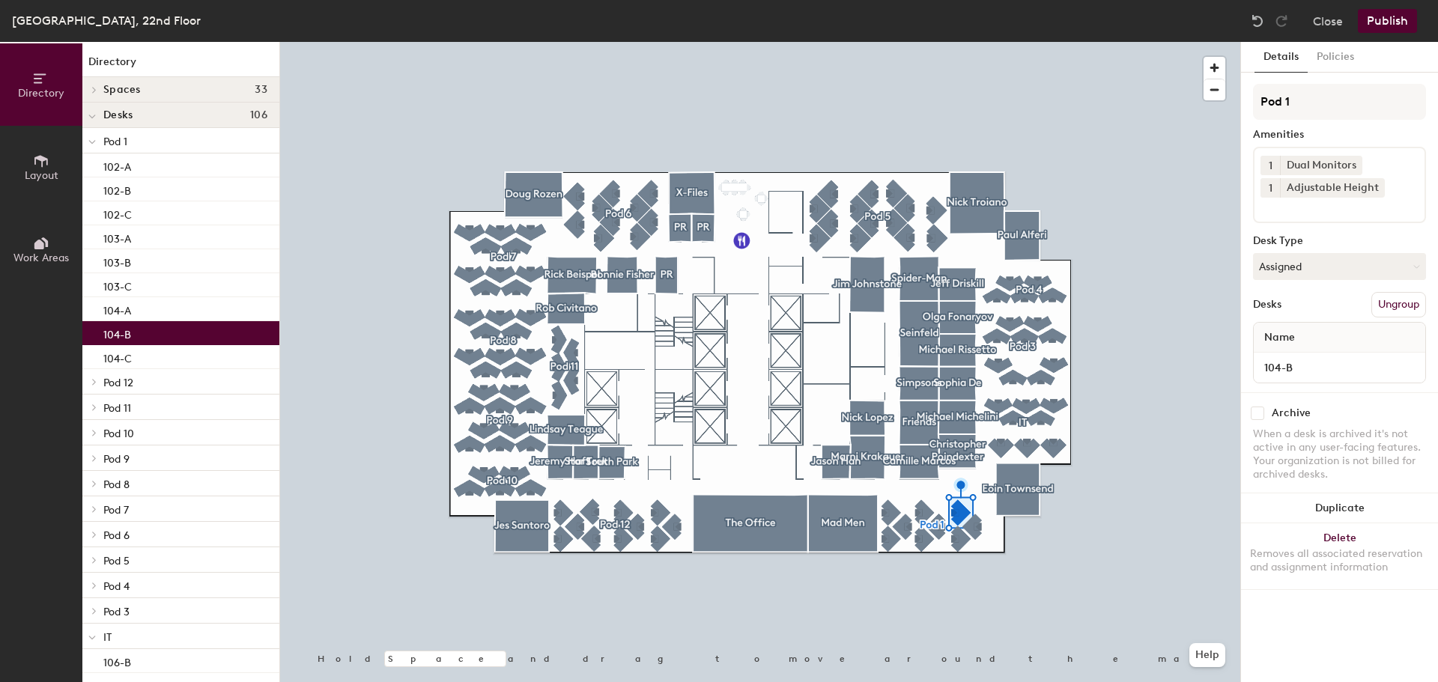
type input "104-B"
click at [96, 384] on icon at bounding box center [94, 381] width 6 height 7
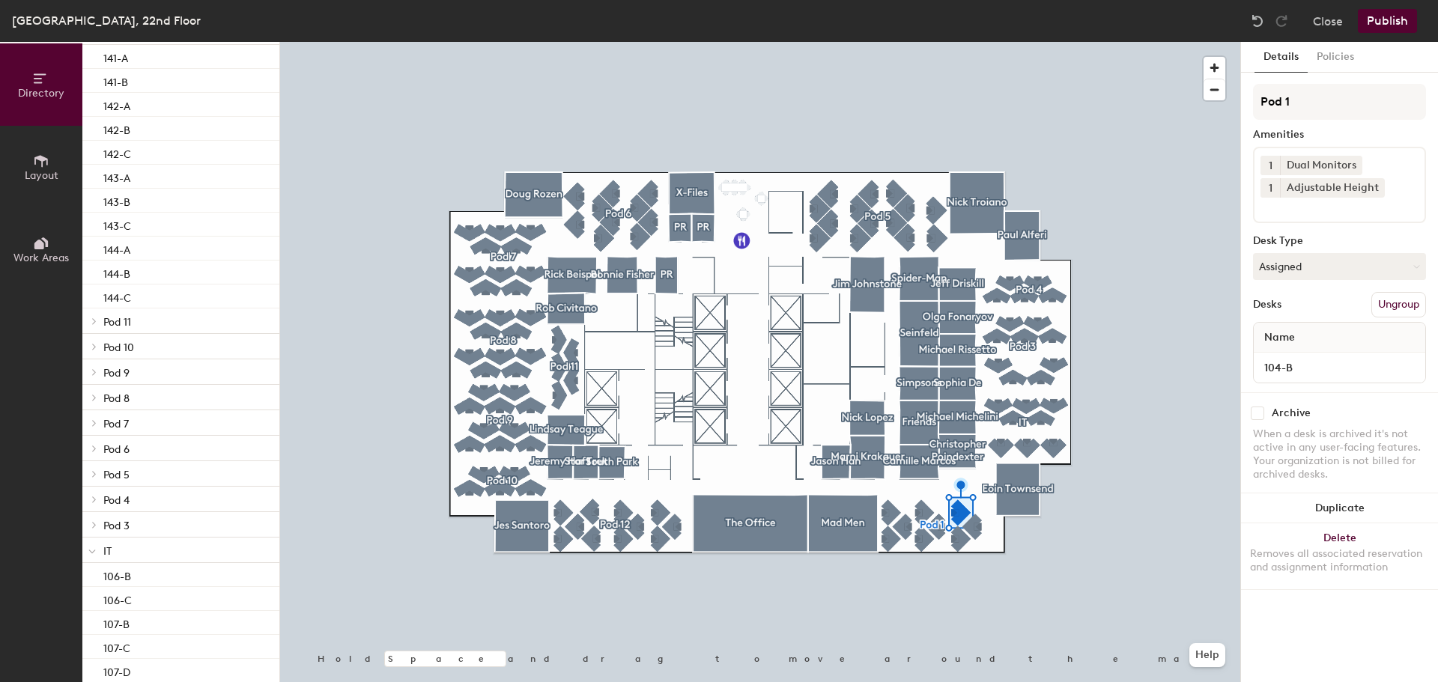
scroll to position [361, 0]
click at [99, 308] on span at bounding box center [93, 309] width 13 height 7
click at [98, 262] on div at bounding box center [91, 257] width 19 height 25
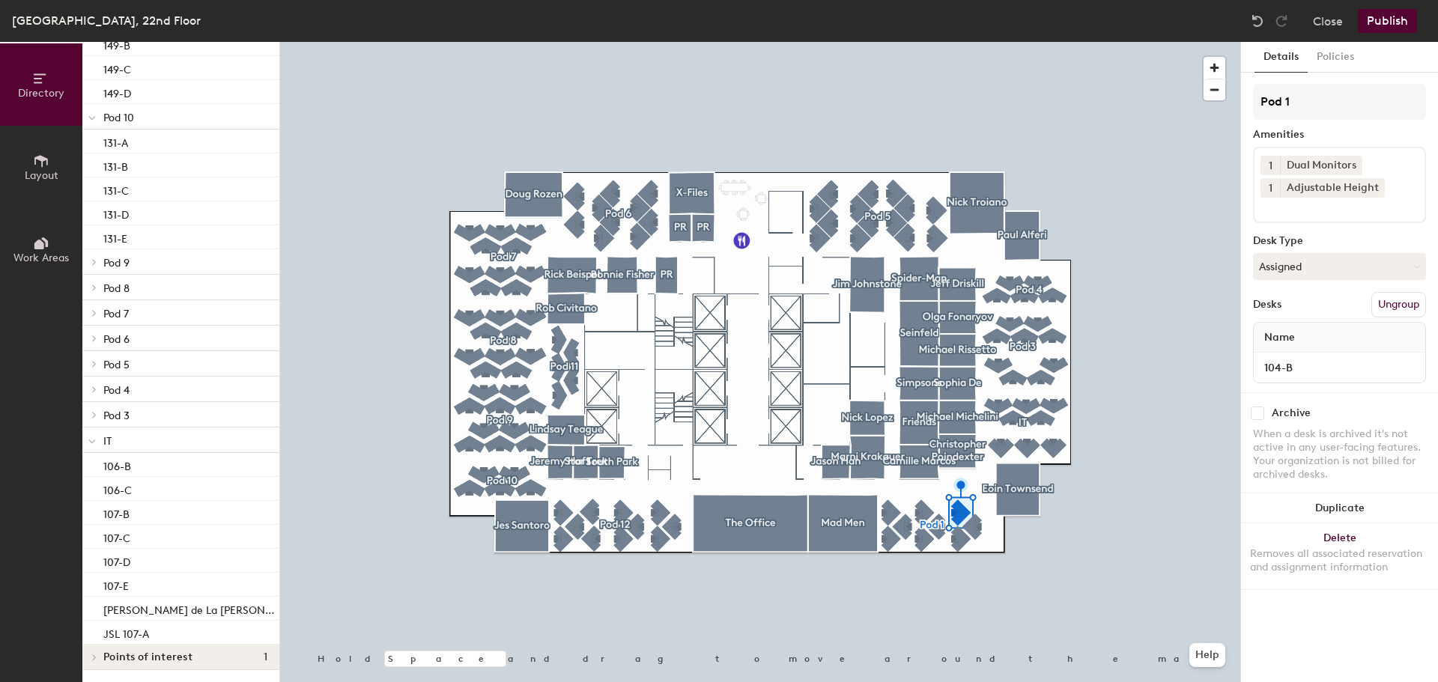
click at [98, 262] on span at bounding box center [93, 261] width 13 height 7
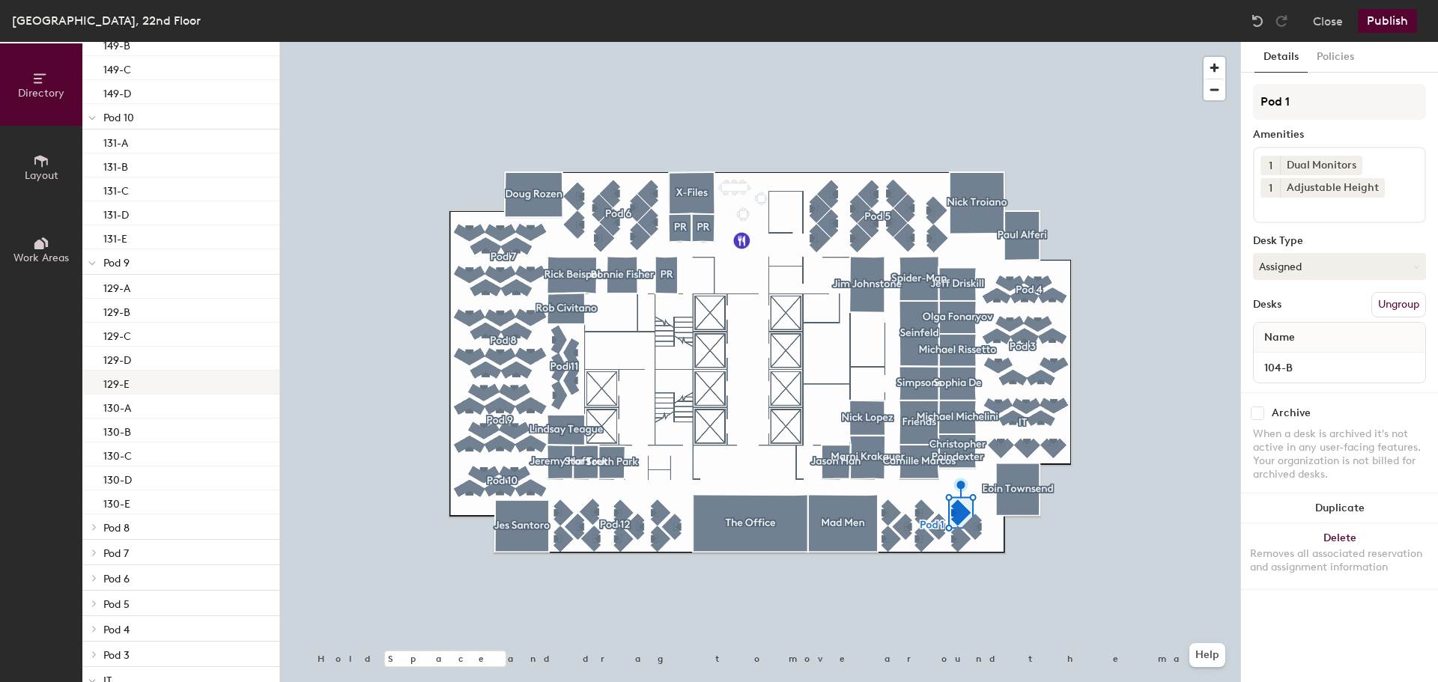
scroll to position [939, 0]
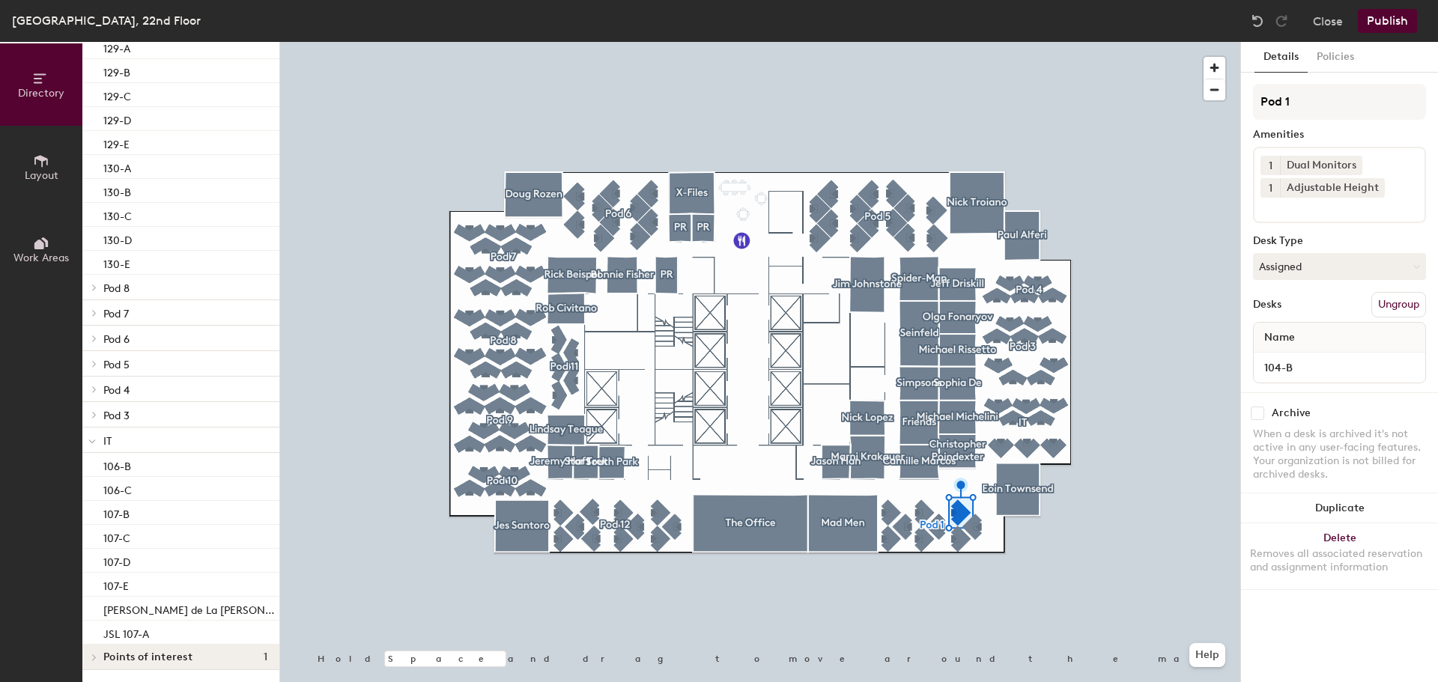
click at [94, 286] on icon at bounding box center [94, 288] width 3 height 6
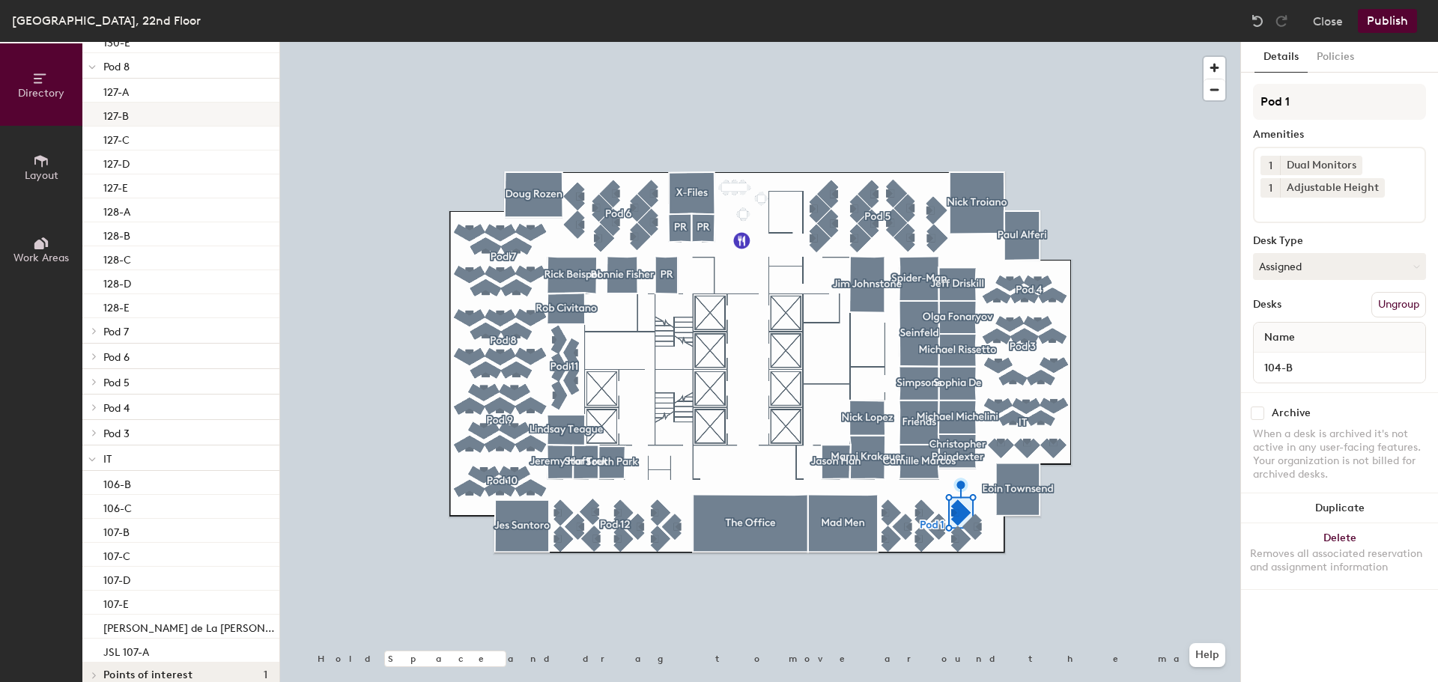
scroll to position [1179, 0]
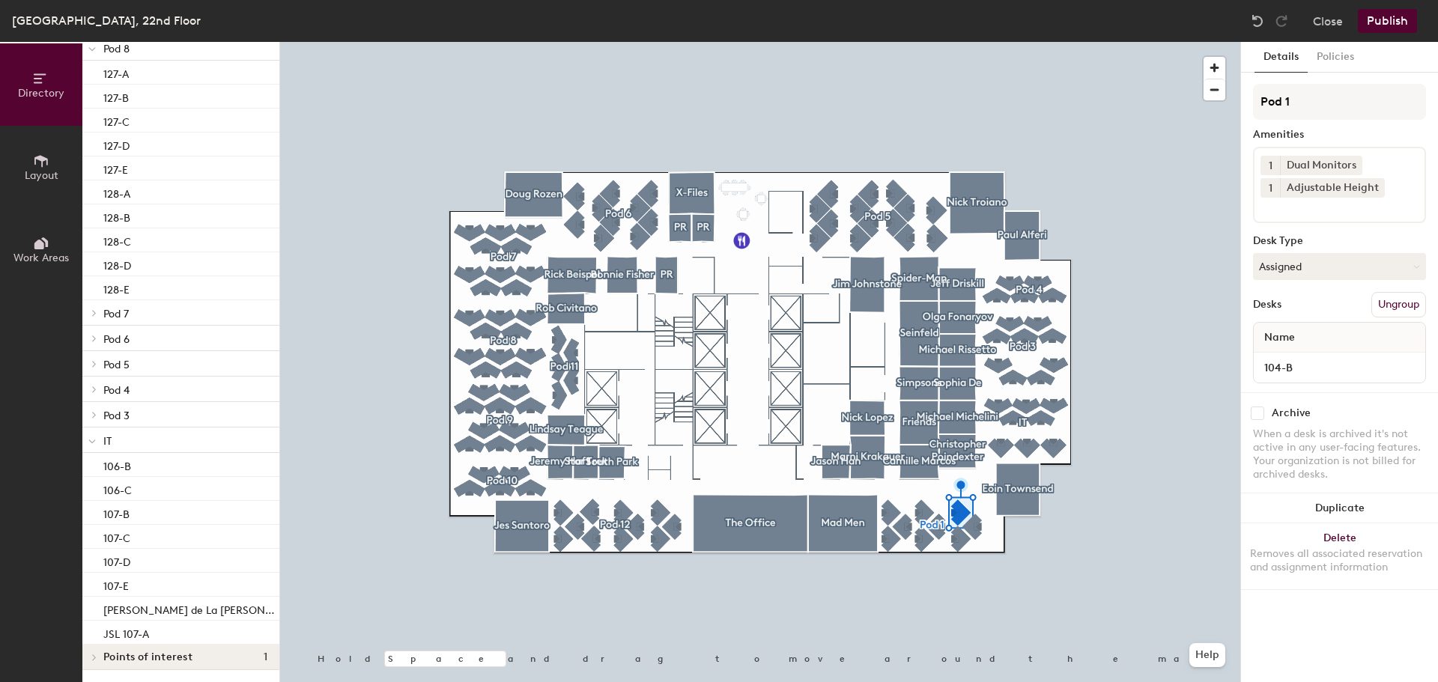
click at [94, 337] on icon at bounding box center [94, 339] width 3 height 6
drag, startPoint x: 94, startPoint y: 337, endPoint x: 92, endPoint y: 318, distance: 18.8
click at [92, 318] on div at bounding box center [91, 312] width 19 height 25
click at [93, 363] on icon at bounding box center [94, 363] width 6 height 7
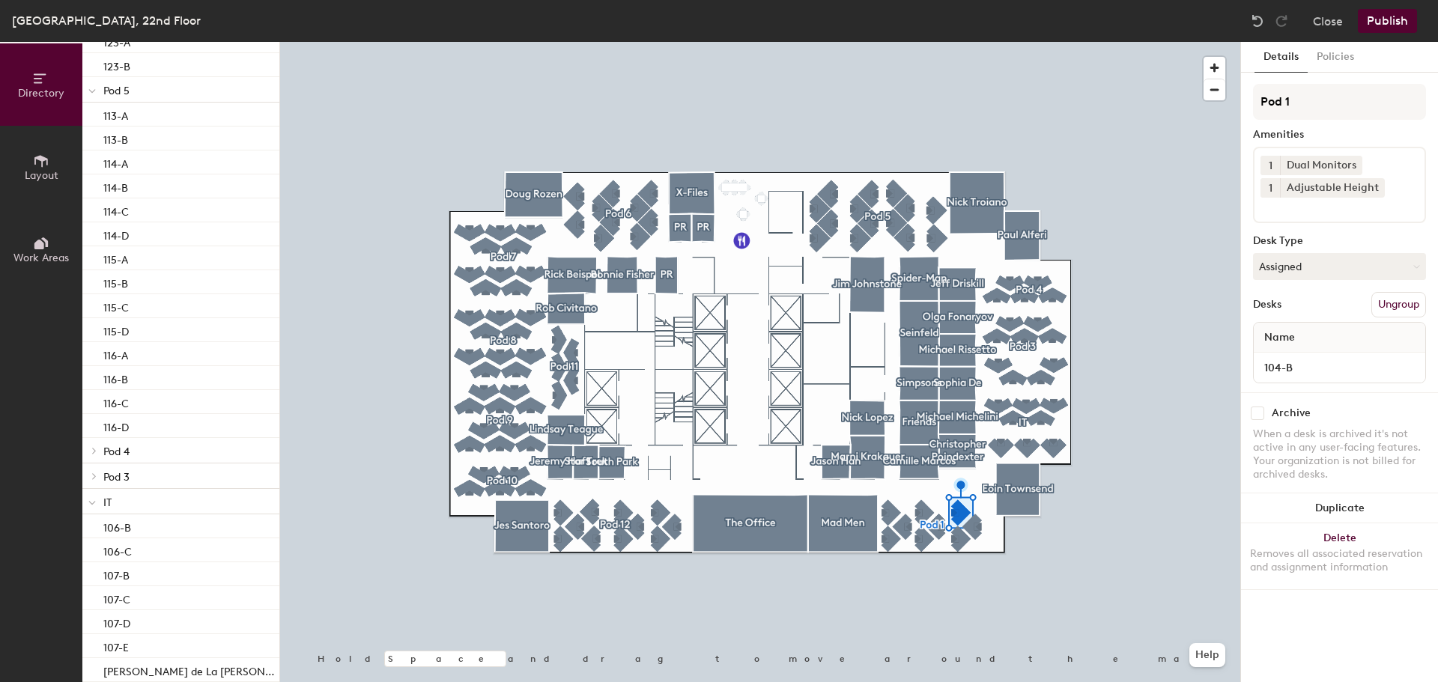
scroll to position [1935, 0]
click at [97, 453] on div at bounding box center [91, 448] width 19 height 25
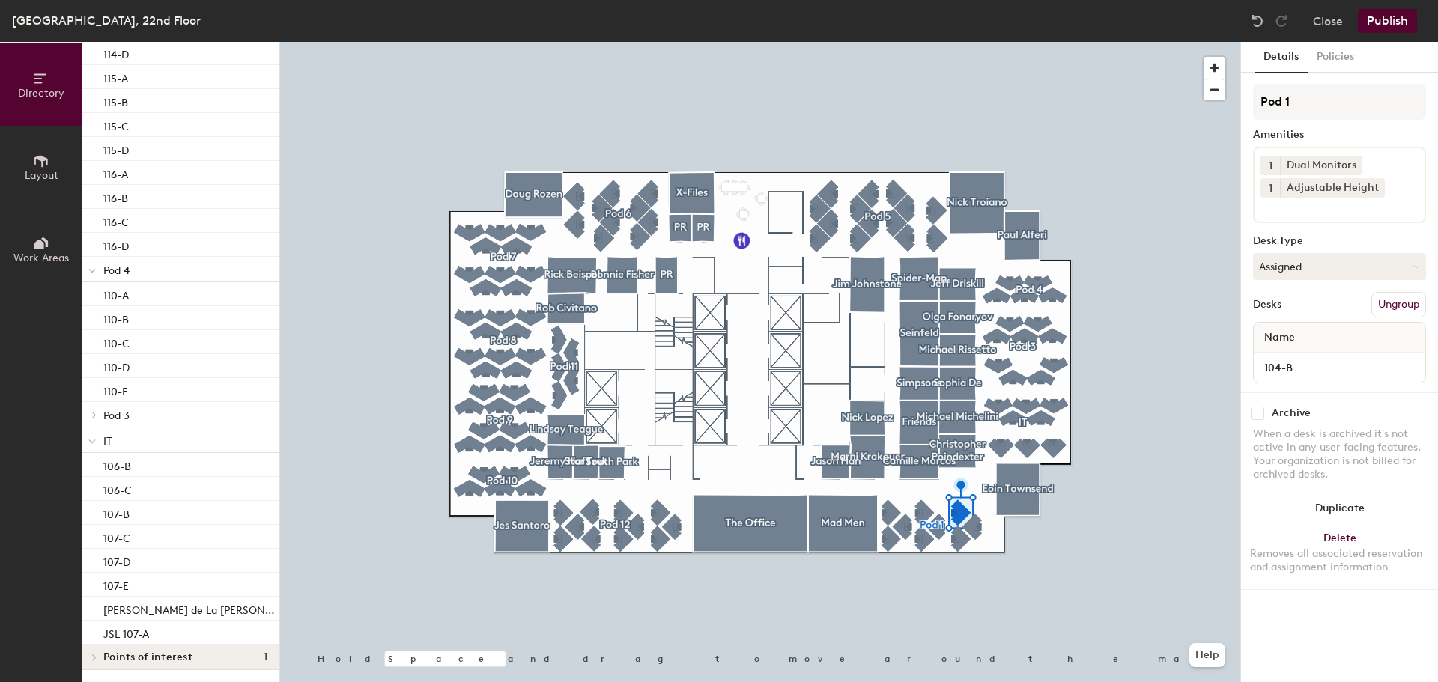
click at [96, 425] on div at bounding box center [91, 414] width 19 height 25
click at [97, 658] on span at bounding box center [93, 657] width 13 height 7
click at [1384, 35] on div "Midtown, 22nd Floor Close Publish" at bounding box center [719, 21] width 1438 height 42
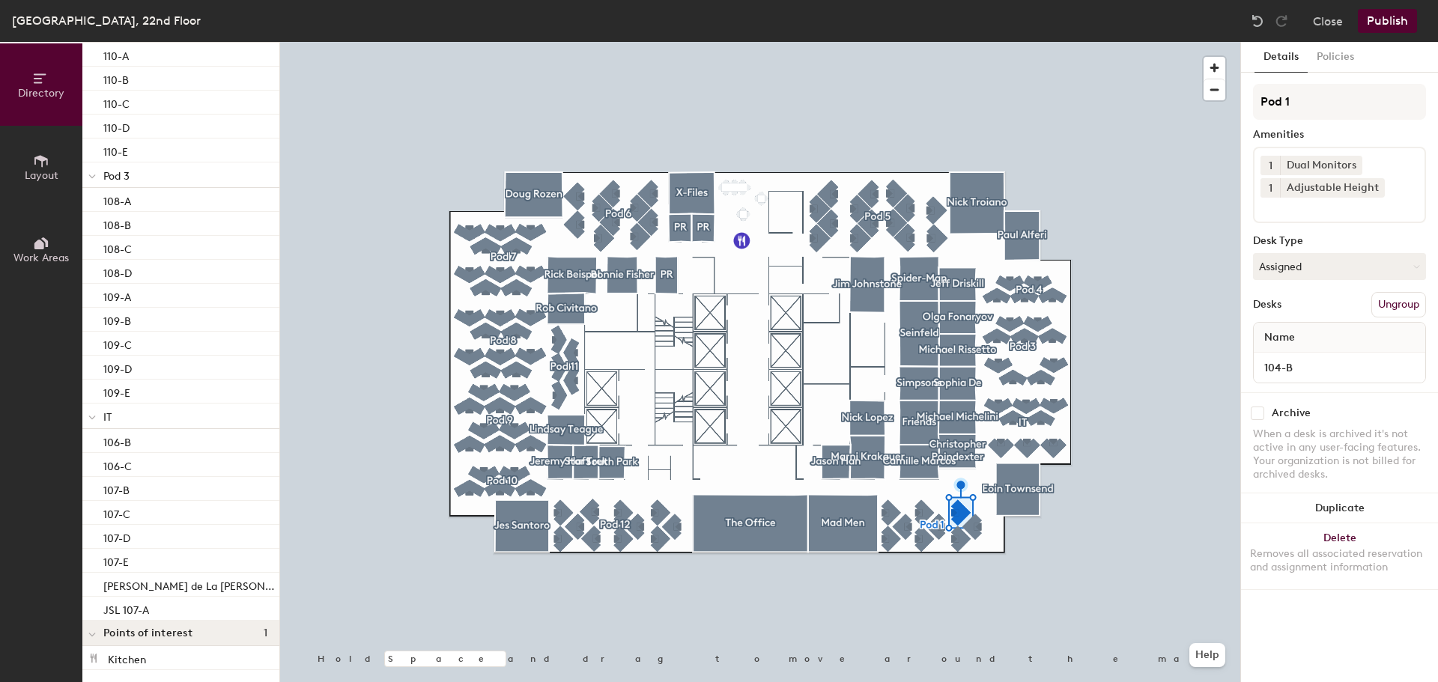
click at [1384, 22] on button "Publish" at bounding box center [1387, 21] width 59 height 24
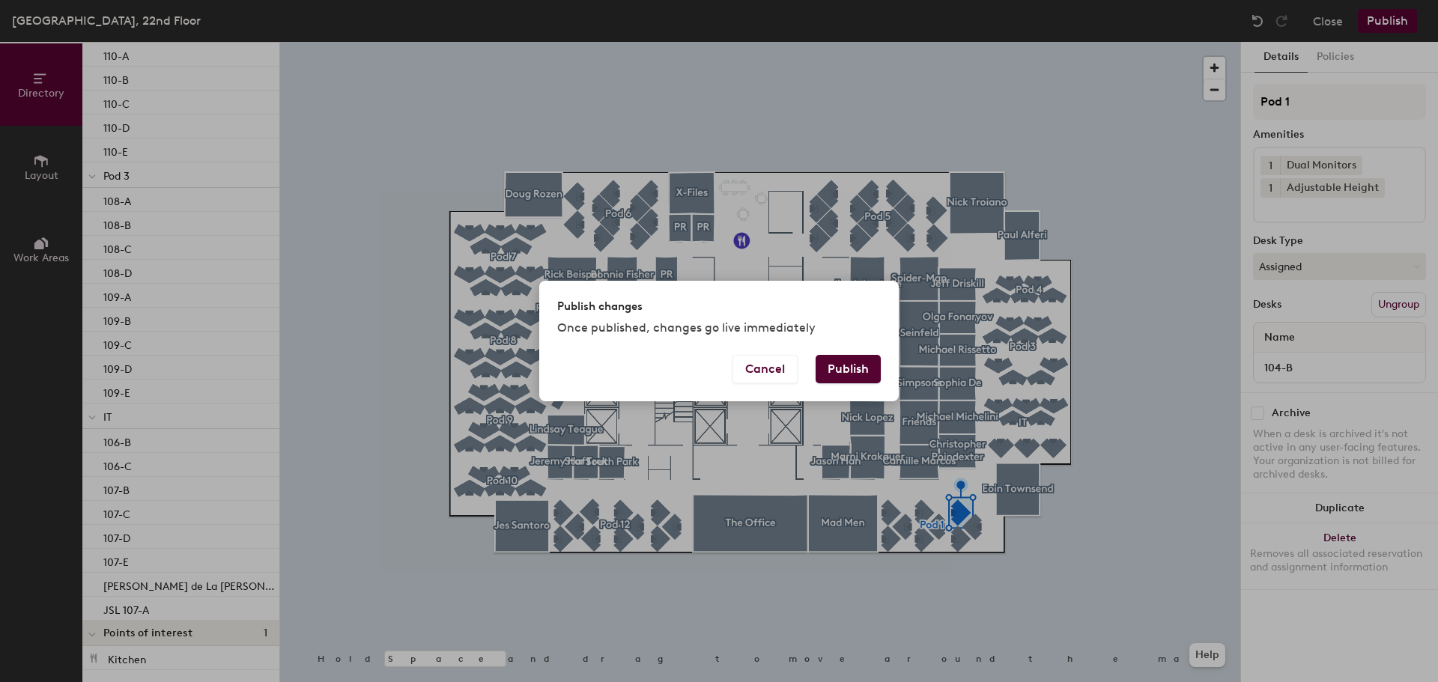
click at [862, 363] on button "Publish" at bounding box center [848, 369] width 65 height 28
